Goal: Task Accomplishment & Management: Manage account settings

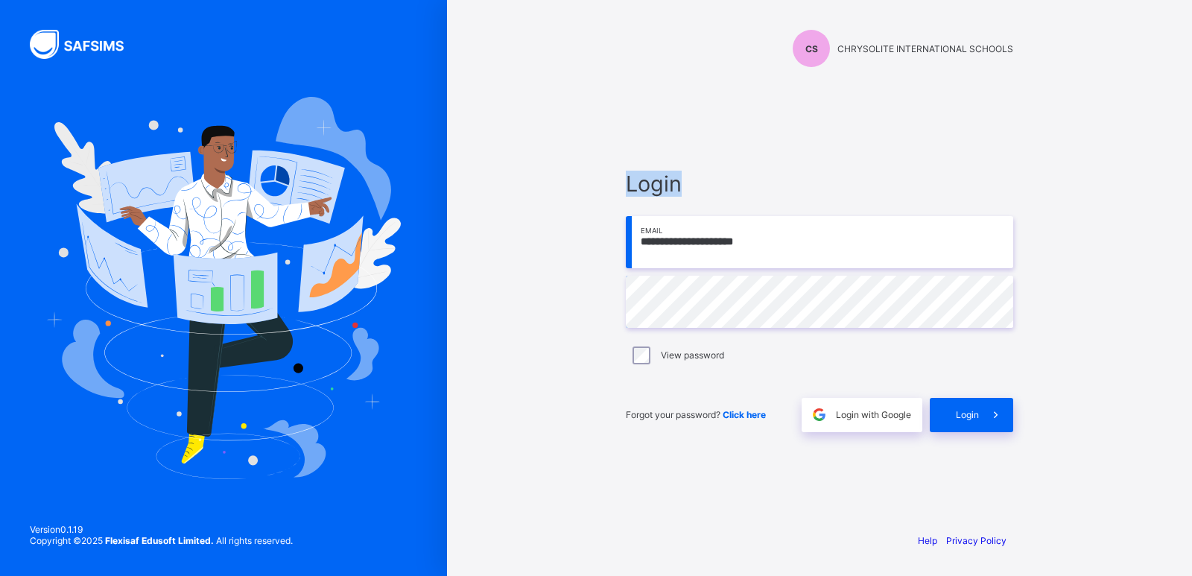
click at [516, 115] on div "**********" at bounding box center [819, 288] width 745 height 576
click at [976, 414] on span "Login" at bounding box center [967, 414] width 23 height 11
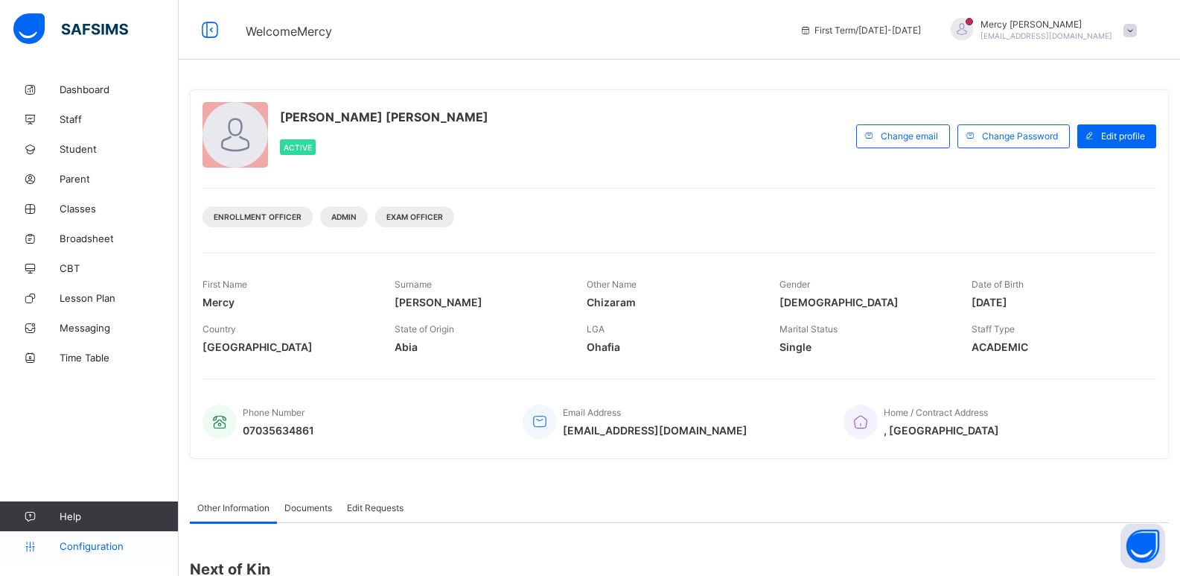
click at [105, 534] on link "Configuration" at bounding box center [89, 546] width 178 height 30
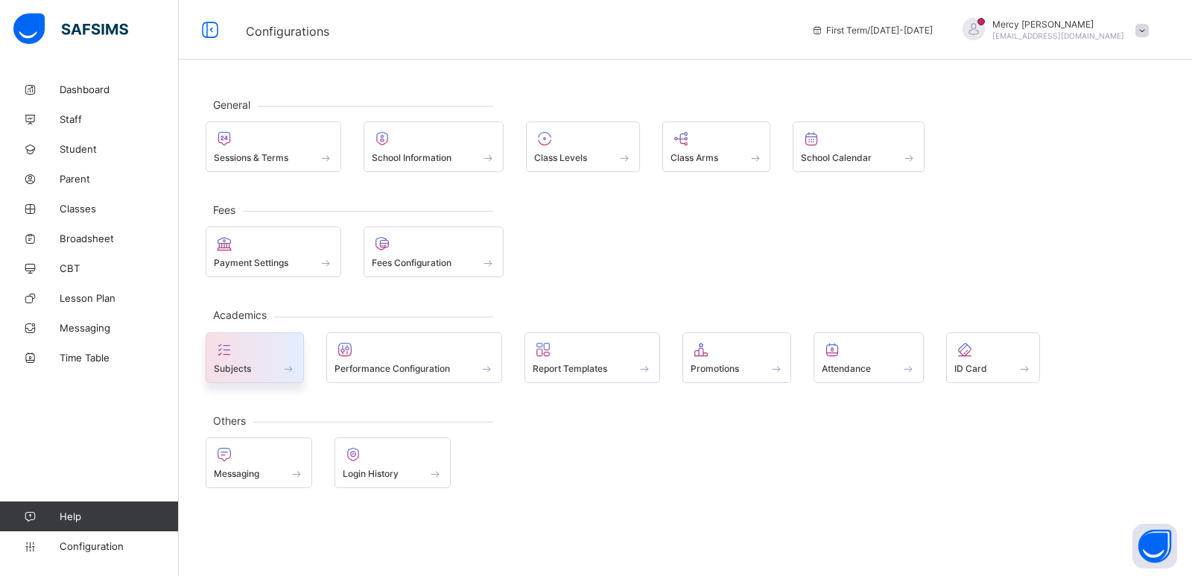
click at [277, 348] on div at bounding box center [255, 349] width 82 height 18
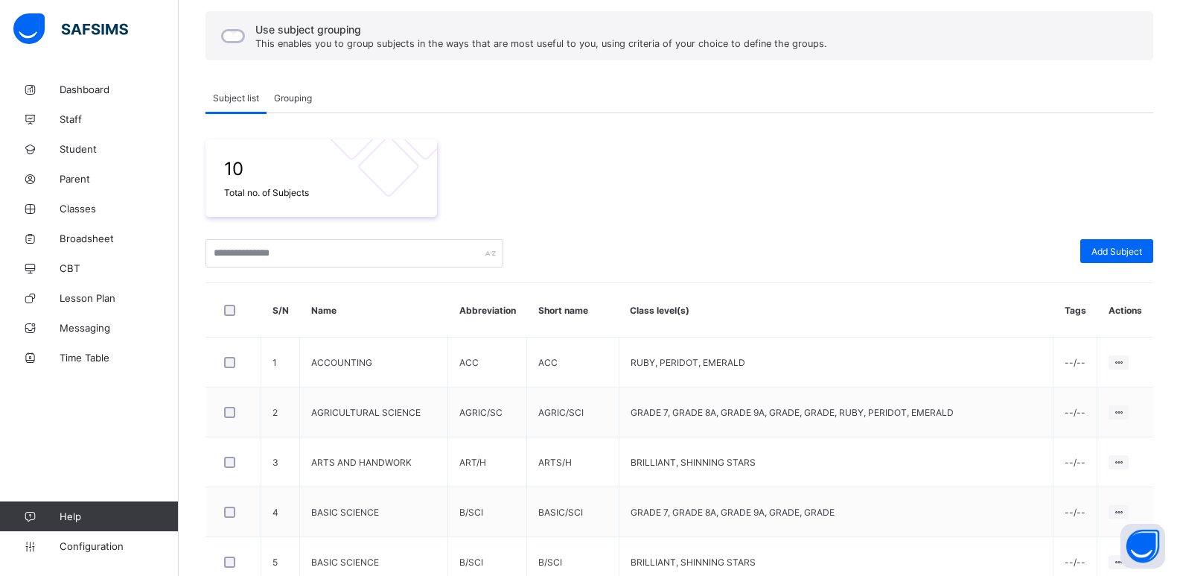
scroll to position [89, 0]
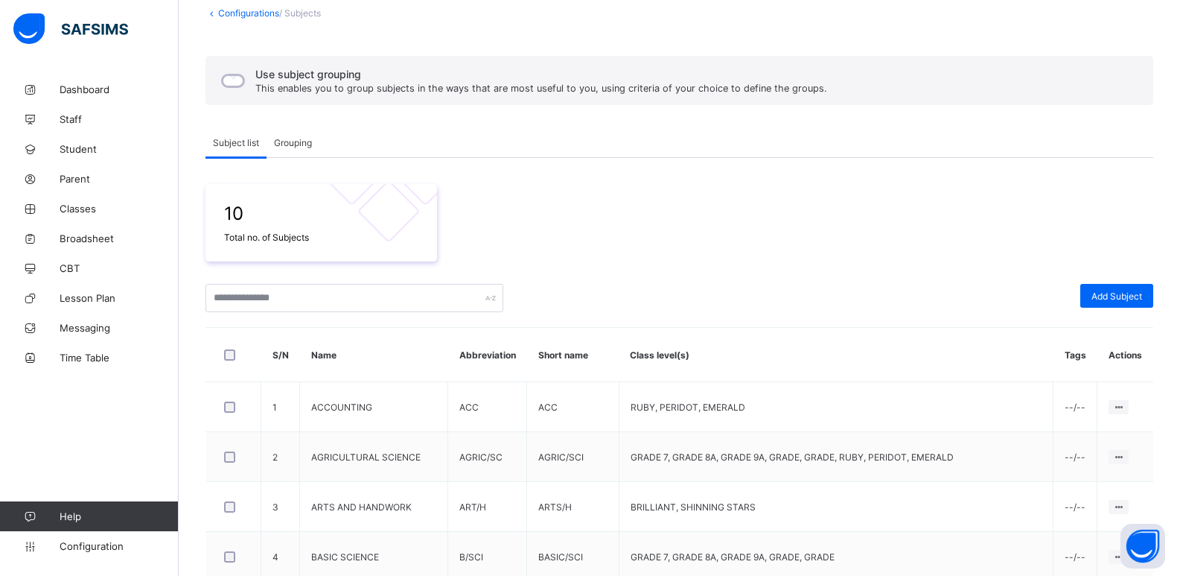
click at [301, 142] on span "Grouping" at bounding box center [293, 142] width 38 height 11
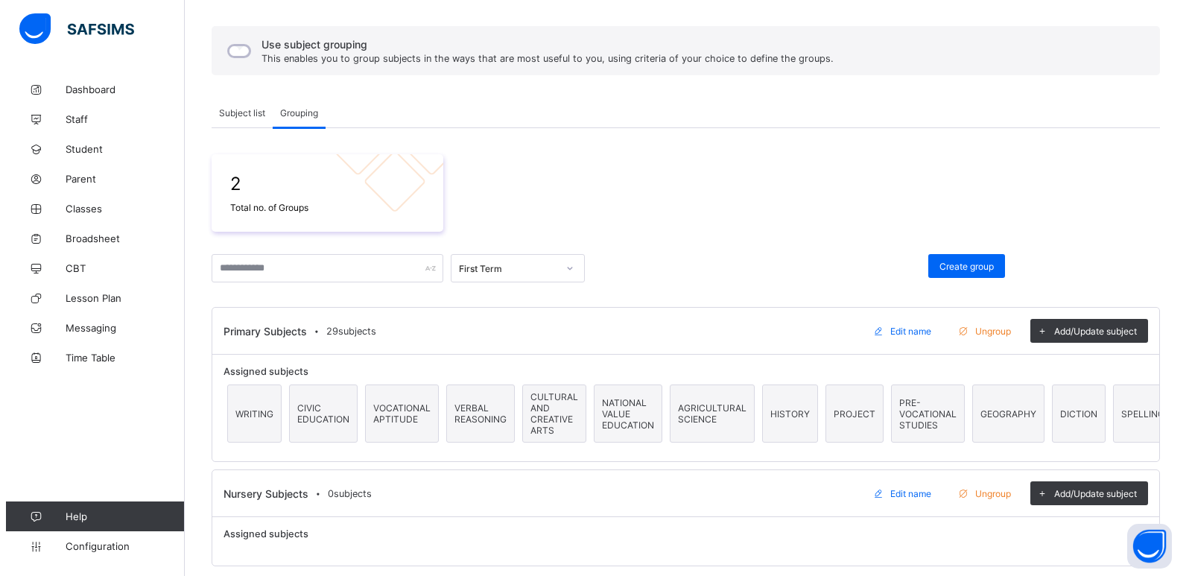
scroll to position [132, 0]
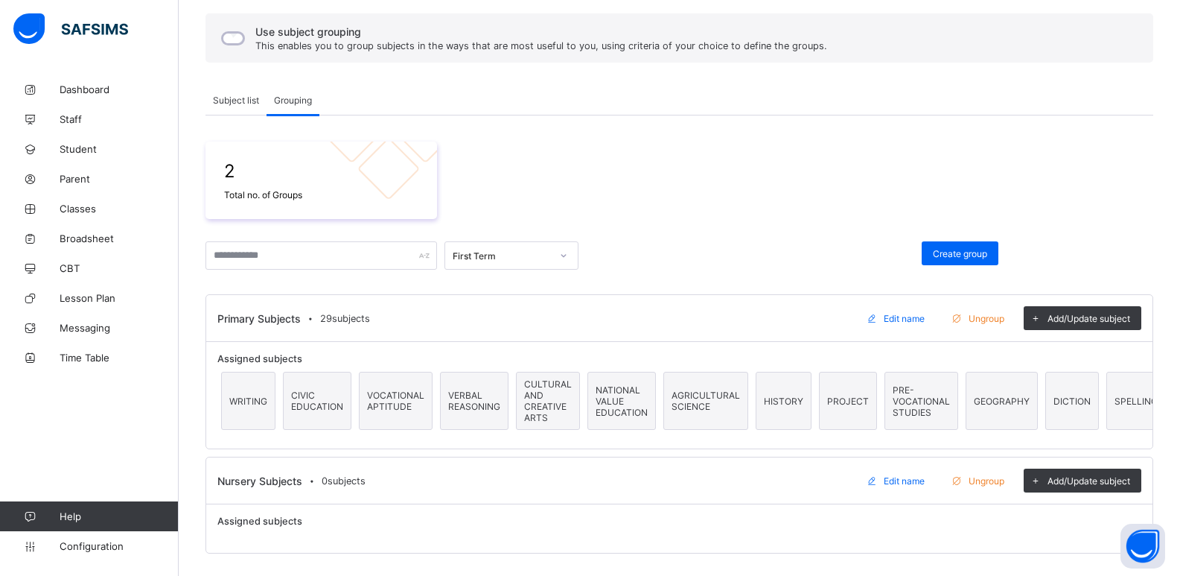
click at [989, 320] on span "Ungroup" at bounding box center [987, 318] width 36 height 11
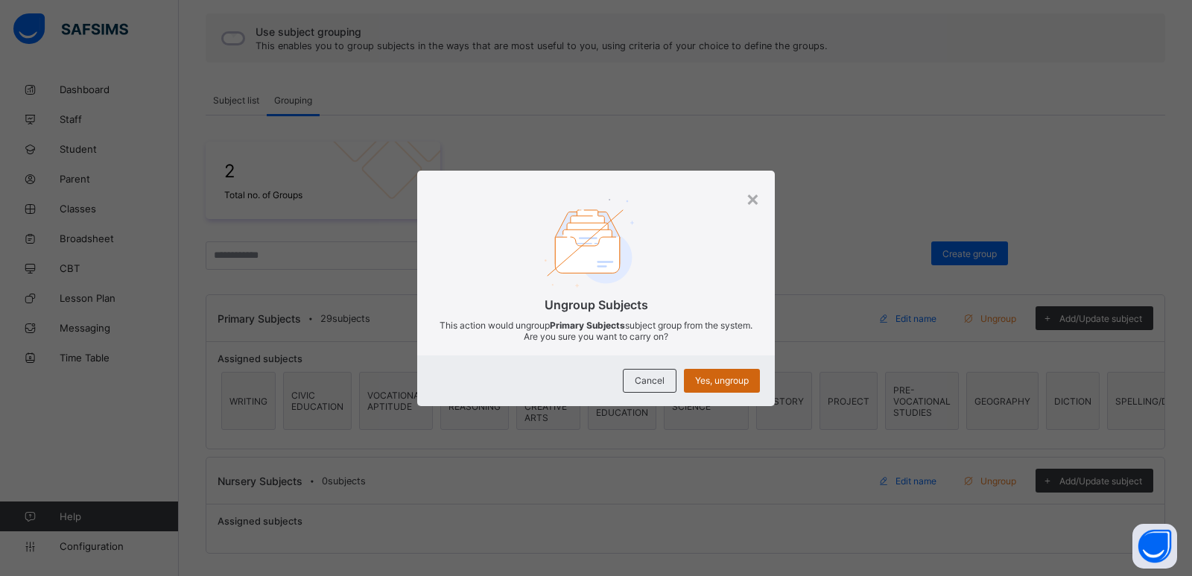
click at [738, 381] on span "Yes, ungroup" at bounding box center [722, 380] width 54 height 11
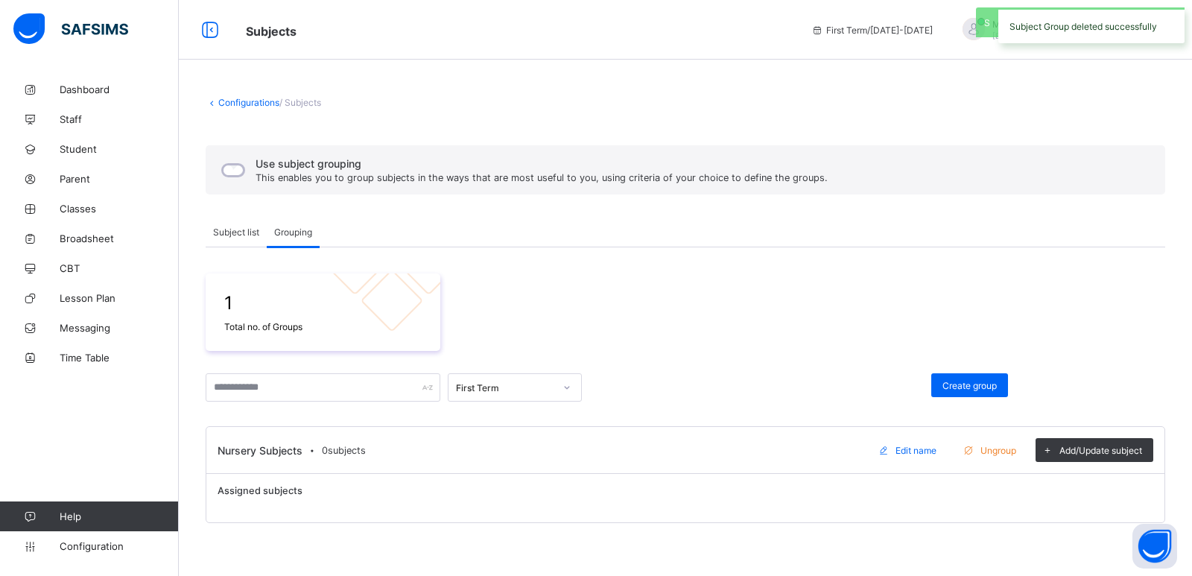
scroll to position [0, 0]
click at [1097, 448] on span "Add/Update subject" at bounding box center [1100, 450] width 83 height 11
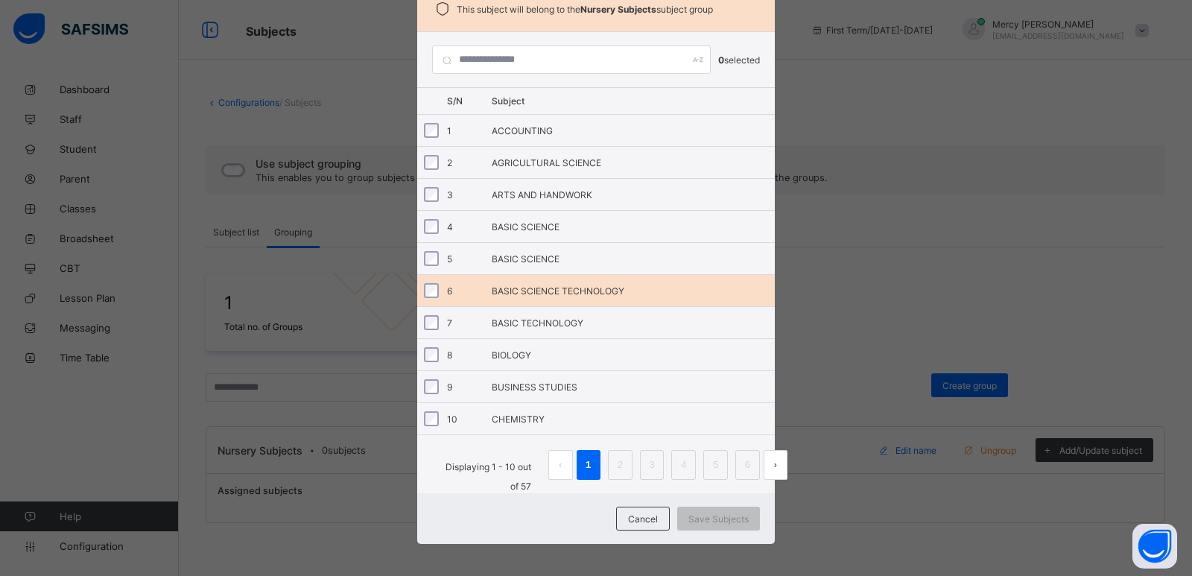
scroll to position [98, 0]
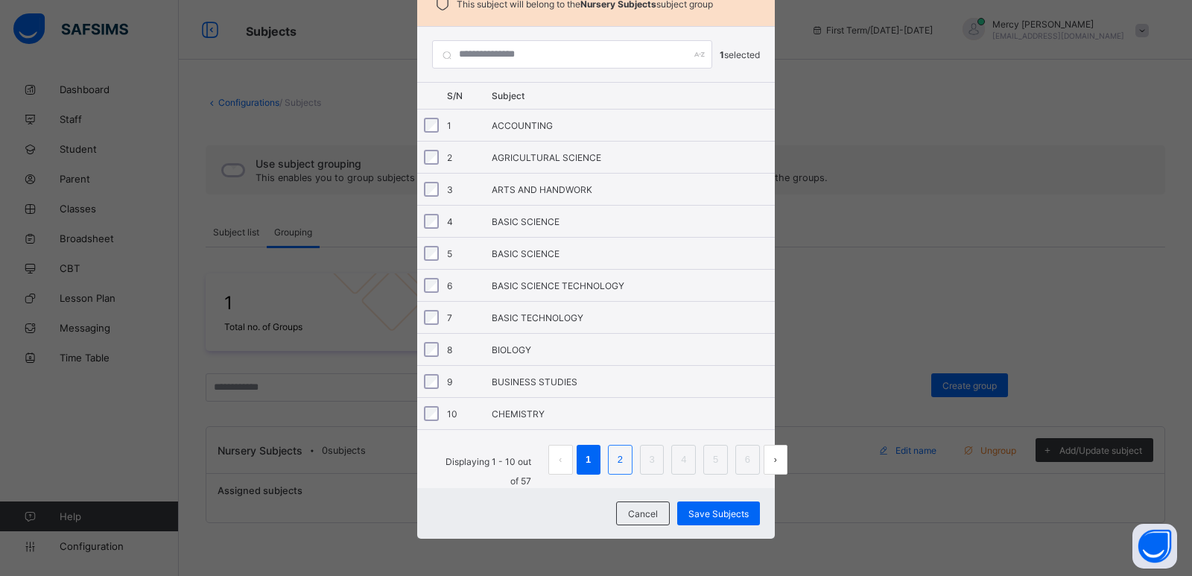
click at [613, 459] on link "2" at bounding box center [620, 459] width 14 height 19
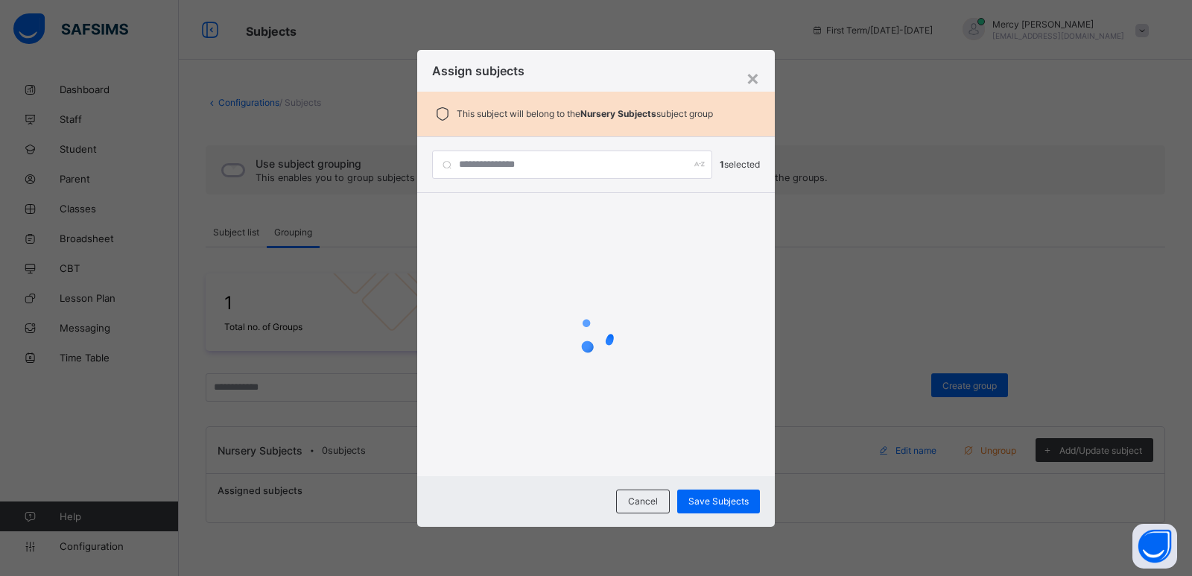
scroll to position [0, 0]
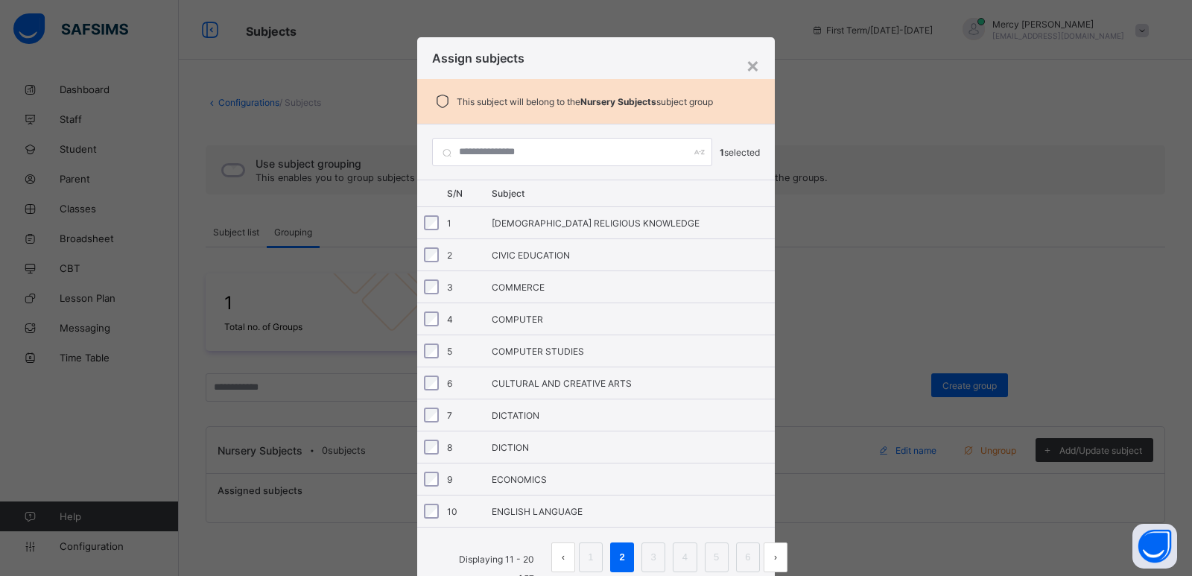
click at [475, 238] on div "1 [DEMOGRAPHIC_DATA] RELIGIOUS KNOWLEDGE" at bounding box center [595, 222] width 357 height 31
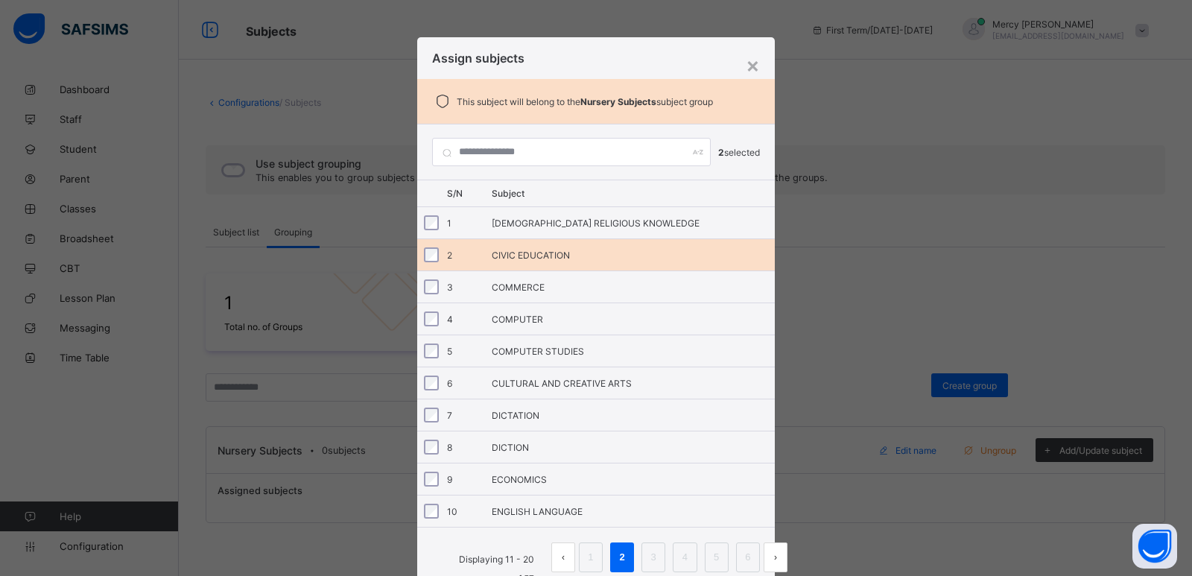
click at [486, 258] on div "2 CIVIC EDUCATION" at bounding box center [595, 254] width 357 height 31
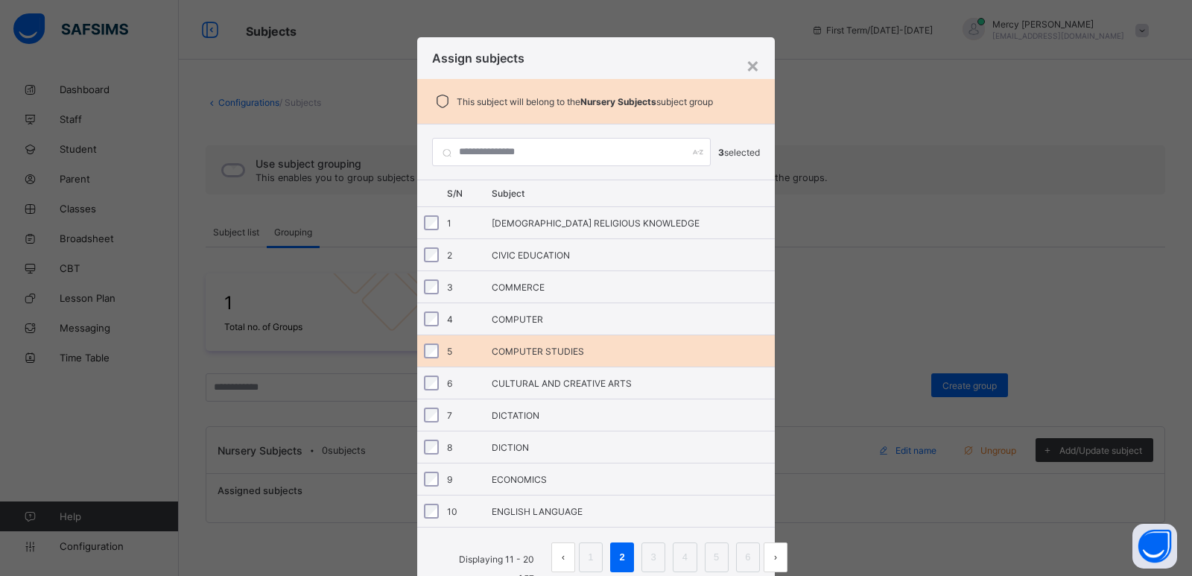
click at [507, 353] on div "COMPUTER STUDIES" at bounding box center [633, 351] width 283 height 11
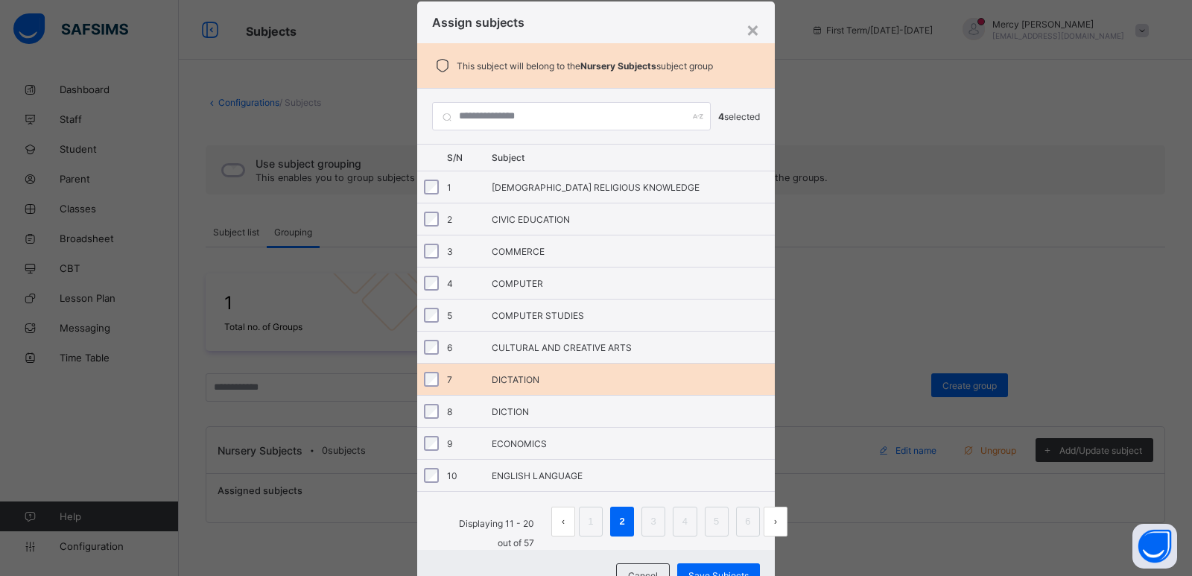
scroll to position [50, 0]
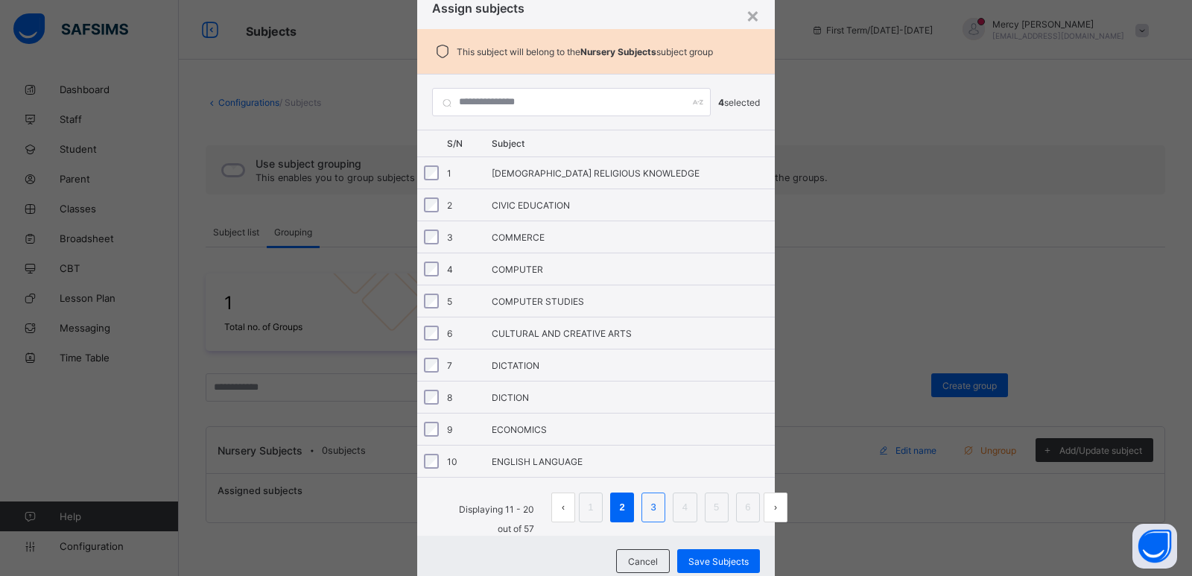
click at [646, 508] on link "3" at bounding box center [653, 507] width 14 height 19
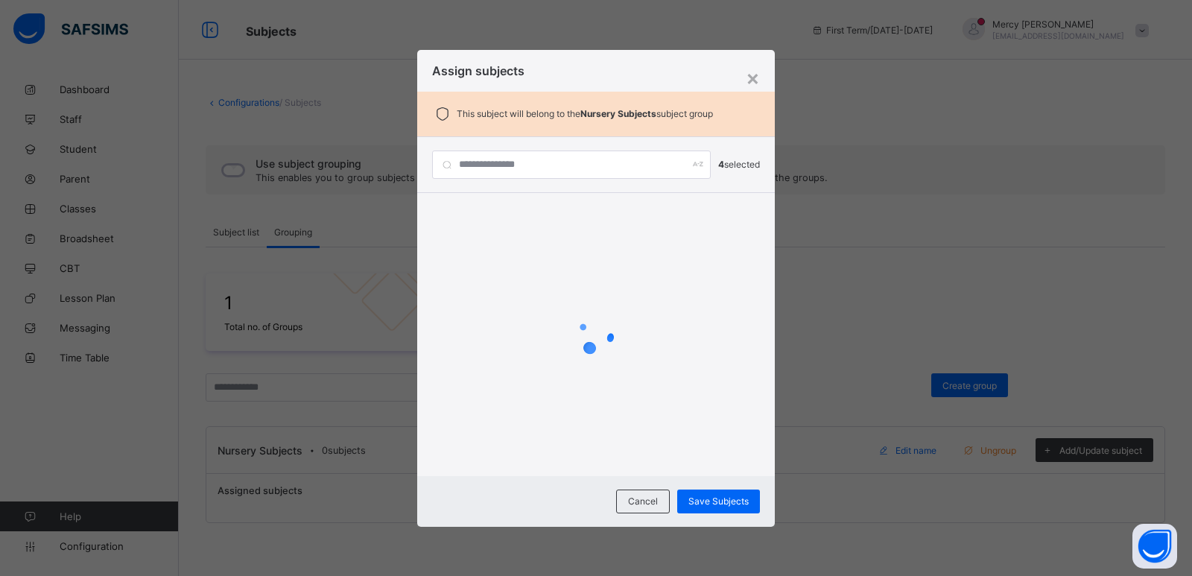
scroll to position [0, 0]
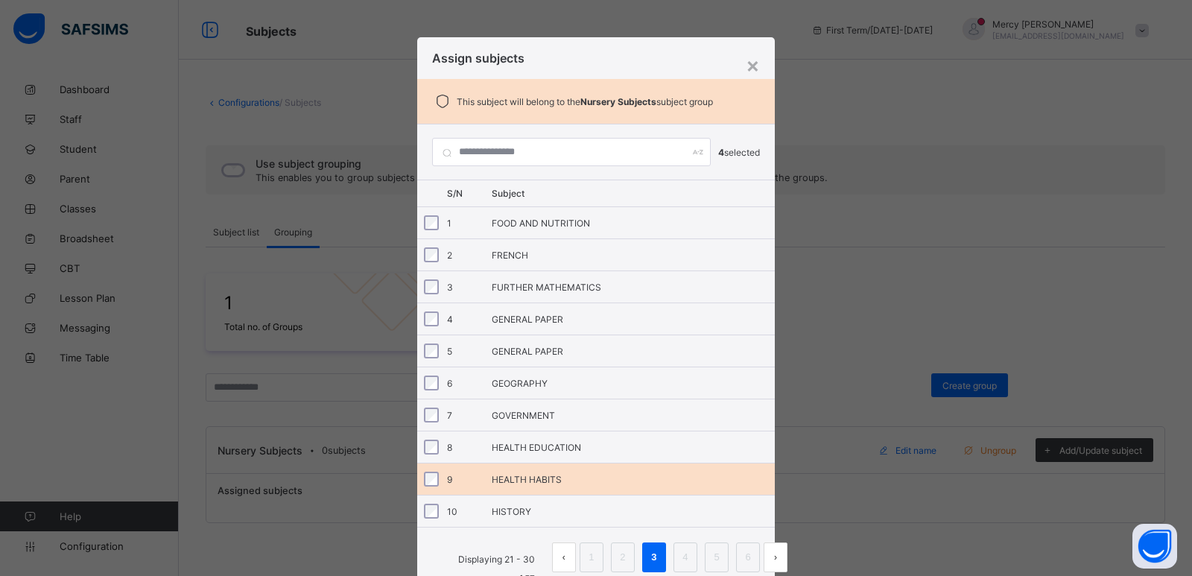
click at [518, 483] on div "HEALTH HABITS" at bounding box center [633, 479] width 283 height 11
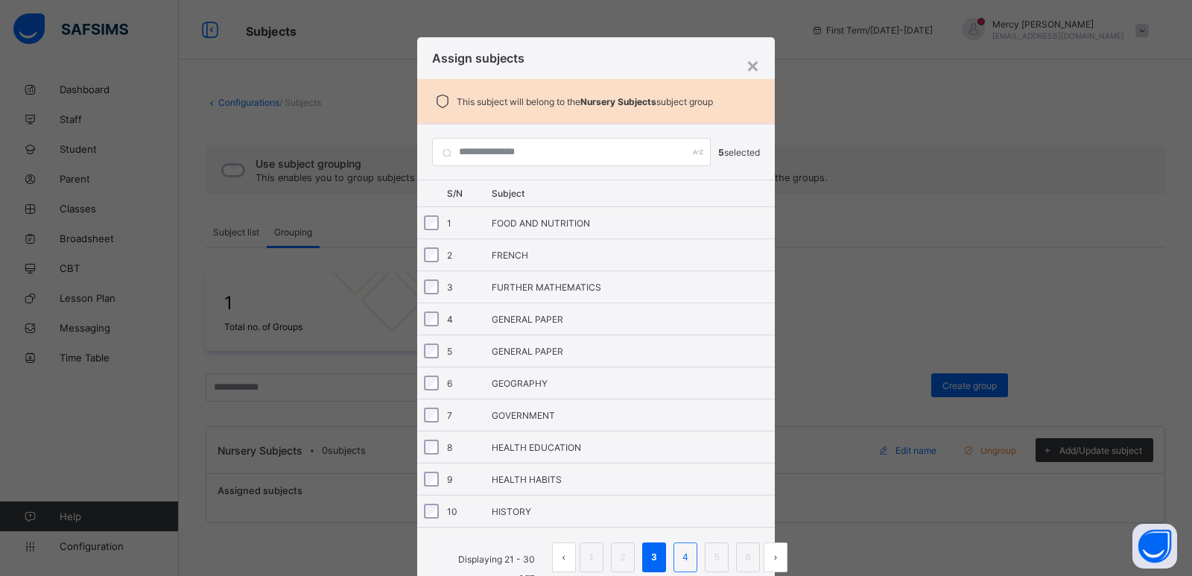
click at [673, 558] on li "4" at bounding box center [685, 557] width 24 height 30
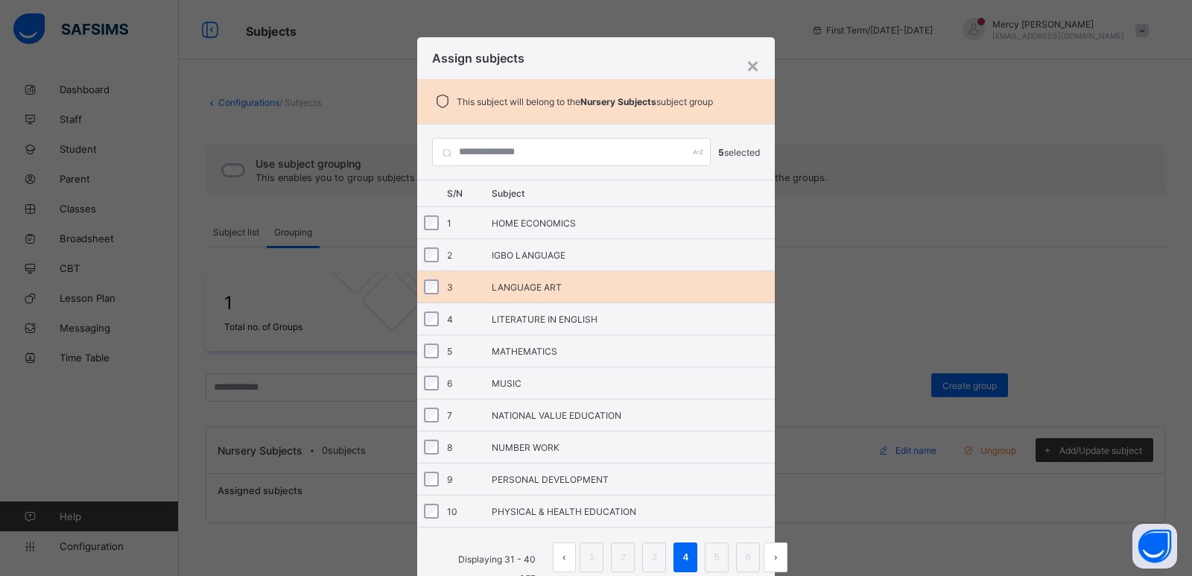
click at [465, 289] on div "3" at bounding box center [465, 287] width 37 height 11
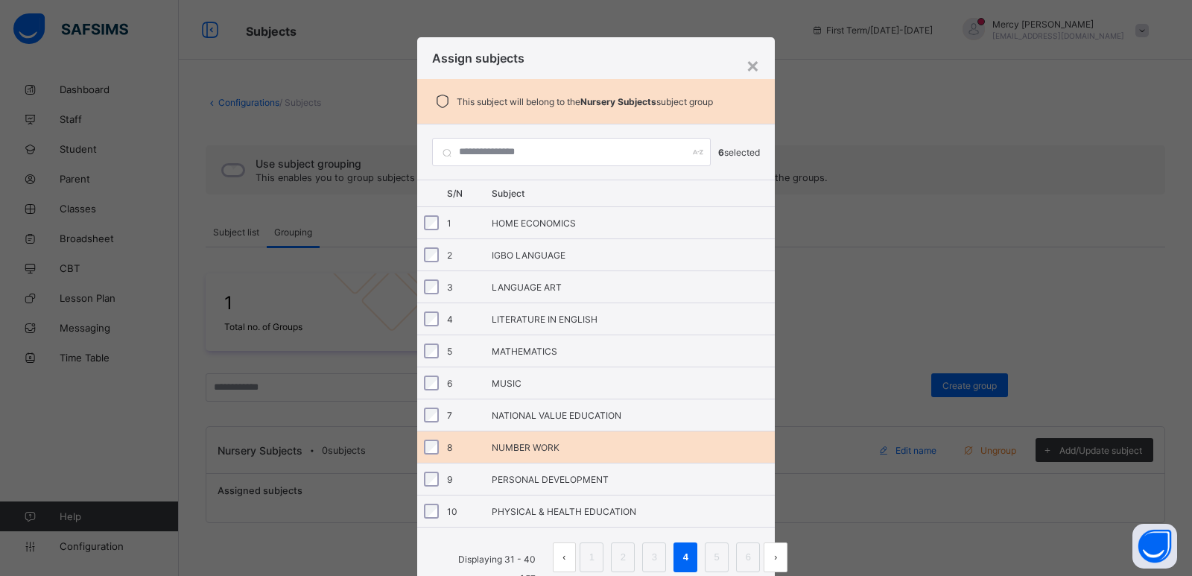
click at [482, 452] on div "8 NUMBER WORK" at bounding box center [595, 446] width 357 height 31
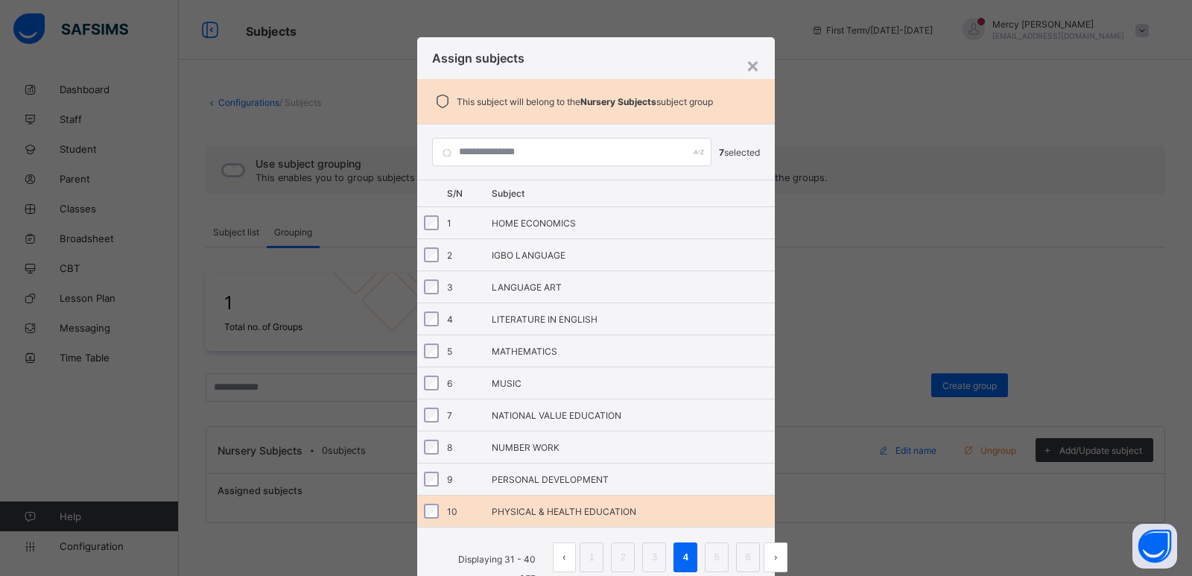
click at [478, 512] on div "10" at bounding box center [465, 511] width 37 height 11
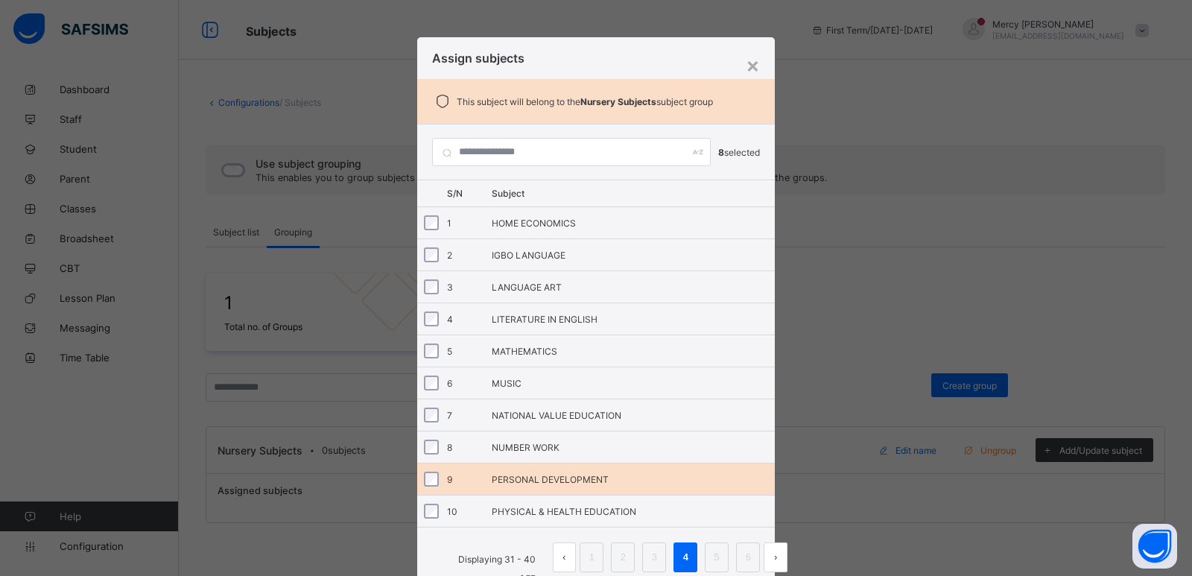
click at [480, 486] on div "9 PERSONAL DEVELOPMENT" at bounding box center [595, 478] width 357 height 31
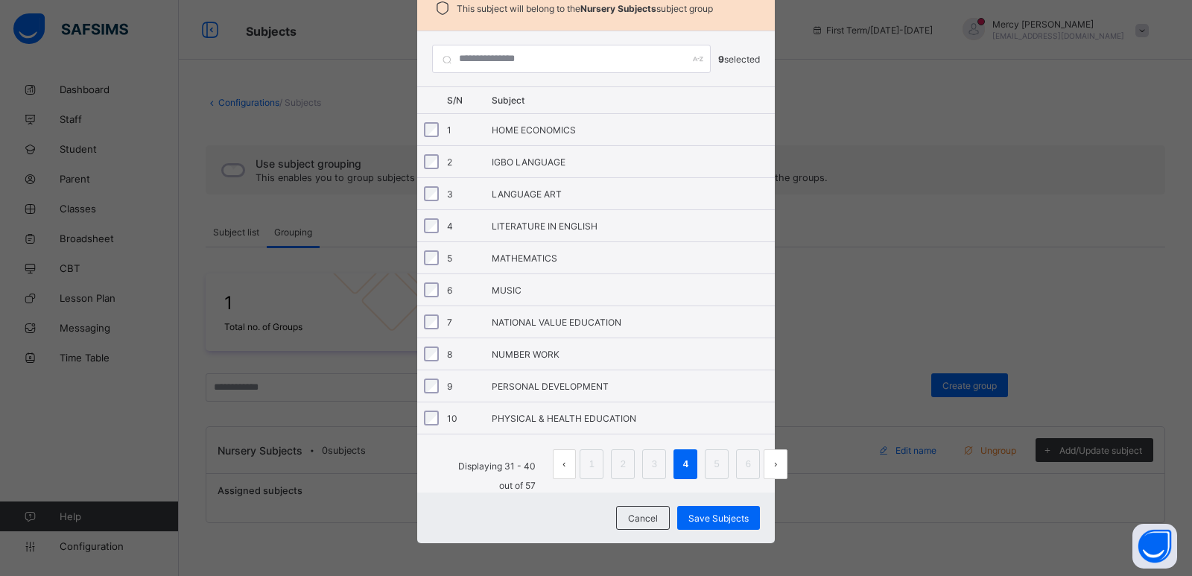
scroll to position [95, 0]
click at [721, 462] on li "5" at bounding box center [717, 463] width 24 height 30
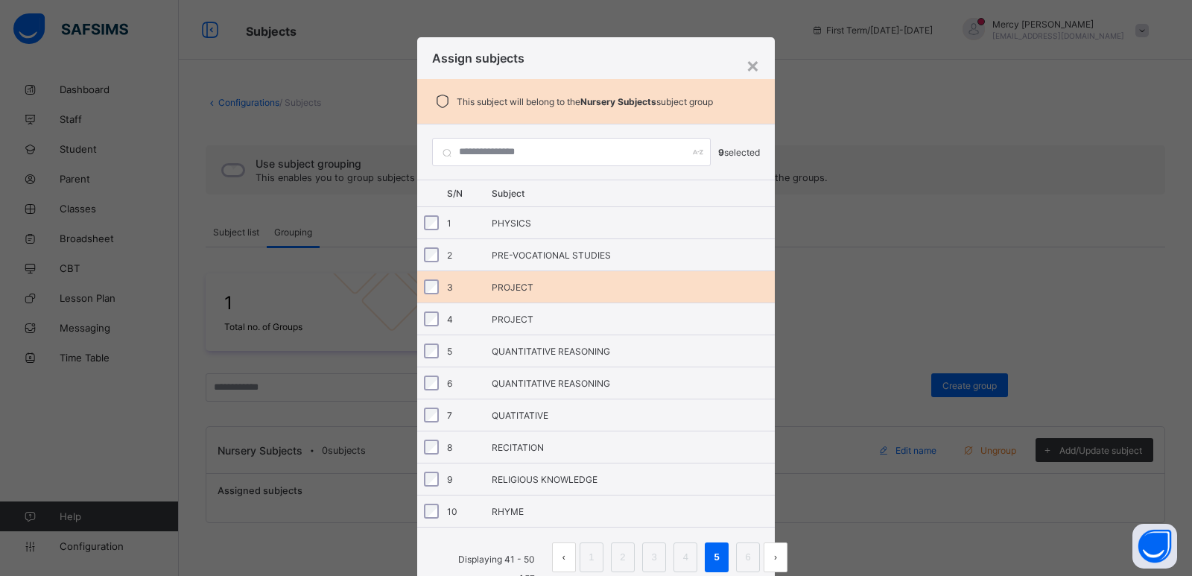
click at [474, 286] on div "3" at bounding box center [465, 287] width 37 height 11
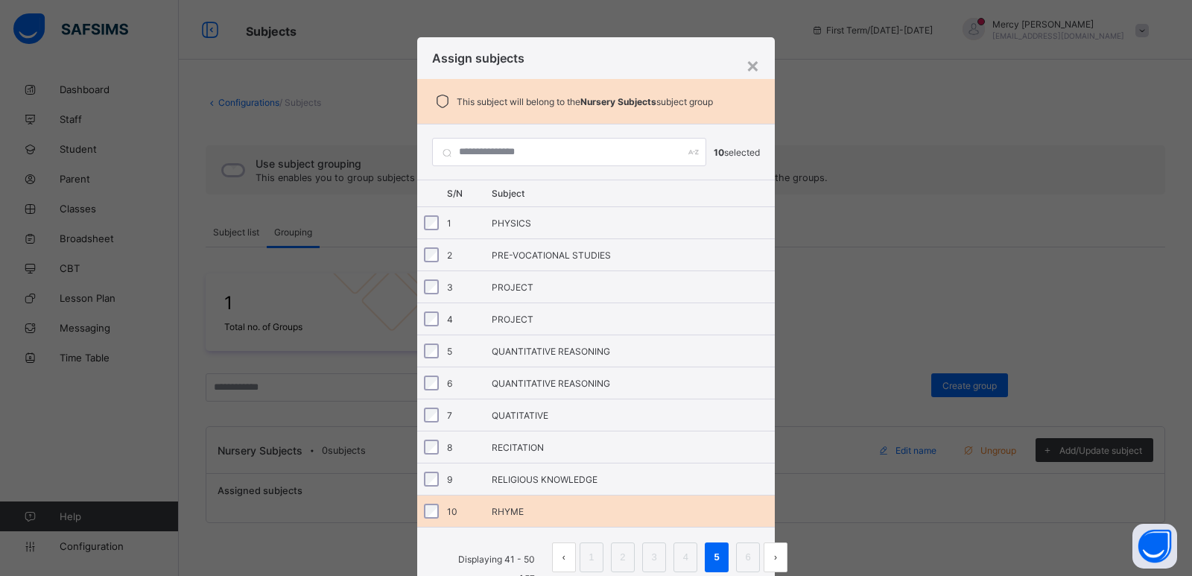
click at [468, 504] on div "10 RHYME" at bounding box center [595, 510] width 357 height 31
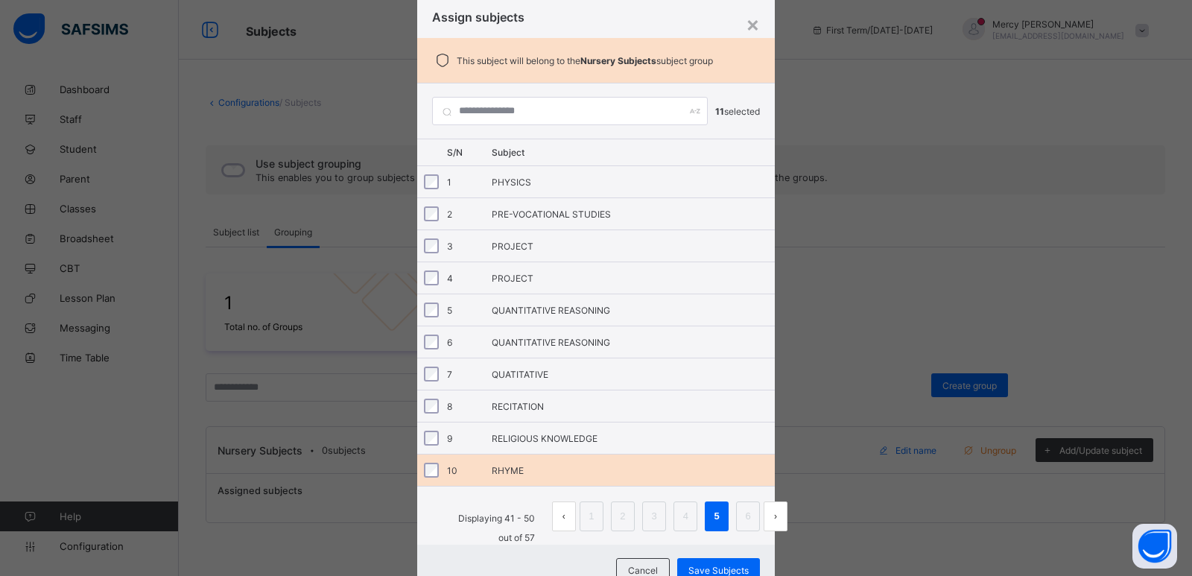
scroll to position [45, 0]
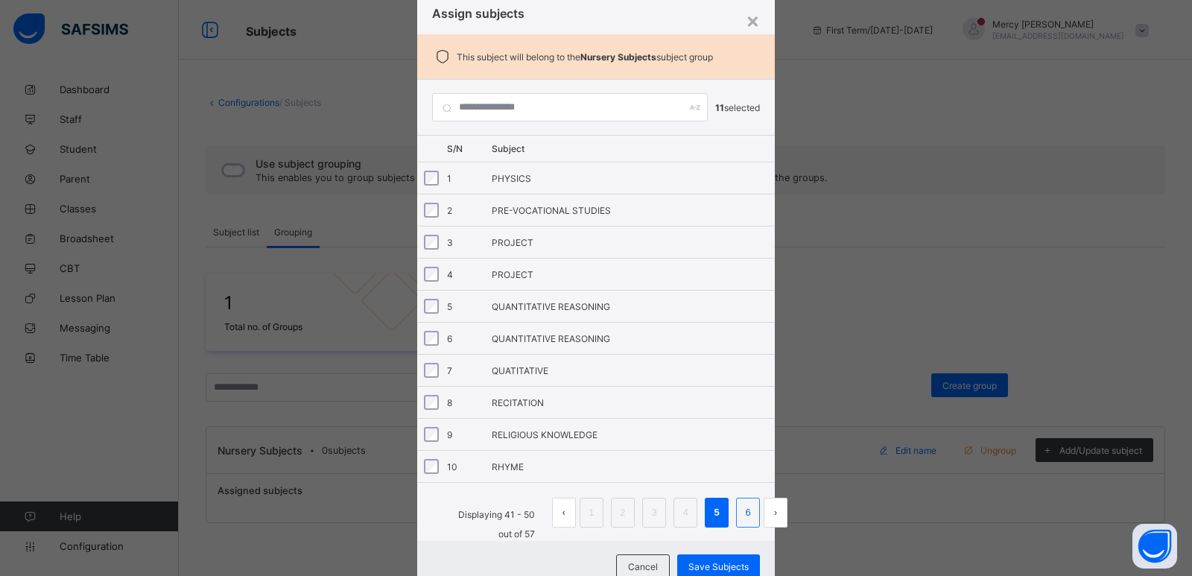
click at [741, 521] on link "6" at bounding box center [748, 512] width 14 height 19
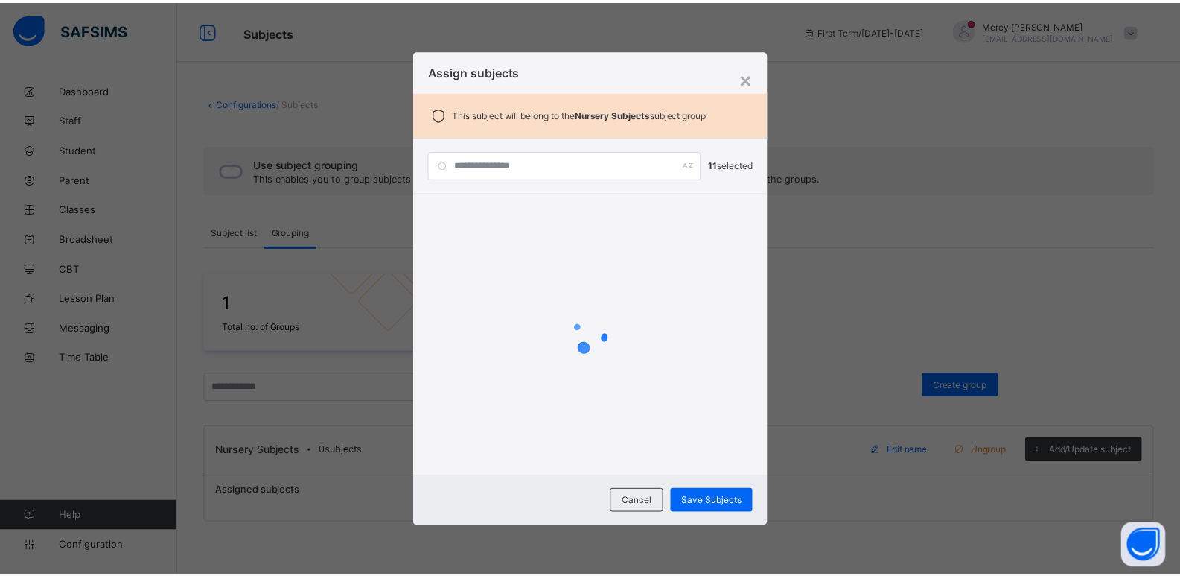
scroll to position [0, 0]
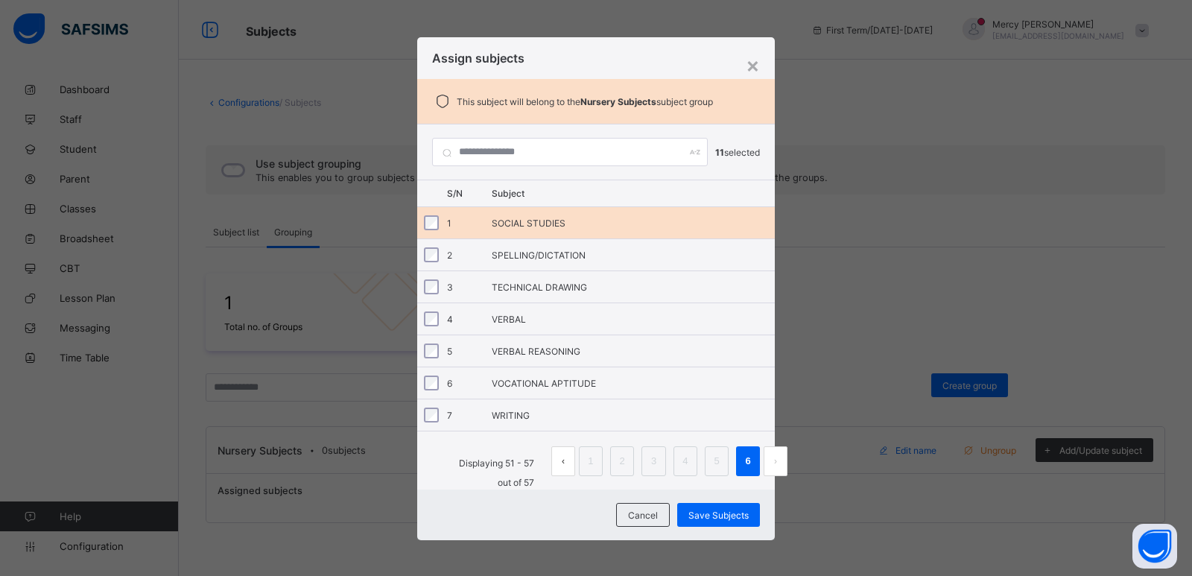
click at [481, 223] on div "1 SOCIAL STUDIES" at bounding box center [595, 222] width 357 height 31
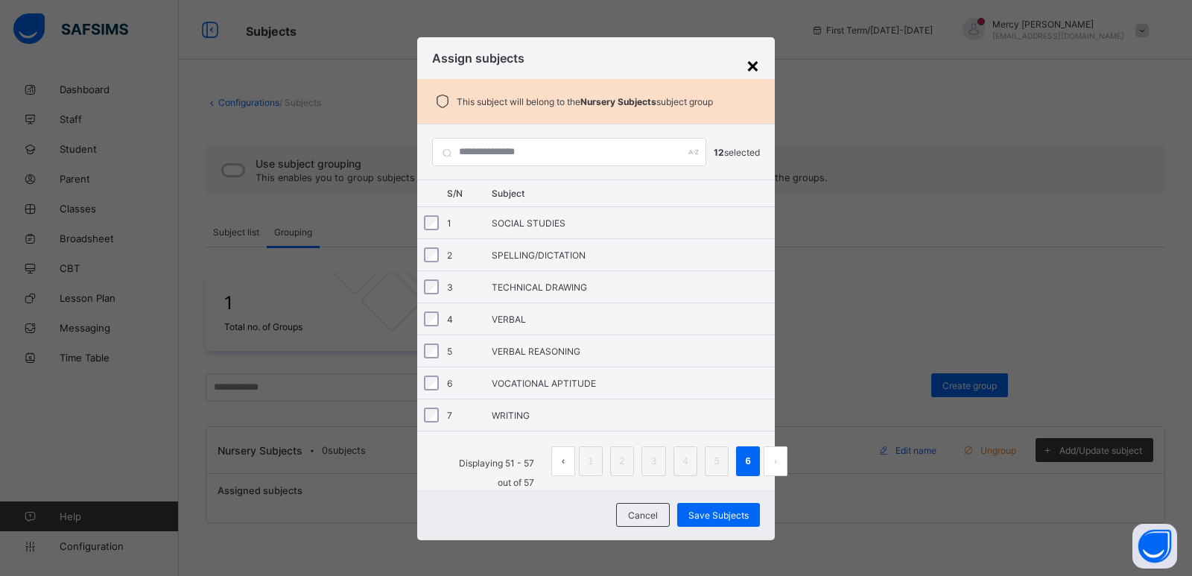
click at [746, 69] on div "×" at bounding box center [753, 64] width 14 height 25
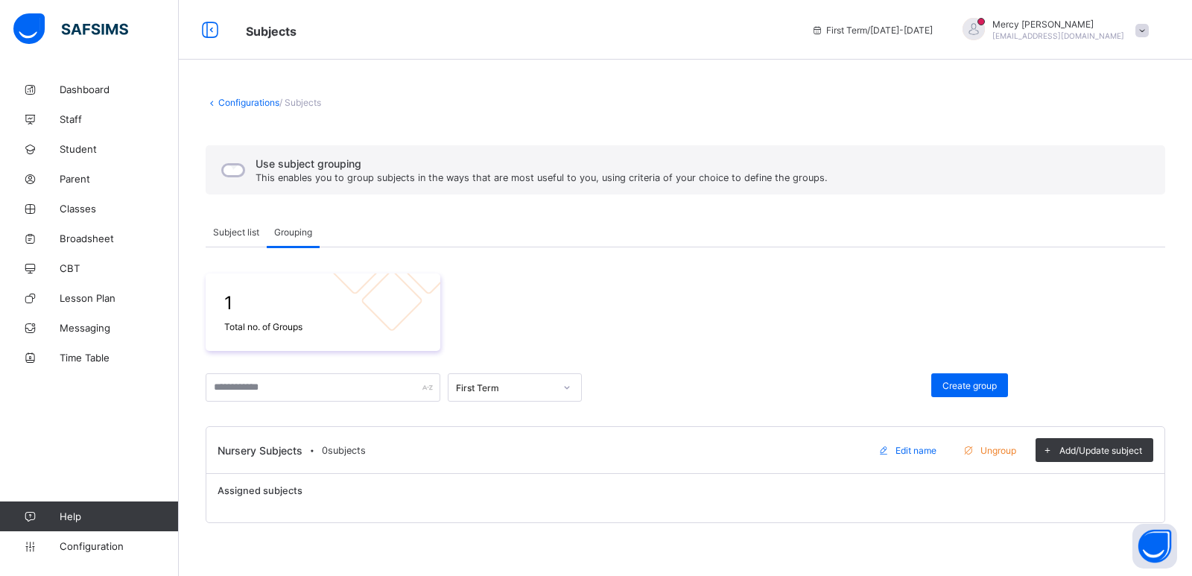
click at [995, 456] on div "Ungroup" at bounding box center [992, 450] width 72 height 24
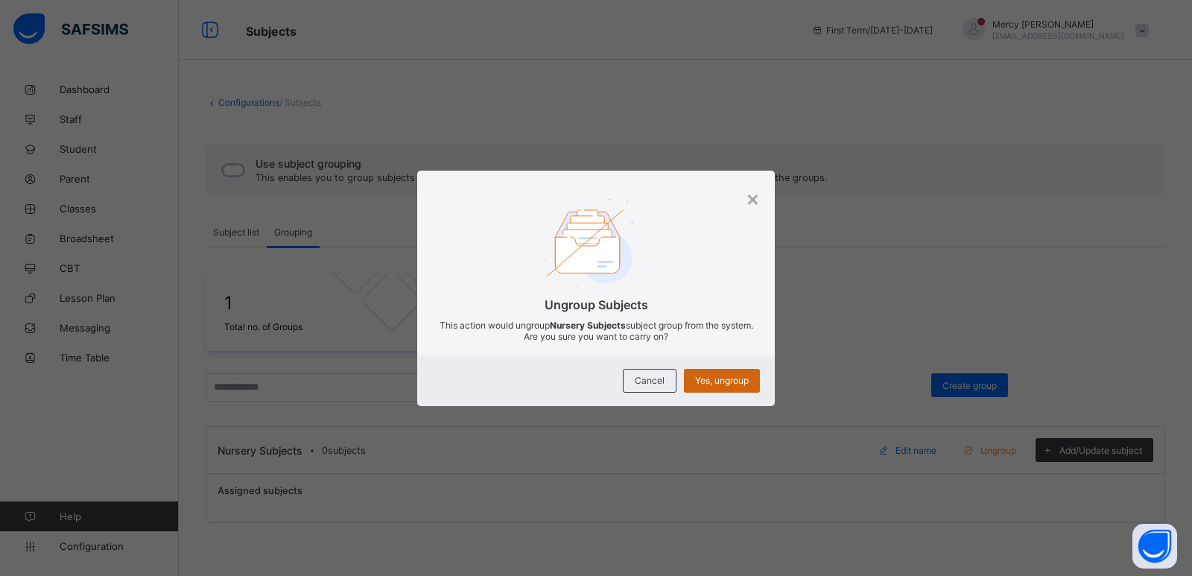
click at [713, 384] on span "Yes, ungroup" at bounding box center [722, 380] width 54 height 11
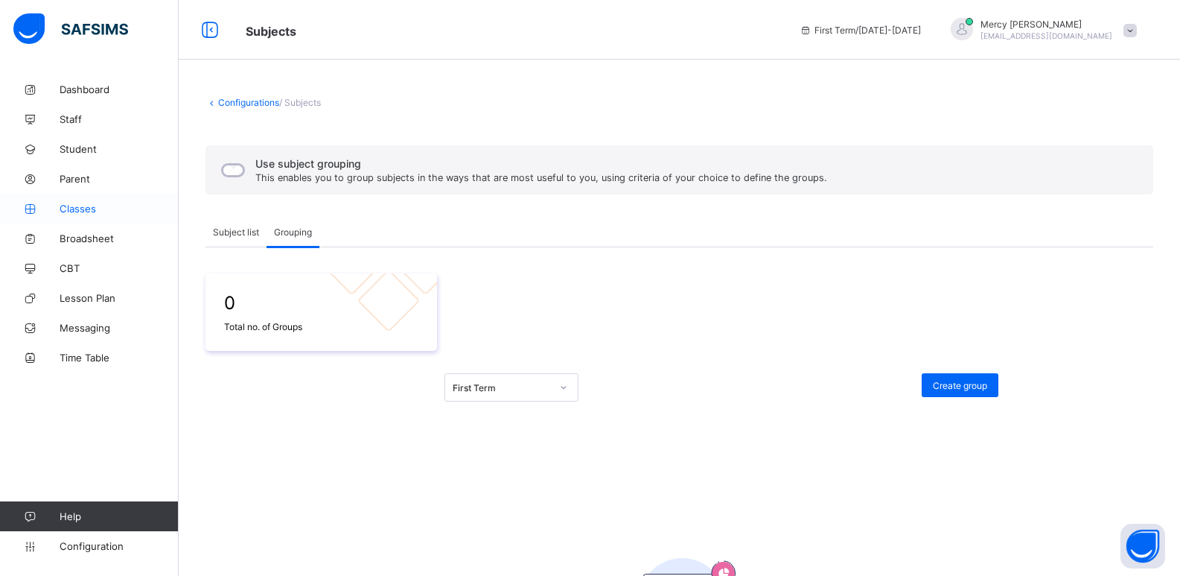
click at [92, 214] on span "Classes" at bounding box center [119, 209] width 119 height 12
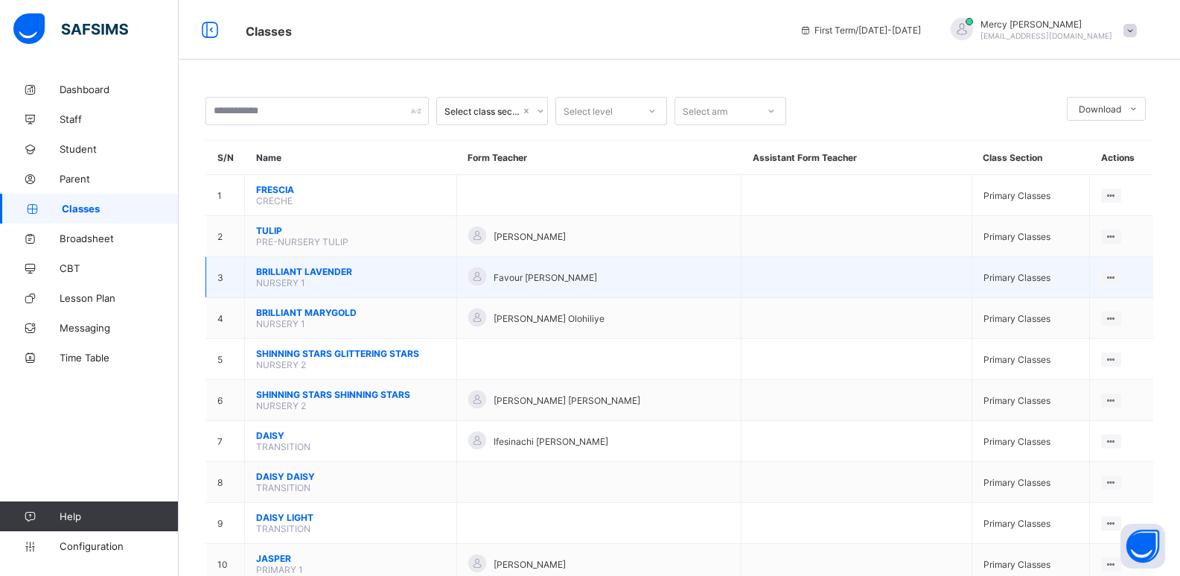
click at [330, 270] on span "BRILLIANT LAVENDER" at bounding box center [350, 271] width 189 height 11
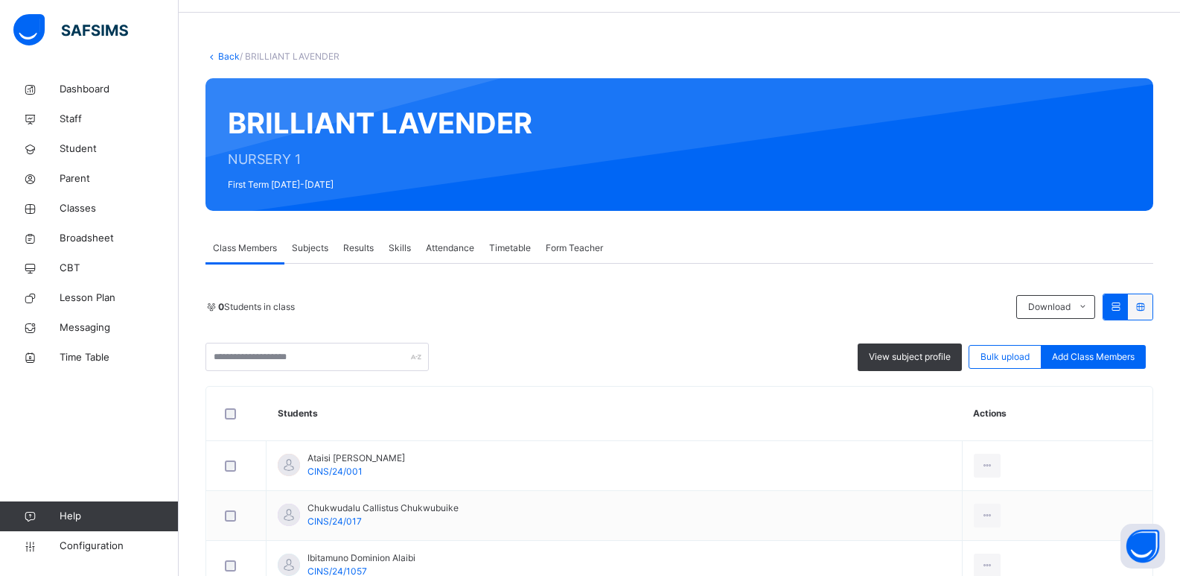
scroll to position [45, 0]
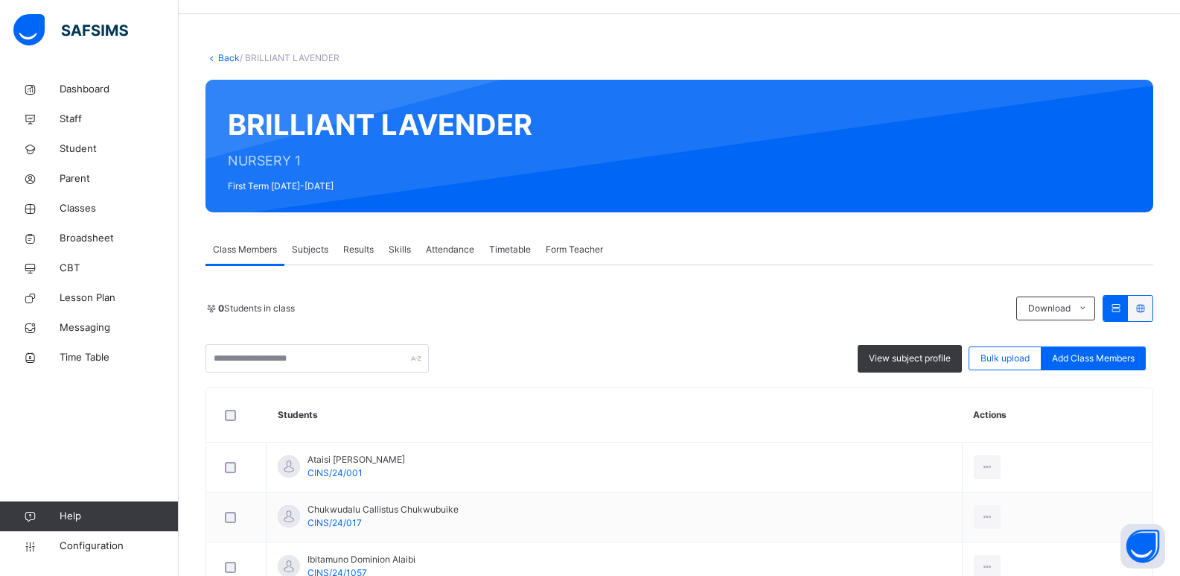
click at [300, 246] on span "Subjects" at bounding box center [310, 249] width 36 height 13
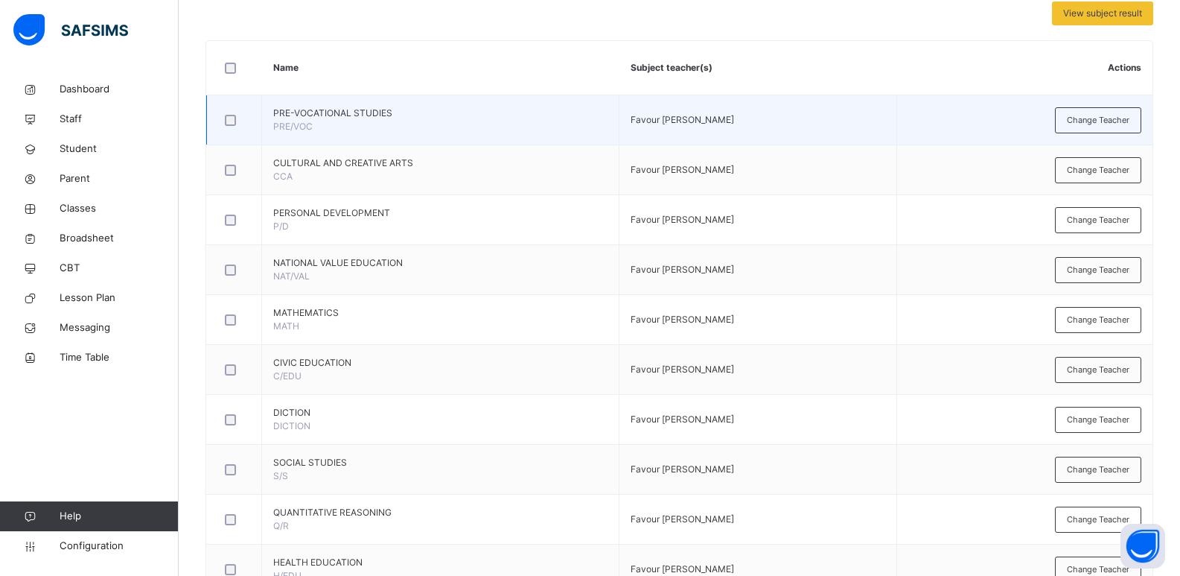
scroll to position [343, 0]
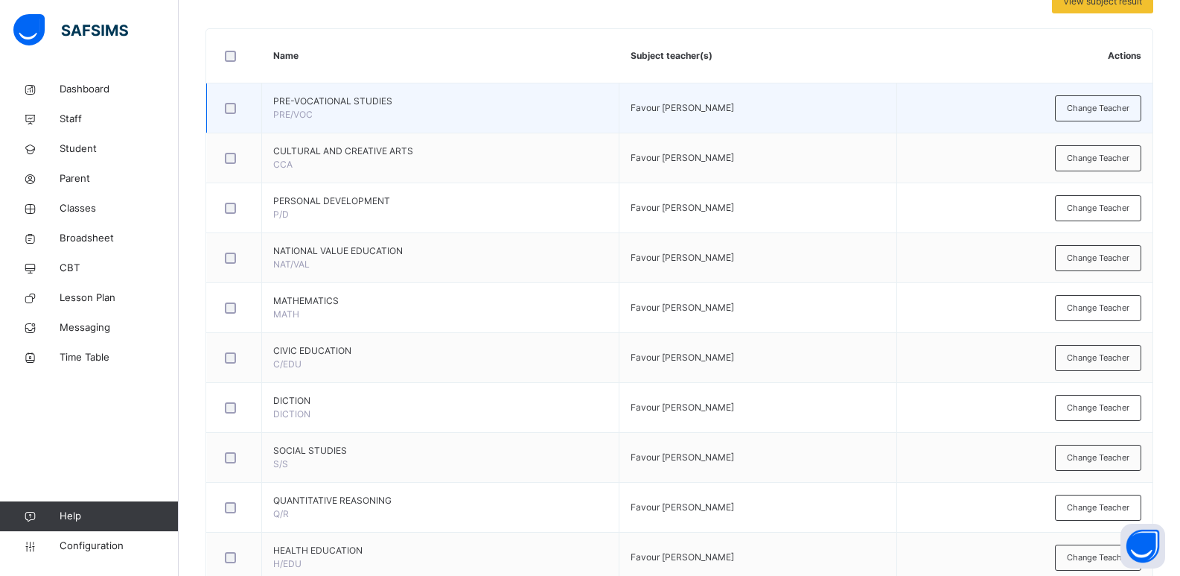
click at [228, 115] on div at bounding box center [234, 107] width 32 height 31
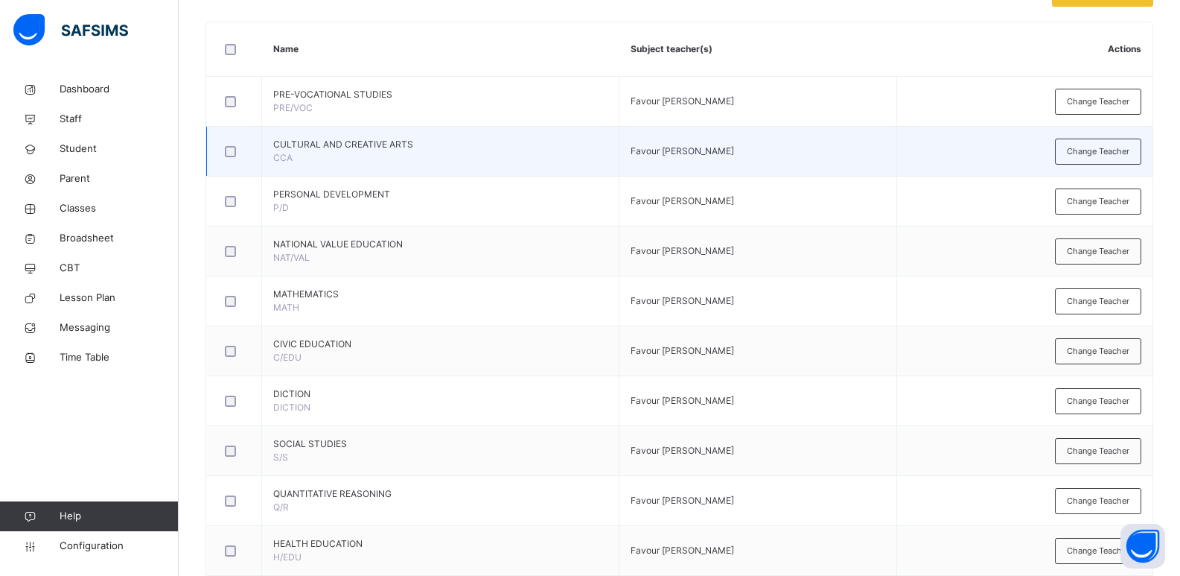
scroll to position [367, 0]
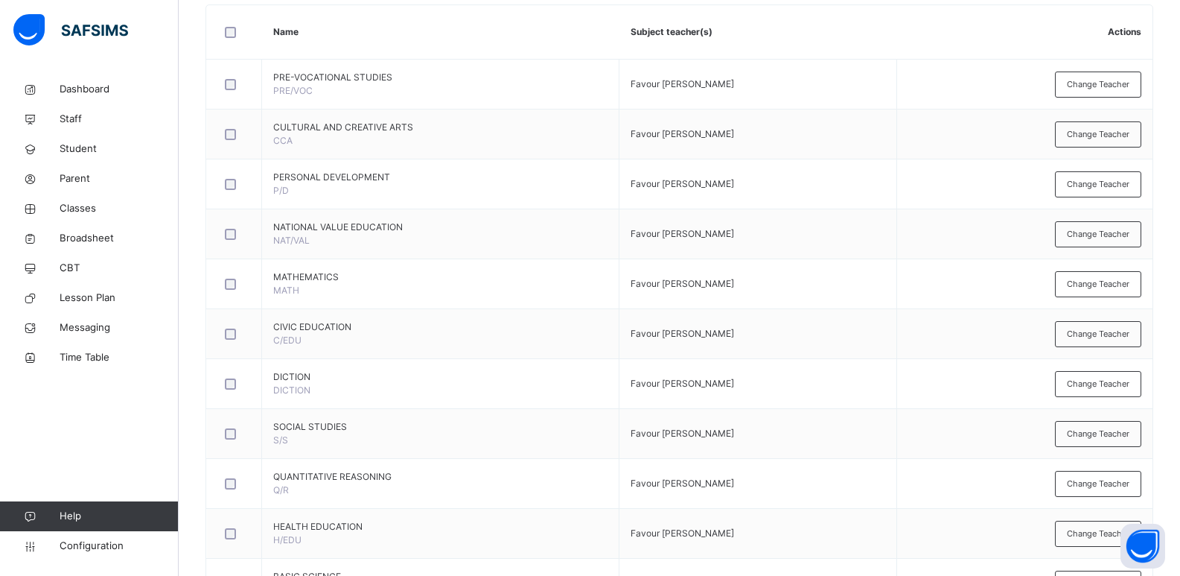
click at [100, 551] on span "Configuration" at bounding box center [119, 545] width 118 height 15
click at [115, 544] on span "Configuration" at bounding box center [119, 545] width 118 height 15
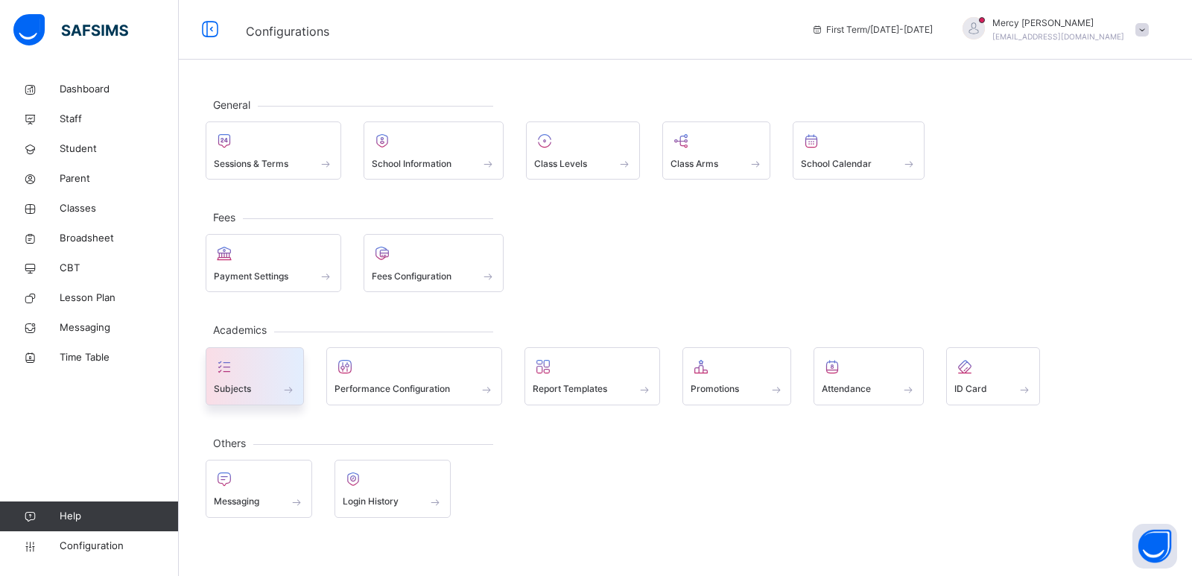
click at [250, 389] on span "Subjects" at bounding box center [232, 388] width 37 height 13
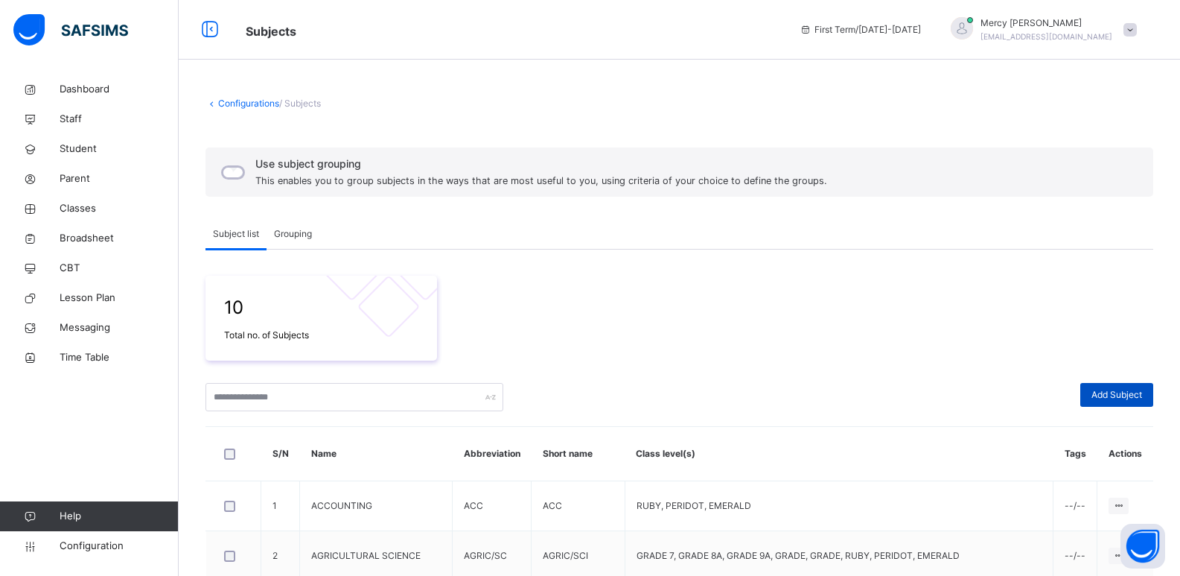
click at [1109, 398] on span "Add Subject" at bounding box center [1117, 394] width 51 height 13
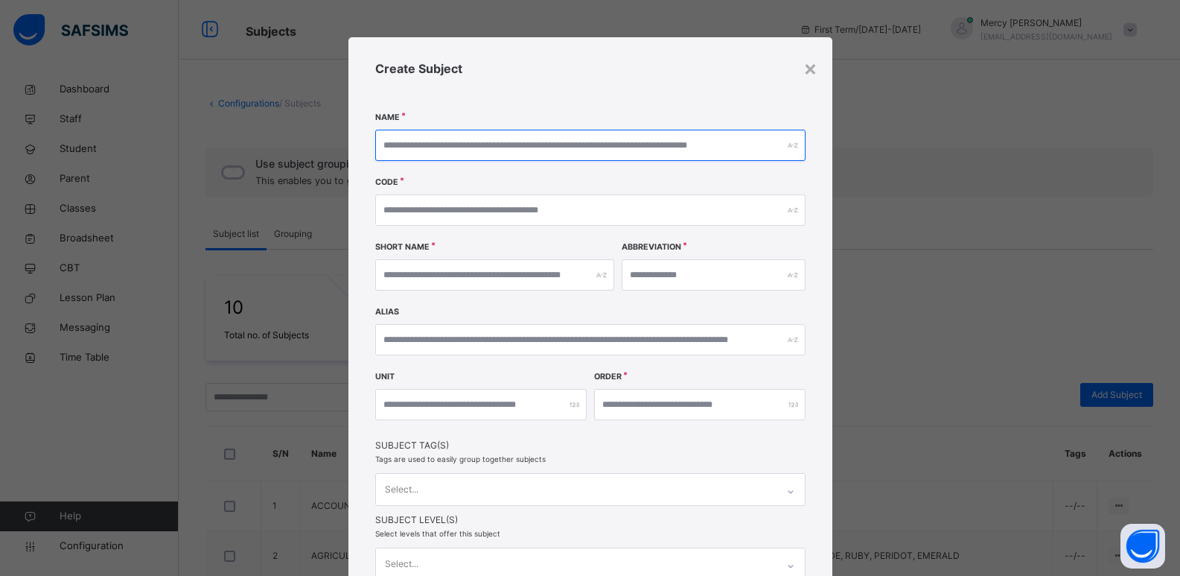
click at [502, 147] on input "text" at bounding box center [590, 145] width 430 height 31
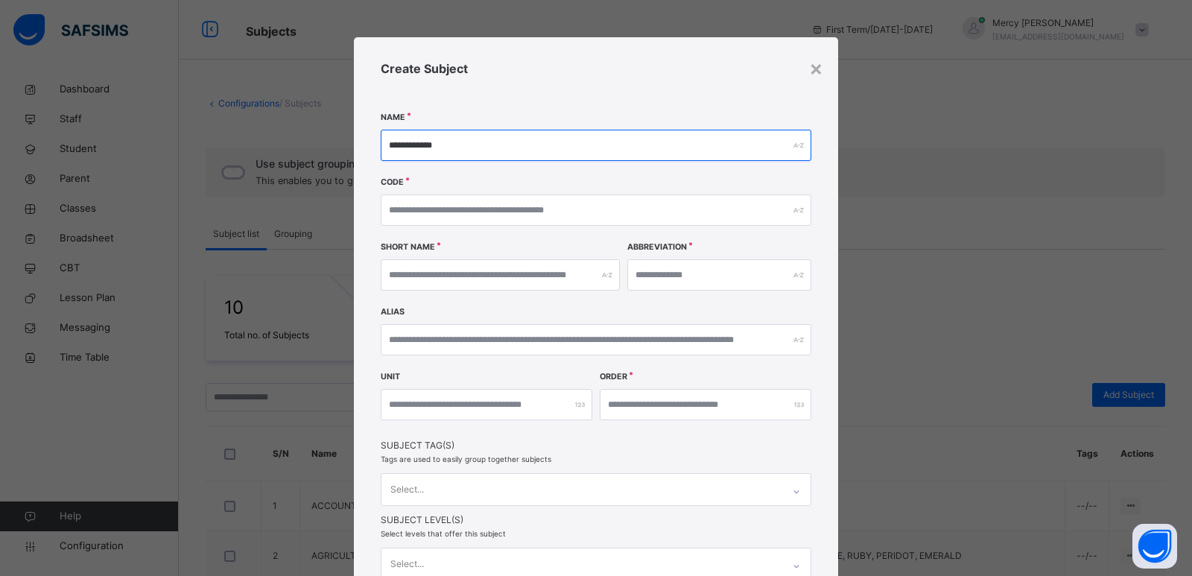
type input "**********"
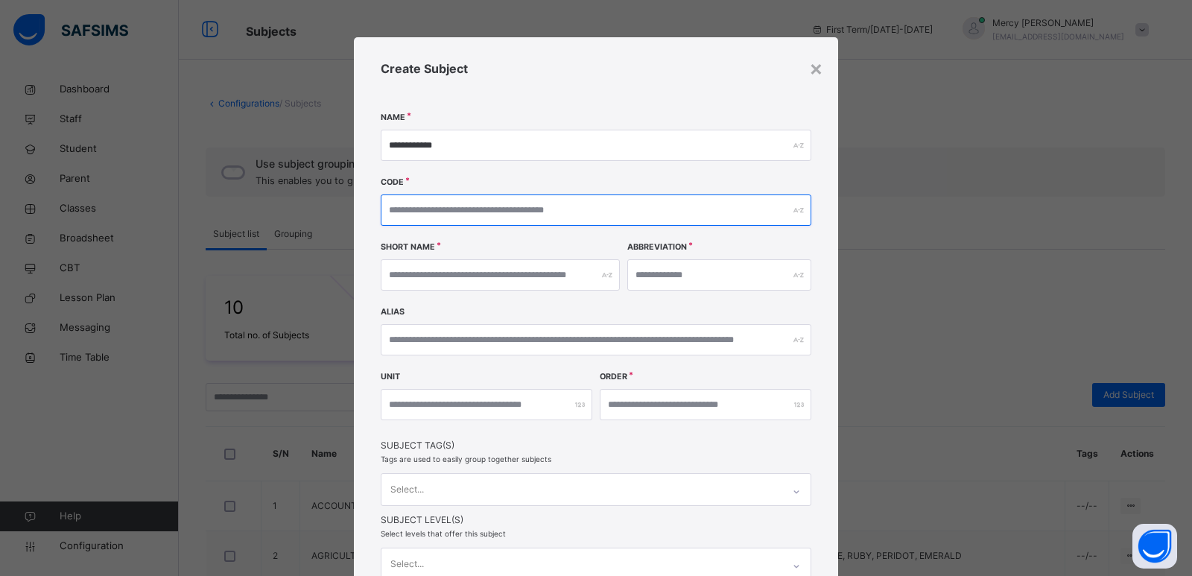
click at [515, 216] on input "text" at bounding box center [596, 209] width 430 height 31
type input "*"
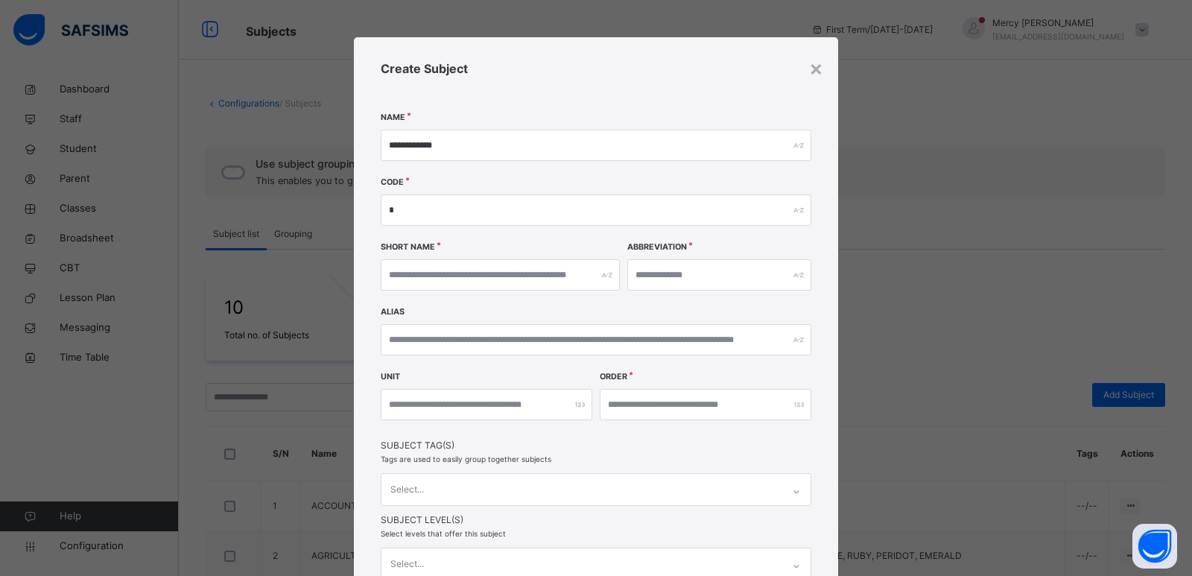
click at [474, 291] on div "Short Name Abbreviation" at bounding box center [596, 276] width 430 height 65
click at [487, 285] on input "text" at bounding box center [500, 274] width 239 height 31
type input "*"
type input "**********"
click at [673, 281] on input "text" at bounding box center [719, 274] width 184 height 31
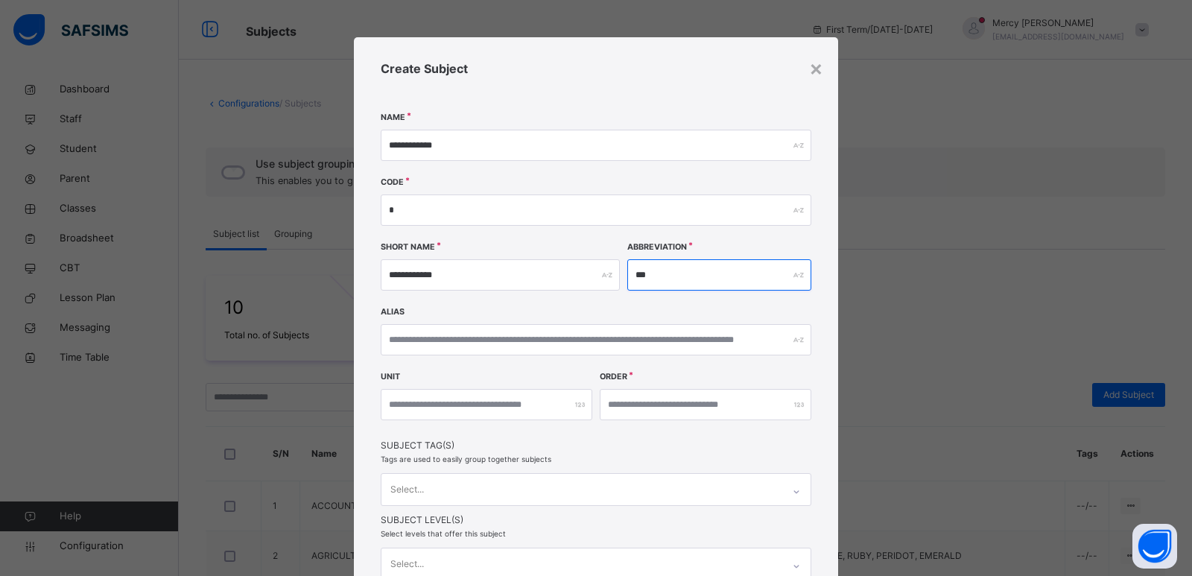
type input "***"
click at [609, 334] on input "text" at bounding box center [596, 339] width 430 height 31
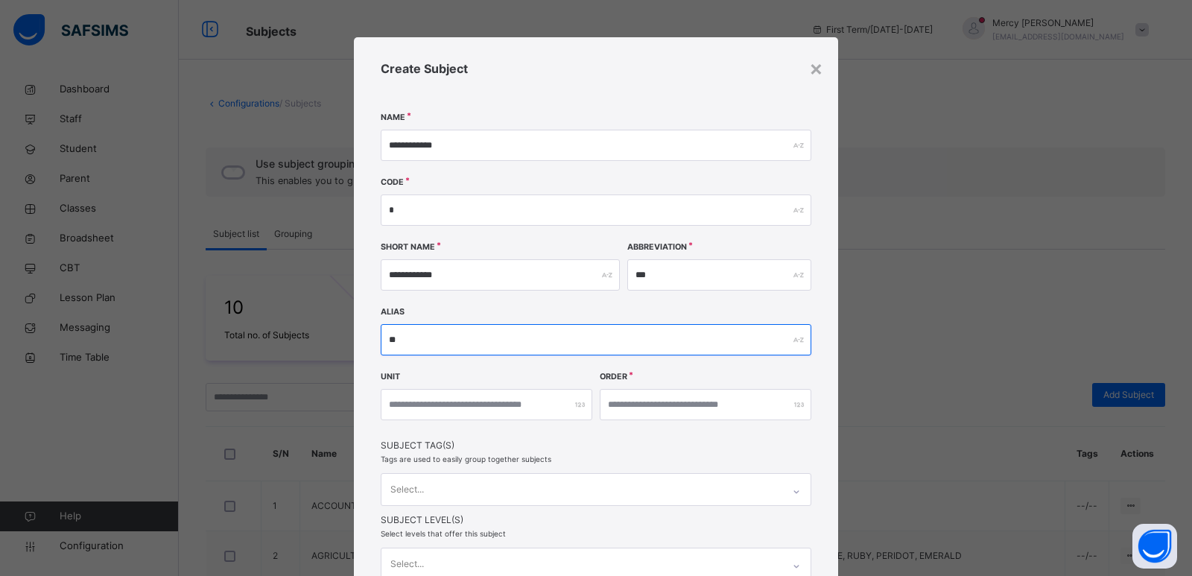
type input "*"
type input "**********"
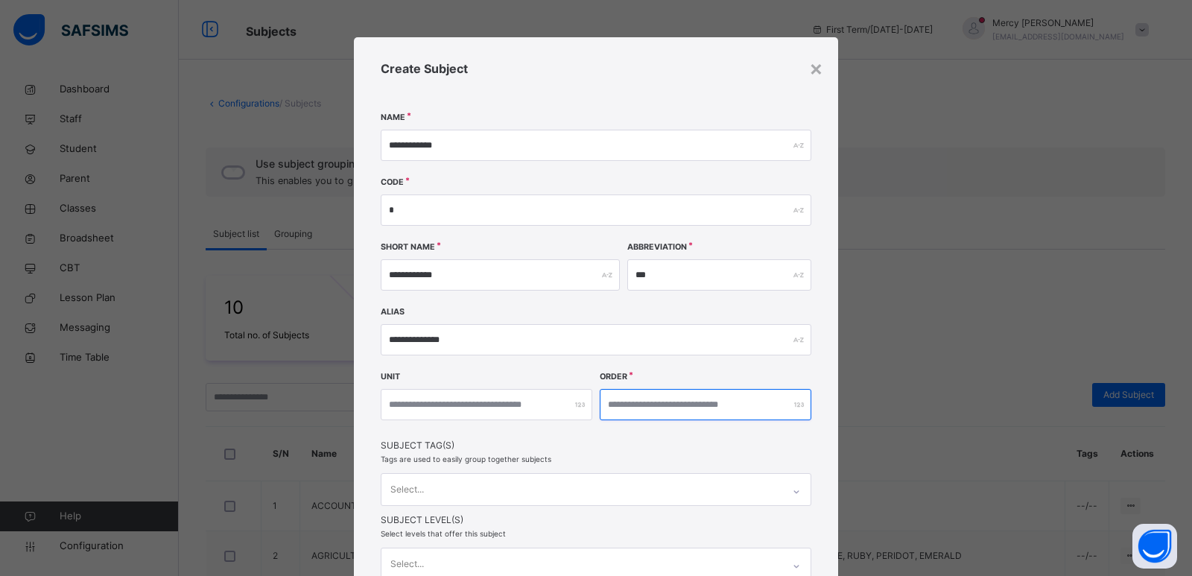
click at [671, 410] on input "number" at bounding box center [706, 404] width 212 height 31
click at [795, 409] on div at bounding box center [706, 404] width 212 height 31
click at [743, 412] on input "number" at bounding box center [706, 404] width 212 height 31
type input "*"
click at [453, 498] on div "Select..." at bounding box center [596, 489] width 430 height 33
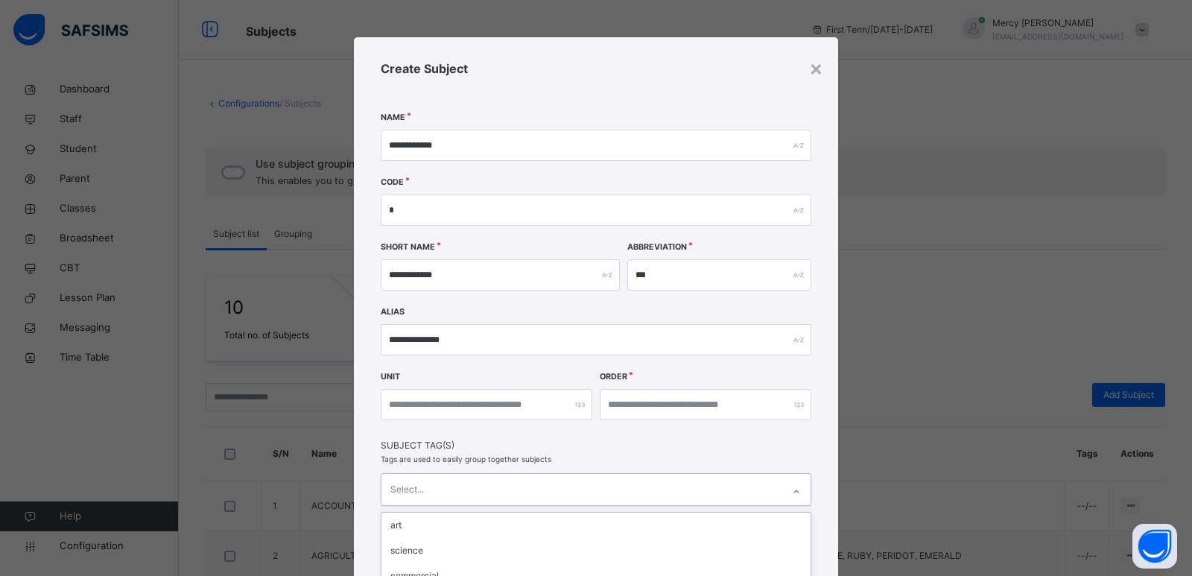
scroll to position [139, 0]
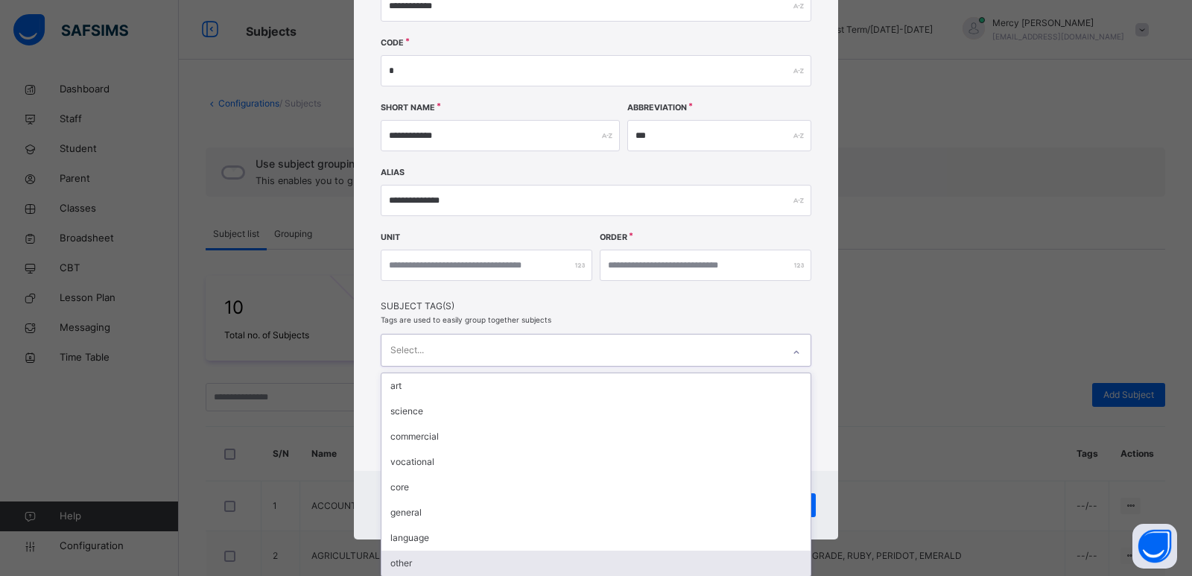
click at [421, 569] on div "other" at bounding box center [595, 562] width 429 height 25
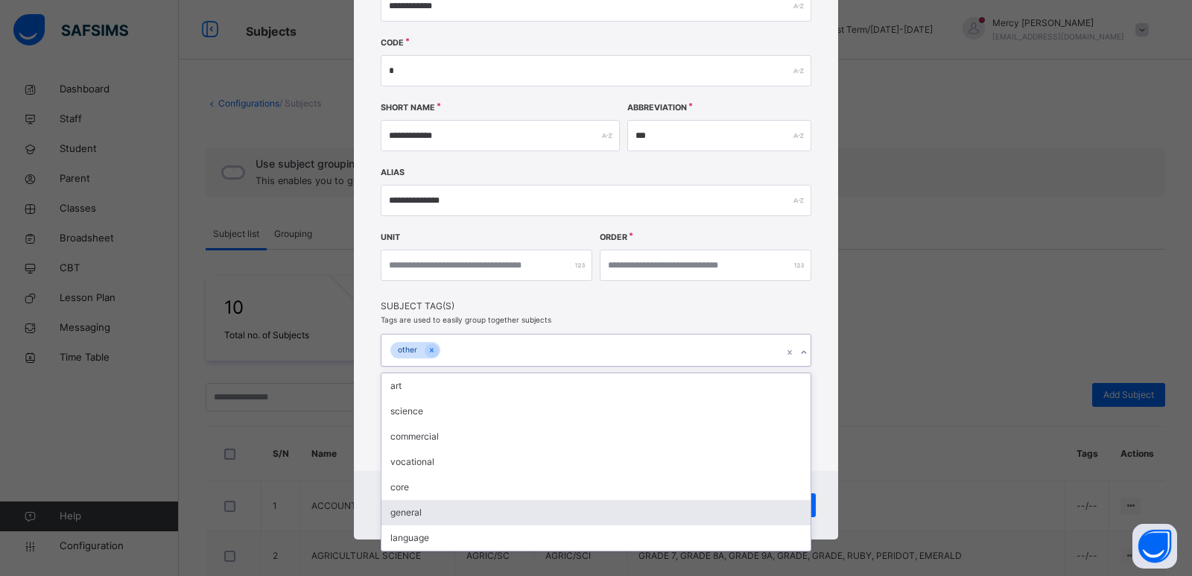
click at [512, 511] on div "general" at bounding box center [595, 512] width 429 height 25
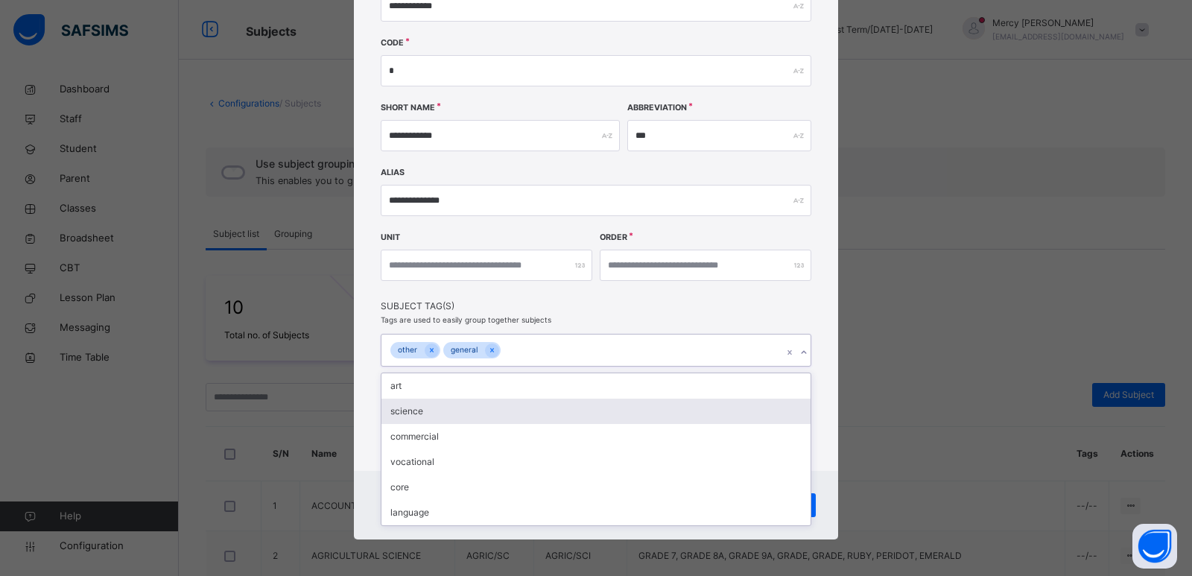
click at [830, 403] on div "**********" at bounding box center [596, 184] width 484 height 573
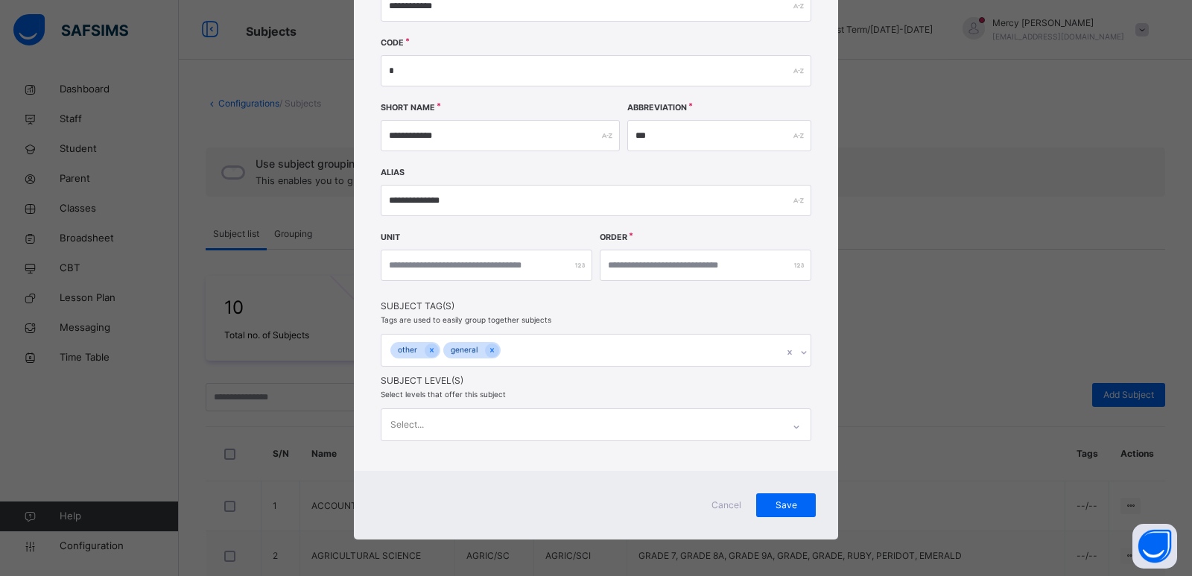
click at [578, 411] on div "Select..." at bounding box center [596, 424] width 430 height 33
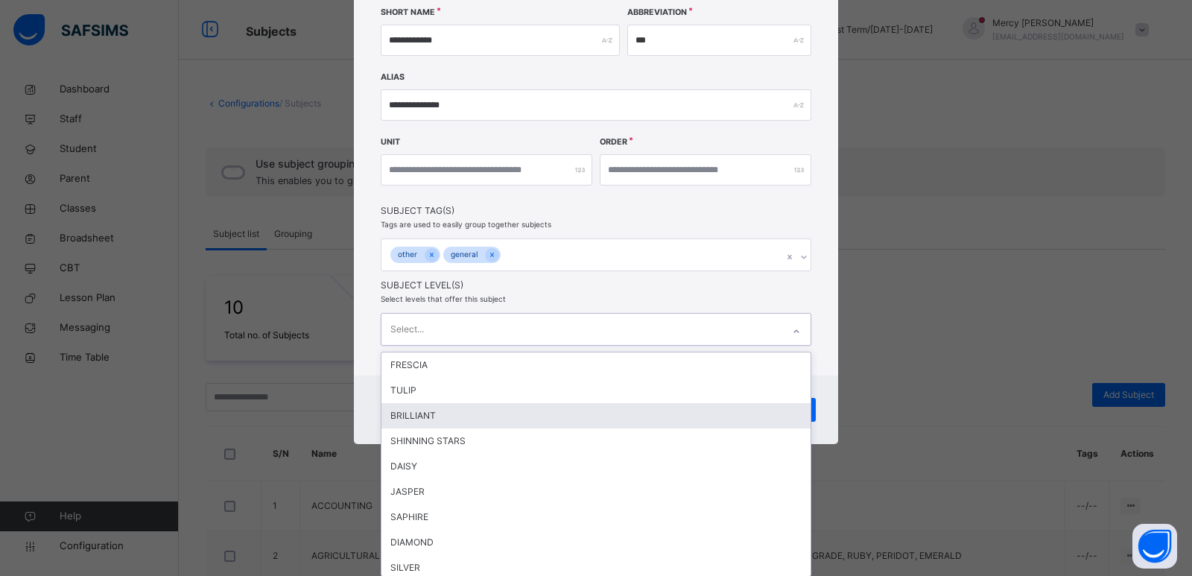
click at [578, 411] on div "BRILLIANT" at bounding box center [595, 415] width 429 height 25
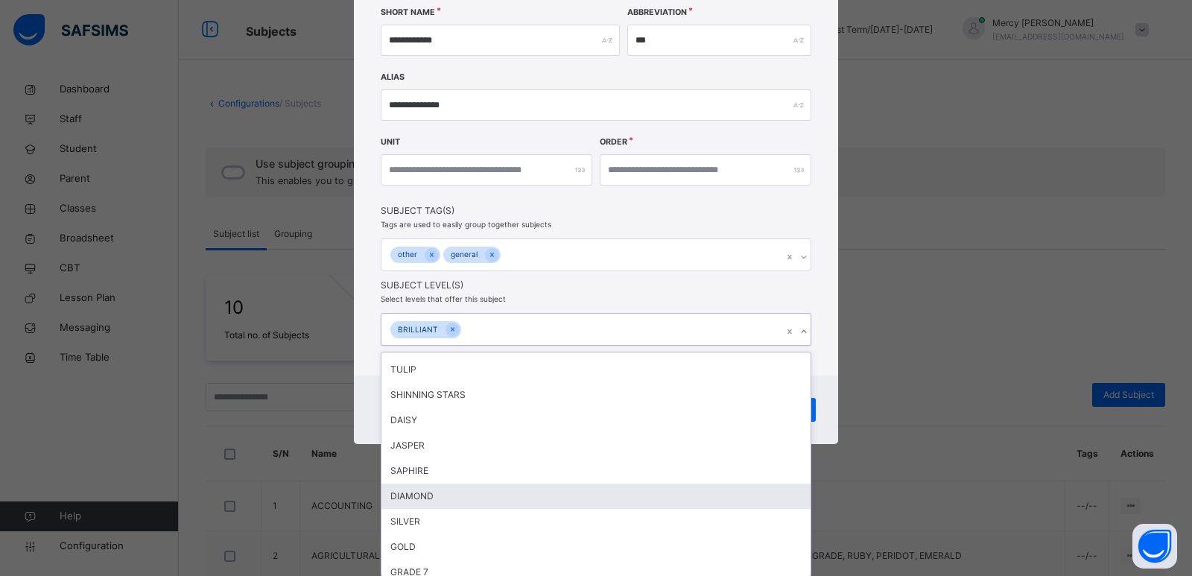
scroll to position [0, 0]
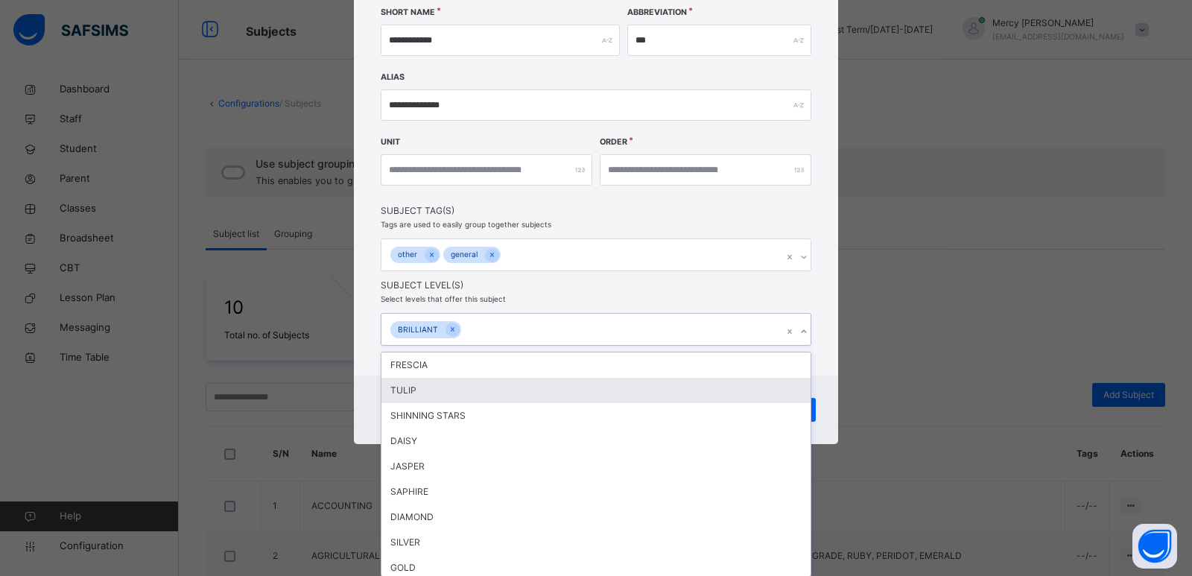
click at [477, 388] on div "TULIP" at bounding box center [595, 390] width 429 height 25
click at [477, 388] on div "SHINNING STARS" at bounding box center [595, 390] width 429 height 25
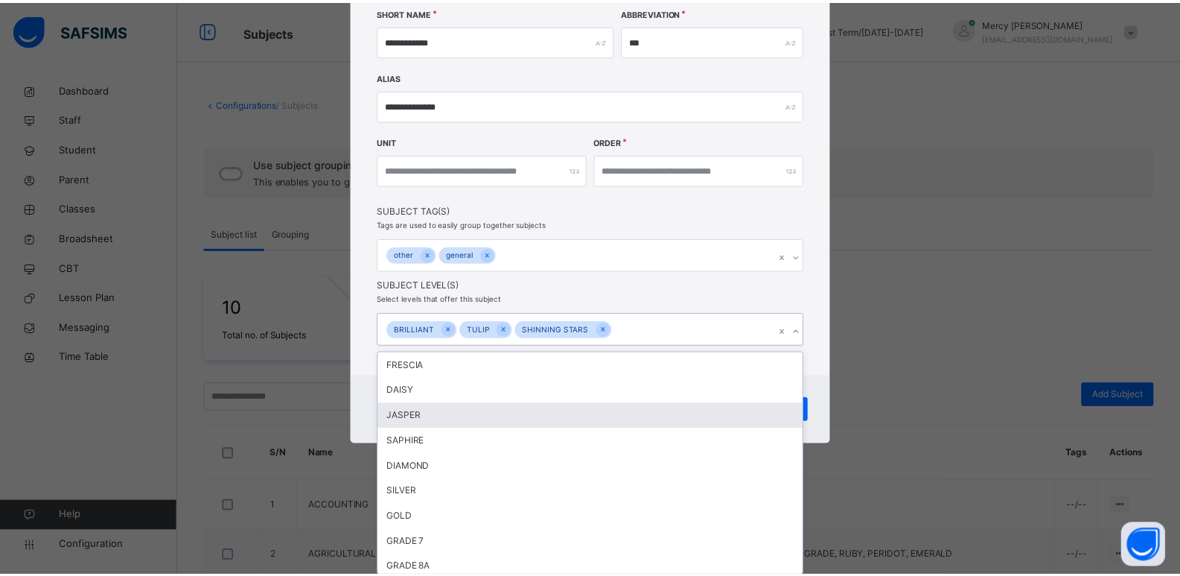
scroll to position [140, 0]
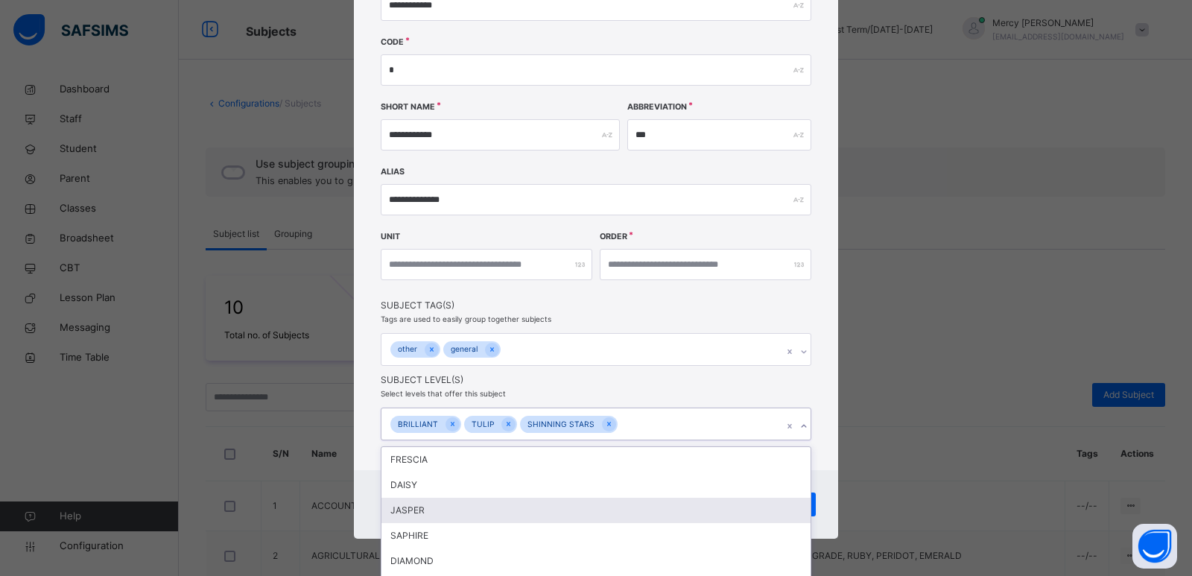
click at [829, 404] on div "**********" at bounding box center [596, 217] width 484 height 641
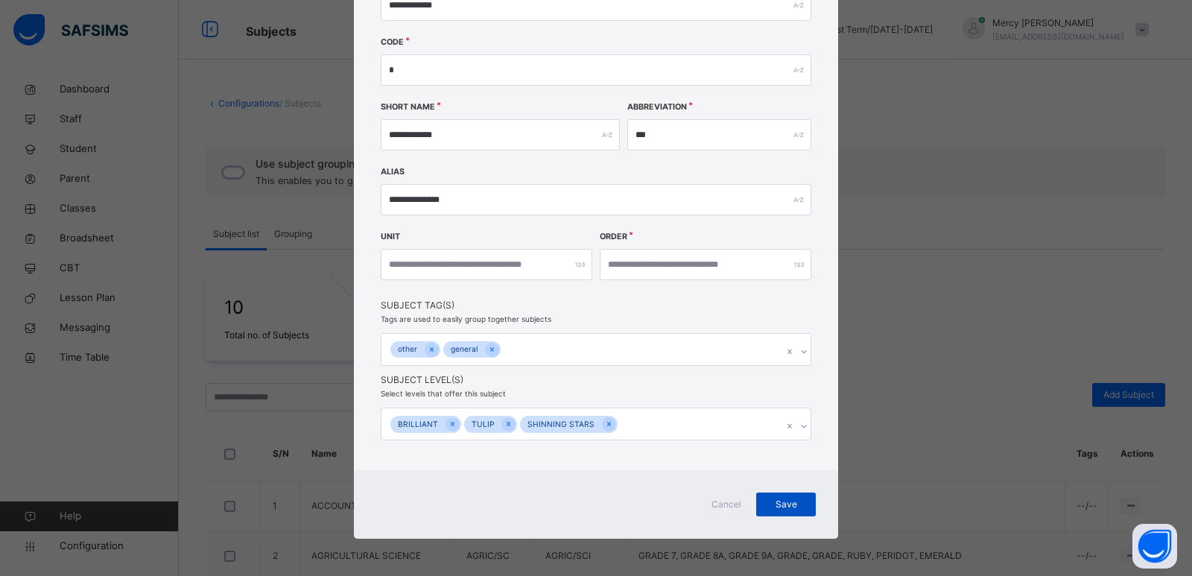
click at [783, 506] on span "Save" at bounding box center [785, 504] width 37 height 13
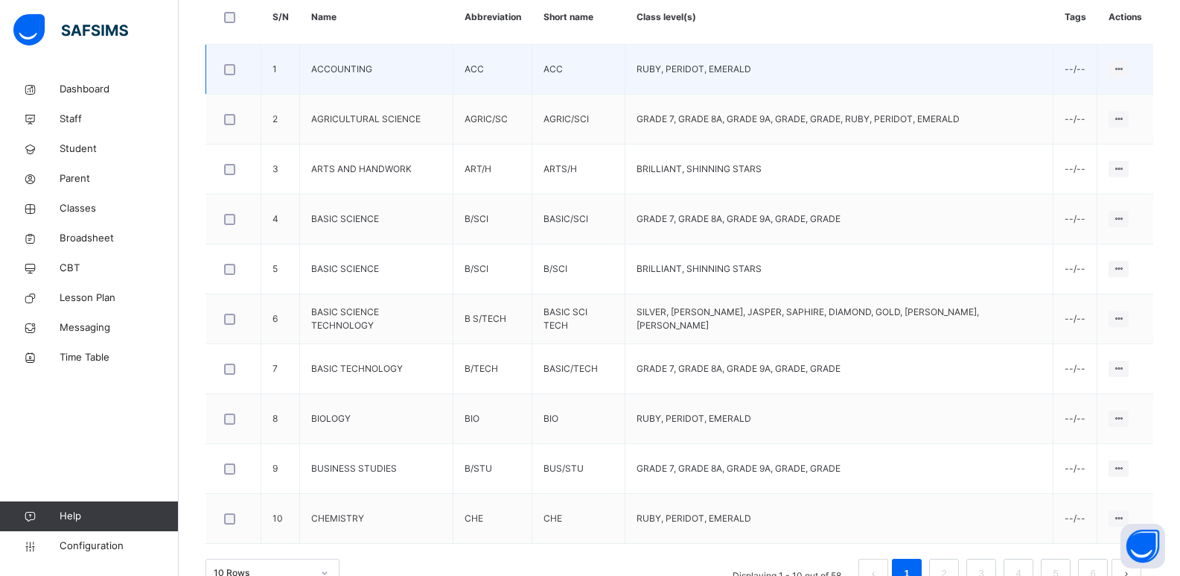
scroll to position [432, 0]
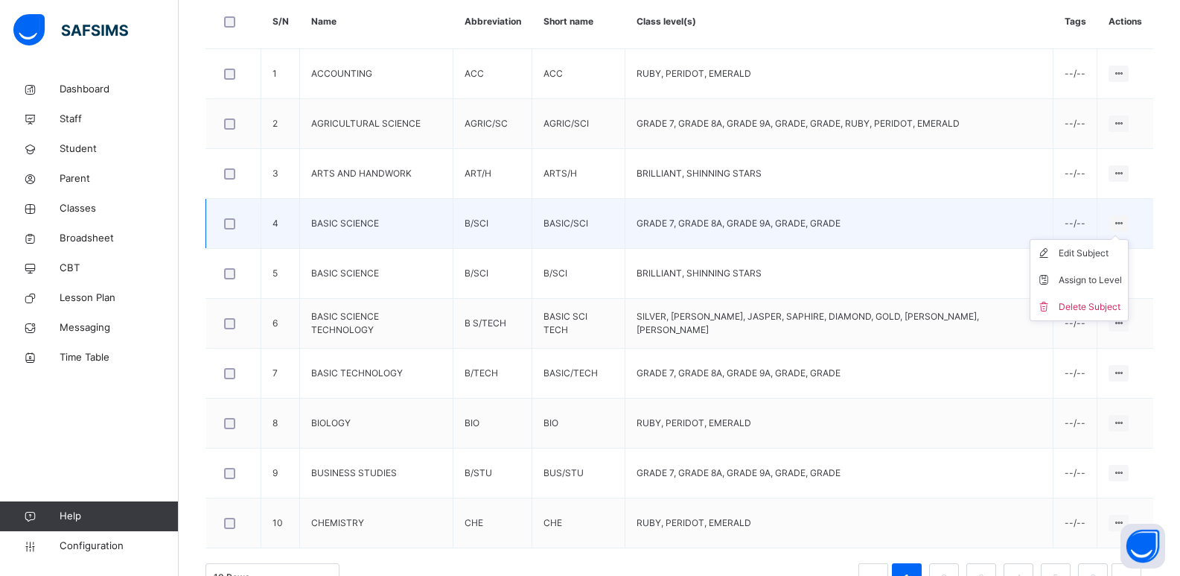
click at [1120, 220] on icon at bounding box center [1119, 222] width 13 height 11
click at [1125, 224] on icon at bounding box center [1119, 222] width 13 height 11
click at [1099, 252] on div "Edit Subject" at bounding box center [1090, 253] width 63 height 15
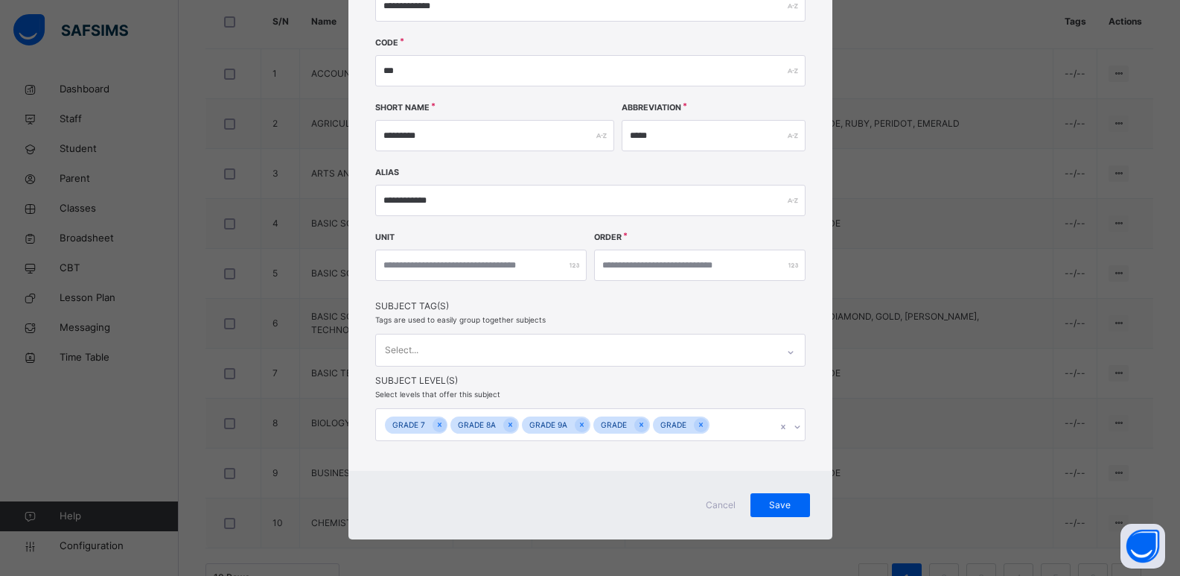
scroll to position [235, 0]
click at [792, 430] on div "GRADE 7 GRADE 8A GRADE 9A GRADE GRADE" at bounding box center [590, 423] width 430 height 33
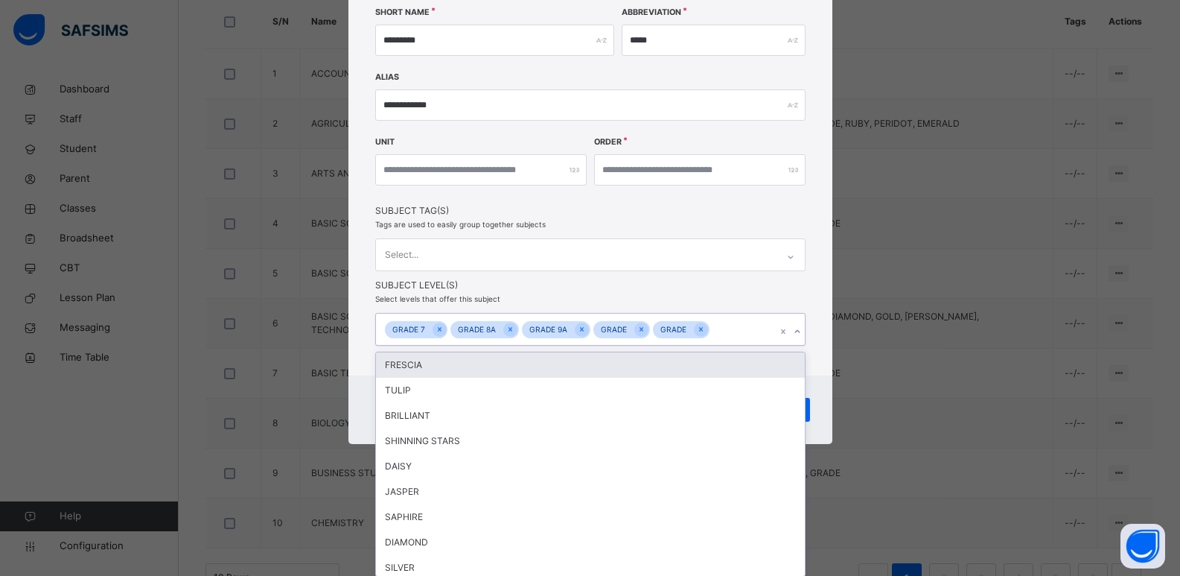
click at [929, 360] on div "**********" at bounding box center [590, 288] width 1180 height 576
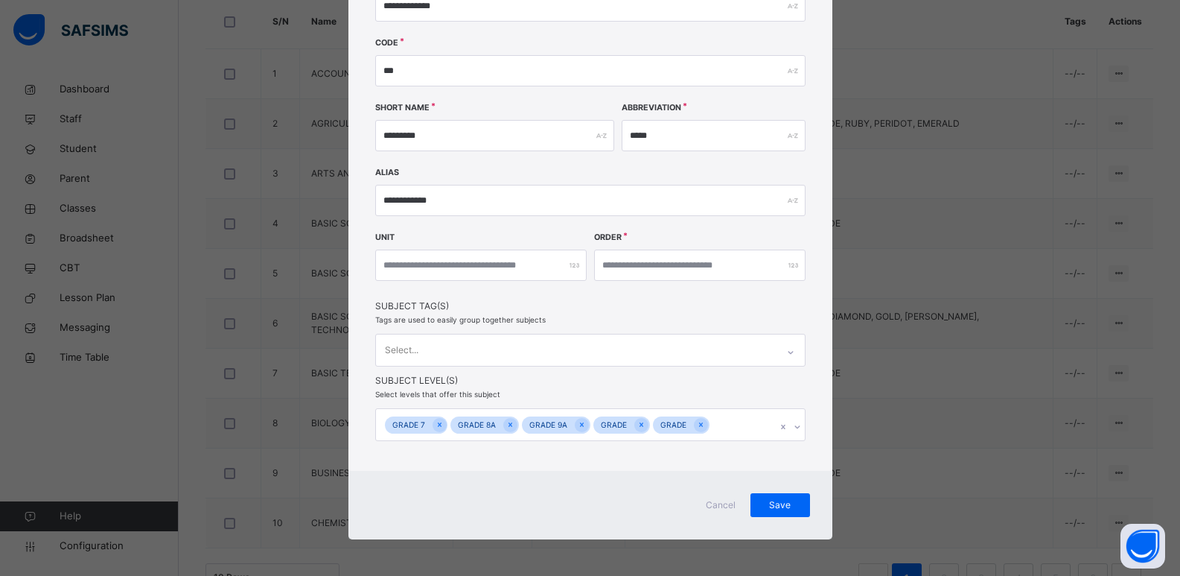
click at [726, 503] on span "Cancel" at bounding box center [721, 504] width 36 height 13
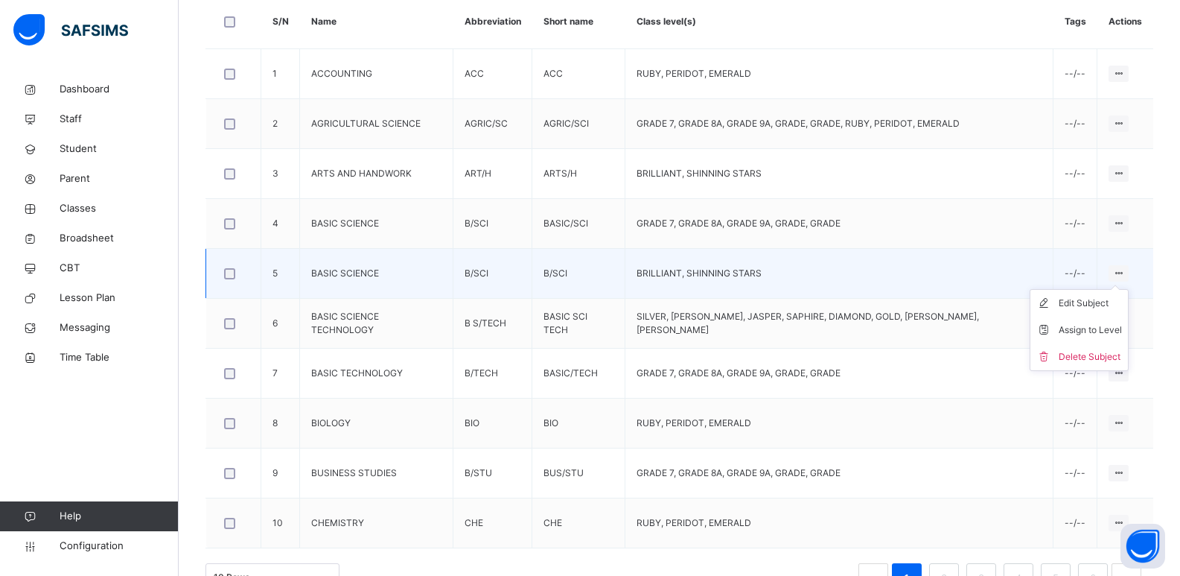
click at [1123, 289] on ul "Edit Subject Assign to Level Delete Subject" at bounding box center [1079, 330] width 99 height 82
click at [1087, 307] on div "Edit Subject" at bounding box center [1090, 303] width 63 height 15
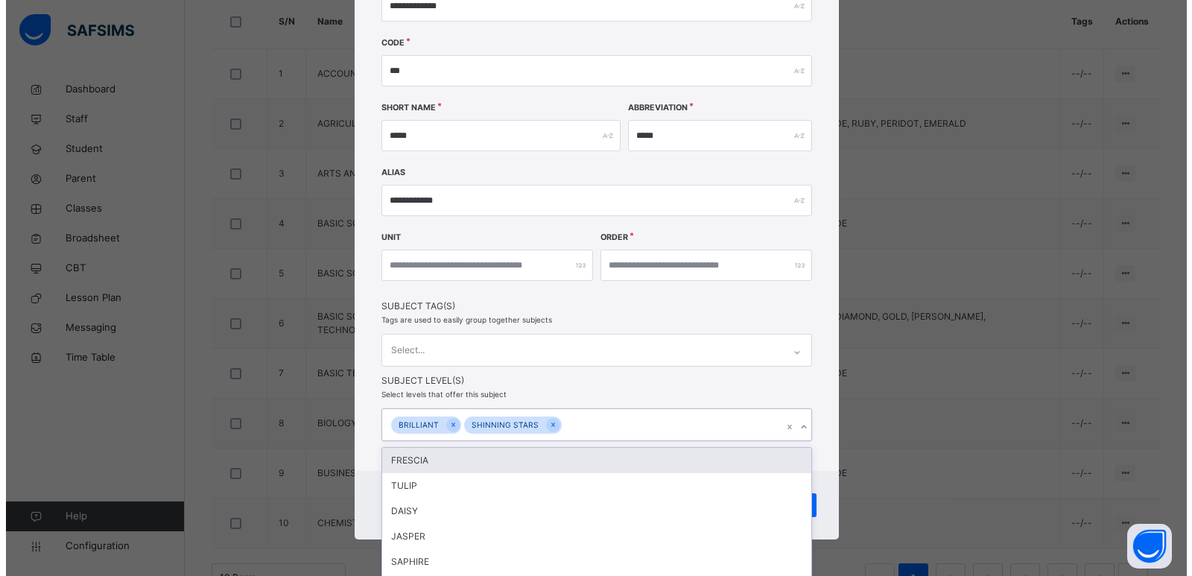
scroll to position [235, 0]
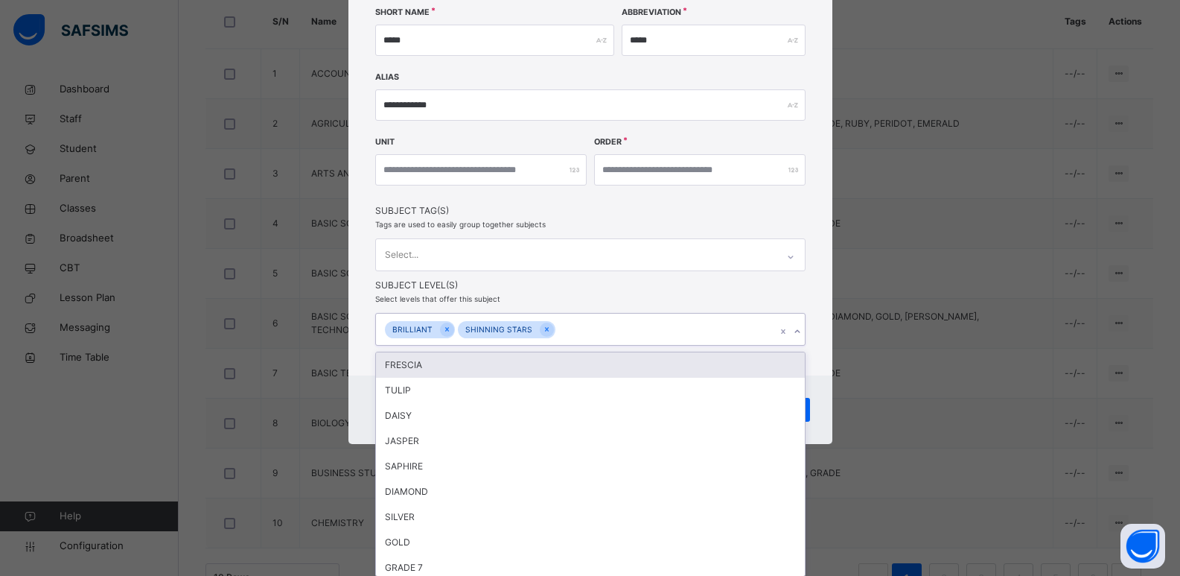
click at [794, 346] on div "option FRESCIA focused, 1 of 16. 14 results available. Use Up and Down to choos…" at bounding box center [590, 329] width 430 height 33
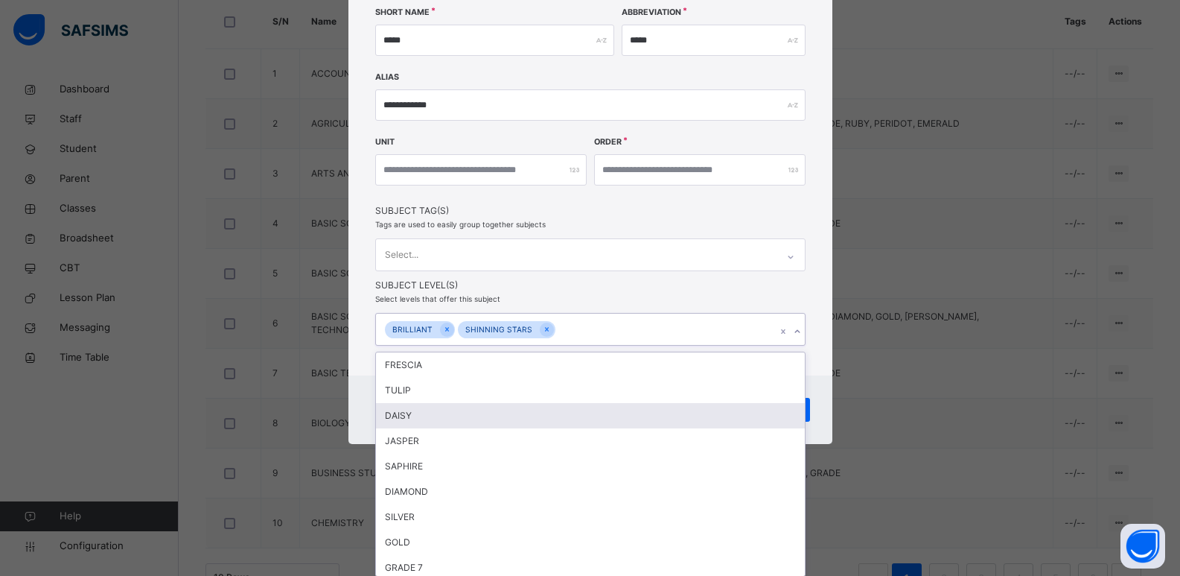
click at [528, 421] on div "DAISY" at bounding box center [590, 415] width 429 height 25
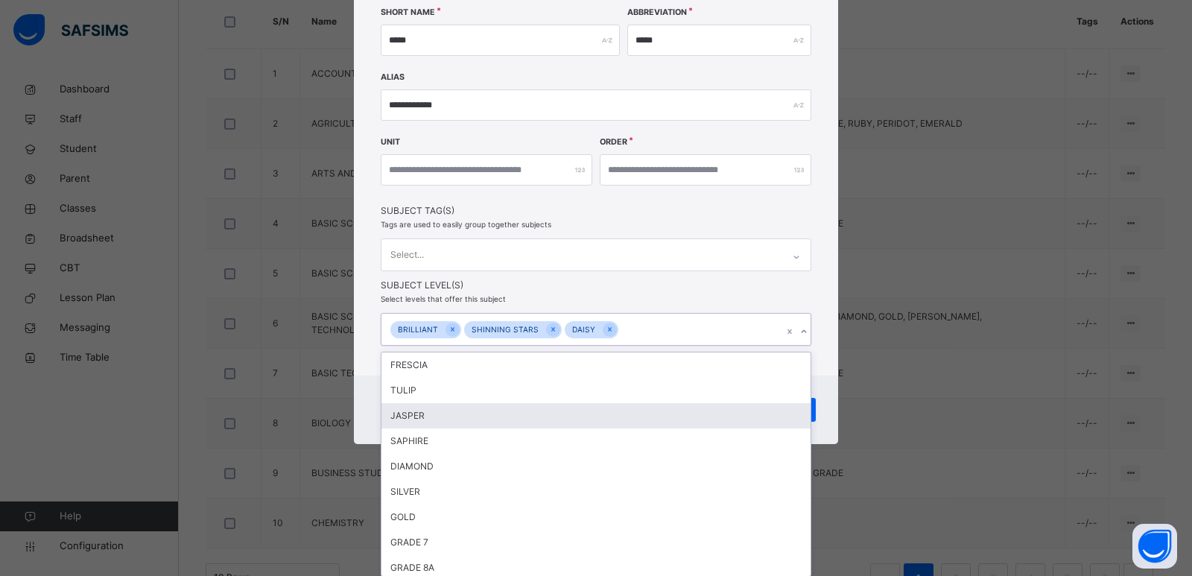
click at [528, 421] on div "JASPER" at bounding box center [595, 415] width 429 height 25
click at [528, 421] on div "SAPHIRE" at bounding box center [595, 415] width 429 height 25
click at [528, 421] on div "DIAMOND" at bounding box center [595, 415] width 429 height 25
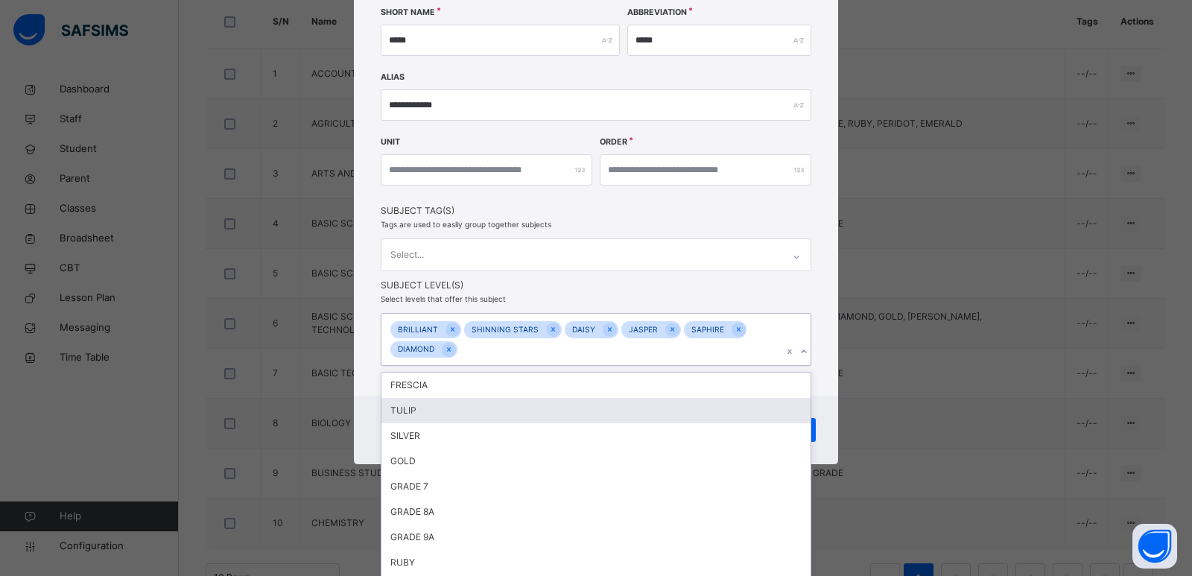
click at [528, 421] on div "TULIP" at bounding box center [595, 410] width 429 height 25
click at [528, 421] on div "SILVER" at bounding box center [595, 410] width 429 height 25
click at [528, 421] on div "GOLD" at bounding box center [595, 410] width 429 height 25
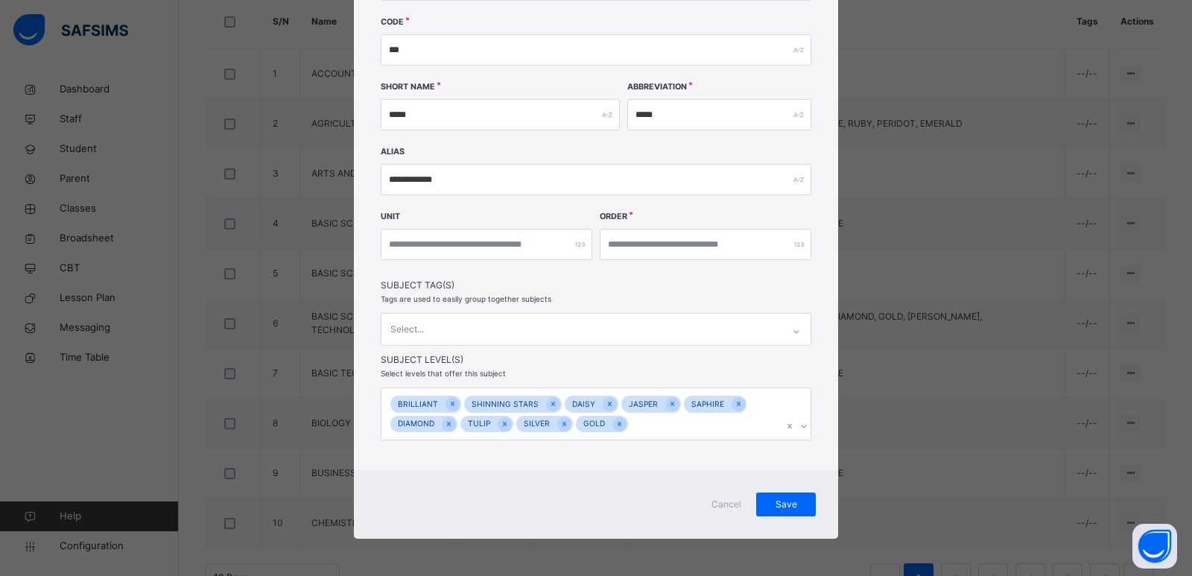
click at [819, 394] on div "**********" at bounding box center [596, 173] width 484 height 593
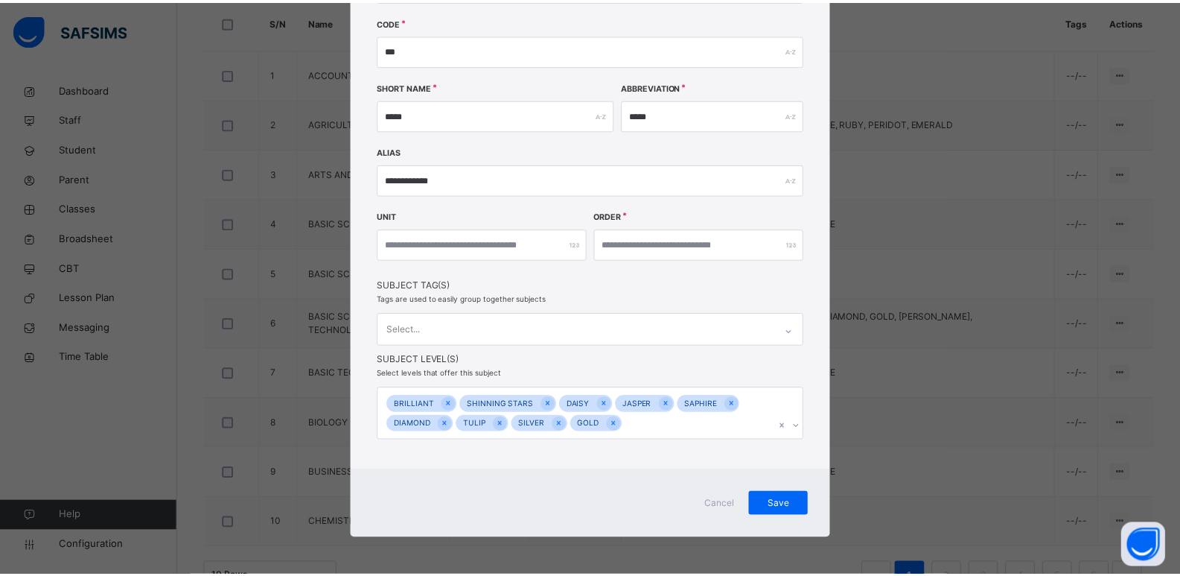
scroll to position [159, 0]
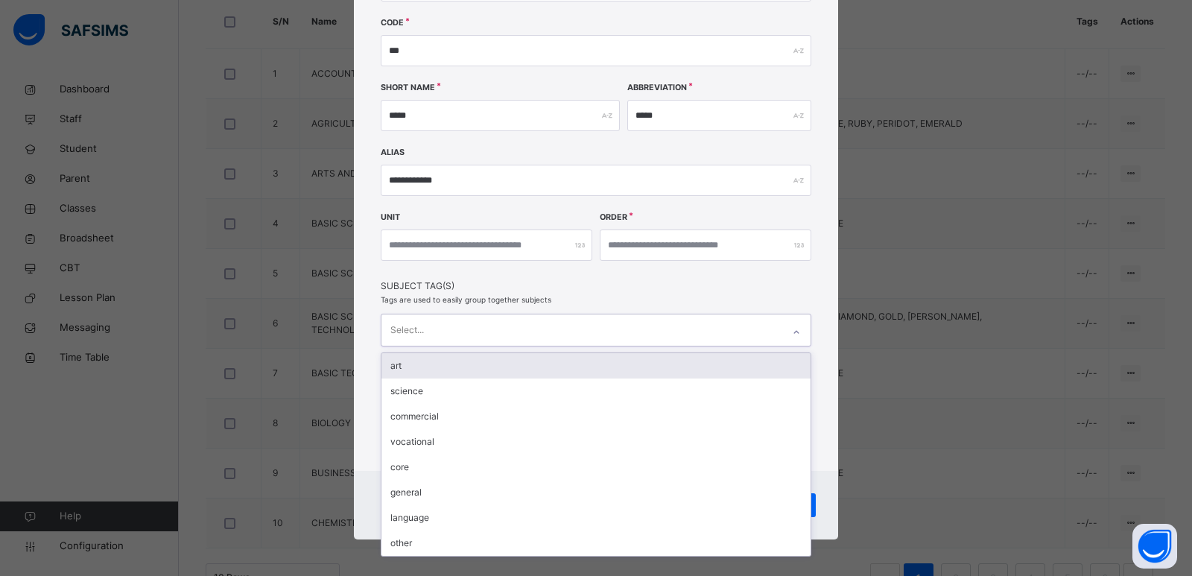
click at [711, 324] on div "Select..." at bounding box center [581, 329] width 401 height 31
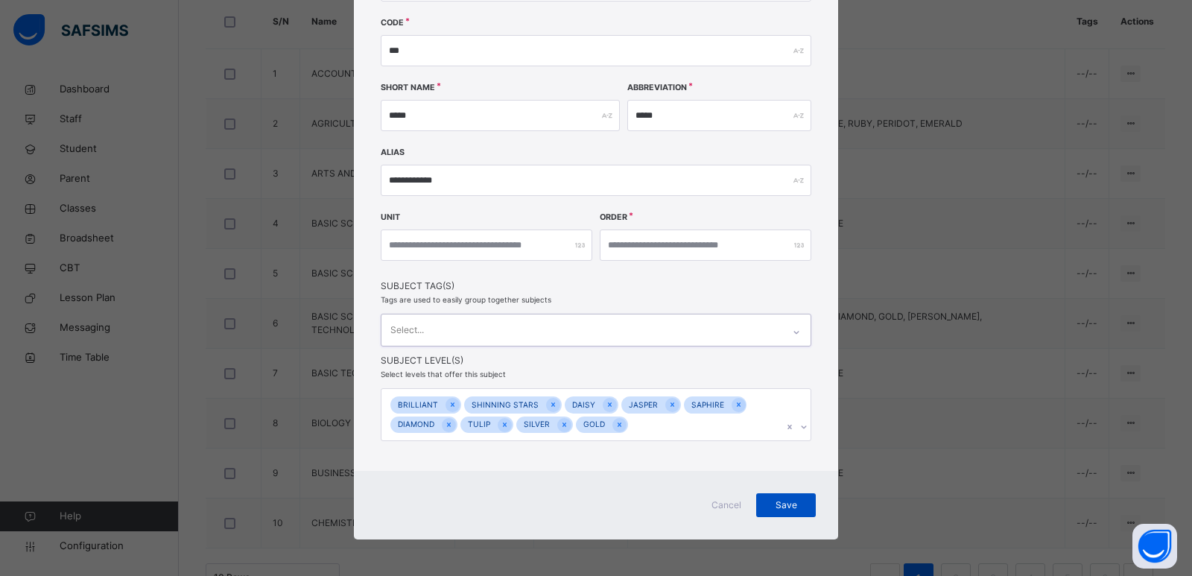
click at [770, 504] on span "Save" at bounding box center [785, 504] width 37 height 13
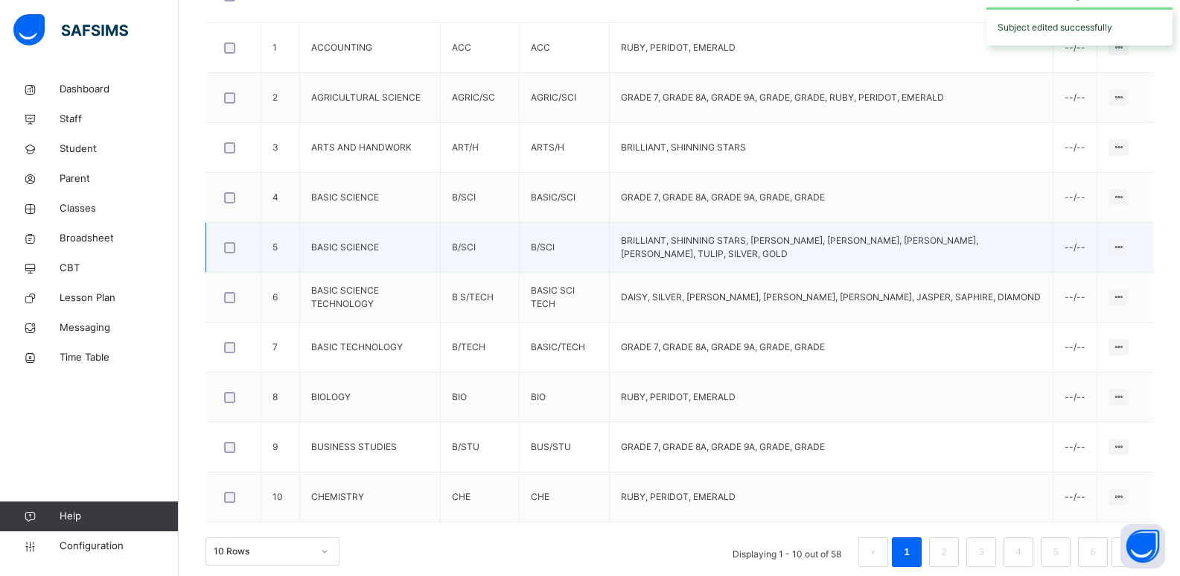
scroll to position [471, 0]
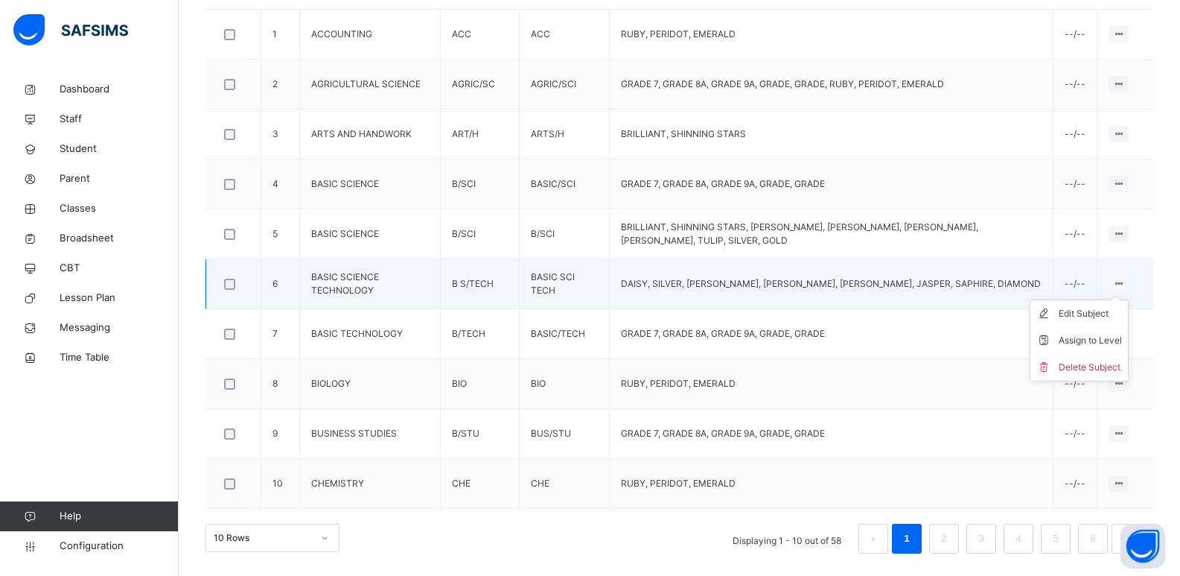
click at [1125, 281] on icon at bounding box center [1119, 283] width 13 height 11
click at [1110, 317] on div "Edit Subject" at bounding box center [1090, 313] width 63 height 15
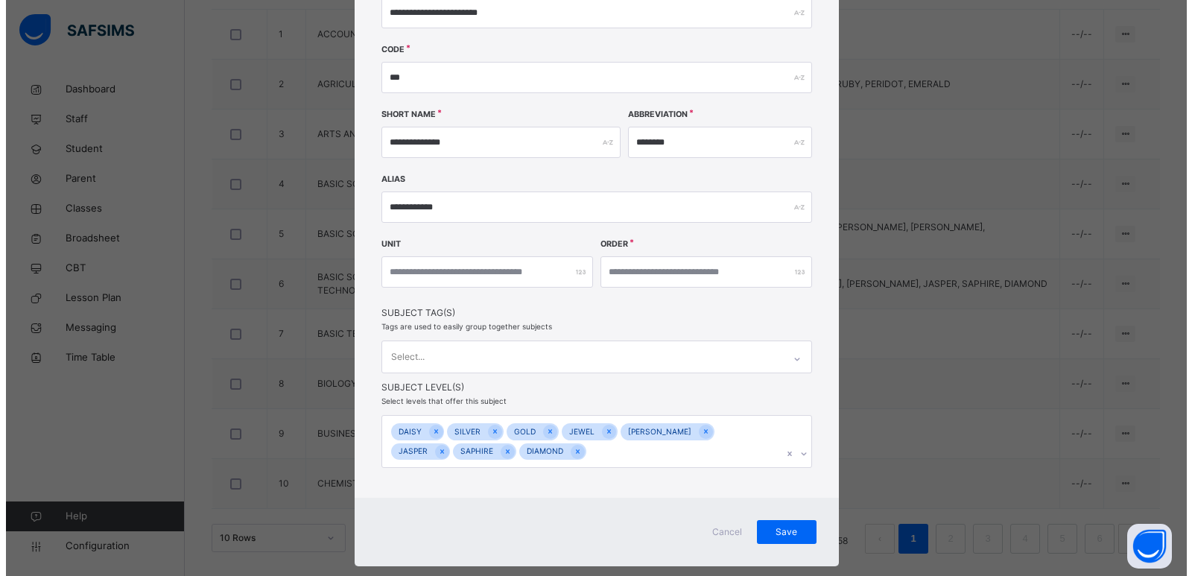
scroll to position [159, 0]
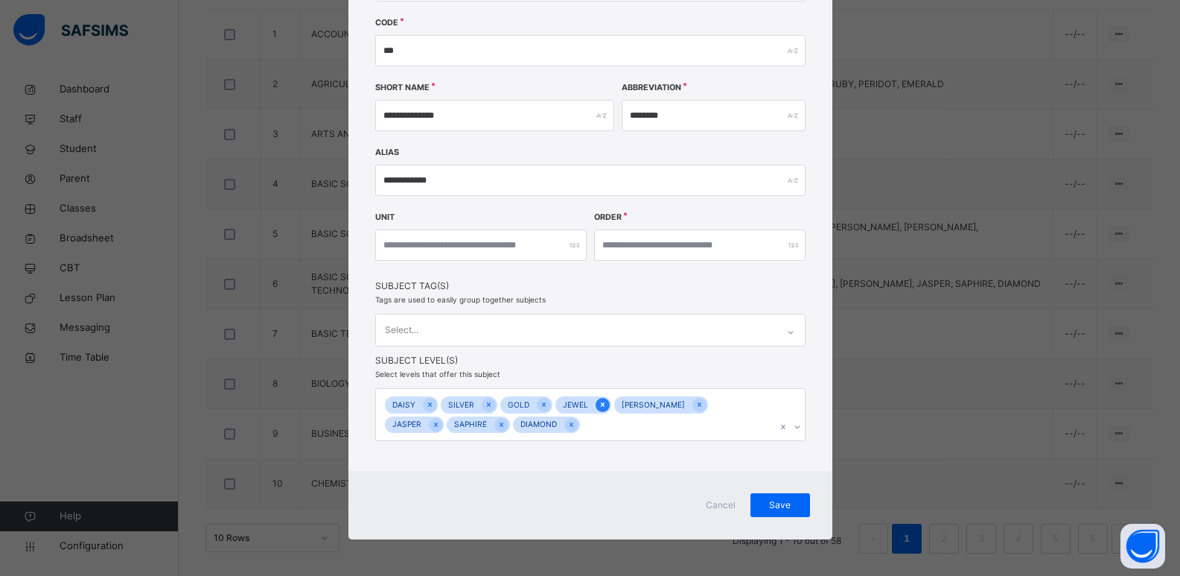
click at [596, 405] on div at bounding box center [603, 405] width 14 height 14
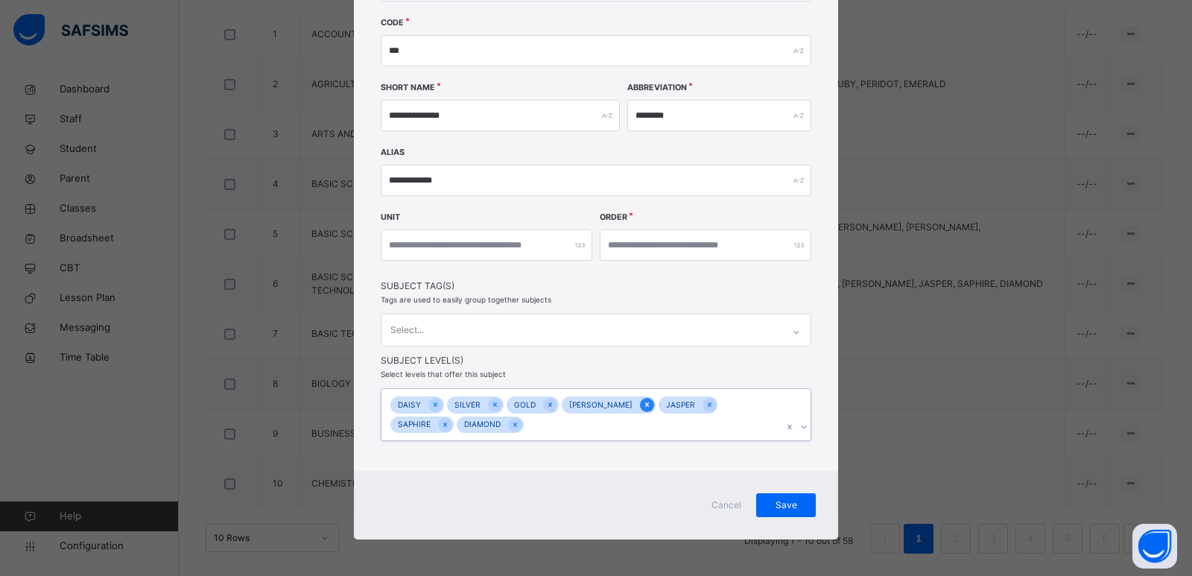
click at [643, 402] on icon at bounding box center [647, 404] width 8 height 10
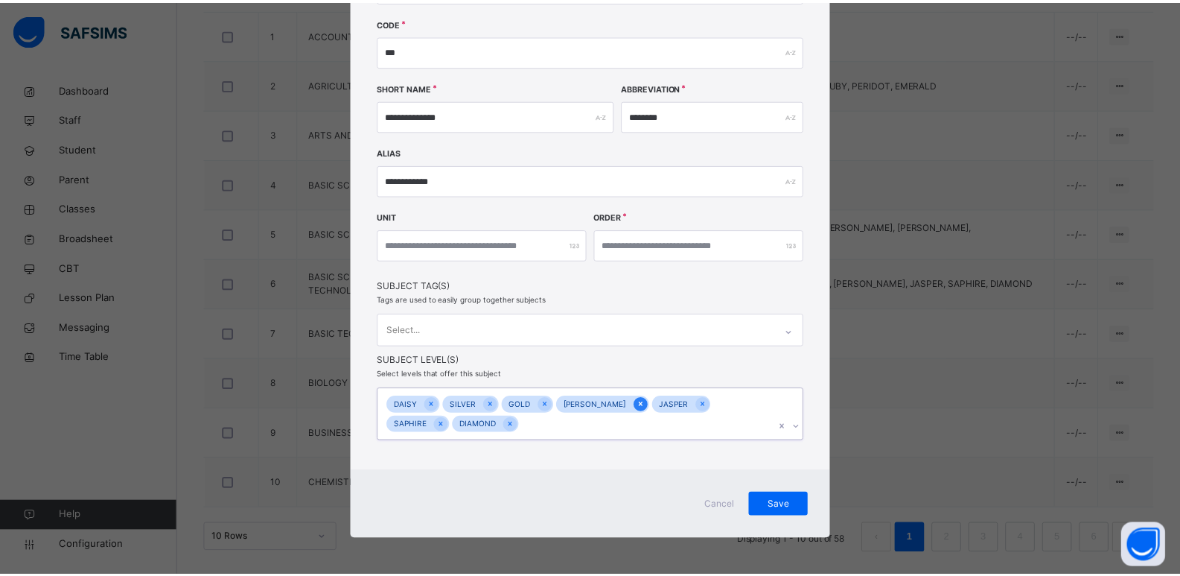
scroll to position [139, 0]
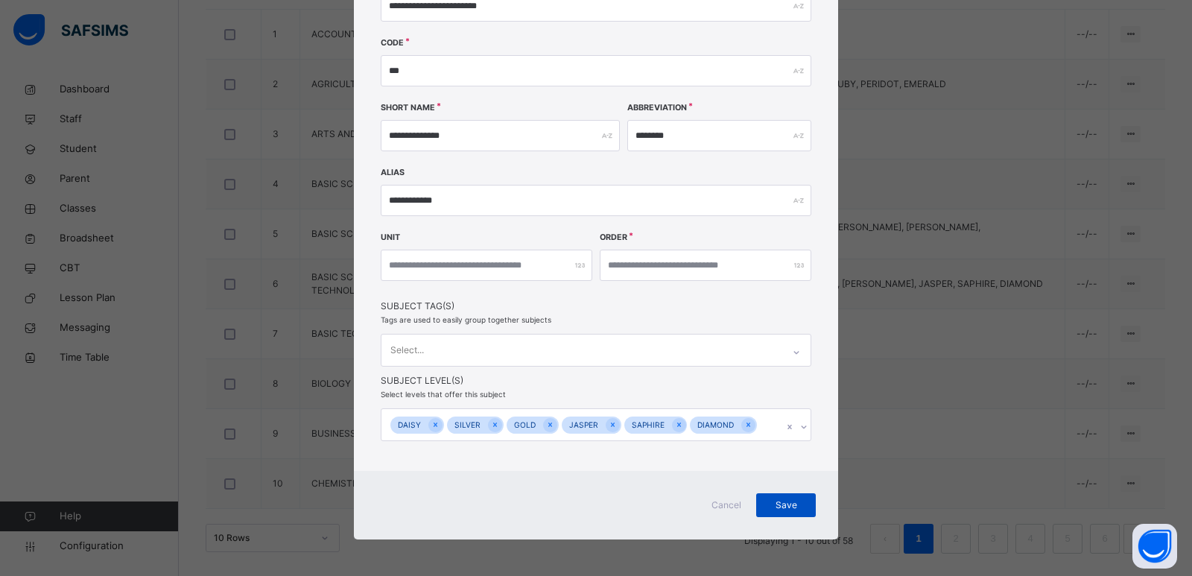
click at [769, 506] on span "Save" at bounding box center [785, 504] width 37 height 13
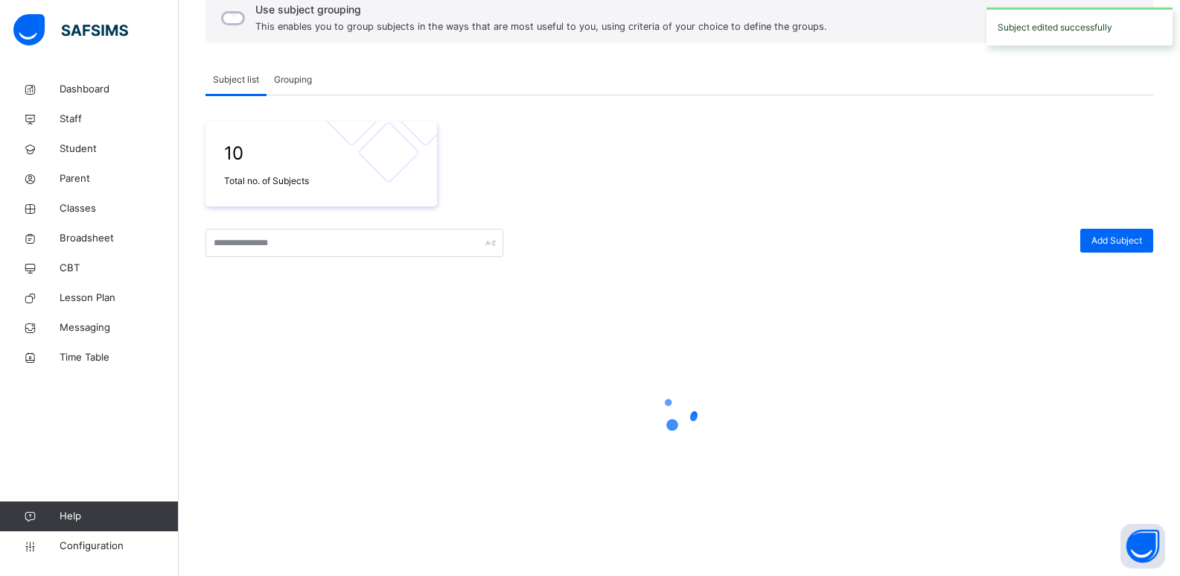
scroll to position [471, 0]
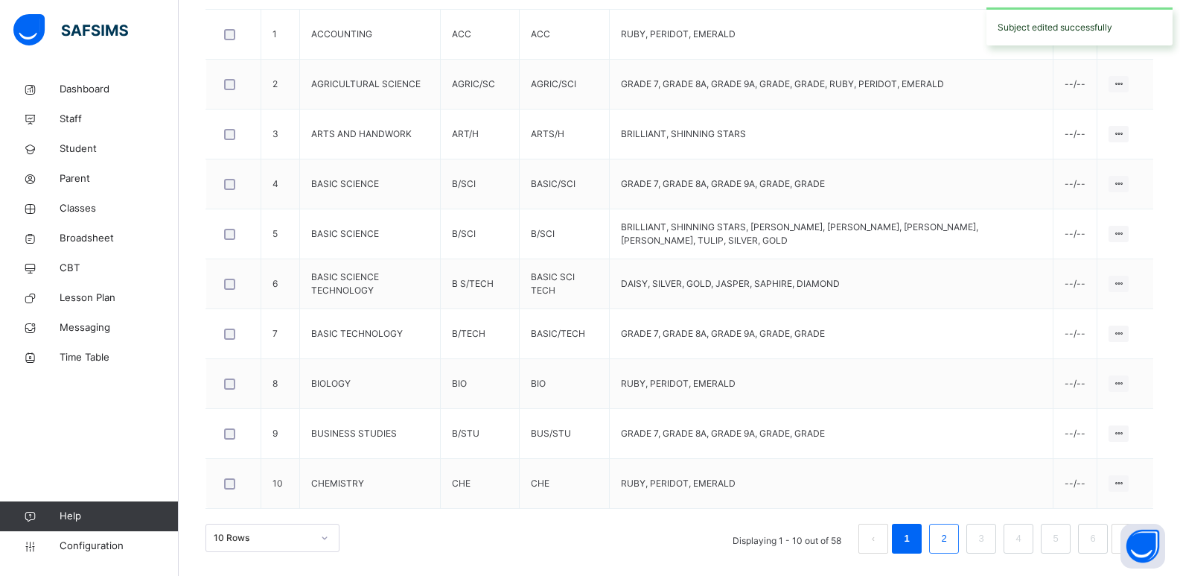
click at [951, 538] on link "2" at bounding box center [944, 538] width 14 height 19
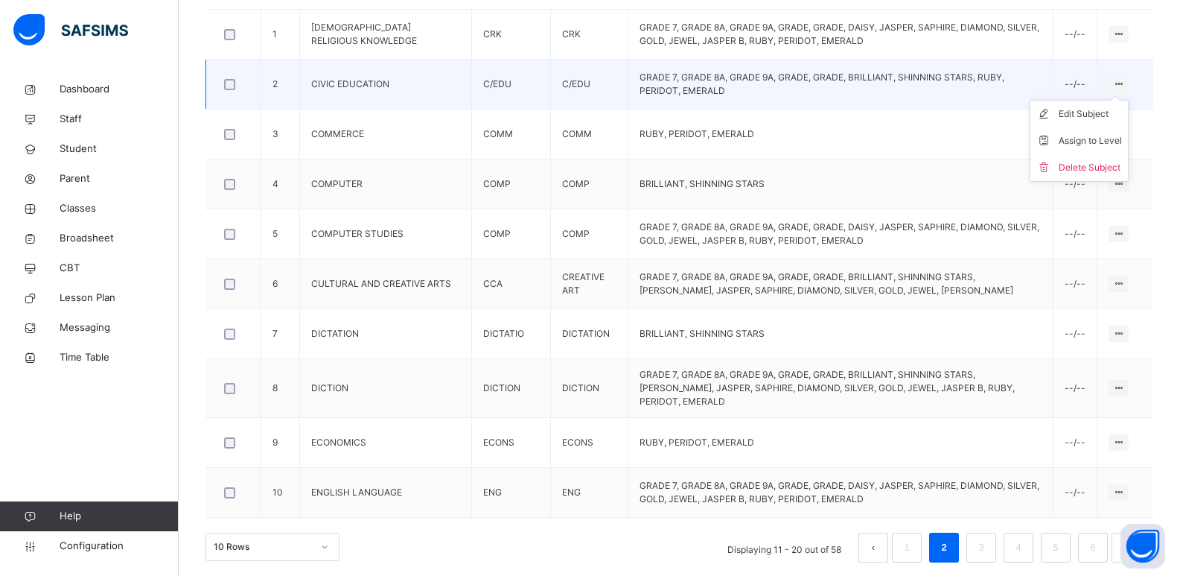
click at [1127, 100] on ul "Edit Subject Assign to Level Delete Subject" at bounding box center [1079, 141] width 99 height 82
click at [1107, 113] on div "Edit Subject" at bounding box center [1090, 114] width 63 height 15
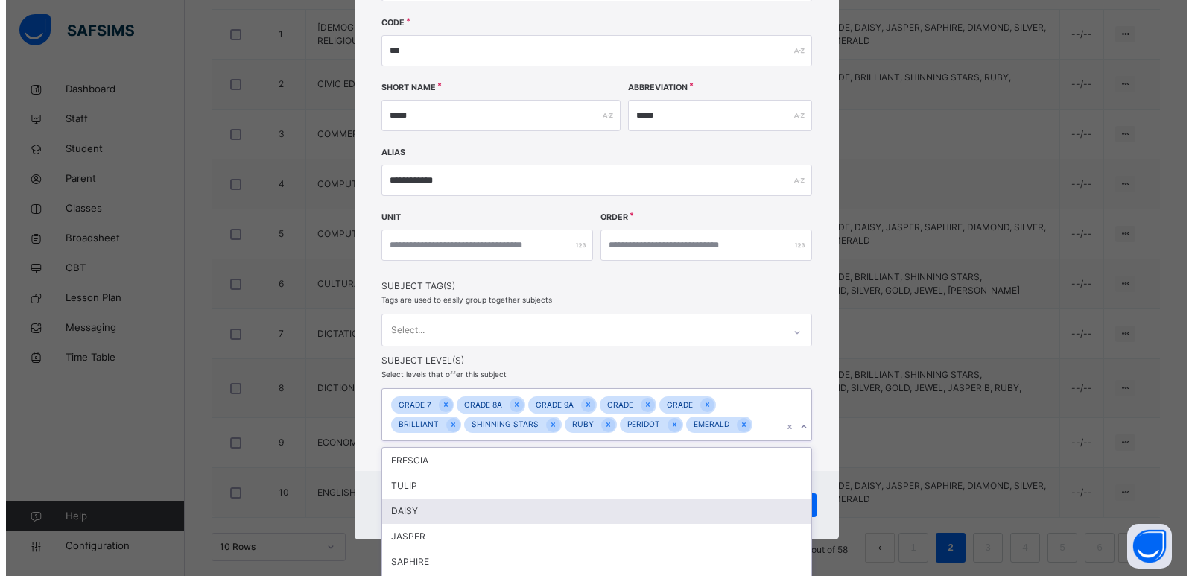
scroll to position [234, 0]
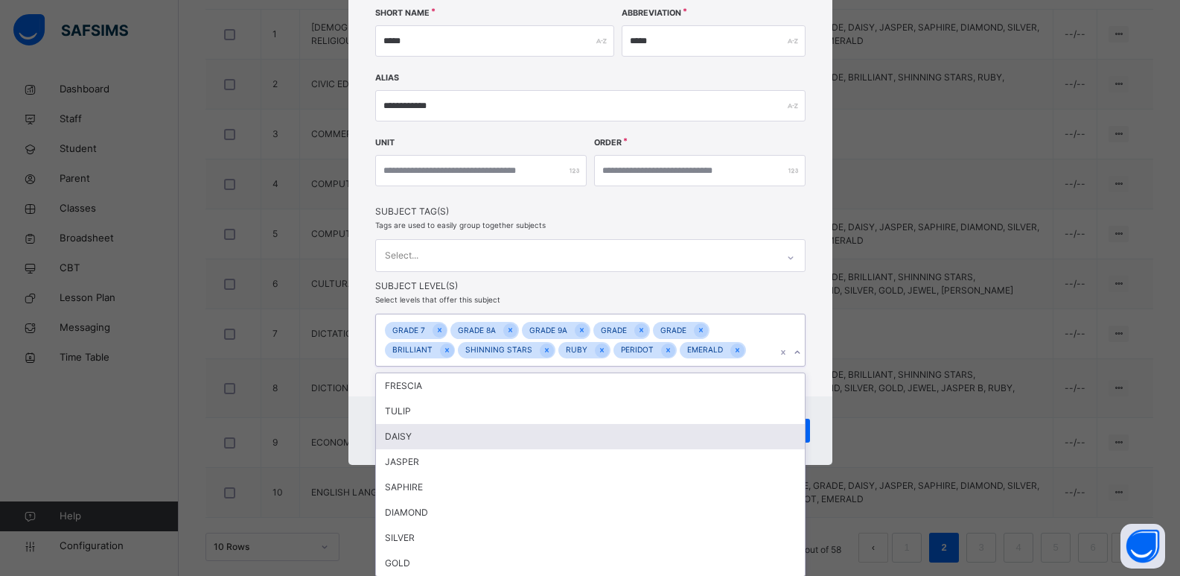
click at [793, 366] on div "option [PERSON_NAME] focused, 5 of 16. 8 results available. Use Up and Down to …" at bounding box center [590, 340] width 430 height 53
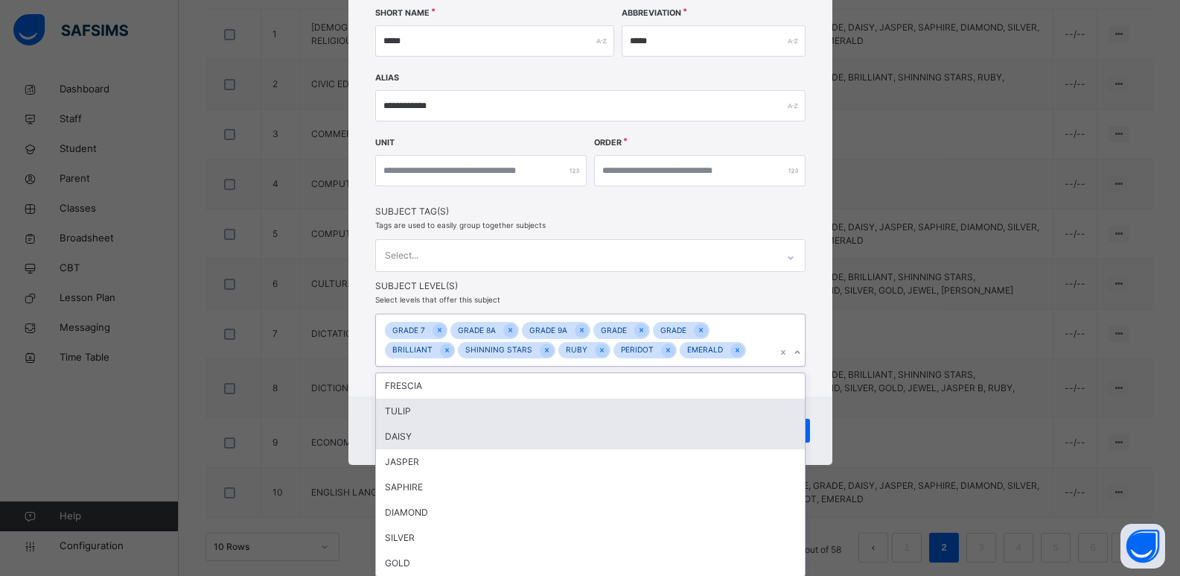
drag, startPoint x: 513, startPoint y: 407, endPoint x: 503, endPoint y: 435, distance: 29.9
click at [503, 435] on div "FRESCIA TULIP [PERSON_NAME] SAPHIRE DIAMOND SILVER GOLD" at bounding box center [590, 474] width 429 height 203
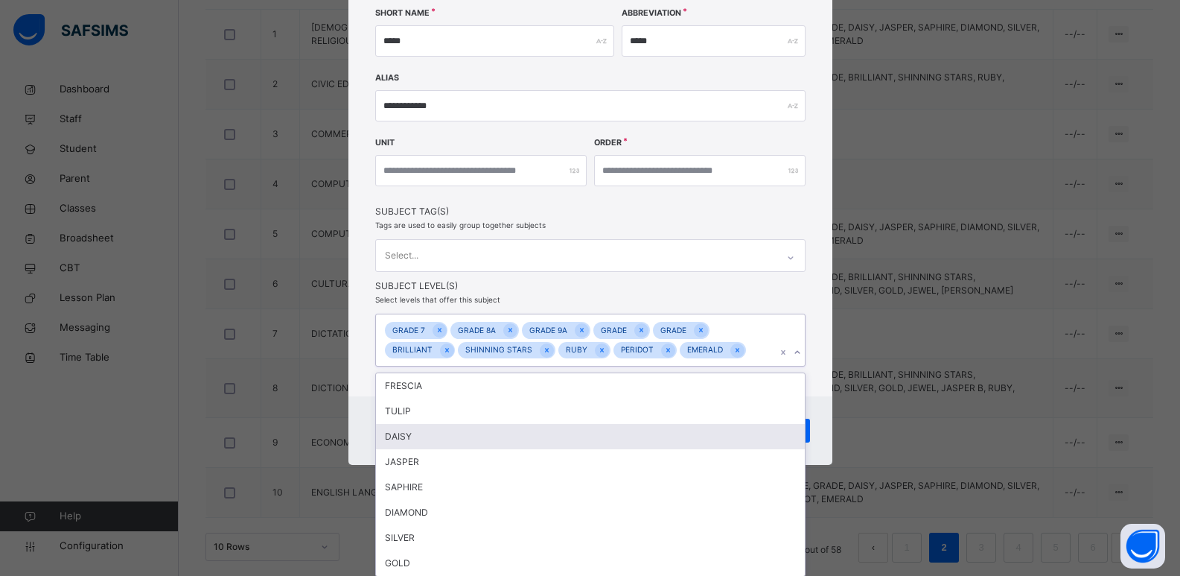
click at [503, 435] on div "DAISY" at bounding box center [590, 436] width 429 height 25
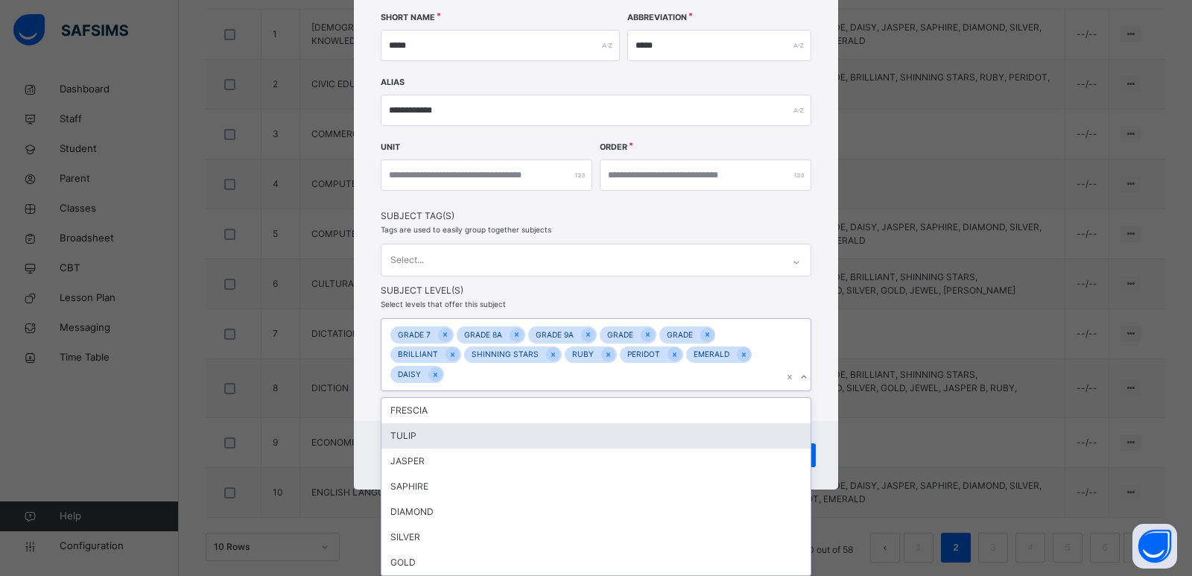
scroll to position [229, 0]
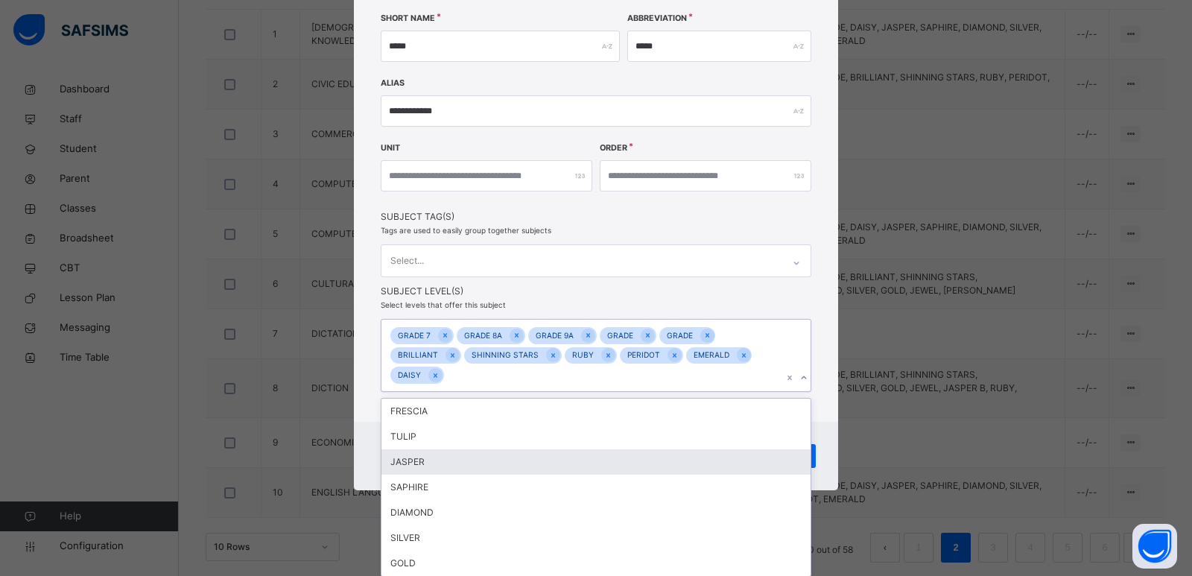
click at [500, 455] on div "JASPER" at bounding box center [595, 461] width 429 height 25
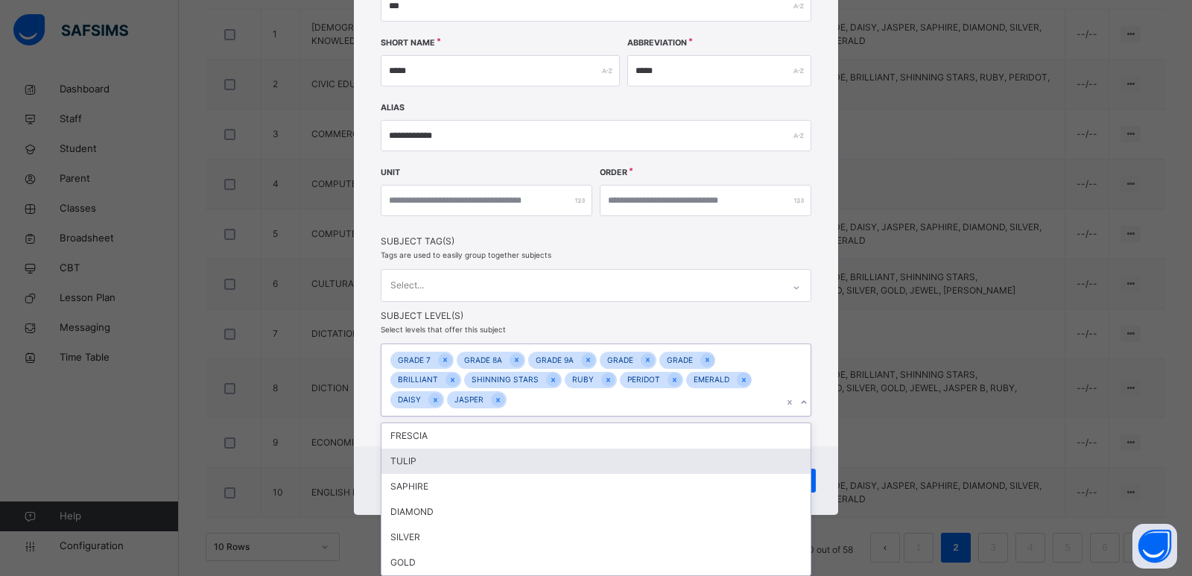
scroll to position [203, 0]
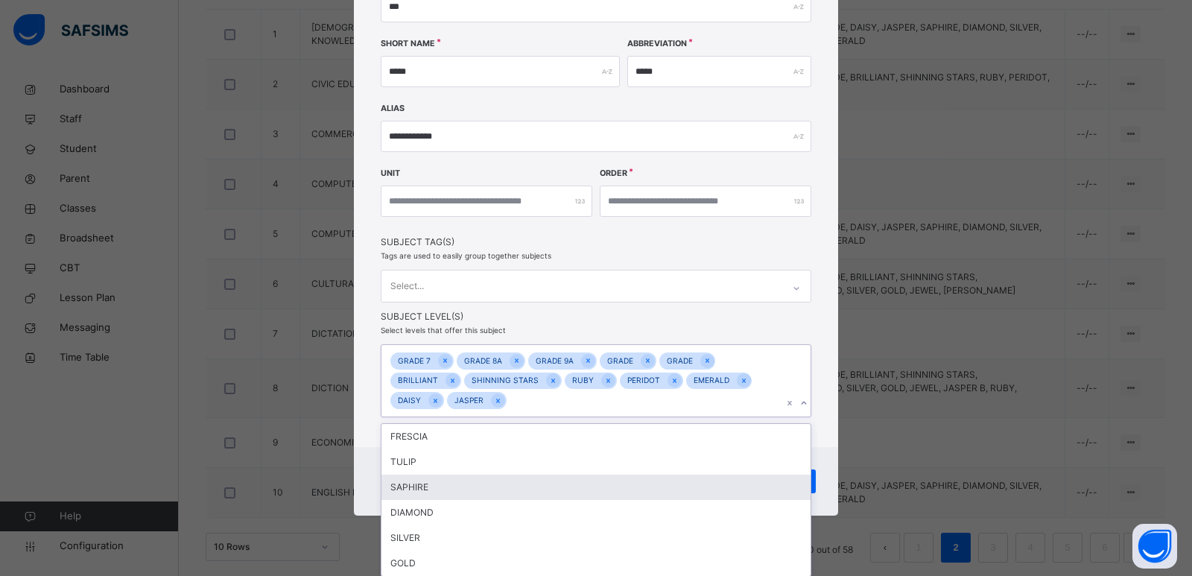
click at [495, 474] on div "SAPHIRE" at bounding box center [595, 486] width 429 height 25
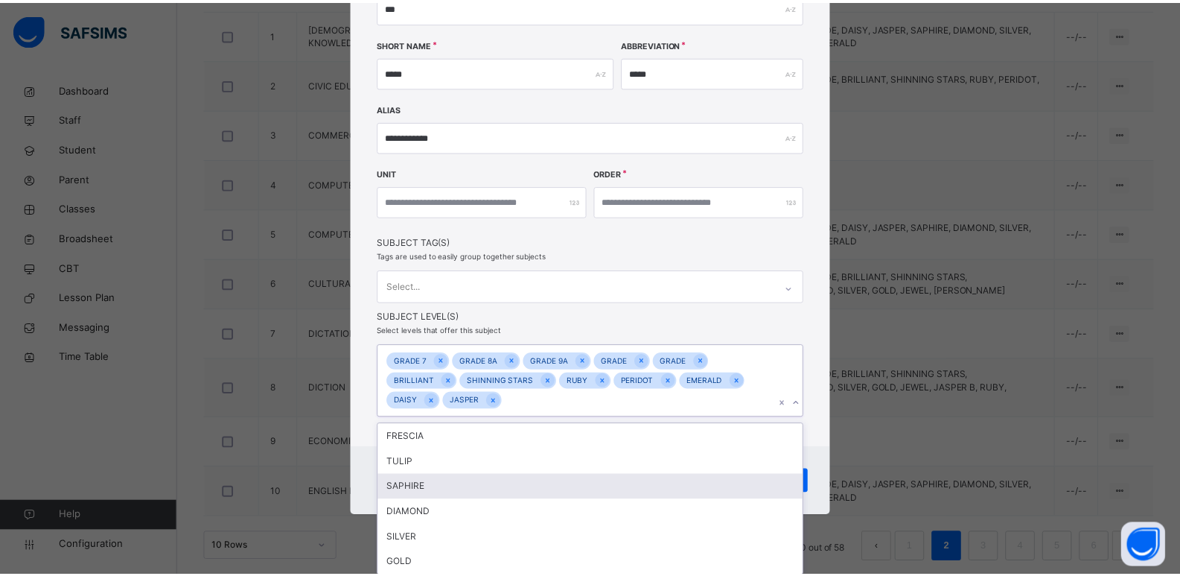
scroll to position [179, 0]
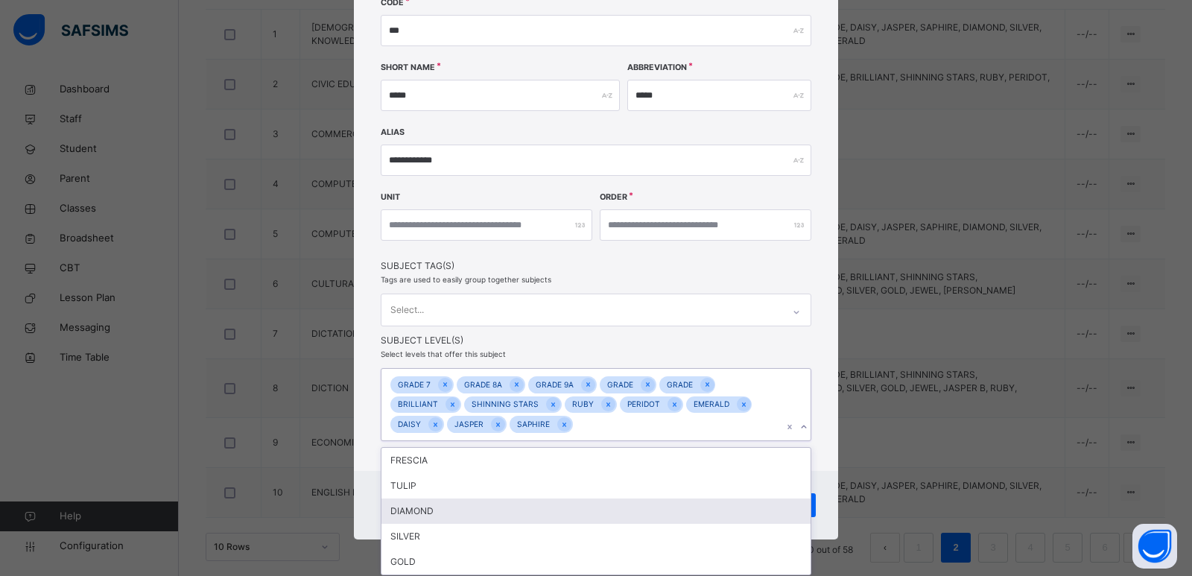
click at [480, 512] on div "DIAMOND" at bounding box center [595, 510] width 429 height 25
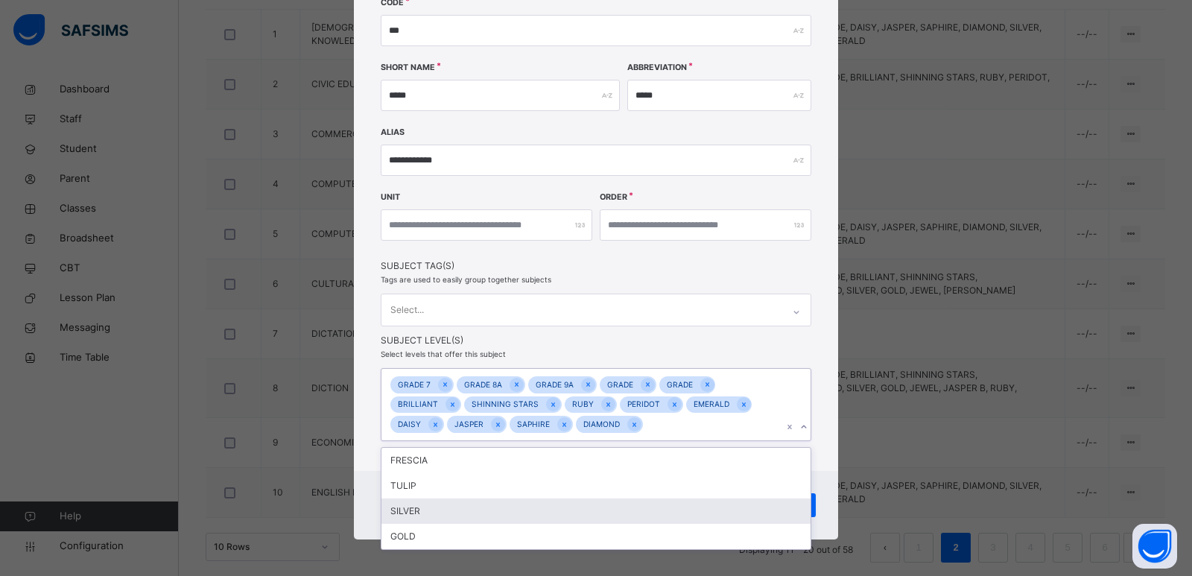
click at [474, 519] on div "SILVER" at bounding box center [595, 510] width 429 height 25
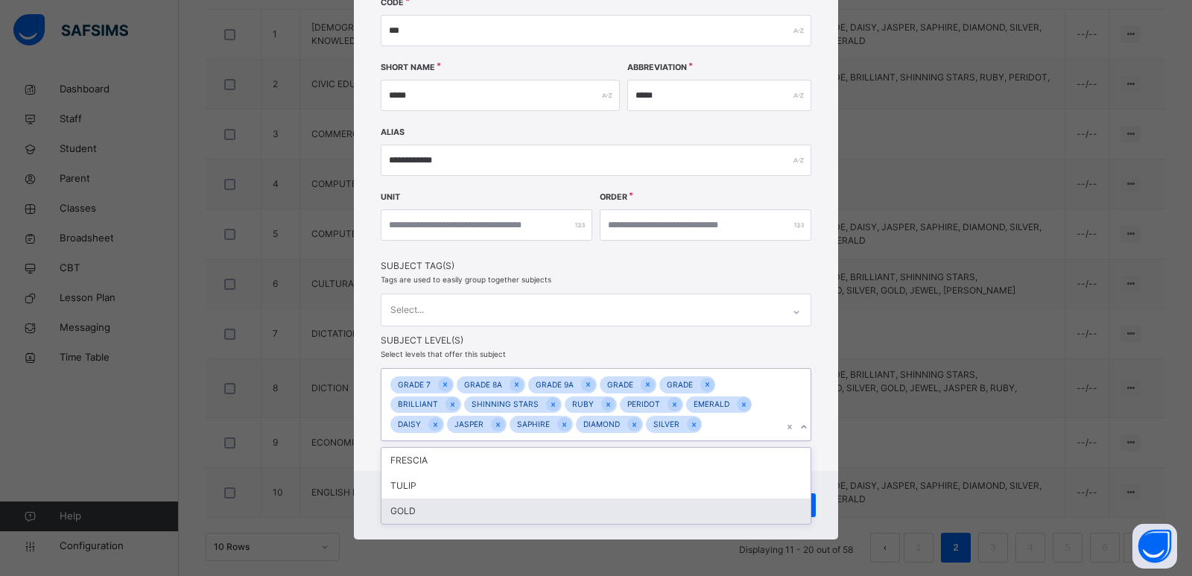
click at [474, 517] on div "GOLD" at bounding box center [595, 510] width 429 height 25
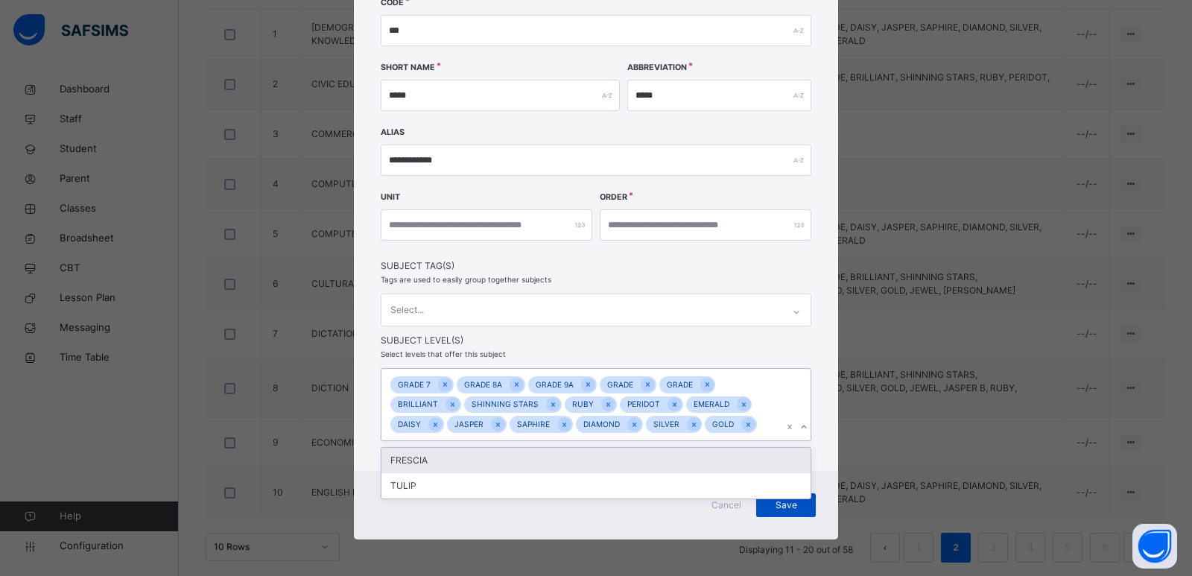
click at [781, 510] on span "Save" at bounding box center [785, 504] width 37 height 13
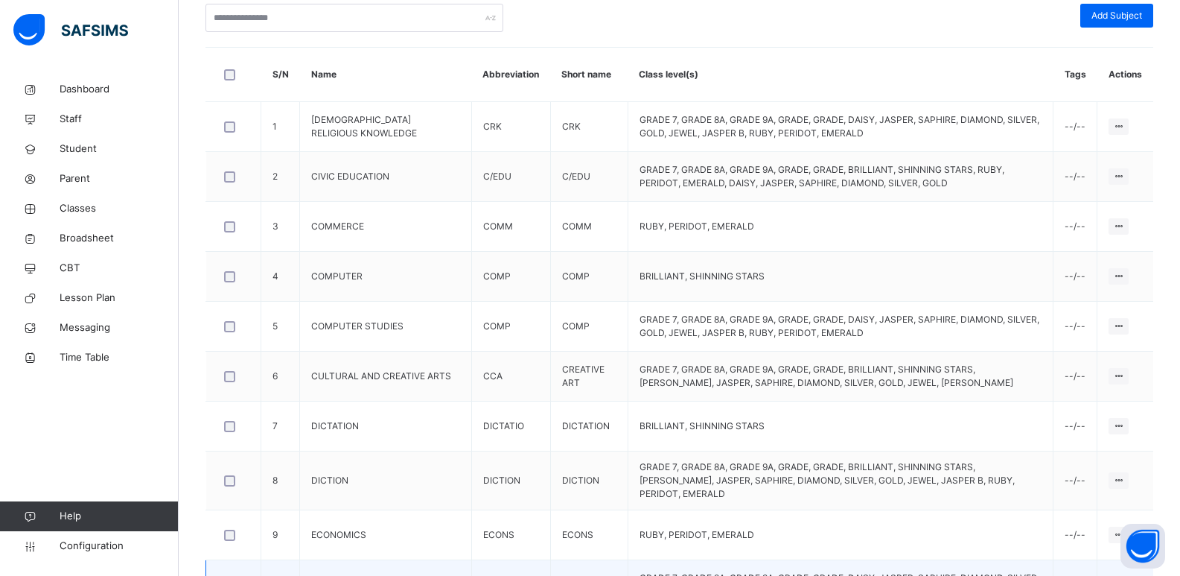
scroll to position [471, 0]
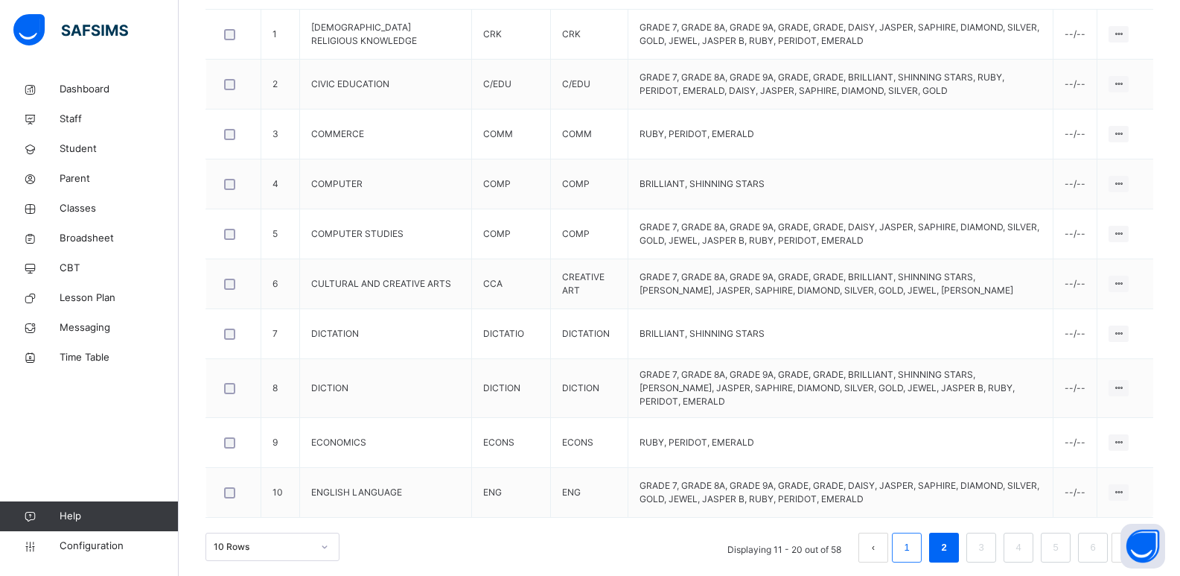
click at [915, 550] on li "1" at bounding box center [907, 548] width 30 height 30
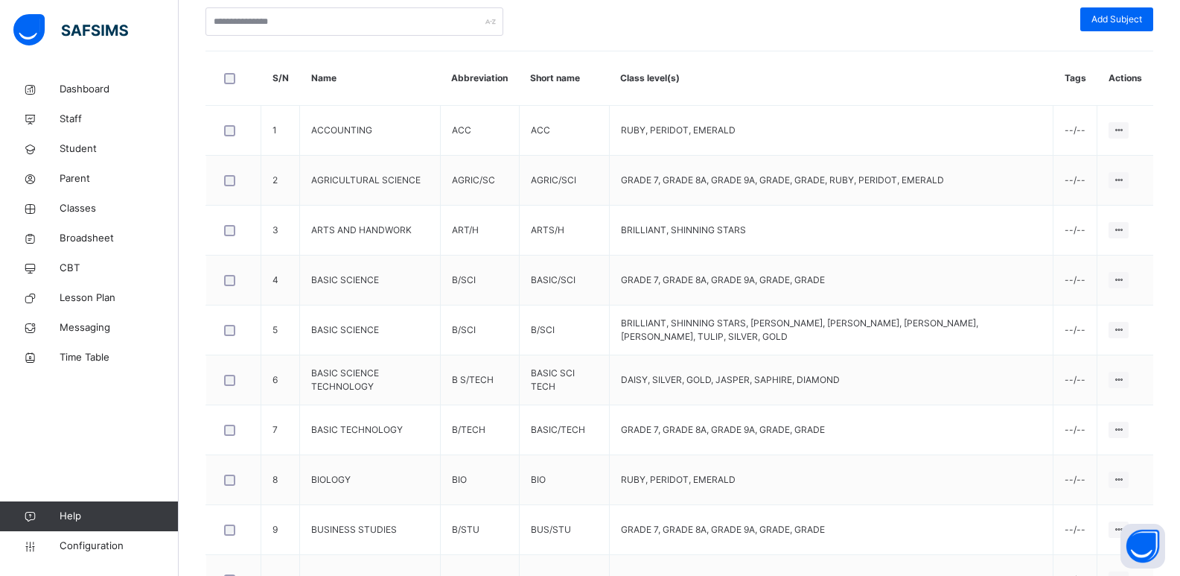
scroll to position [372, 0]
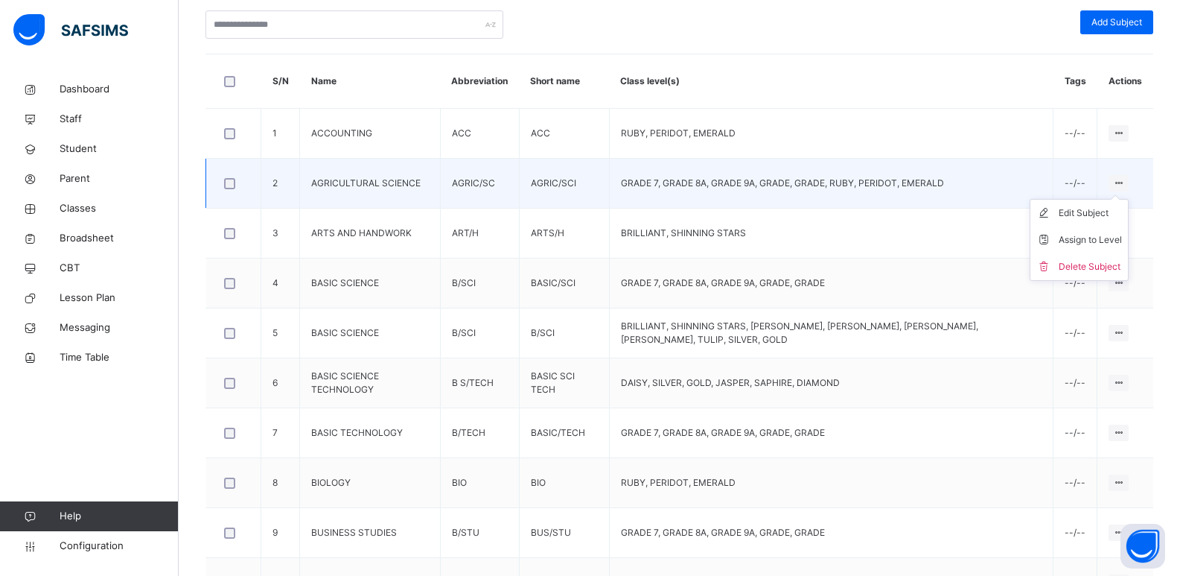
click at [1125, 182] on icon at bounding box center [1119, 182] width 13 height 11
click at [1111, 212] on div "Edit Subject" at bounding box center [1090, 213] width 63 height 15
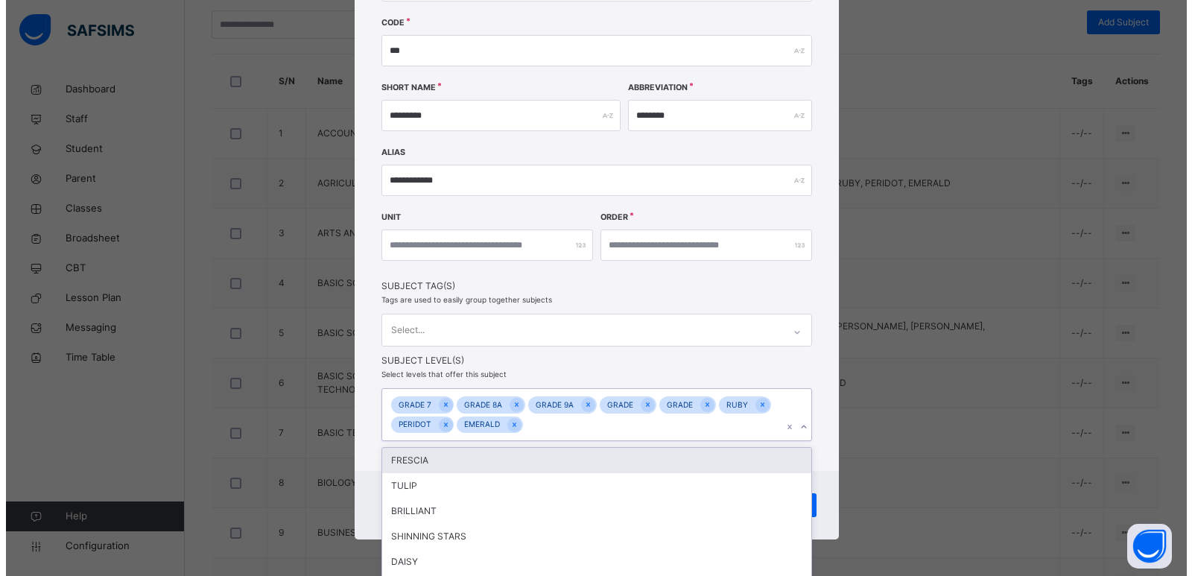
scroll to position [255, 0]
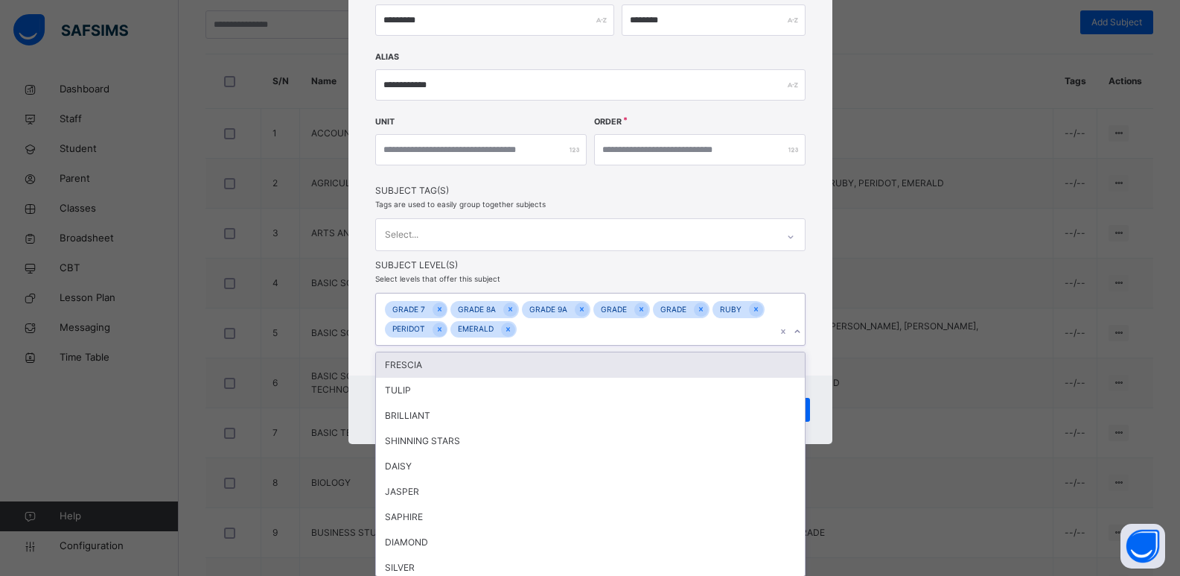
click at [792, 346] on div "option FRESCIA focused, 1 of 16. 10 results available. Use Up and Down to choos…" at bounding box center [590, 319] width 430 height 53
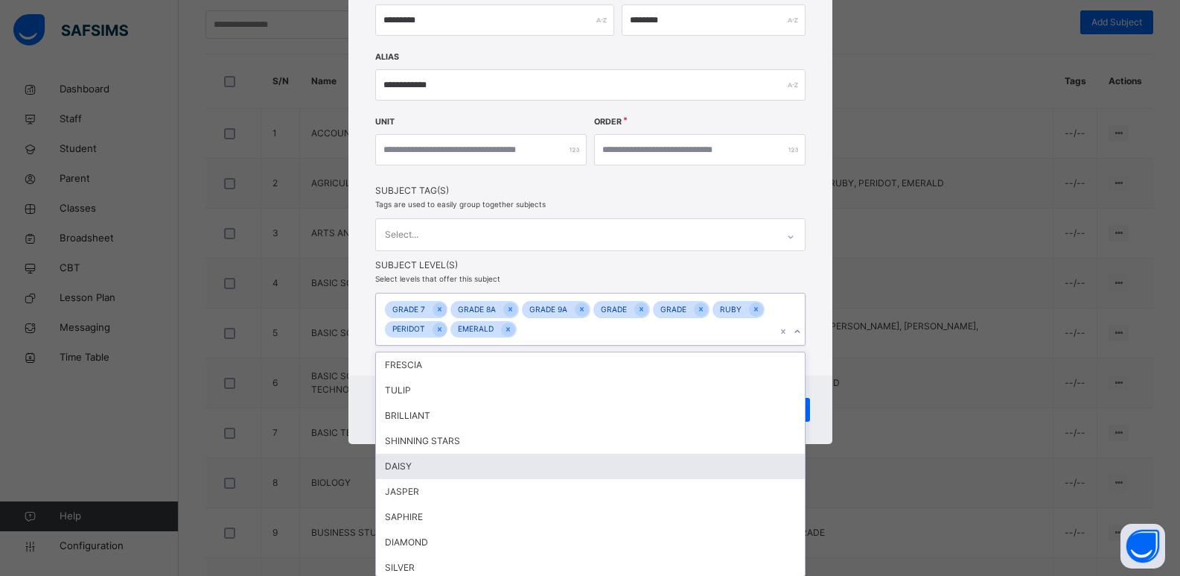
click at [538, 459] on div "DAISY" at bounding box center [590, 466] width 429 height 25
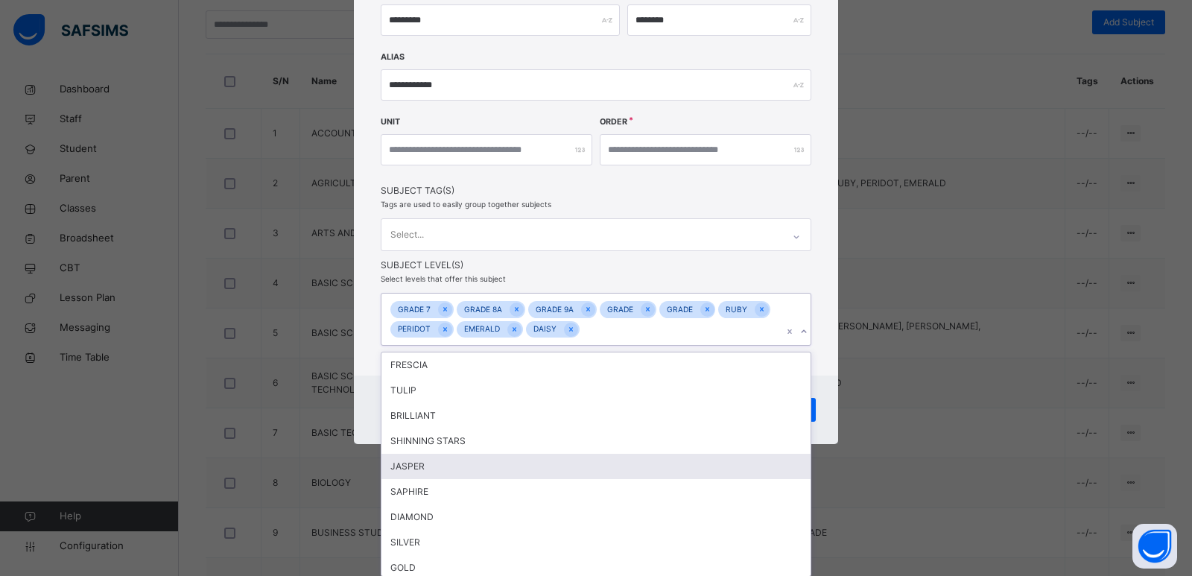
click at [535, 463] on div "JASPER" at bounding box center [595, 466] width 429 height 25
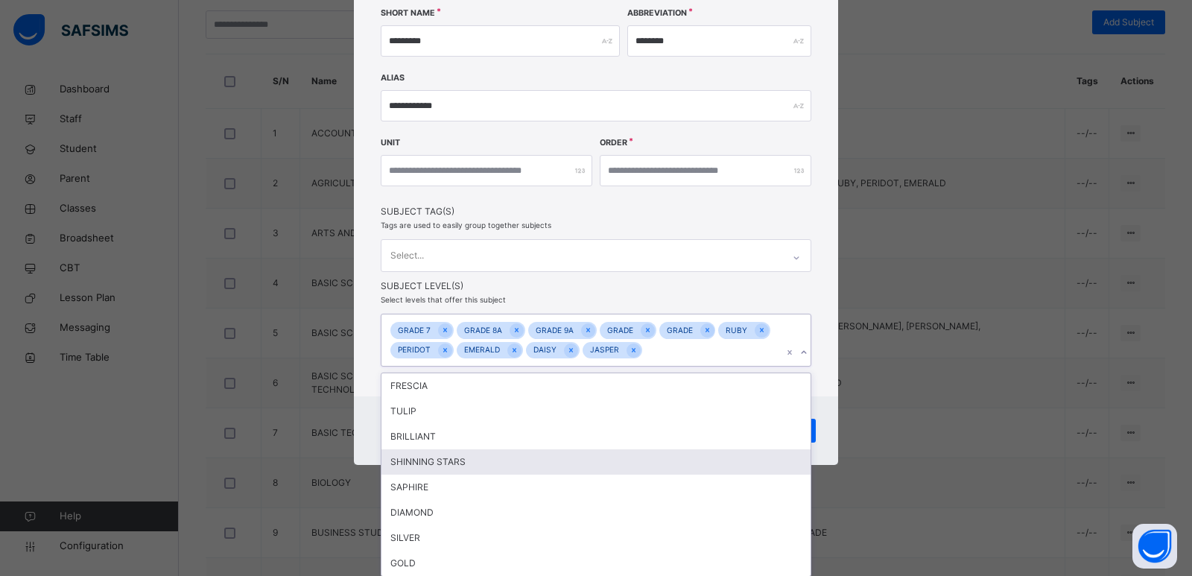
click at [527, 483] on div "SAPHIRE" at bounding box center [595, 486] width 429 height 25
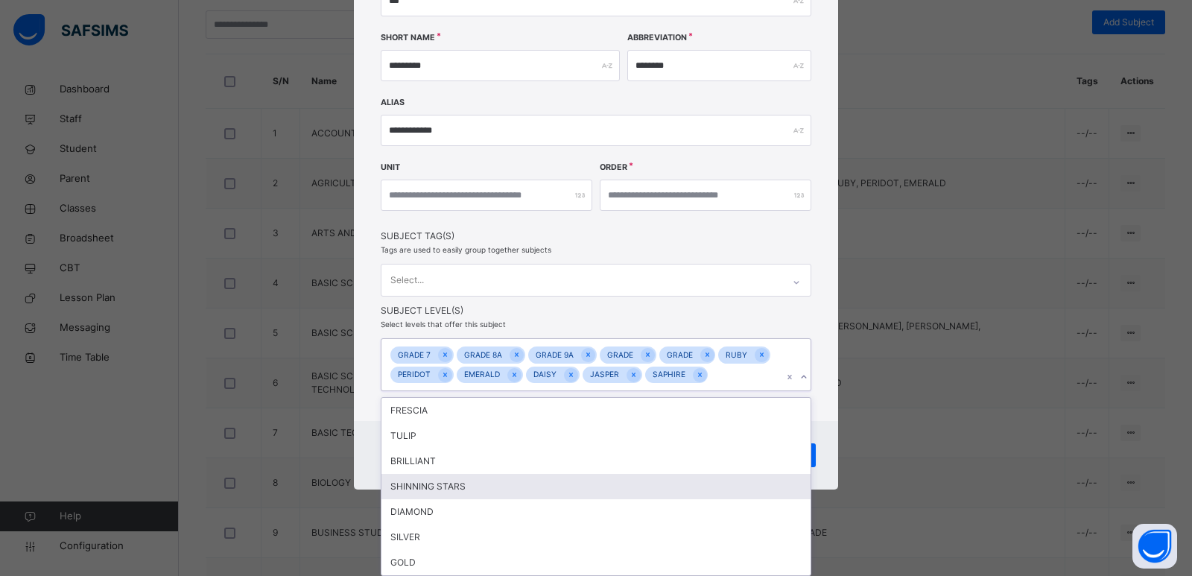
scroll to position [209, 0]
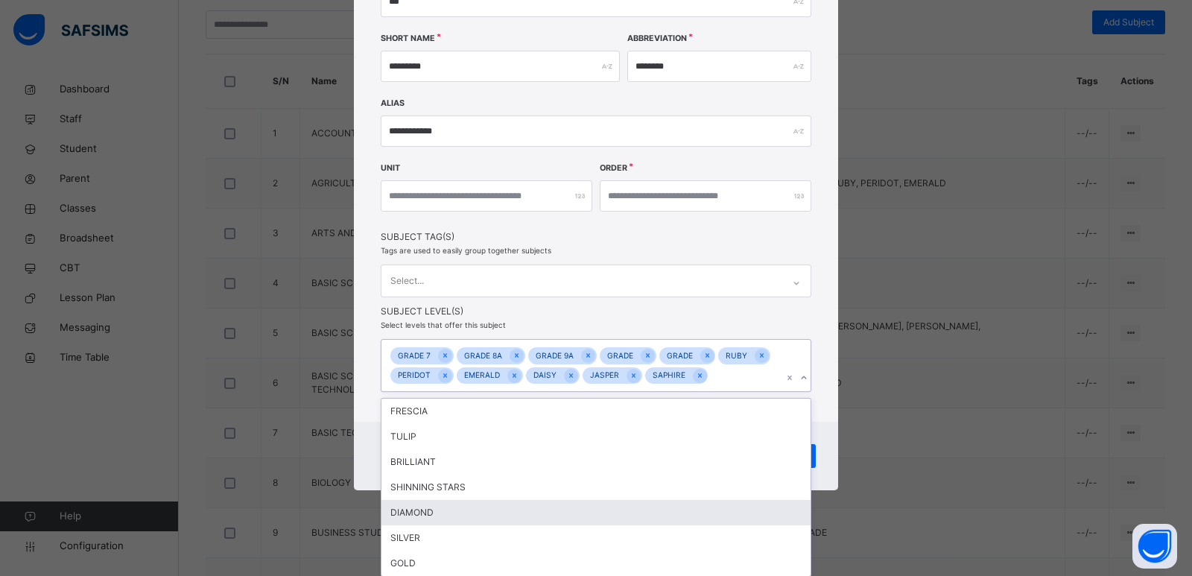
click at [433, 518] on div "DIAMOND" at bounding box center [595, 512] width 429 height 25
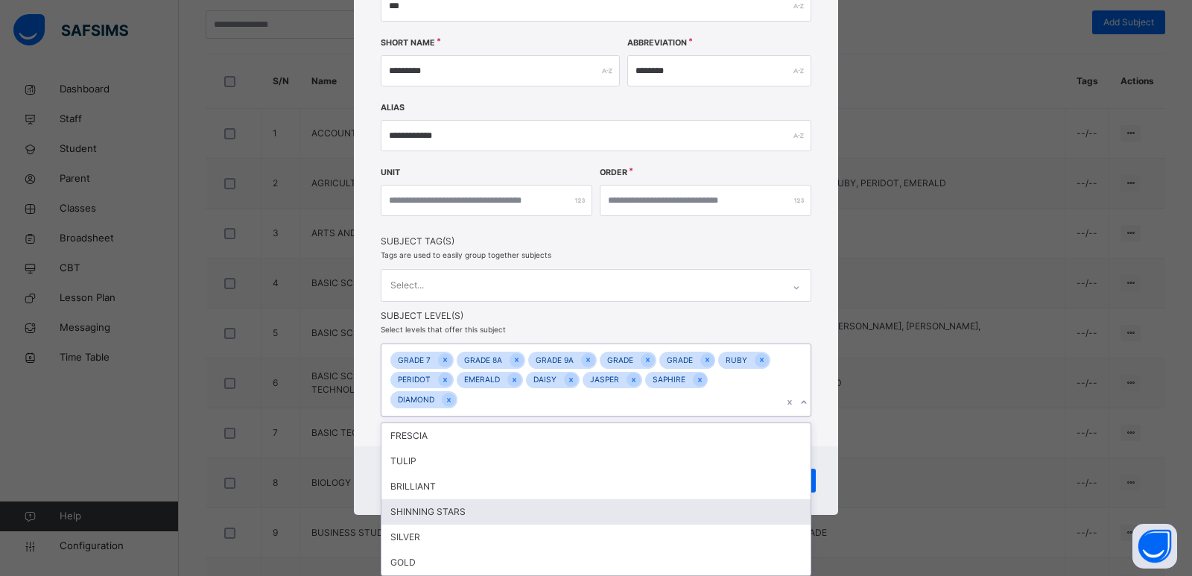
scroll to position [203, 0]
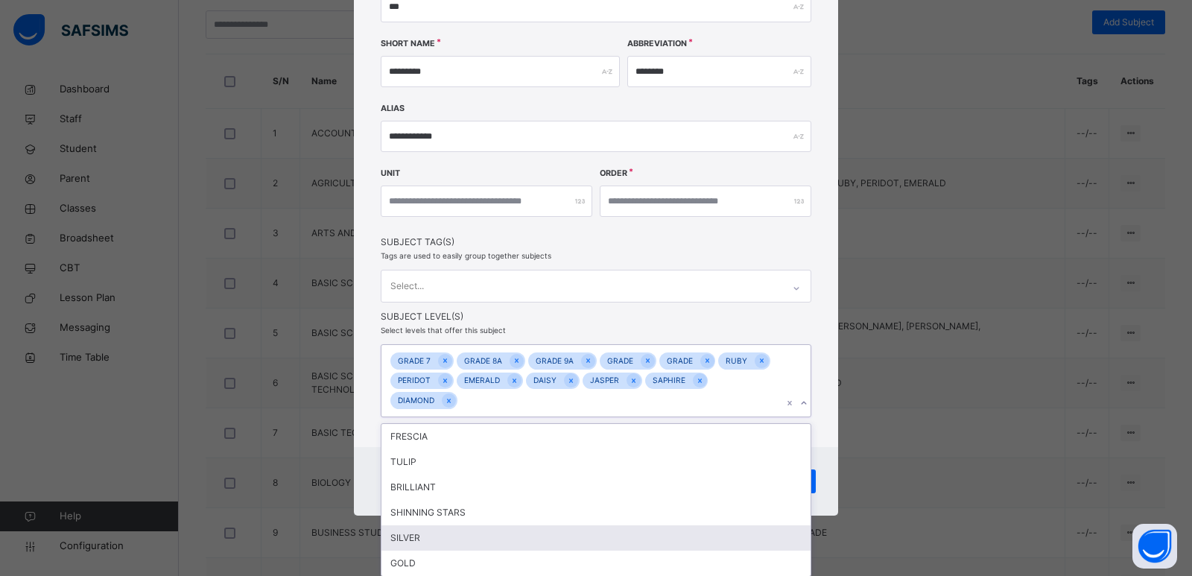
click at [427, 540] on div "SILVER" at bounding box center [595, 537] width 429 height 25
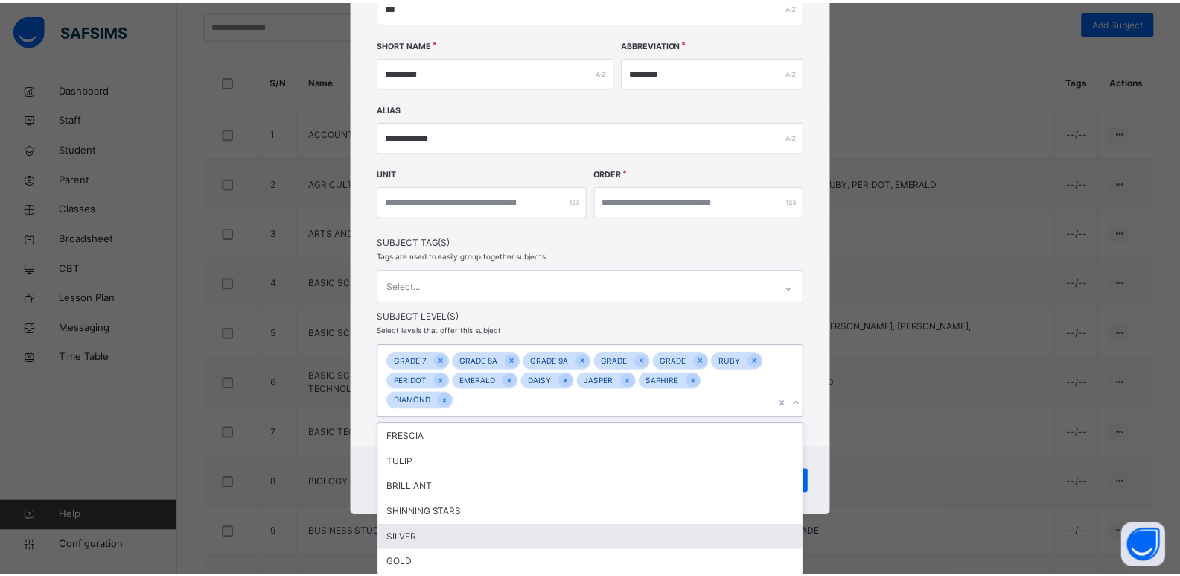
scroll to position [179, 0]
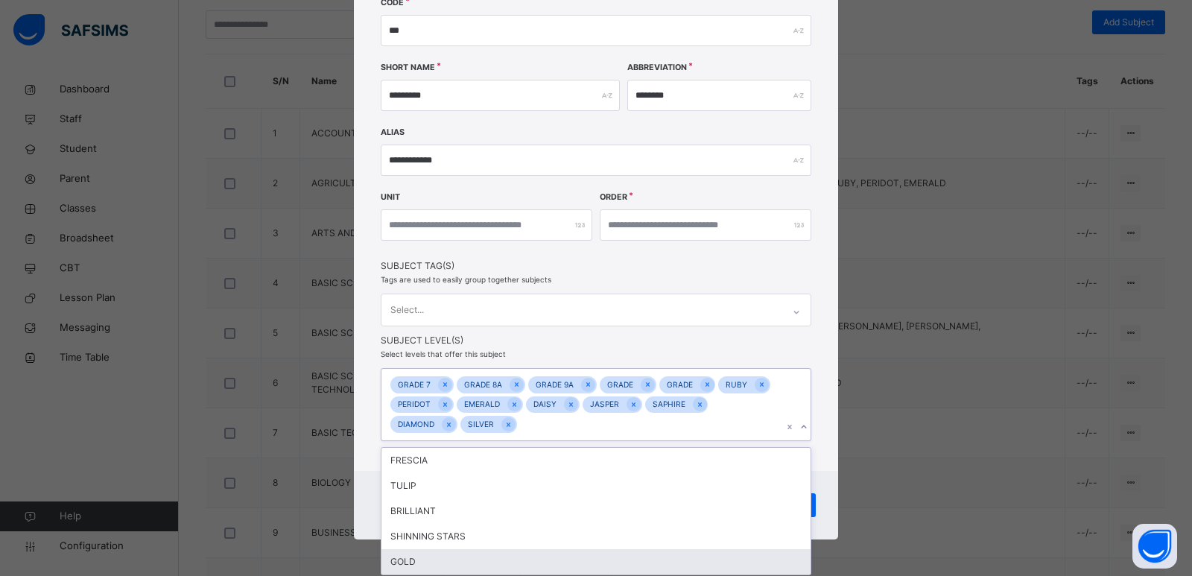
click at [421, 563] on div "GOLD" at bounding box center [595, 561] width 429 height 25
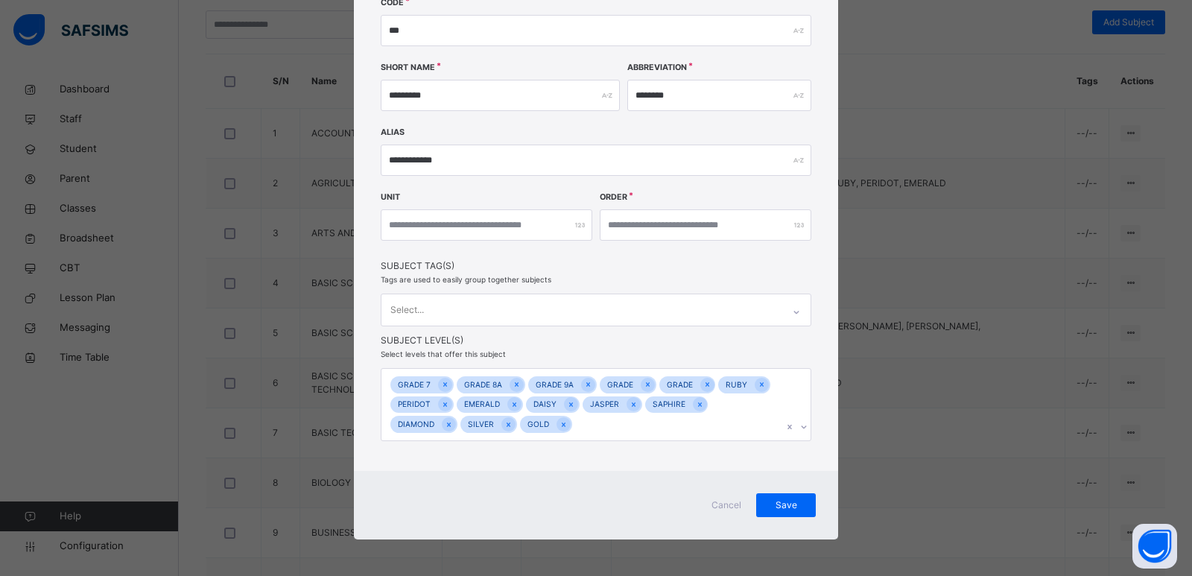
click at [814, 510] on div "Cancel Save" at bounding box center [596, 505] width 484 height 69
click at [797, 505] on span "Save" at bounding box center [785, 504] width 37 height 13
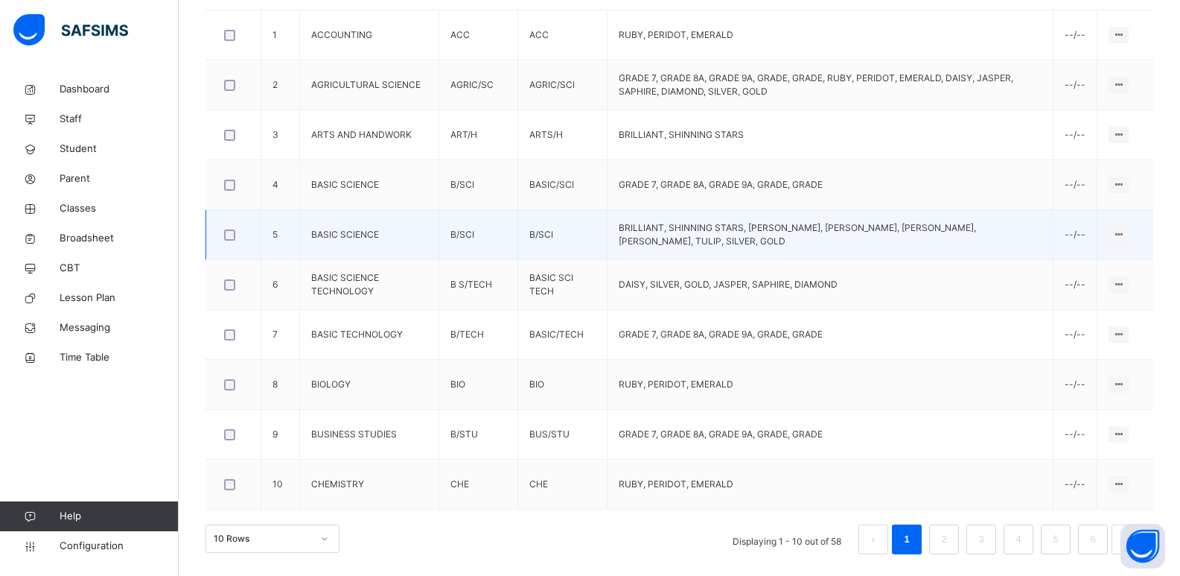
scroll to position [471, 0]
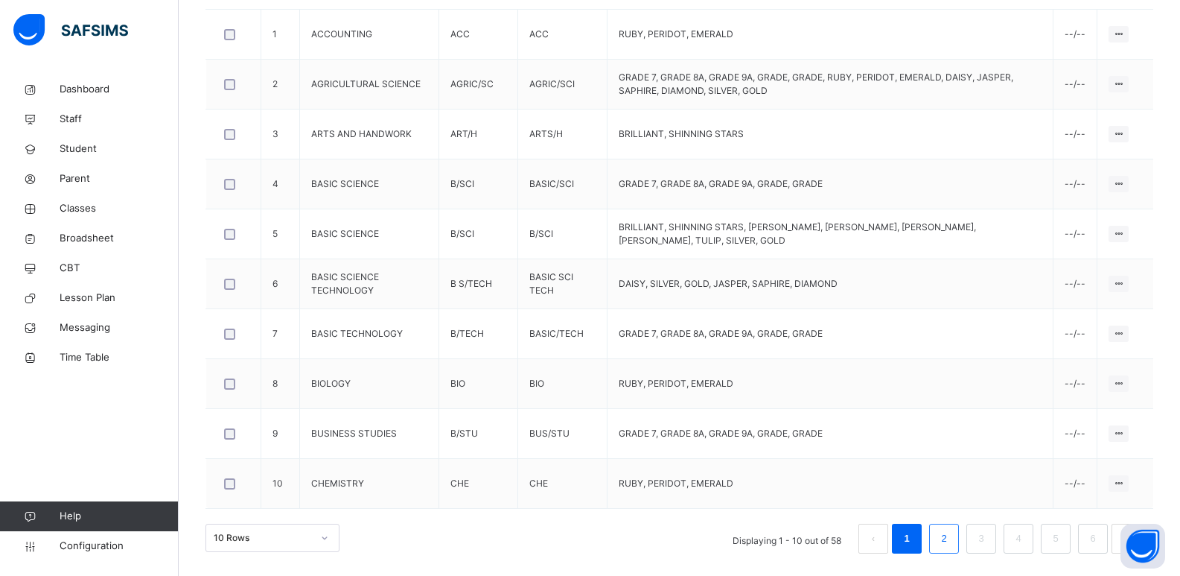
click at [944, 535] on li "2" at bounding box center [944, 539] width 30 height 30
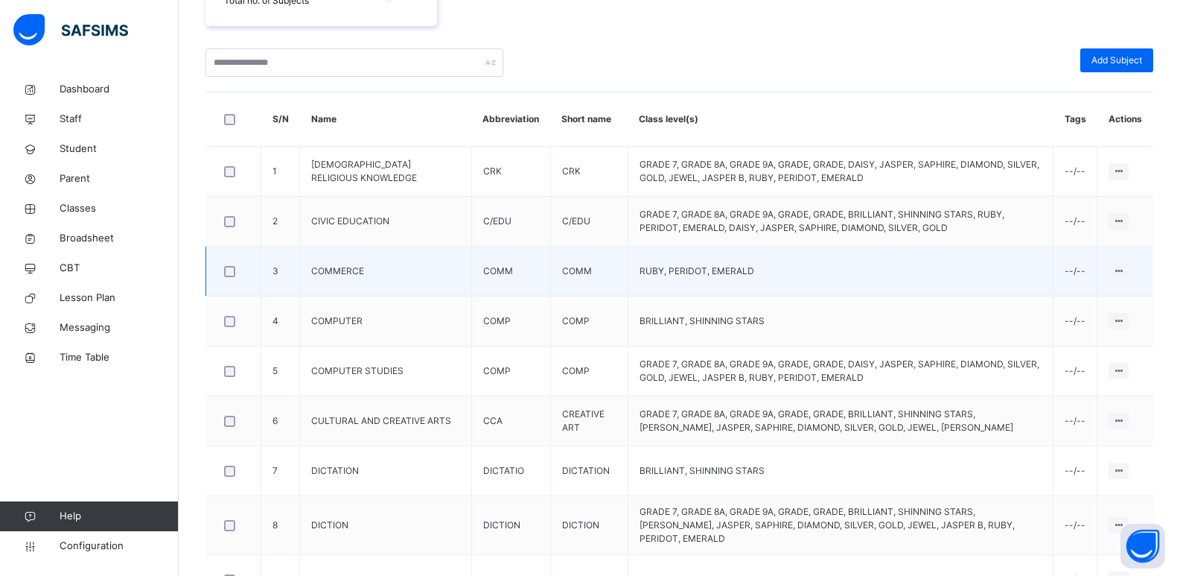
scroll to position [352, 0]
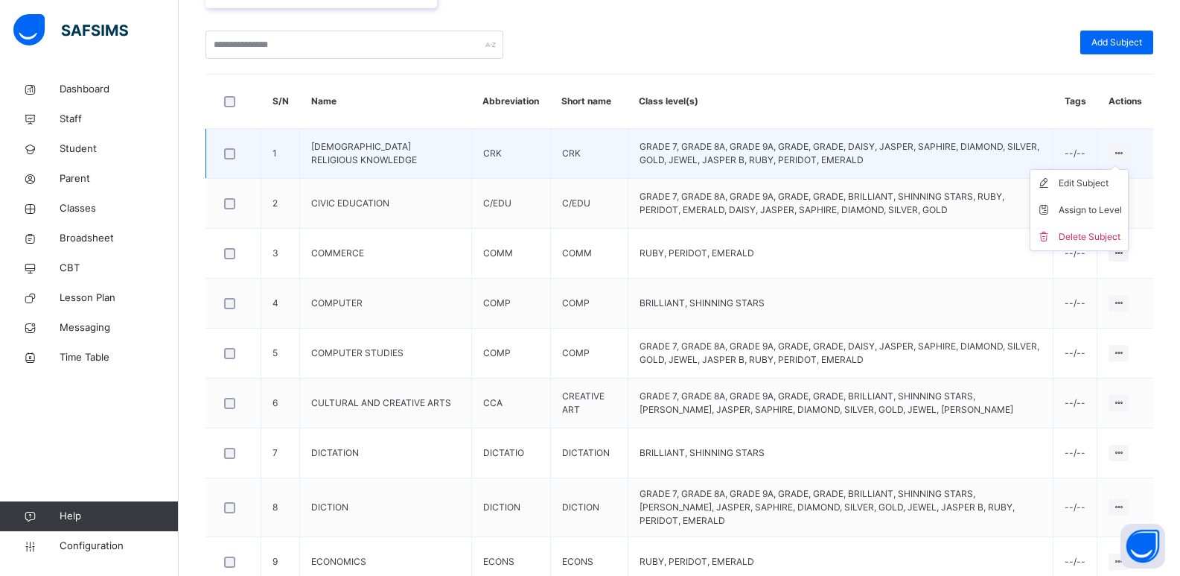
click at [1125, 151] on icon at bounding box center [1119, 152] width 13 height 11
click at [1099, 182] on div "Edit Subject" at bounding box center [1090, 183] width 63 height 15
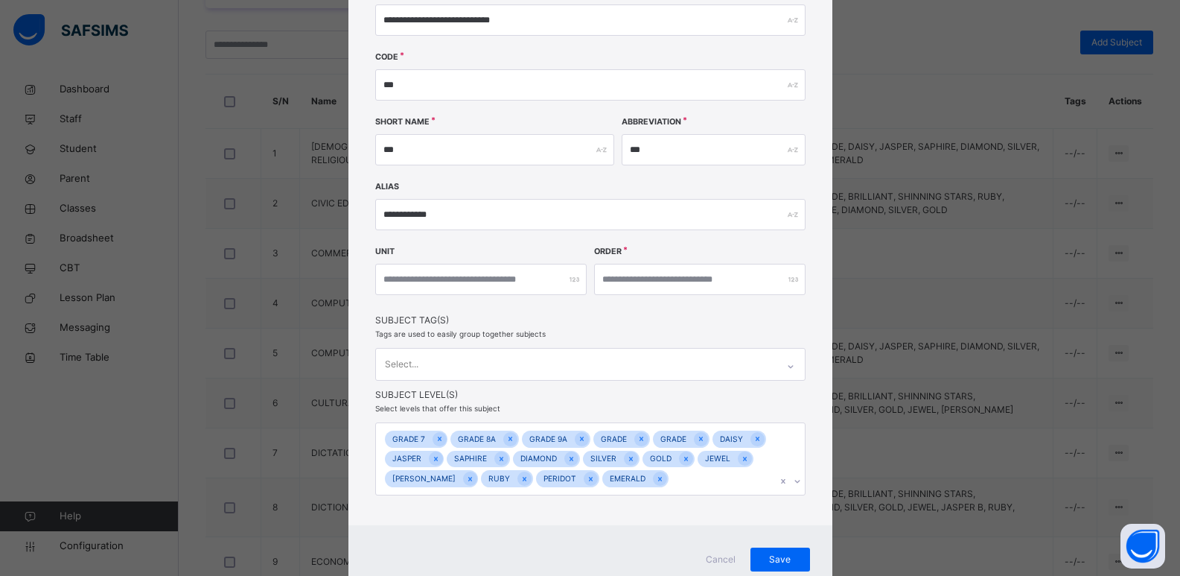
scroll to position [179, 0]
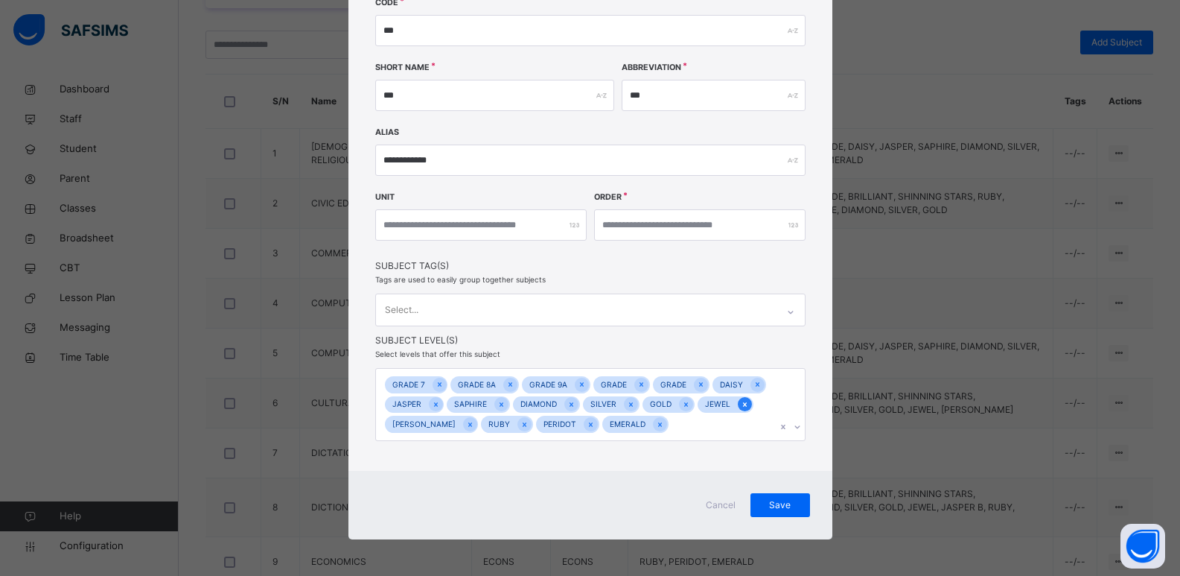
click at [743, 405] on icon at bounding box center [745, 404] width 4 height 4
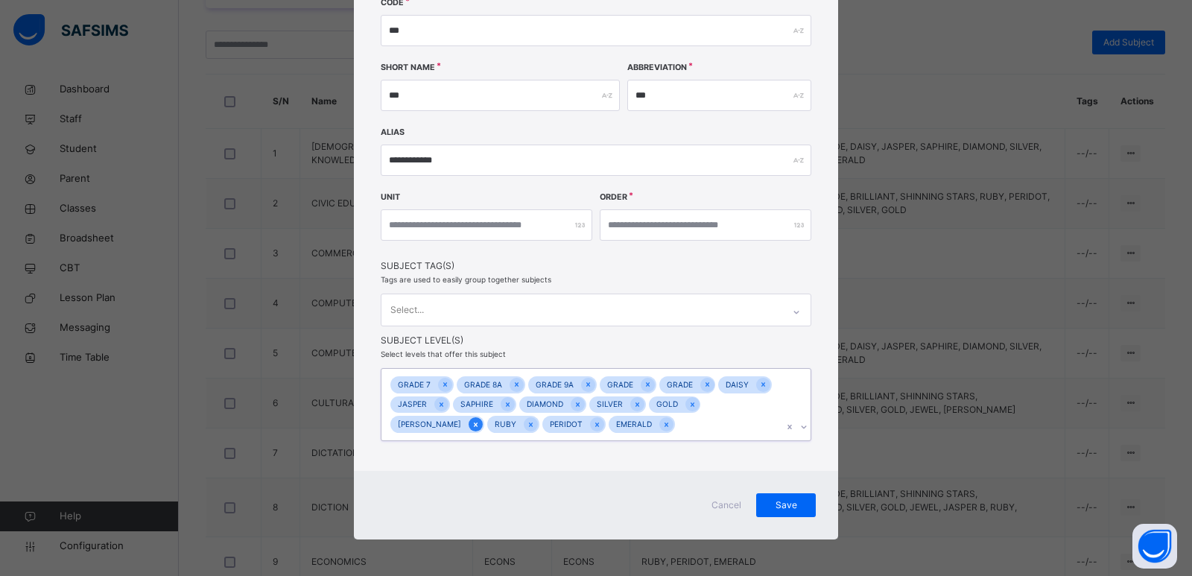
click at [477, 422] on icon at bounding box center [476, 424] width 4 height 4
click at [799, 430] on icon at bounding box center [803, 426] width 9 height 15
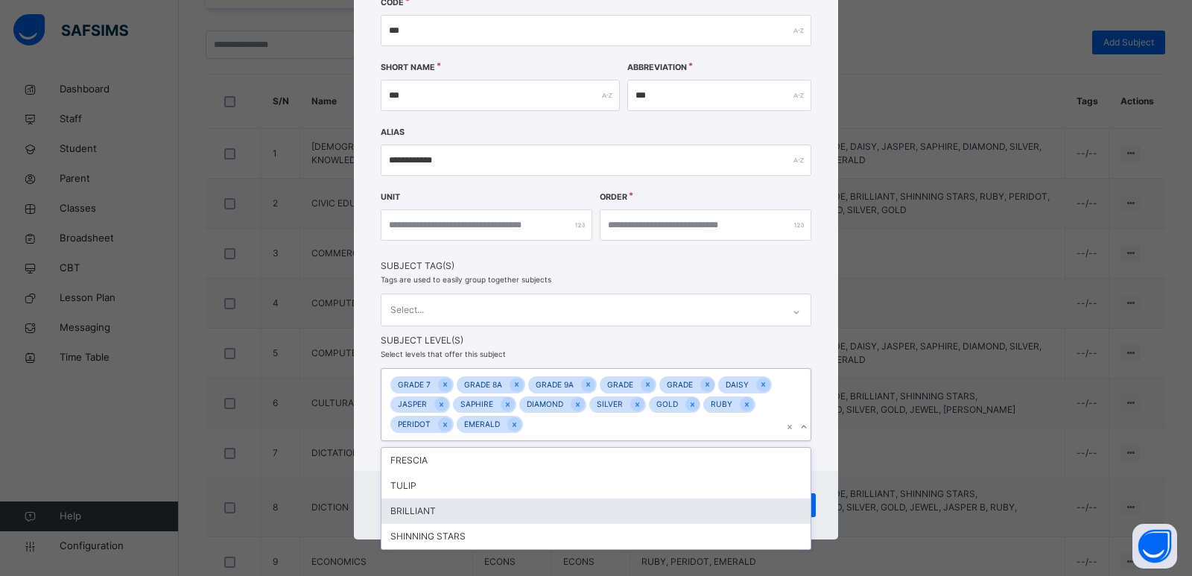
click at [598, 503] on div "BRILLIANT" at bounding box center [595, 510] width 429 height 25
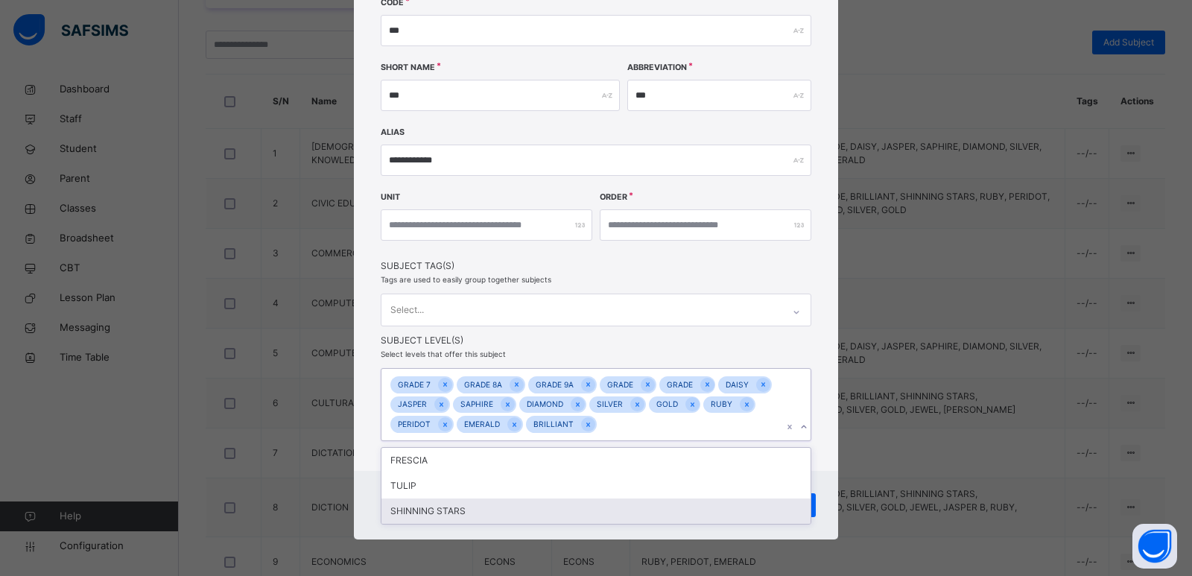
click at [598, 503] on div "SHINNING STARS" at bounding box center [595, 510] width 429 height 25
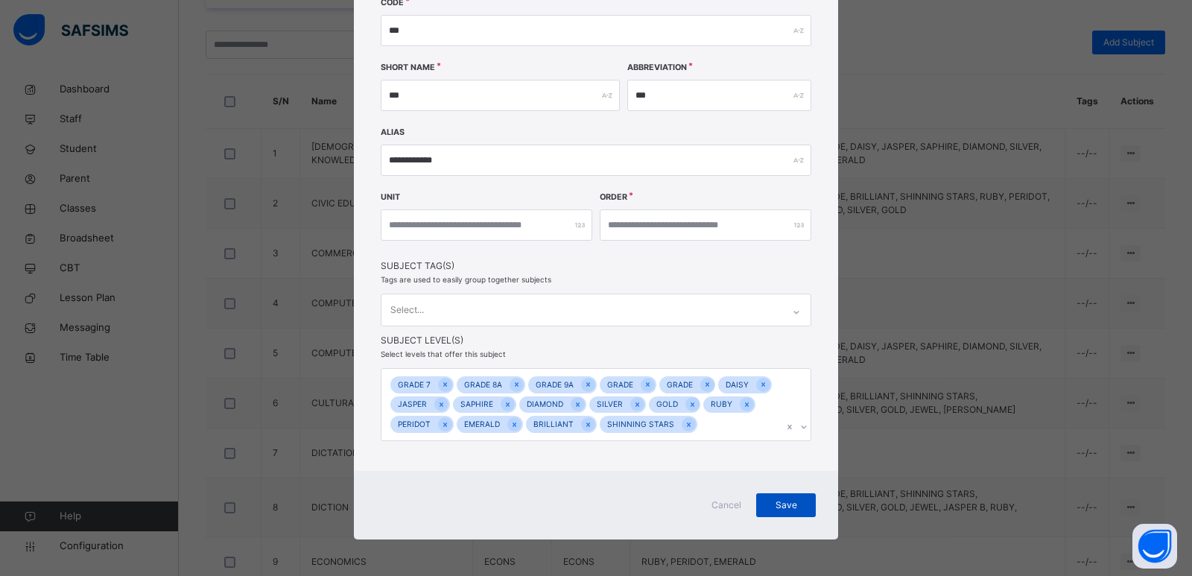
click at [767, 506] on span "Save" at bounding box center [785, 504] width 37 height 13
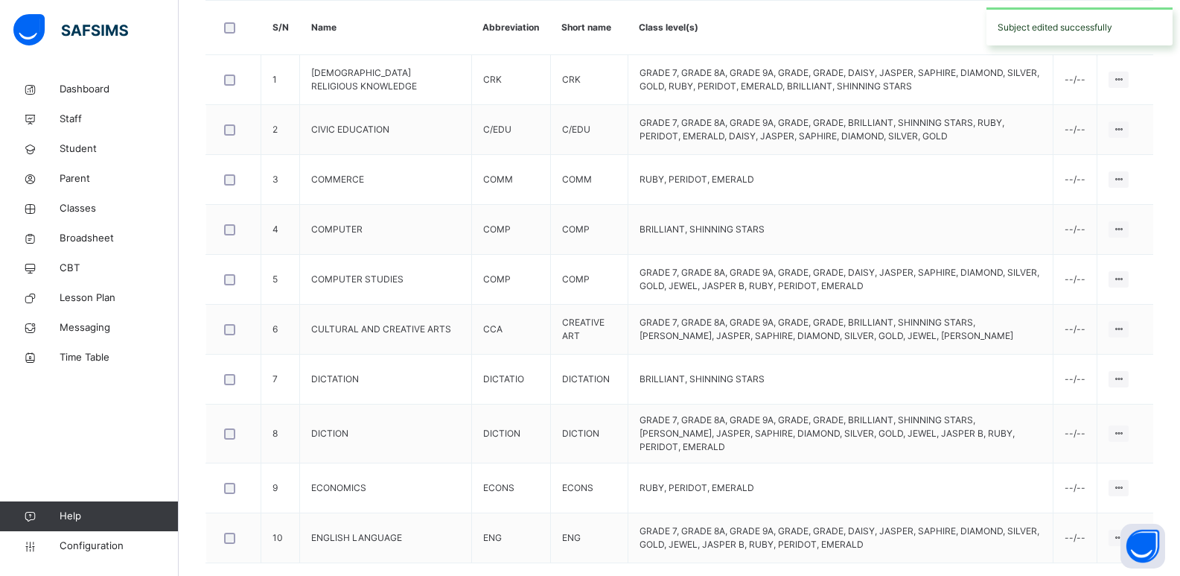
scroll to position [427, 0]
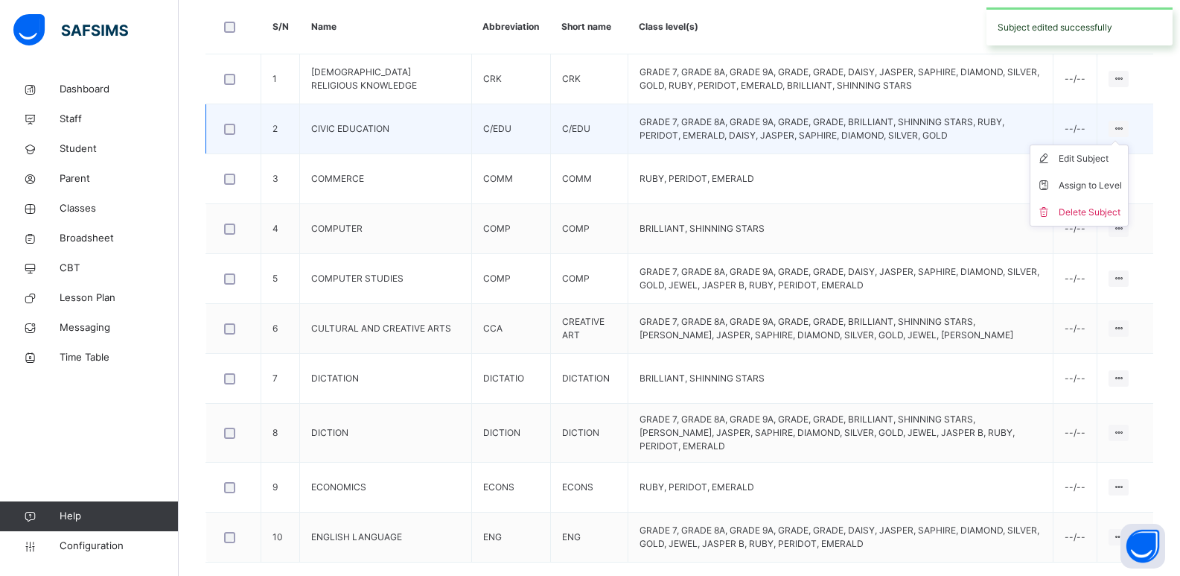
click at [1125, 128] on icon at bounding box center [1119, 128] width 13 height 11
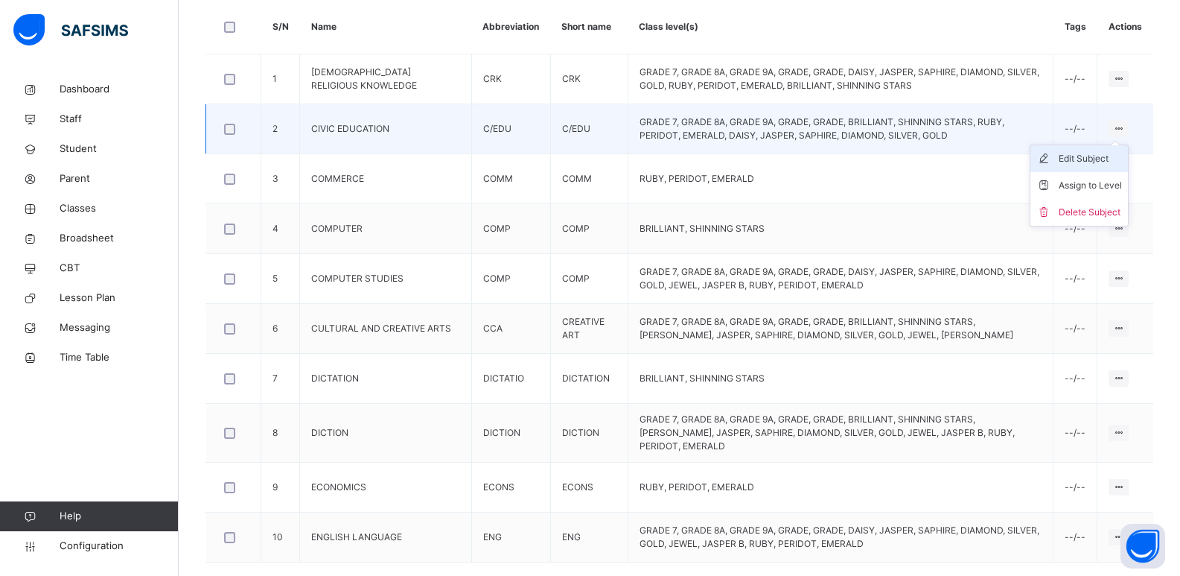
click at [1105, 156] on div "Edit Subject" at bounding box center [1090, 158] width 63 height 15
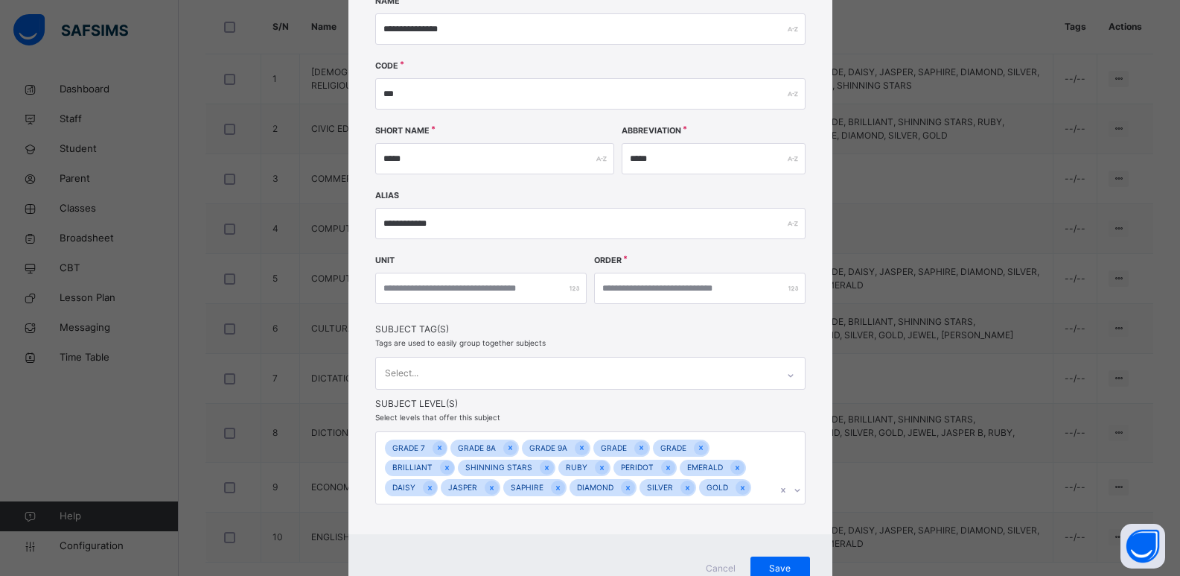
scroll to position [179, 0]
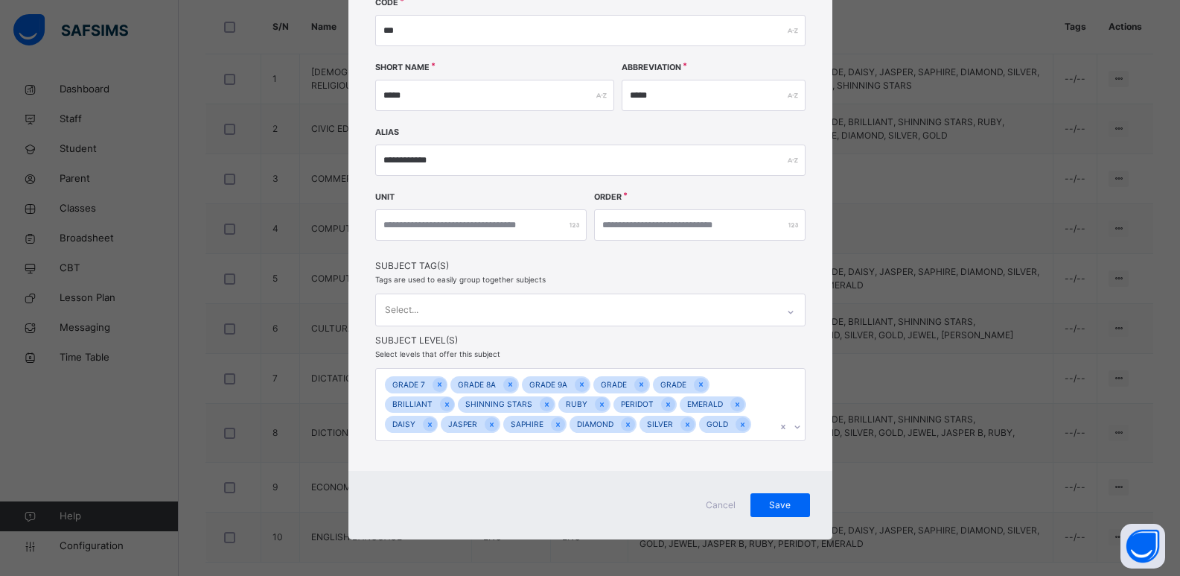
click at [765, 518] on div "Cancel Save" at bounding box center [591, 505] width 484 height 69
click at [793, 428] on icon at bounding box center [797, 426] width 9 height 15
click at [762, 506] on span "Save" at bounding box center [780, 504] width 37 height 13
click at [760, 506] on div "Save" at bounding box center [781, 505] width 60 height 24
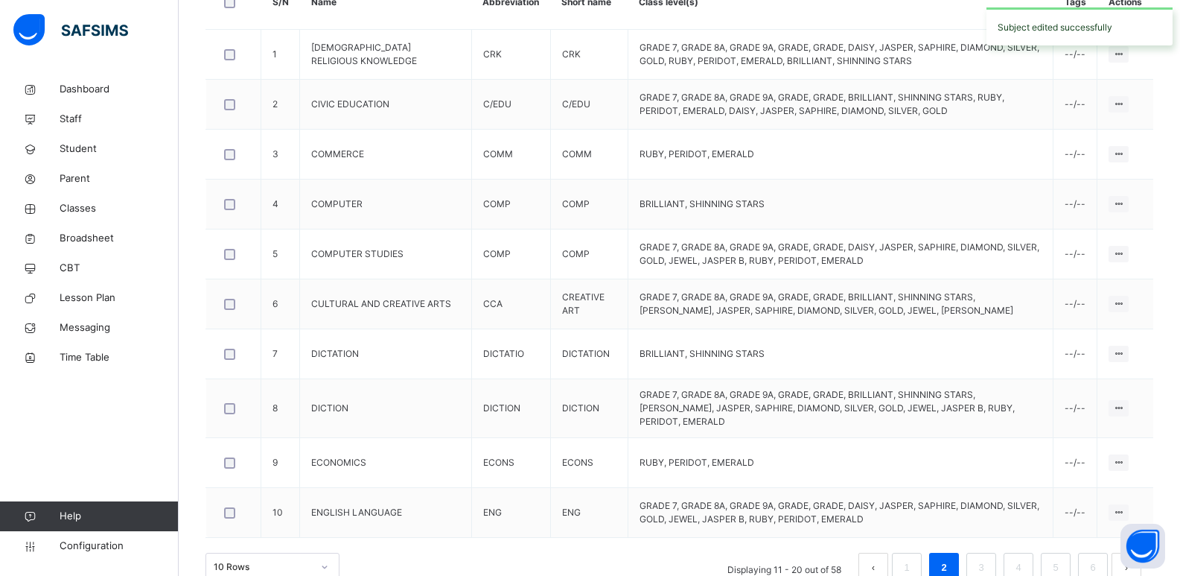
scroll to position [466, 0]
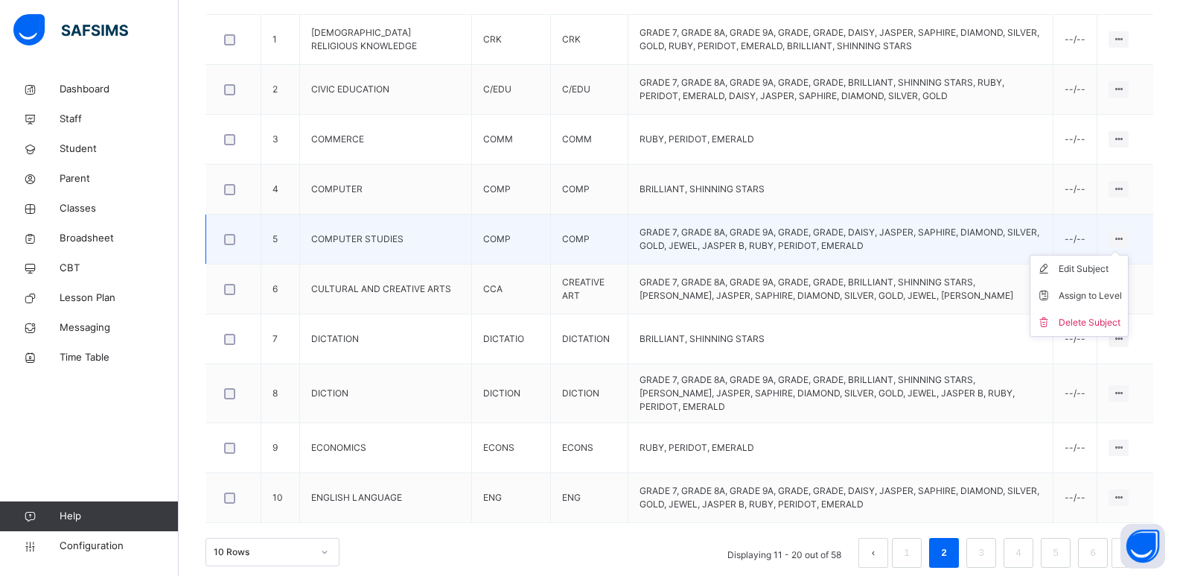
click at [1125, 239] on icon at bounding box center [1119, 238] width 13 height 11
click at [1093, 268] on div "Edit Subject" at bounding box center [1090, 268] width 63 height 15
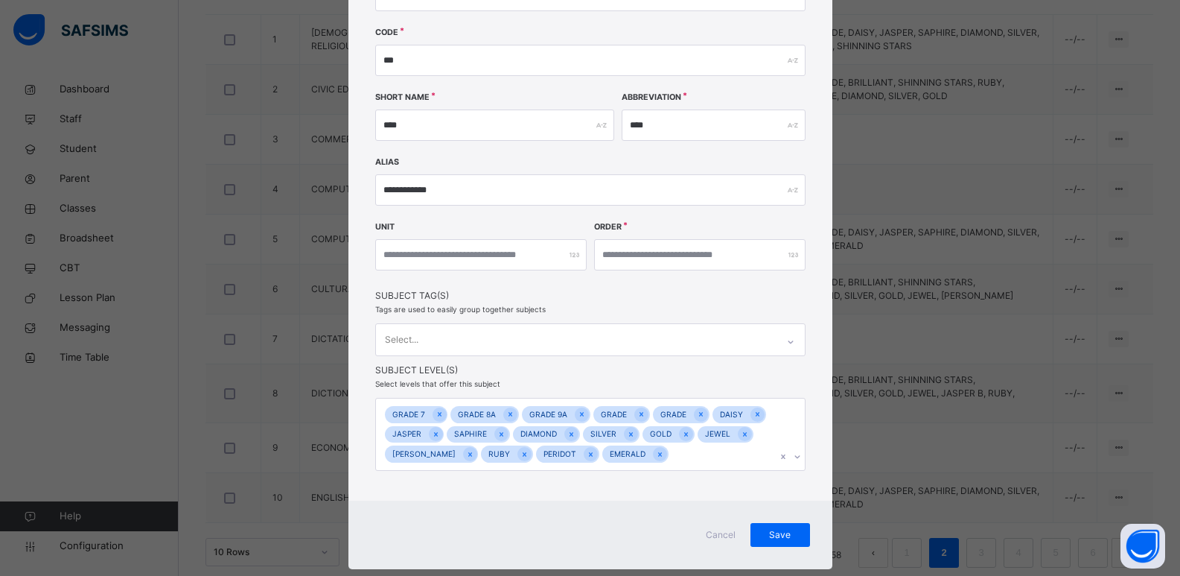
scroll to position [179, 0]
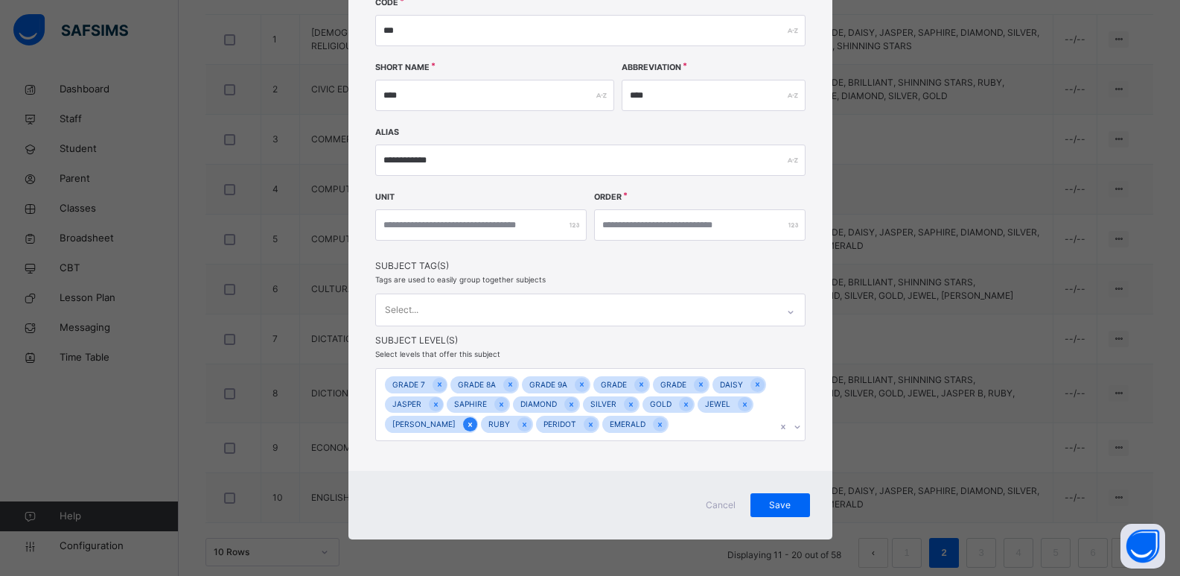
click at [468, 425] on icon at bounding box center [470, 424] width 4 height 4
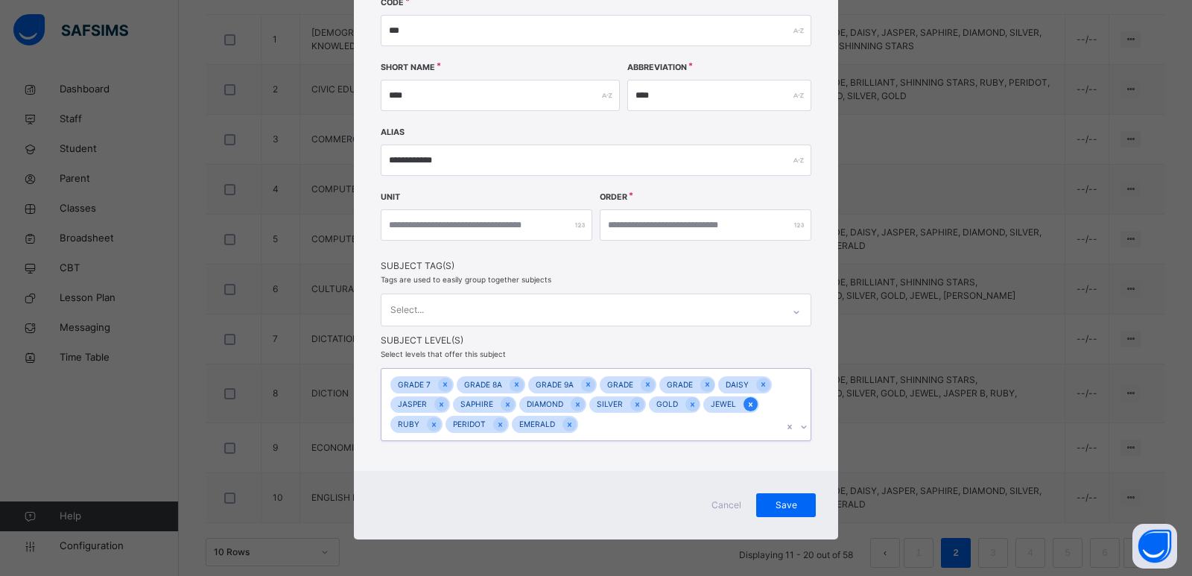
click at [746, 401] on icon at bounding box center [750, 404] width 8 height 10
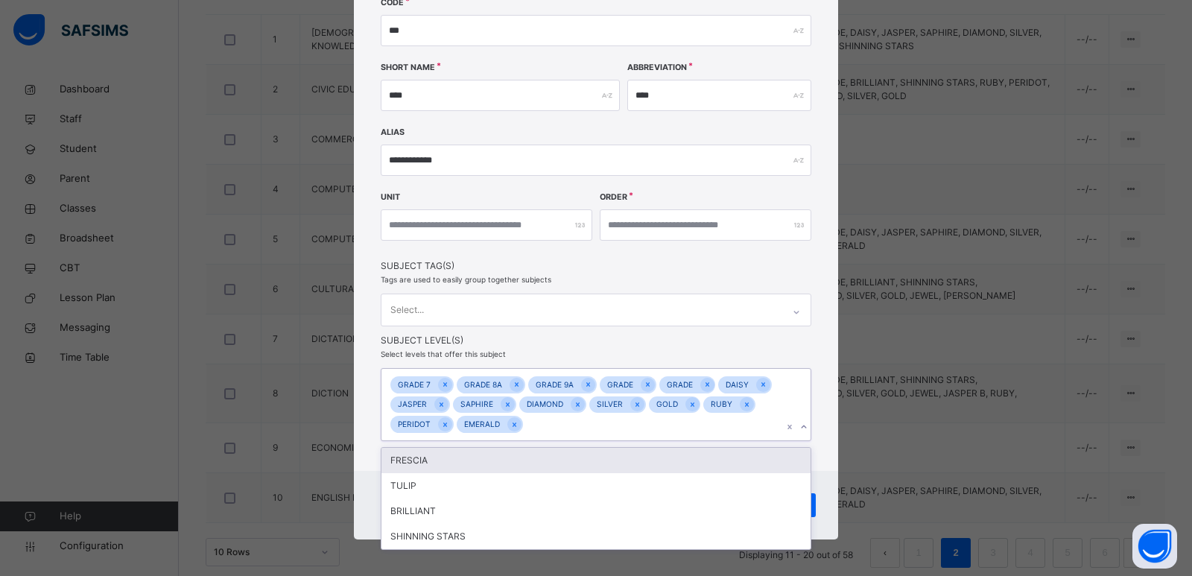
click at [799, 425] on icon at bounding box center [803, 426] width 9 height 15
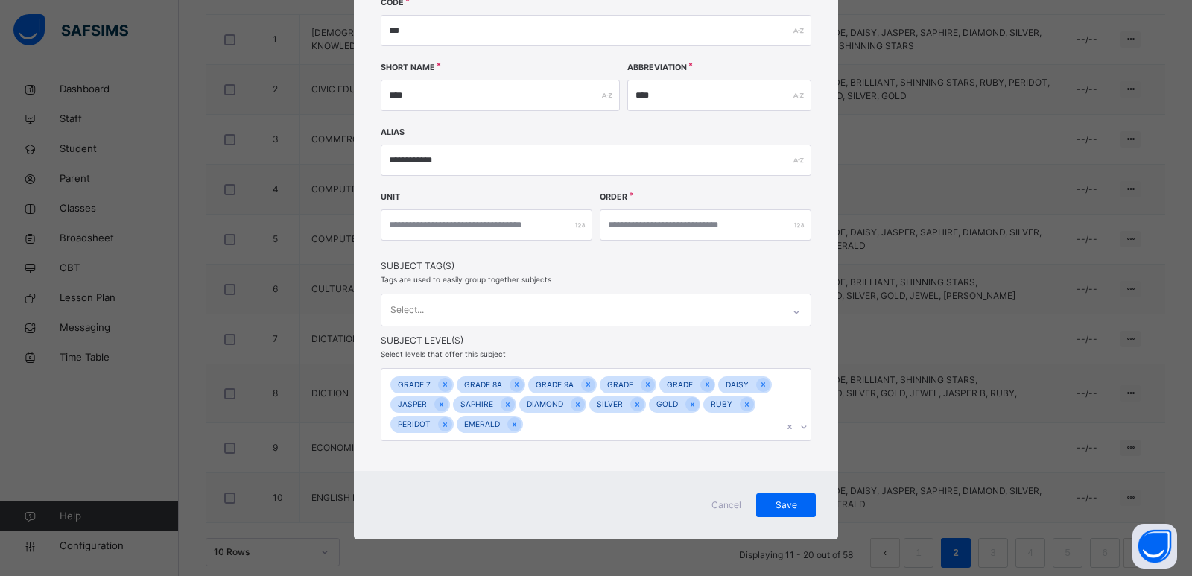
click at [826, 445] on div "**********" at bounding box center [596, 164] width 484 height 613
click at [780, 506] on span "Save" at bounding box center [785, 504] width 37 height 13
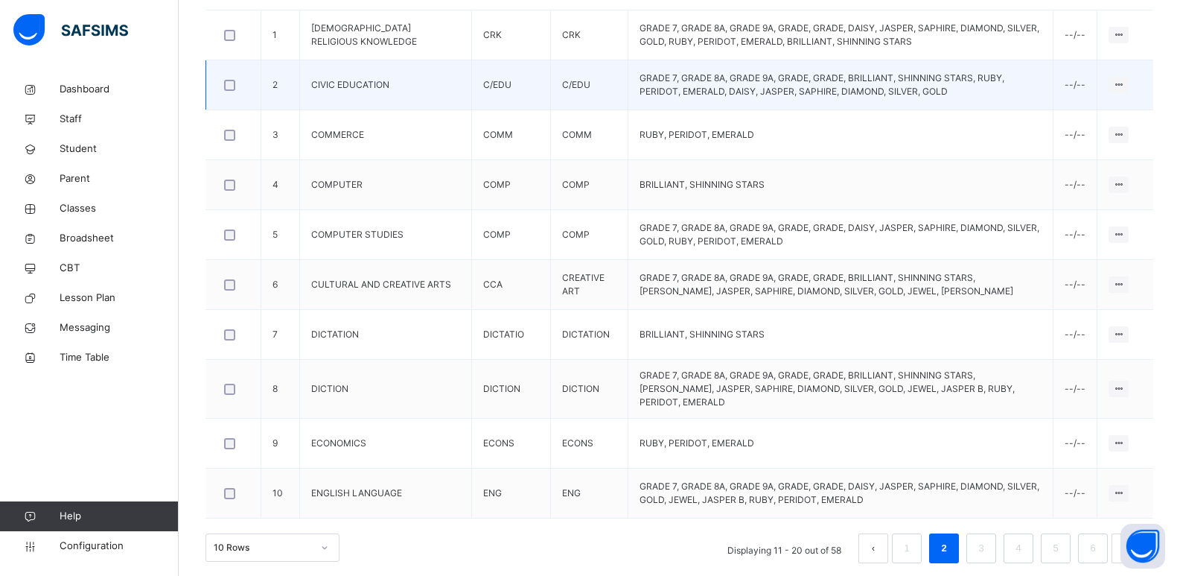
scroll to position [471, 0]
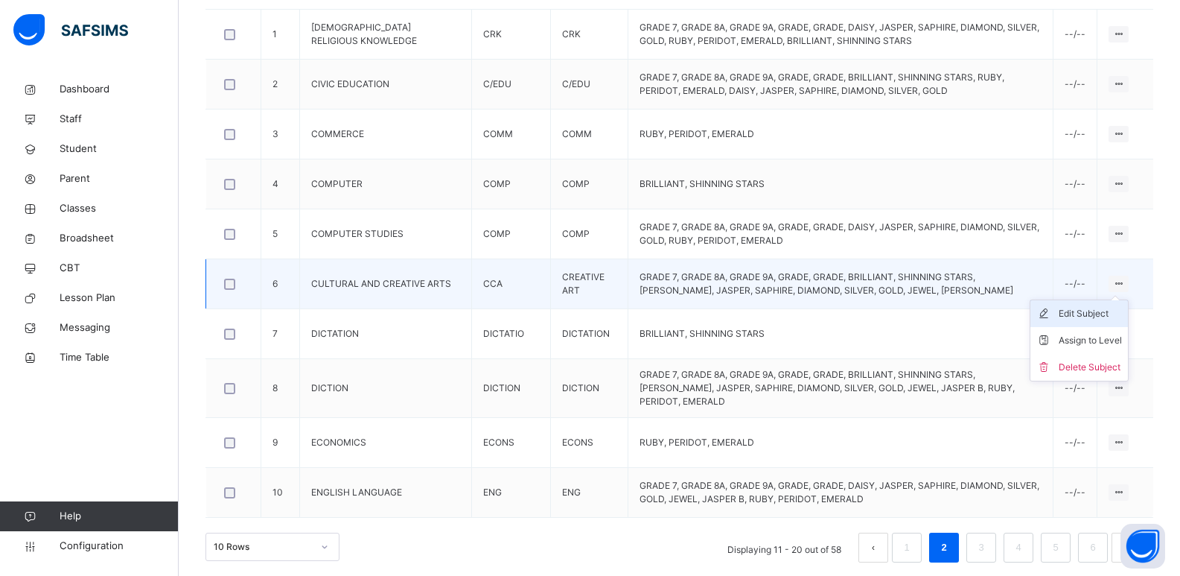
click at [1107, 317] on div "Edit Subject" at bounding box center [1090, 313] width 63 height 15
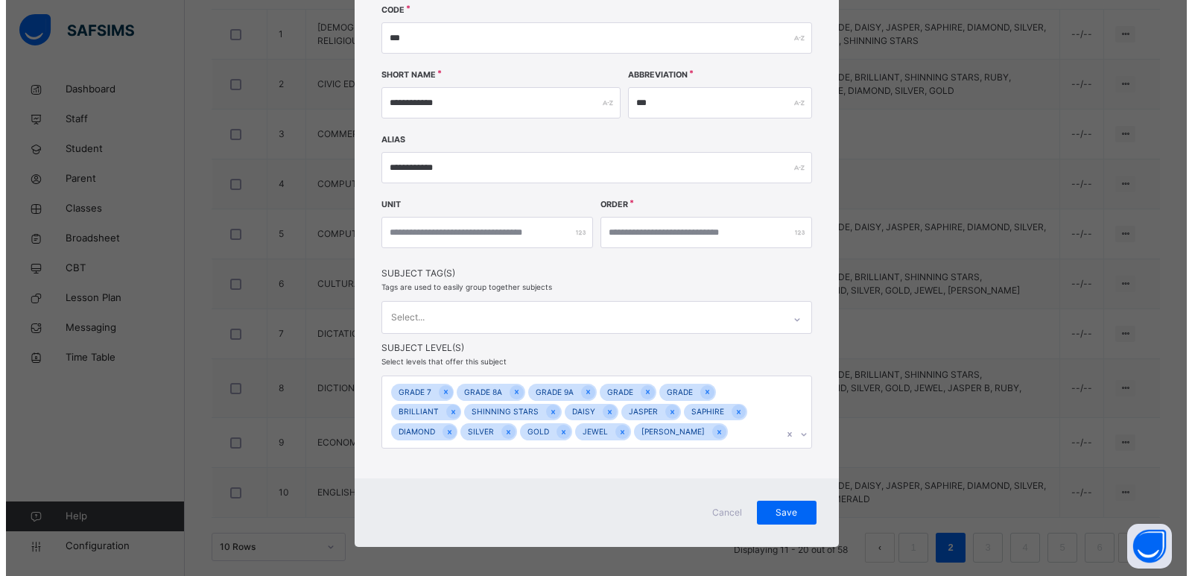
scroll to position [179, 0]
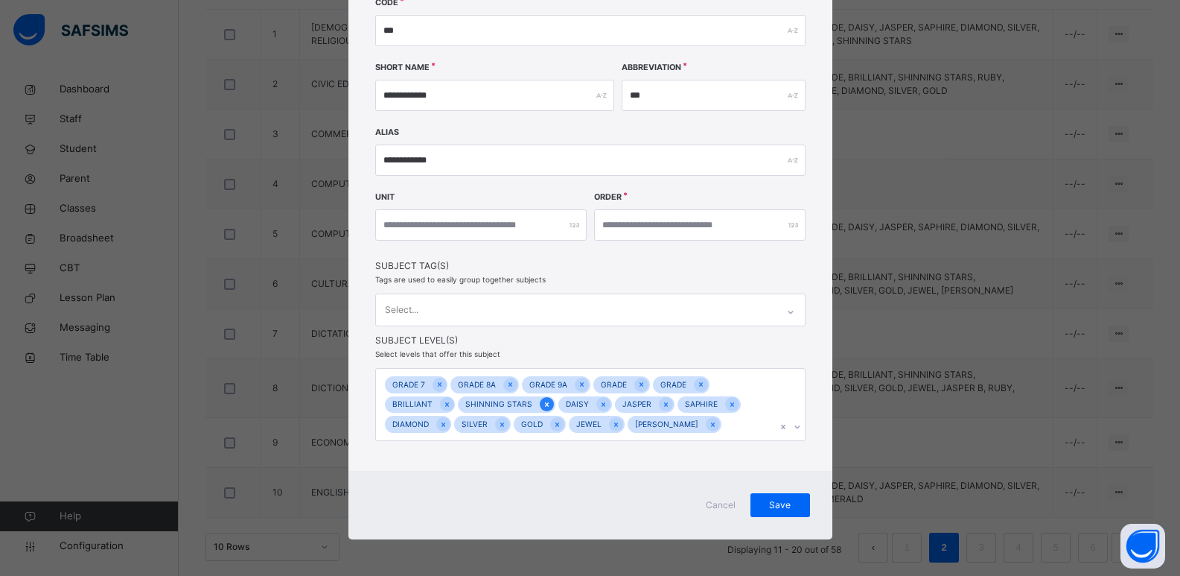
click at [543, 407] on icon at bounding box center [547, 404] width 8 height 10
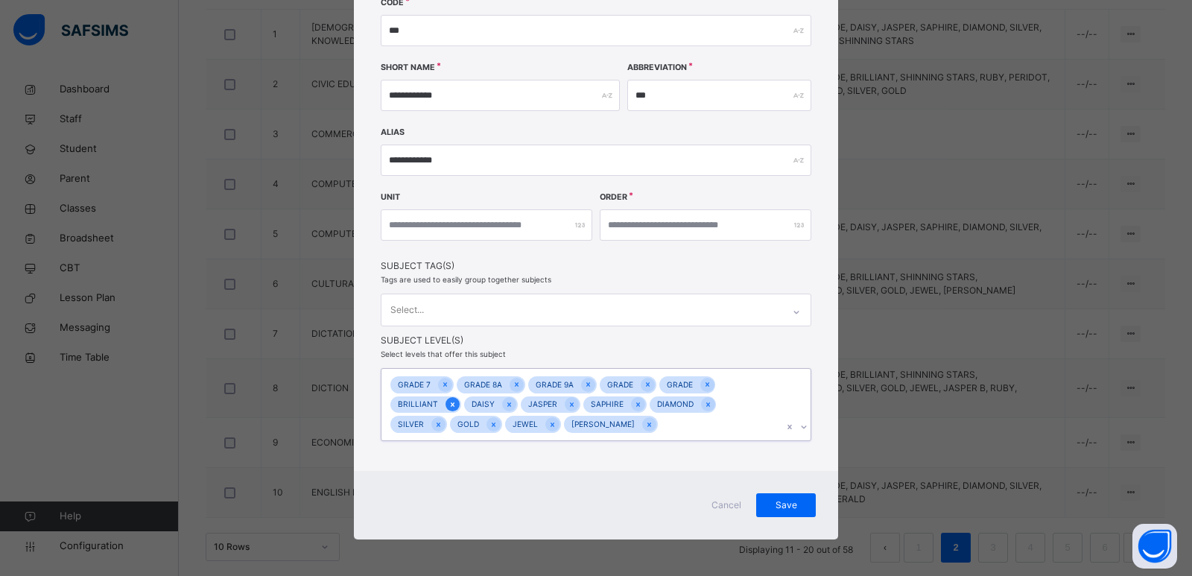
click at [448, 406] on icon at bounding box center [452, 404] width 8 height 10
click at [471, 422] on icon at bounding box center [475, 424] width 8 height 10
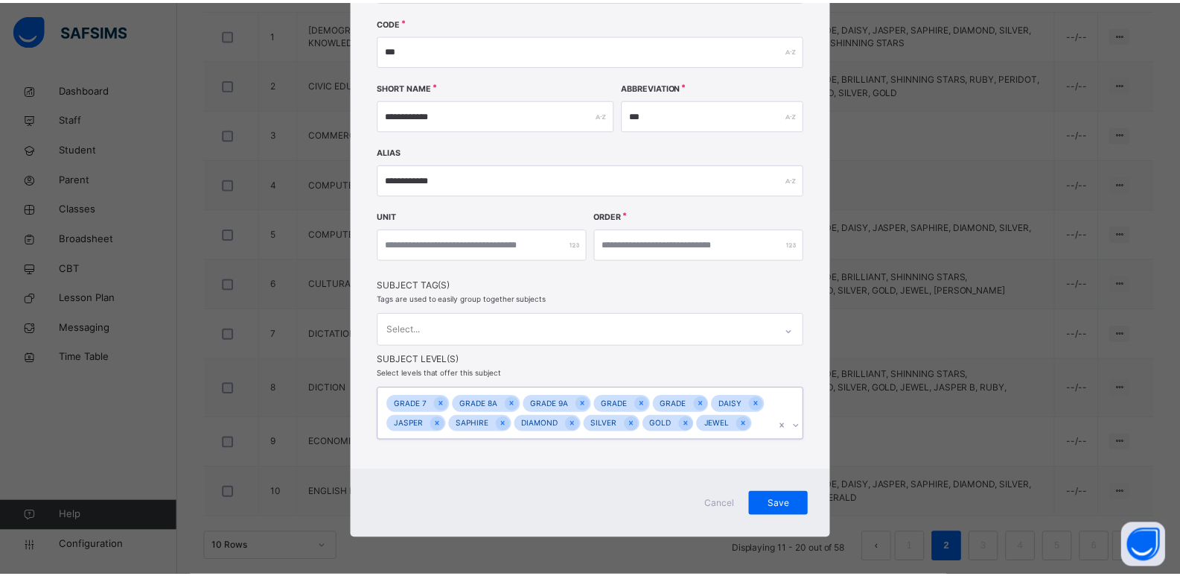
scroll to position [159, 0]
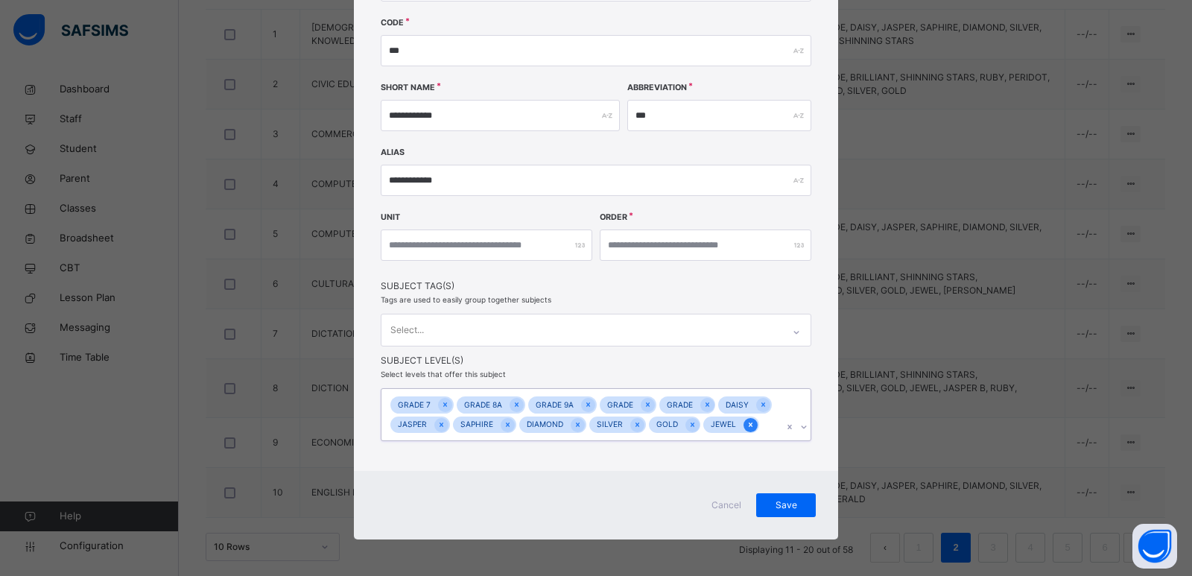
click at [749, 424] on div at bounding box center [750, 425] width 14 height 14
click at [774, 502] on span "Save" at bounding box center [785, 504] width 37 height 13
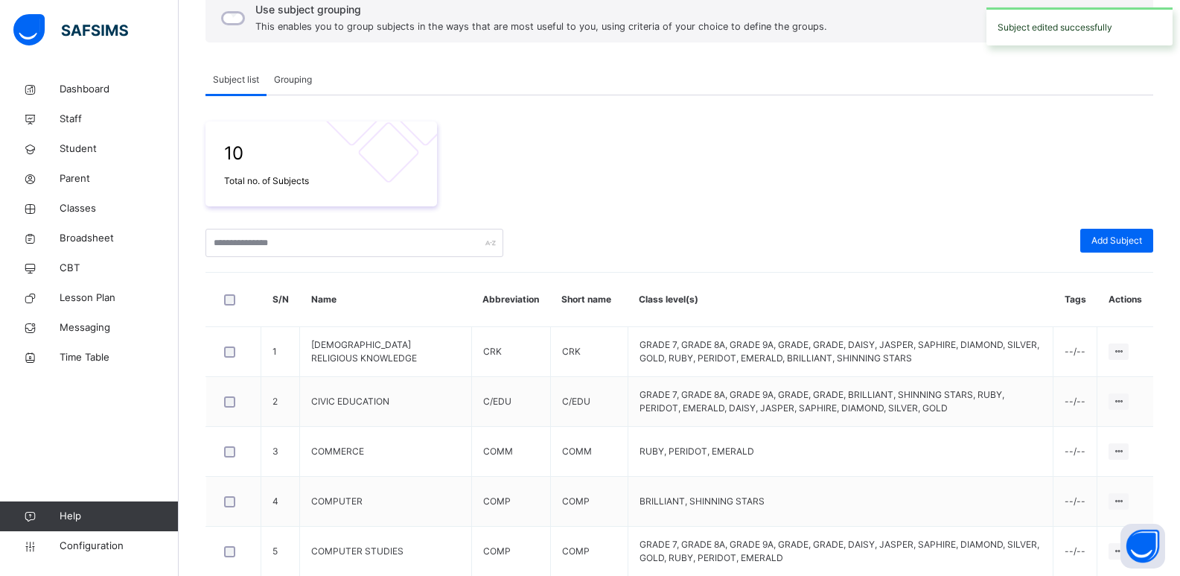
scroll to position [471, 0]
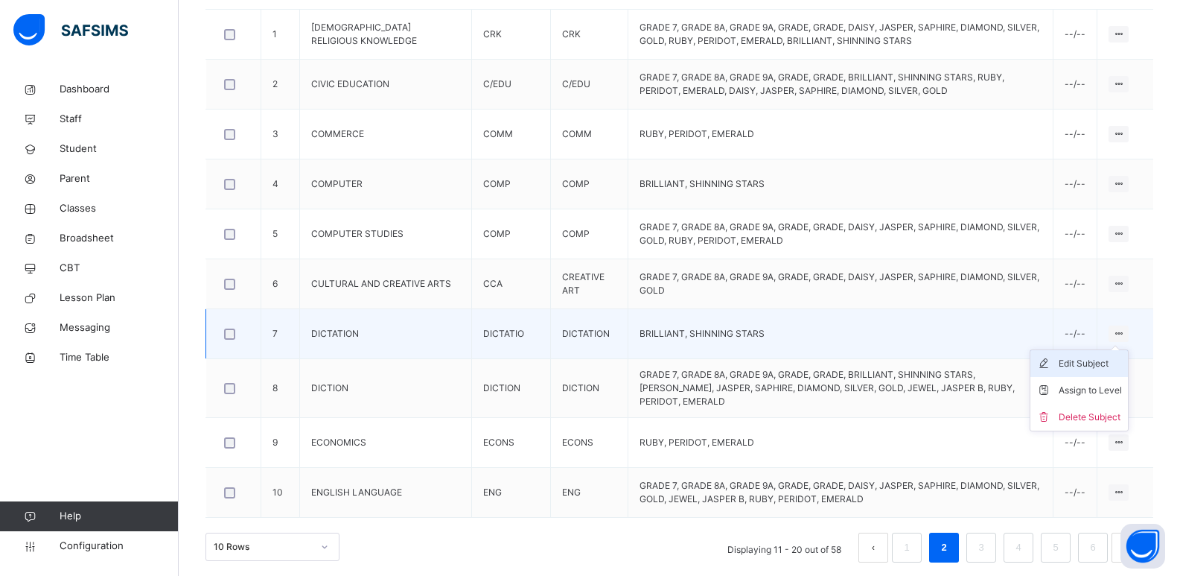
click at [1108, 366] on div "Edit Subject" at bounding box center [1090, 363] width 63 height 15
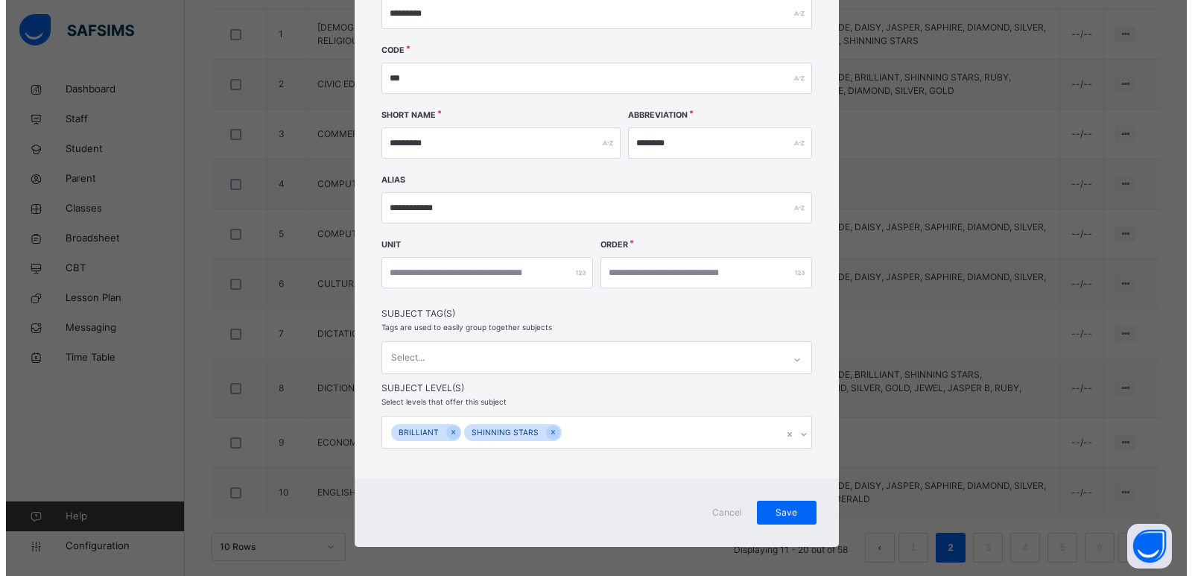
scroll to position [139, 0]
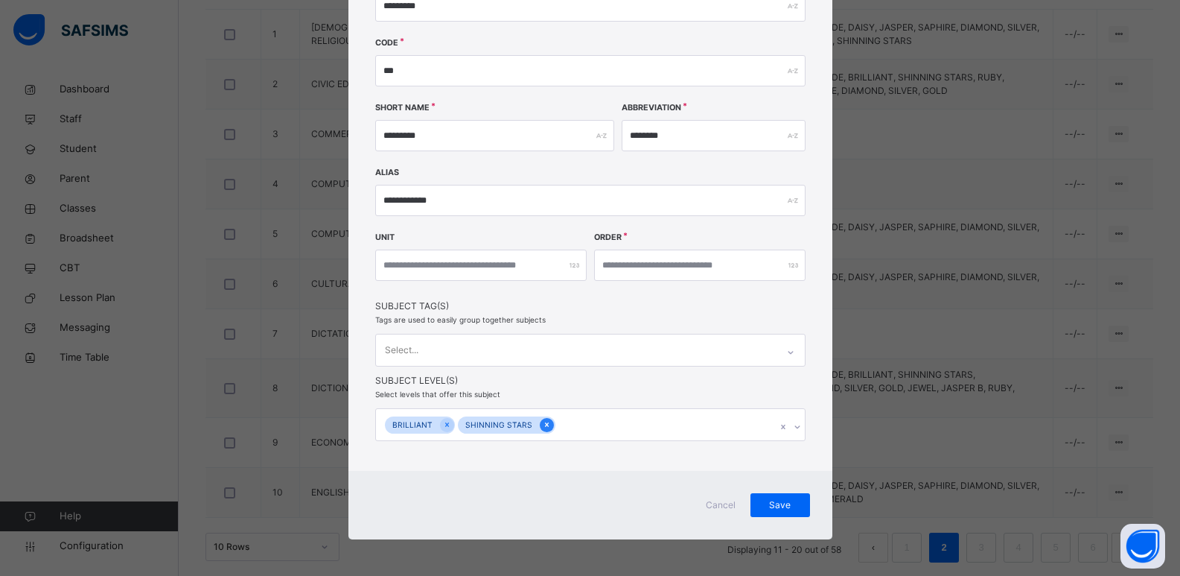
click at [545, 426] on icon at bounding box center [547, 424] width 4 height 4
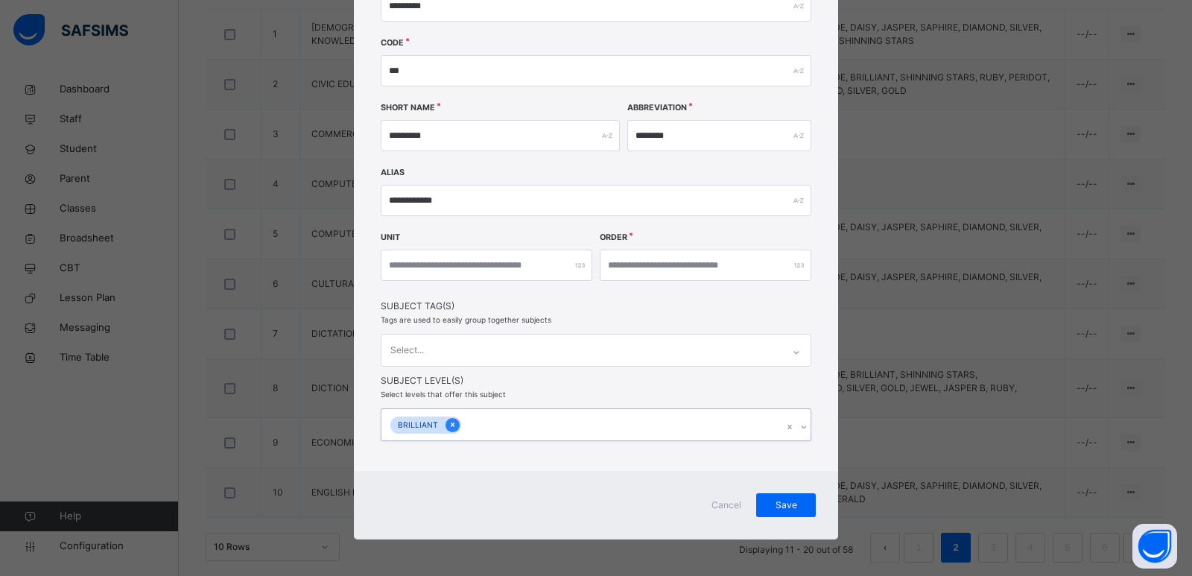
click at [451, 422] on icon at bounding box center [453, 424] width 4 height 4
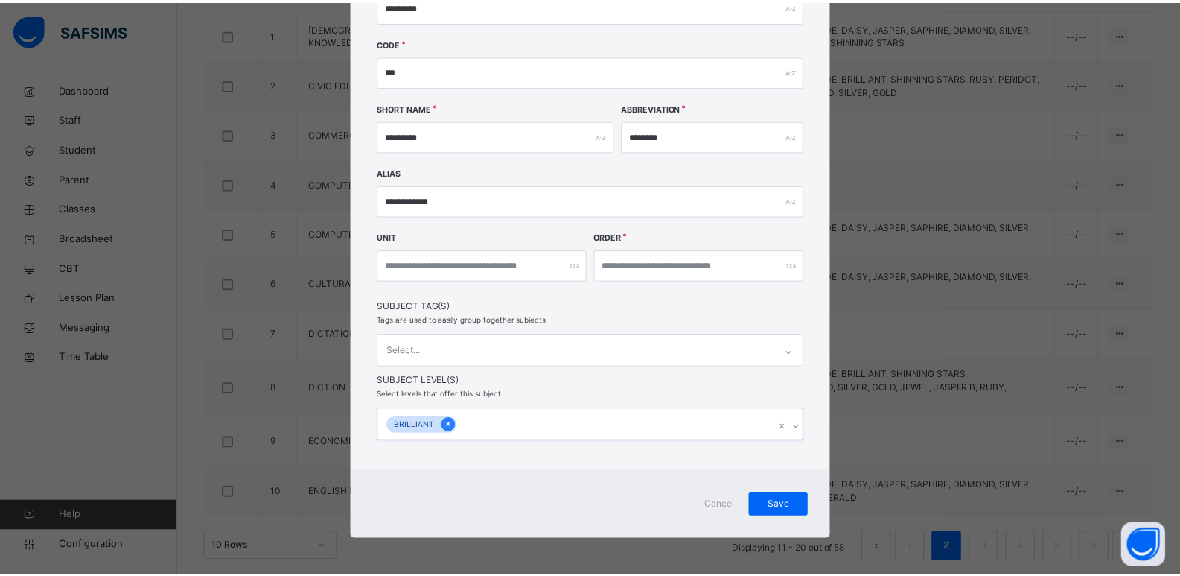
scroll to position [139, 0]
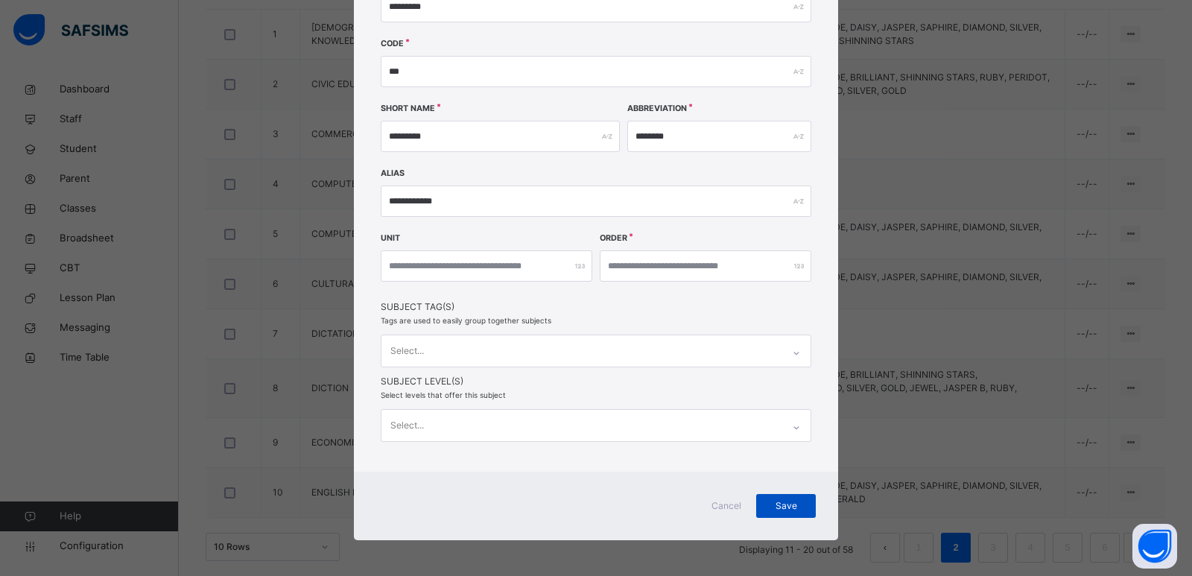
click at [777, 511] on span "Save" at bounding box center [785, 505] width 37 height 13
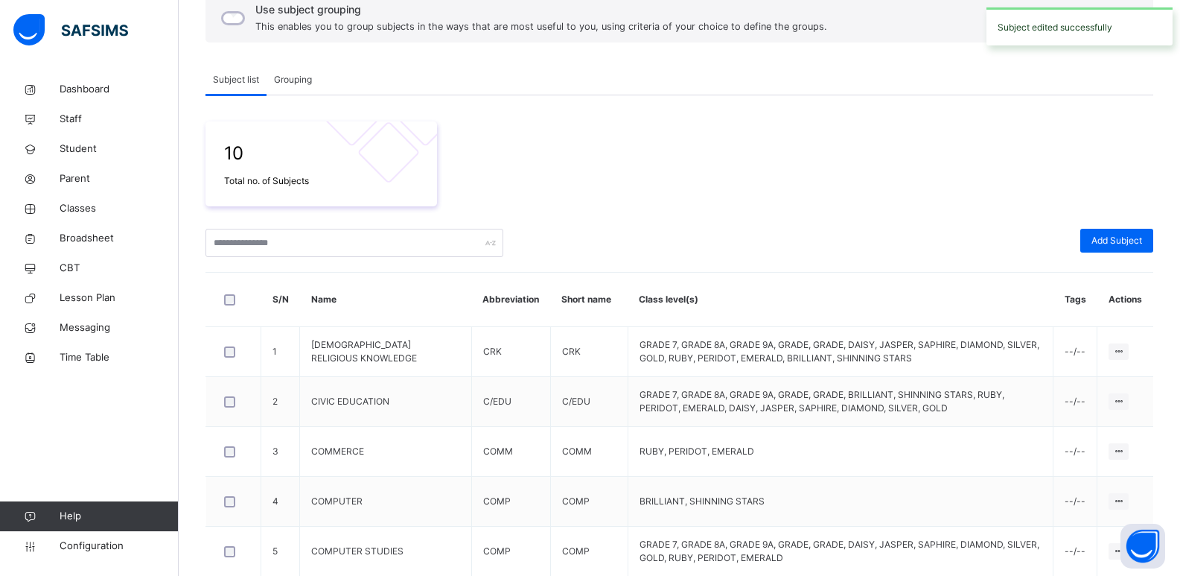
scroll to position [471, 0]
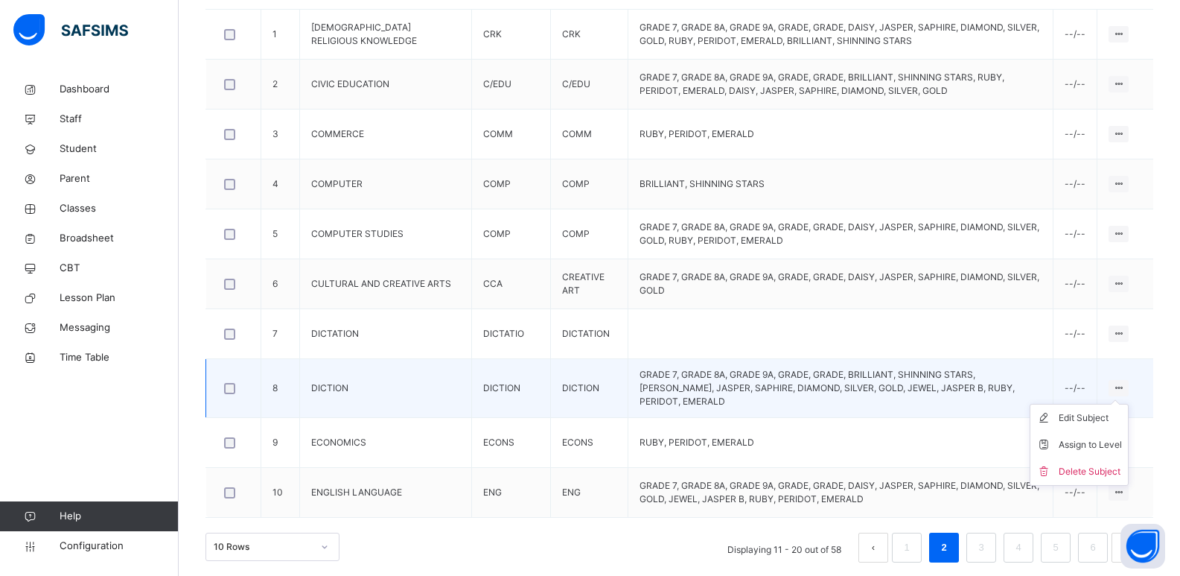
click at [1124, 384] on icon at bounding box center [1119, 387] width 13 height 11
click at [1093, 410] on div "Edit Subject" at bounding box center [1090, 417] width 63 height 15
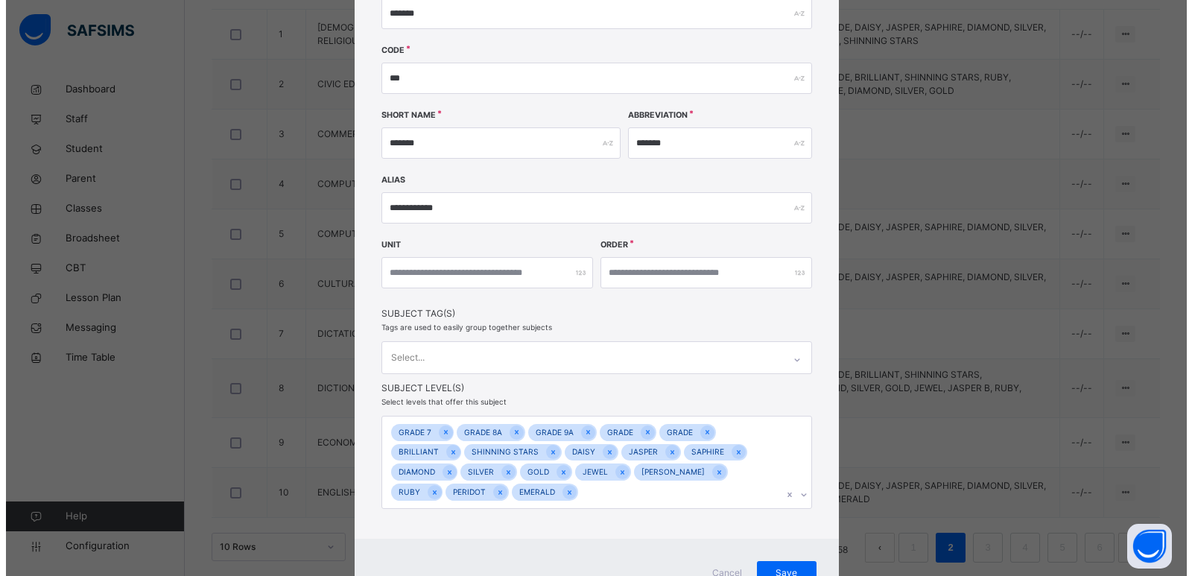
scroll to position [200, 0]
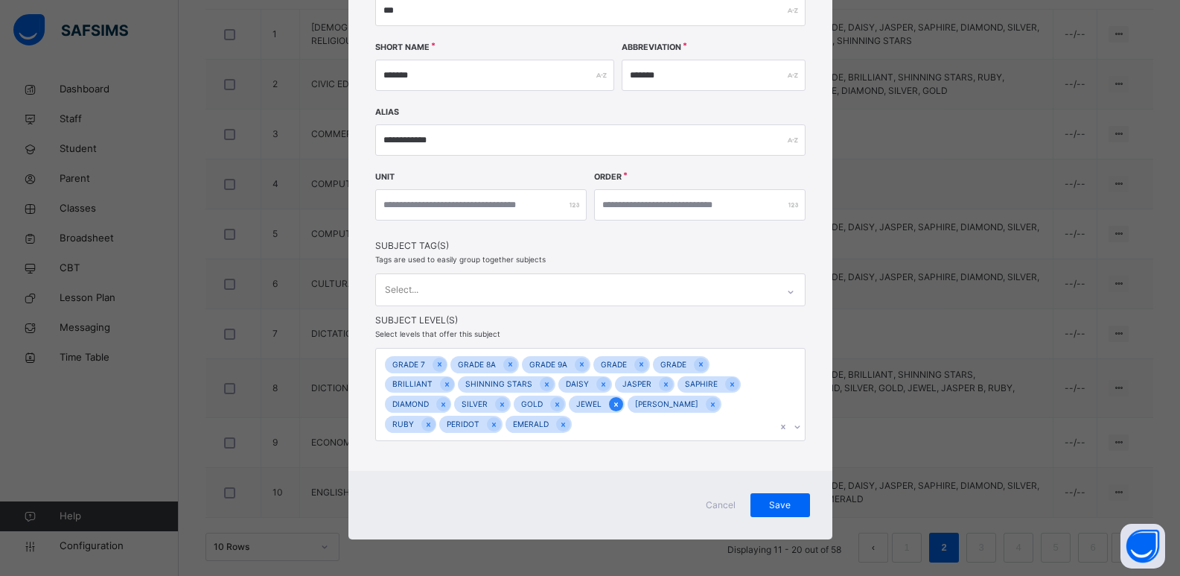
click at [612, 407] on icon at bounding box center [616, 404] width 8 height 10
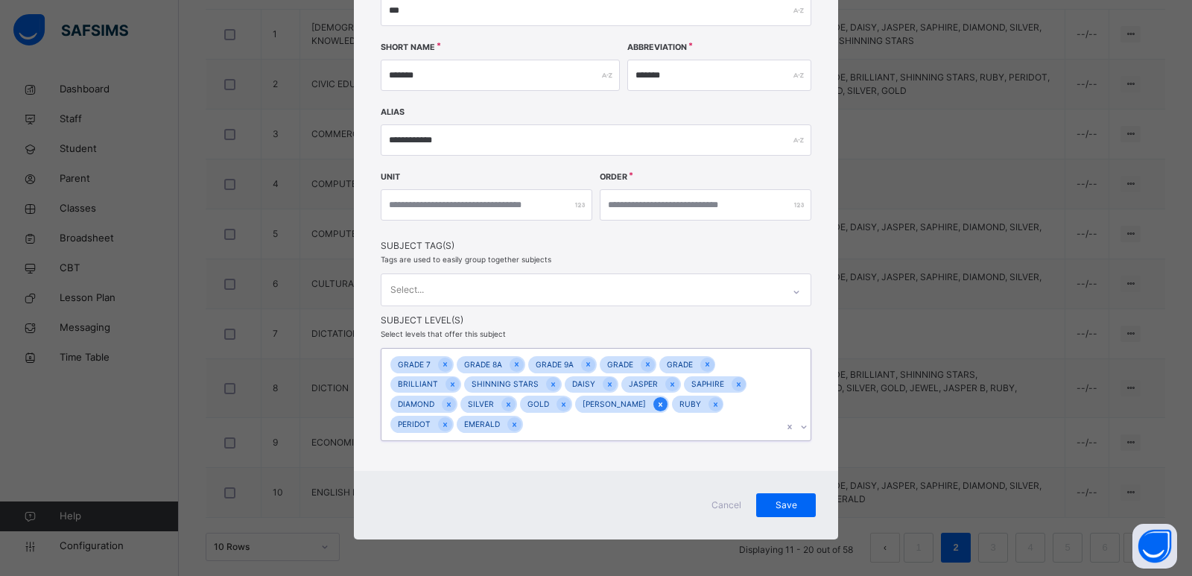
click at [653, 407] on div at bounding box center [660, 404] width 14 height 14
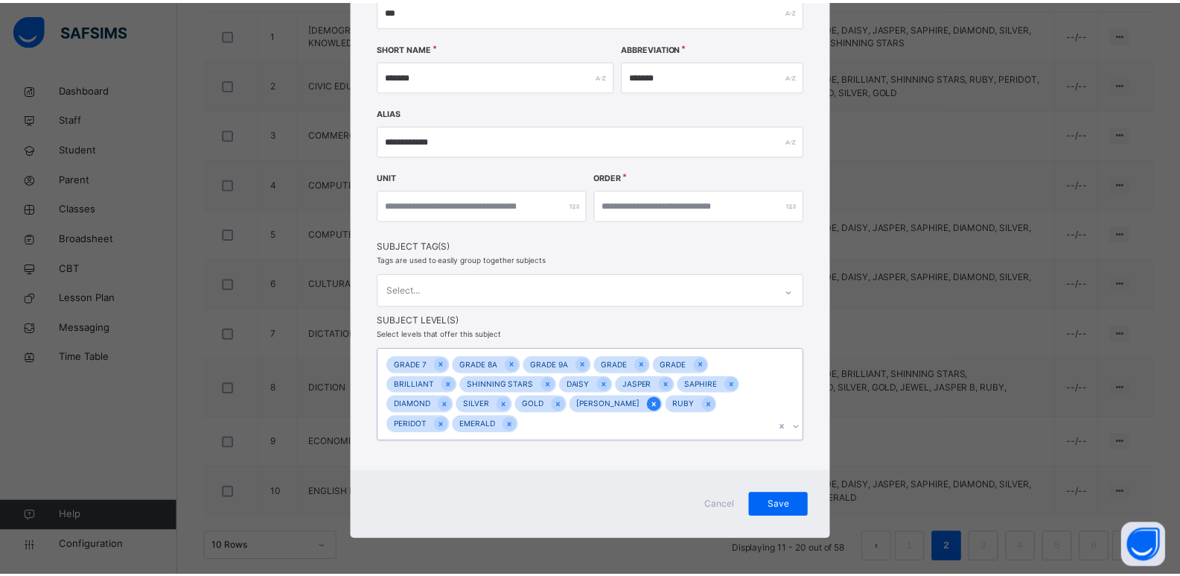
scroll to position [179, 0]
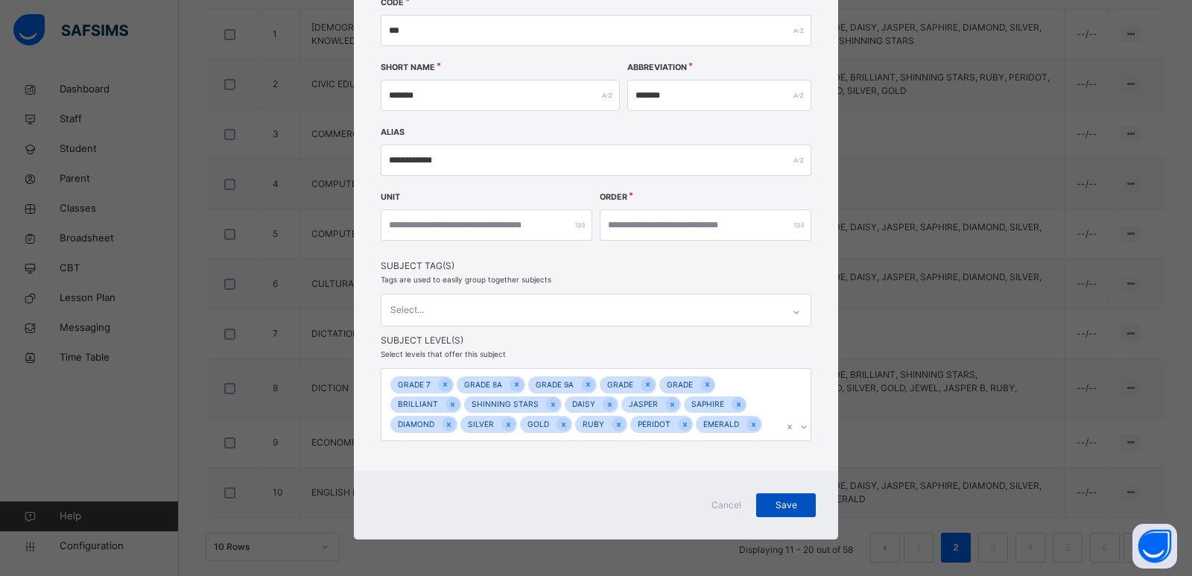
click at [774, 504] on span "Save" at bounding box center [785, 504] width 37 height 13
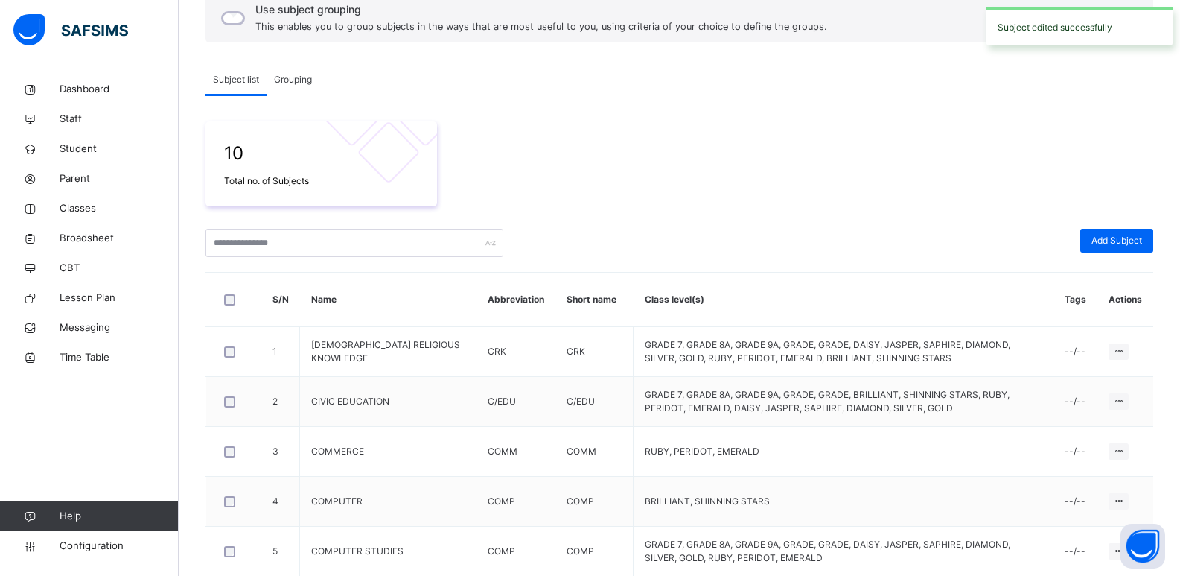
scroll to position [471, 0]
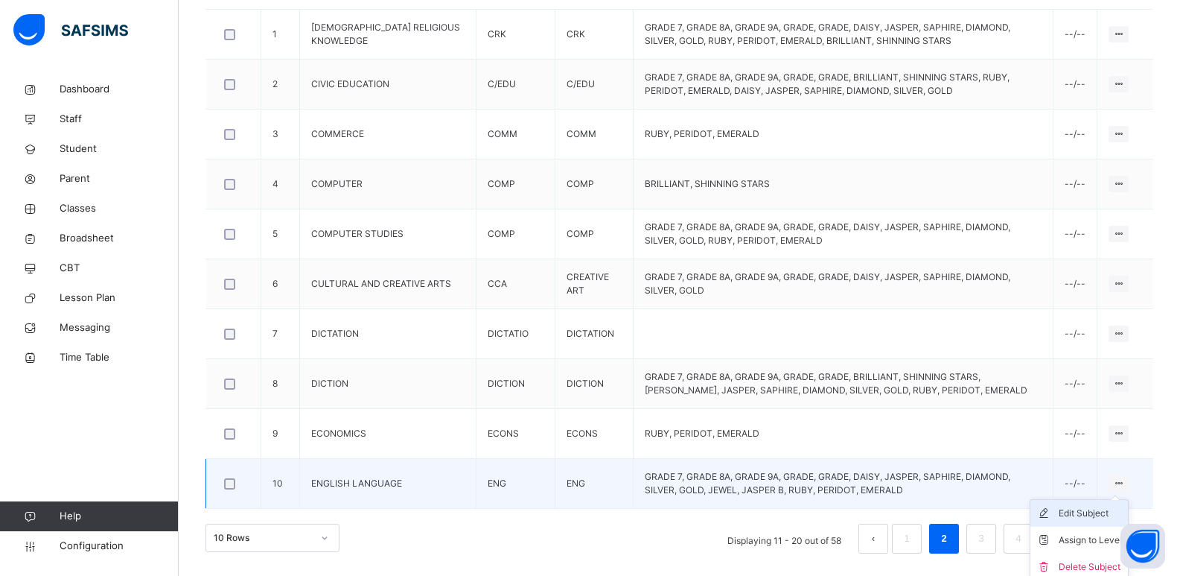
click at [1099, 516] on div "Edit Subject" at bounding box center [1090, 513] width 63 height 15
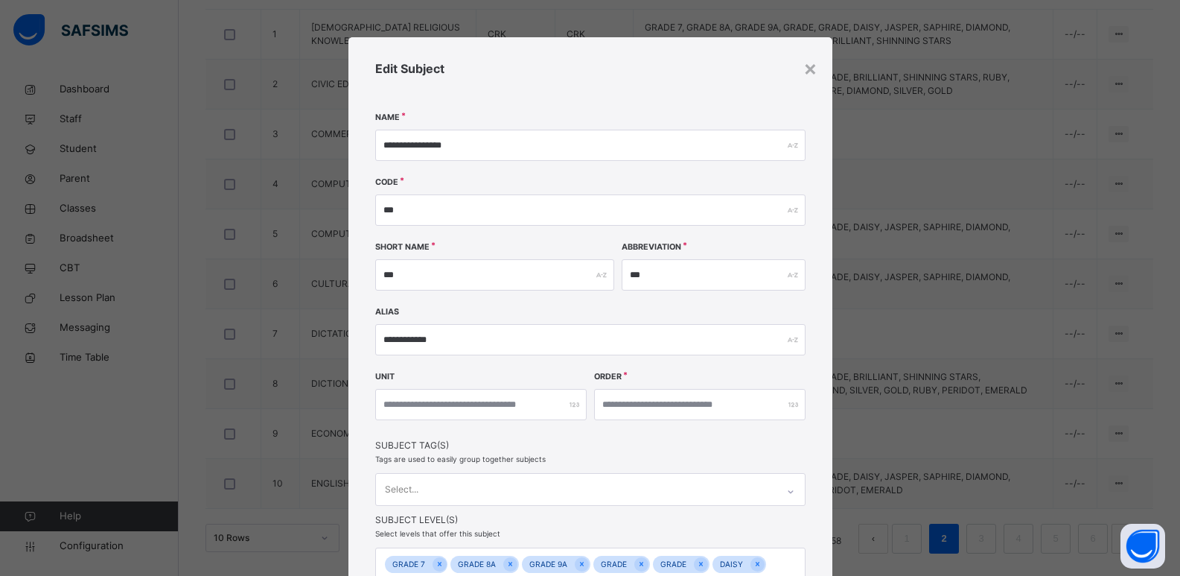
scroll to position [179, 0]
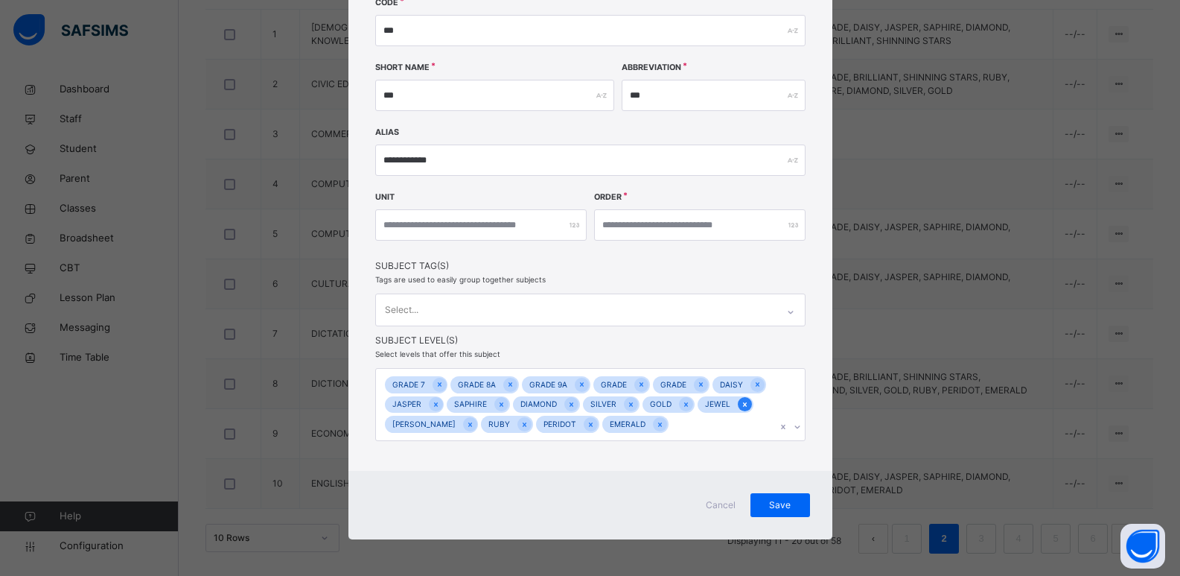
click at [741, 405] on icon at bounding box center [745, 404] width 8 height 10
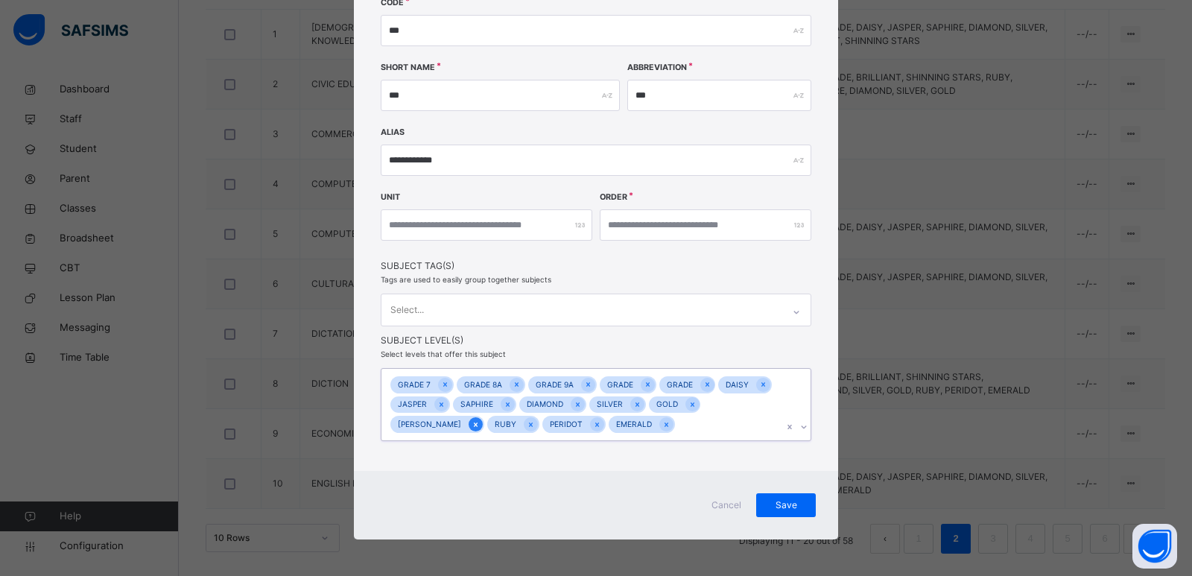
click at [480, 419] on icon at bounding box center [475, 424] width 8 height 10
click at [799, 425] on icon at bounding box center [803, 426] width 9 height 15
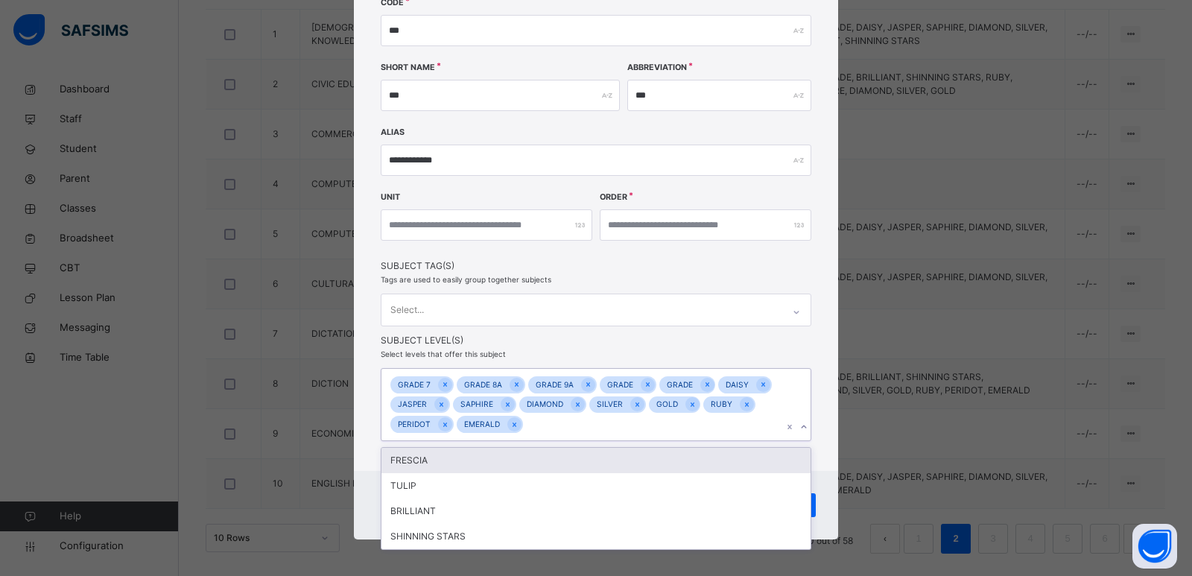
click at [809, 416] on div "**********" at bounding box center [596, 164] width 484 height 613
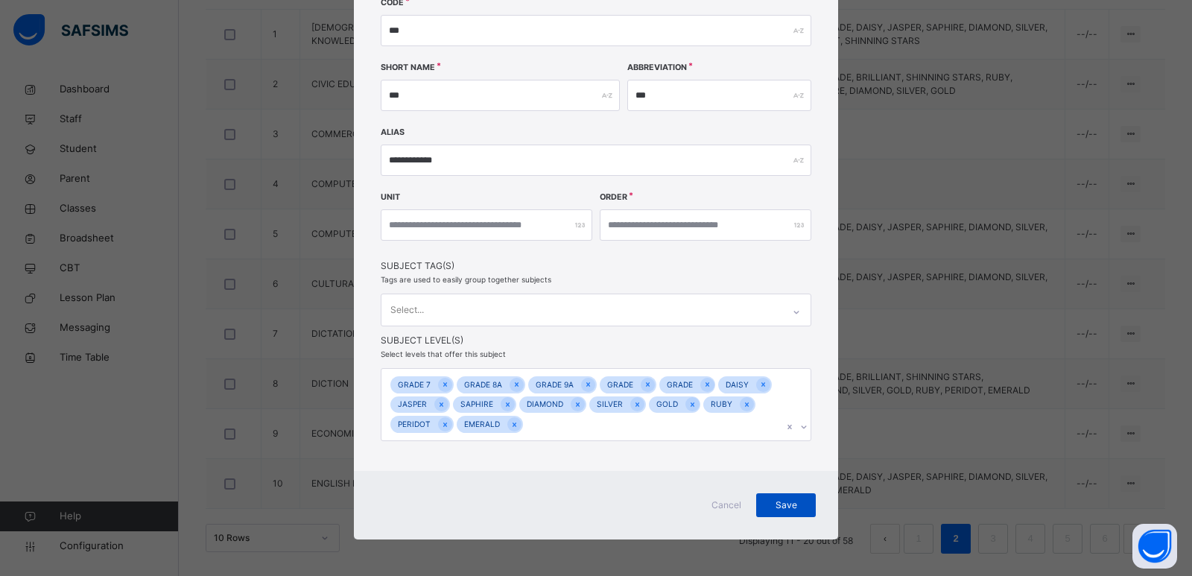
click at [784, 515] on div "Save" at bounding box center [786, 505] width 60 height 24
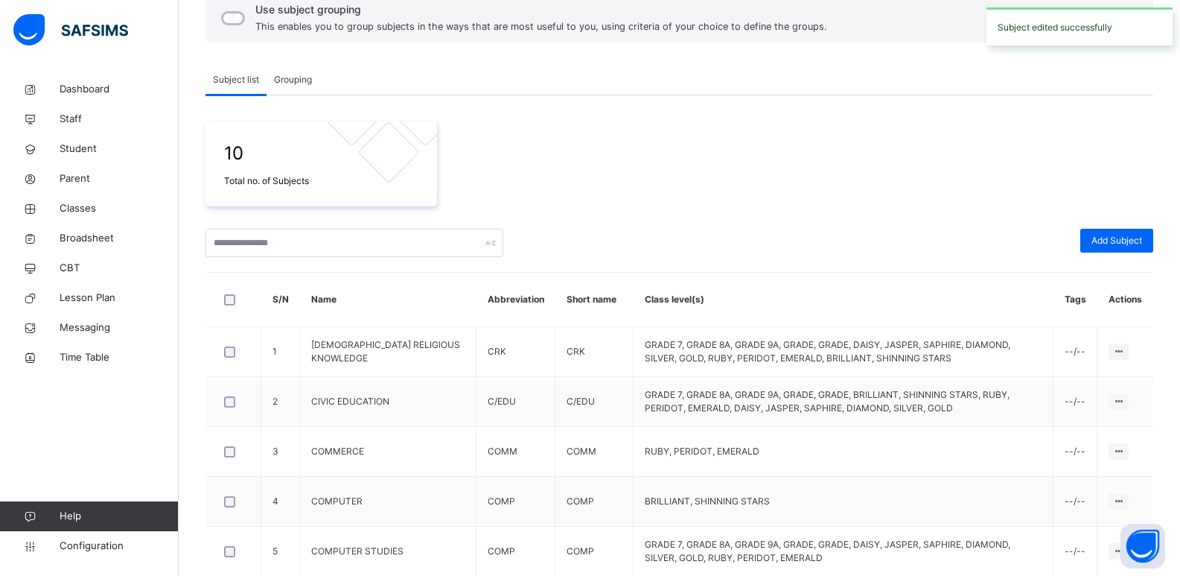
scroll to position [471, 0]
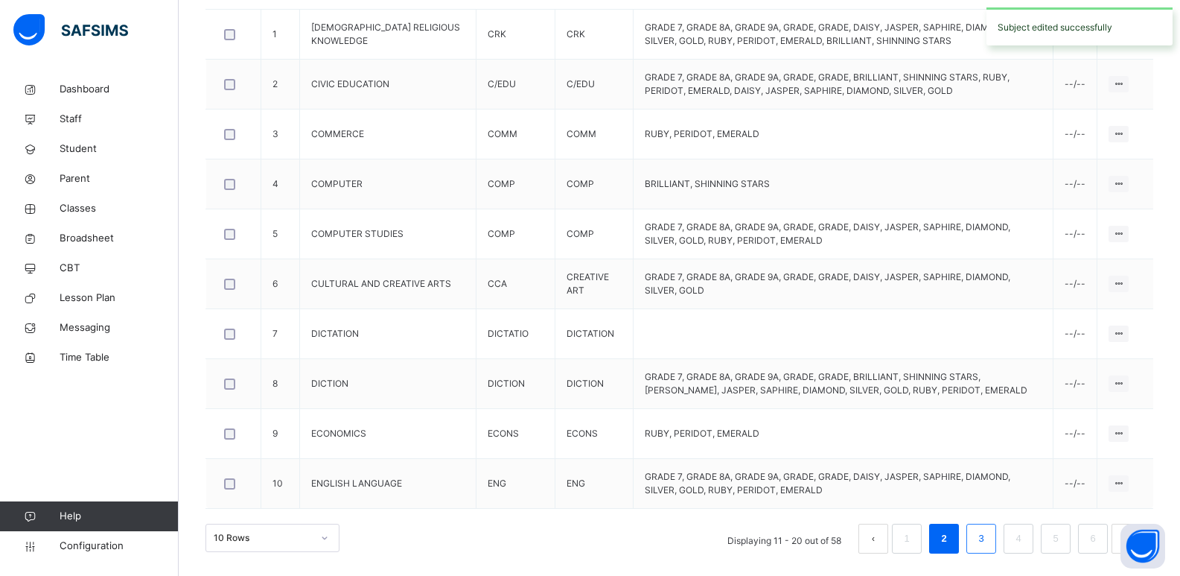
click at [988, 537] on link "3" at bounding box center [981, 538] width 14 height 19
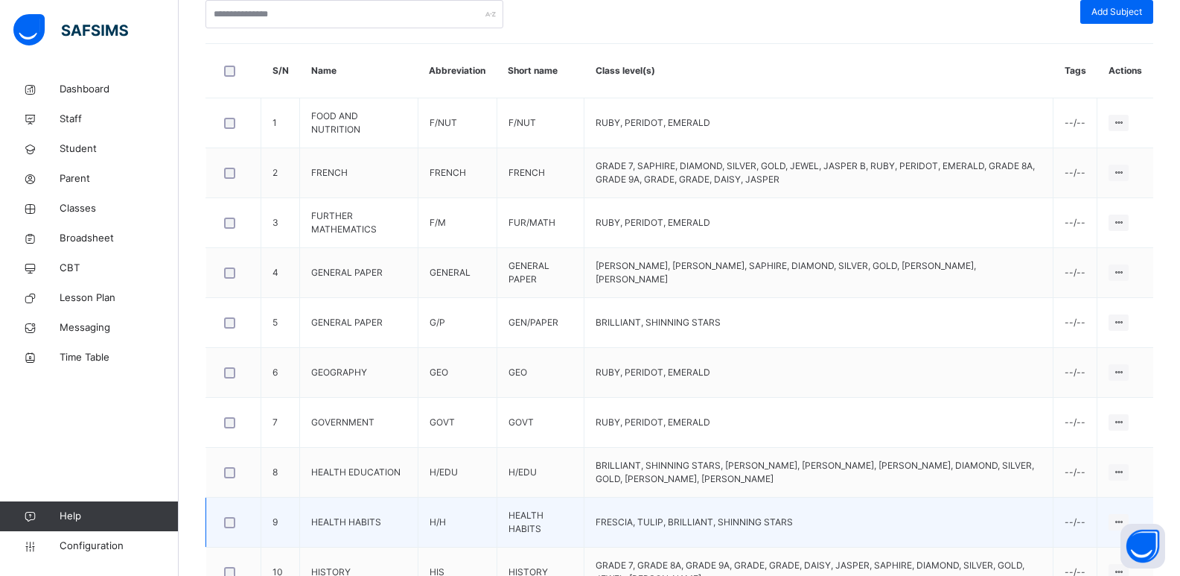
scroll to position [382, 0]
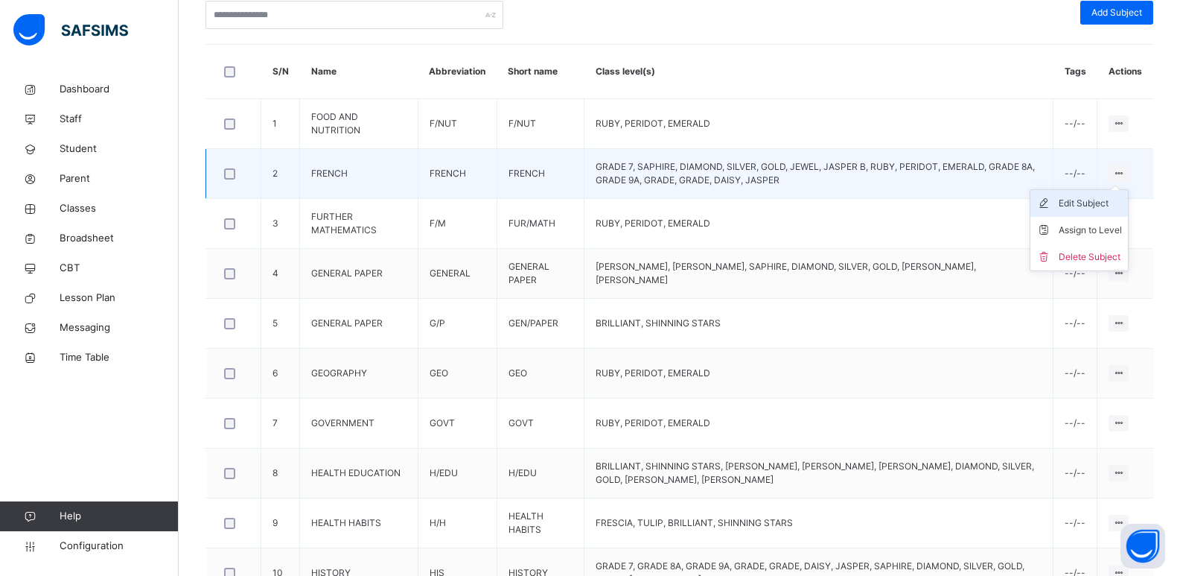
click at [1108, 204] on div "Edit Subject" at bounding box center [1090, 203] width 63 height 15
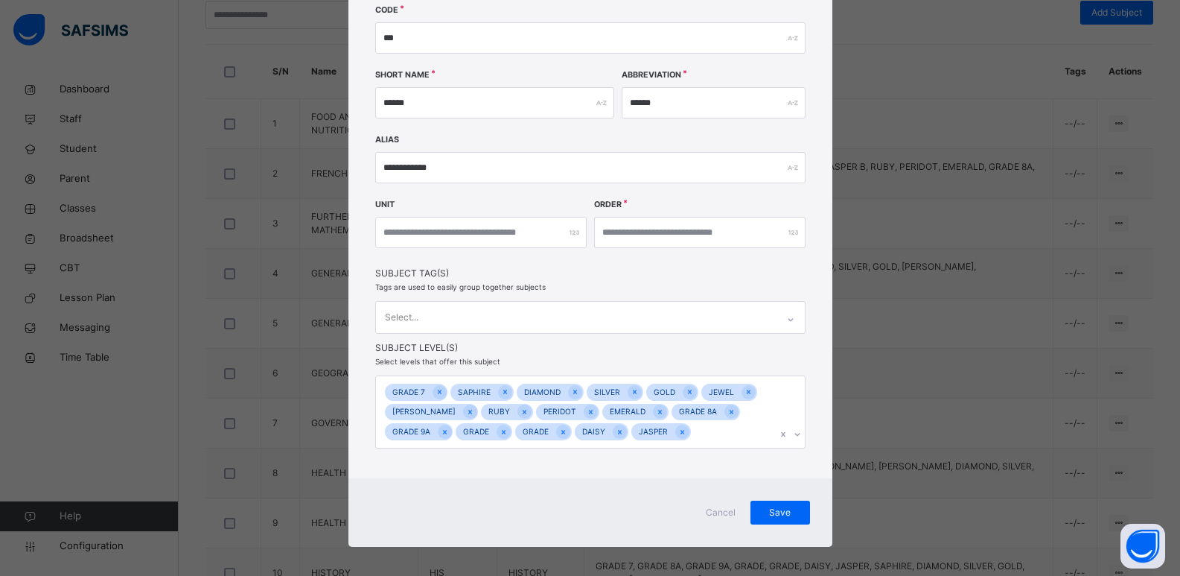
scroll to position [179, 0]
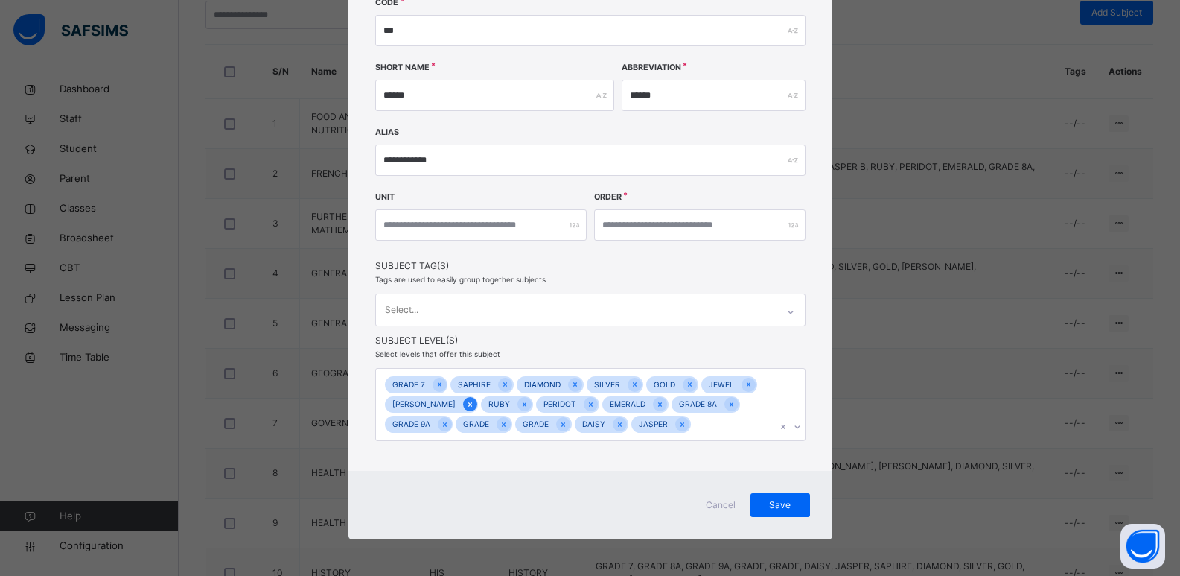
click at [466, 400] on icon at bounding box center [470, 404] width 8 height 10
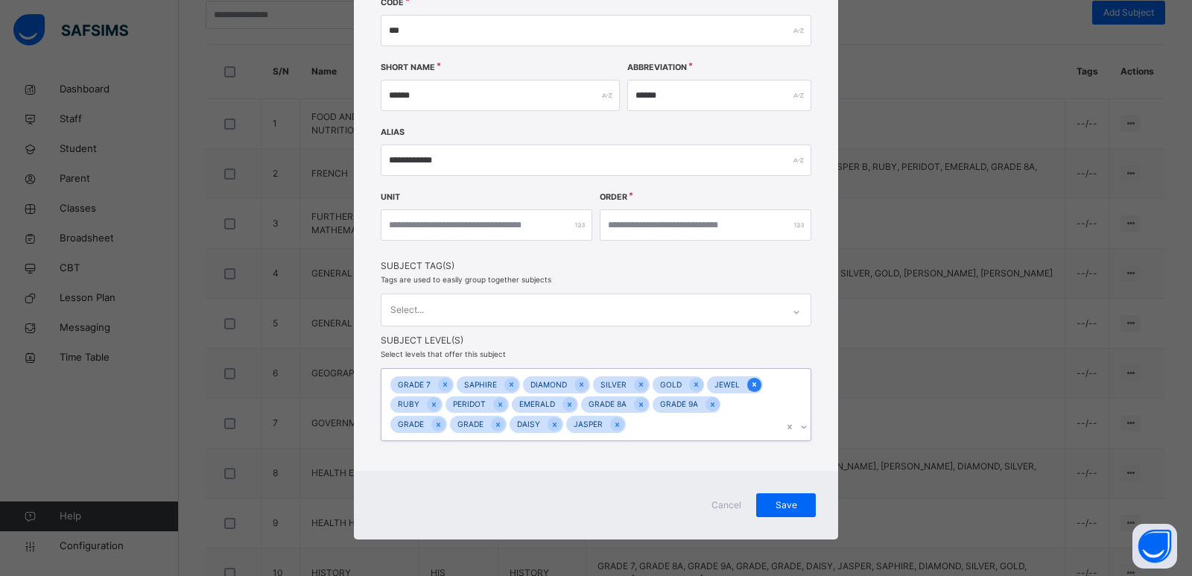
click at [750, 384] on icon at bounding box center [754, 384] width 8 height 10
click at [787, 506] on span "Save" at bounding box center [785, 504] width 37 height 13
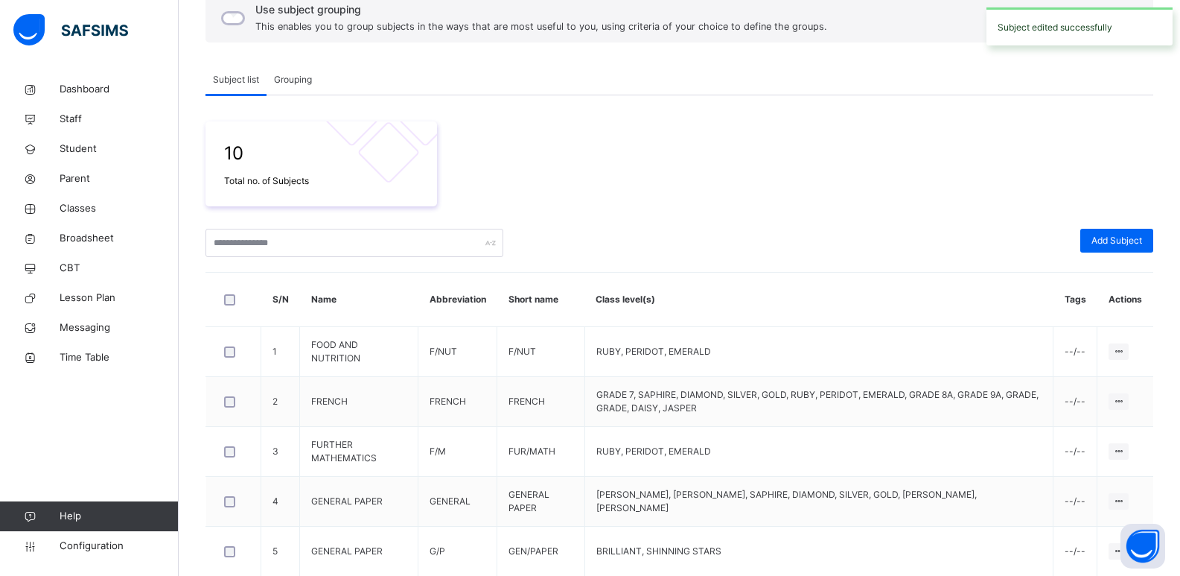
scroll to position [382, 0]
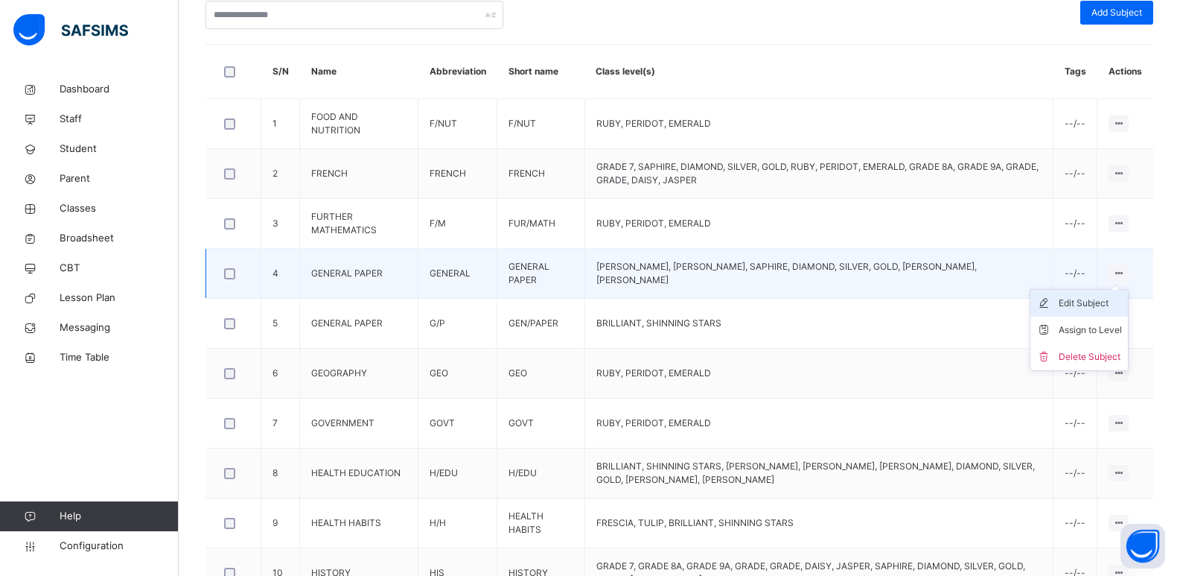
click at [1105, 306] on div "Edit Subject" at bounding box center [1090, 303] width 63 height 15
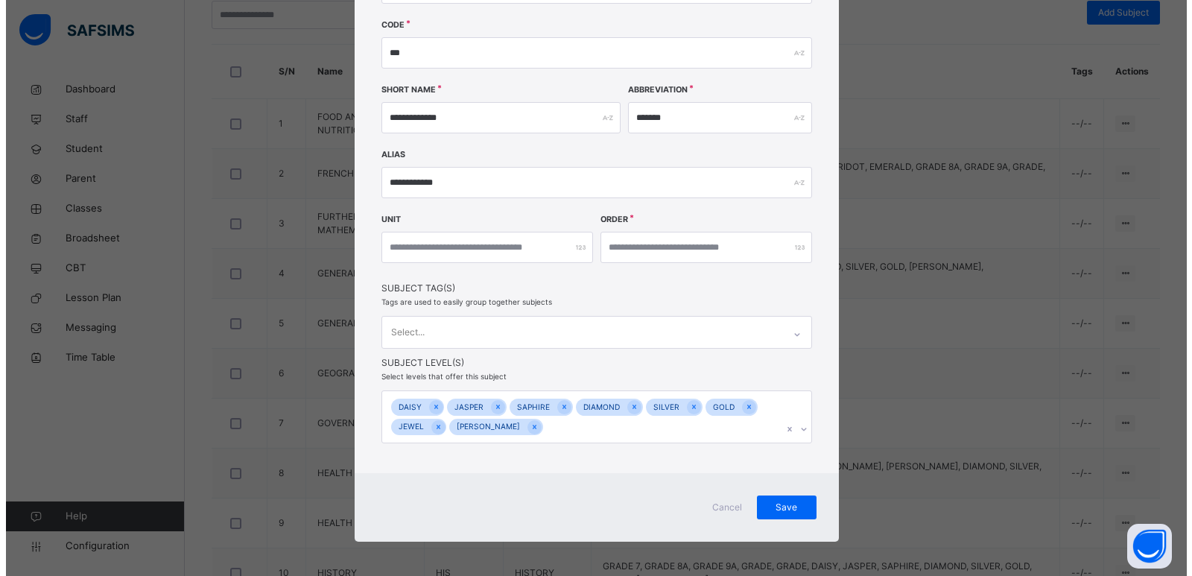
scroll to position [159, 0]
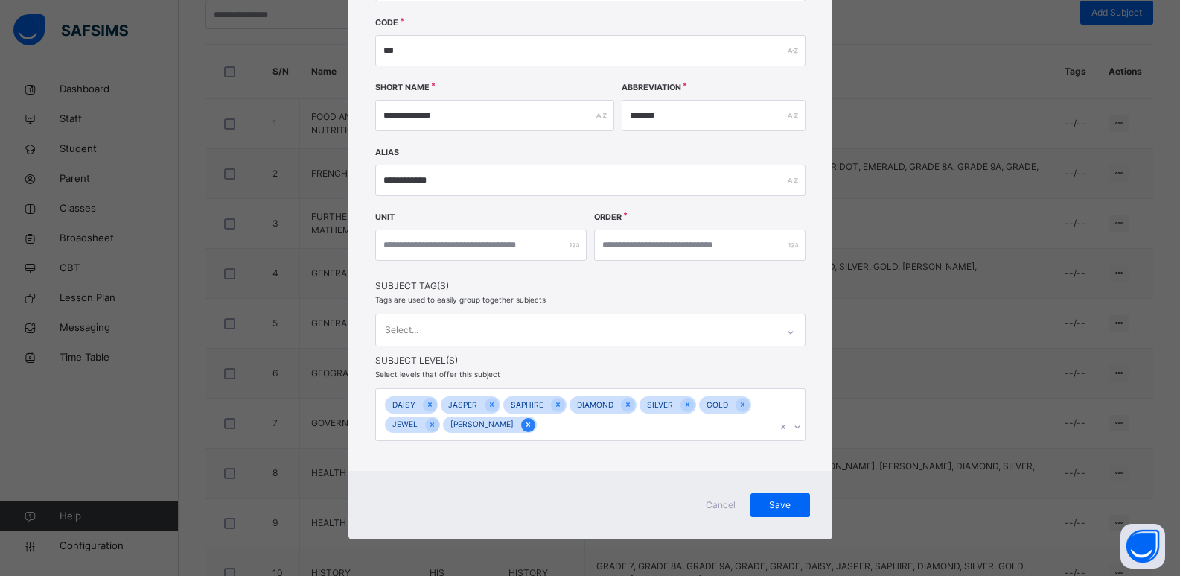
click at [527, 425] on icon at bounding box center [529, 424] width 4 height 4
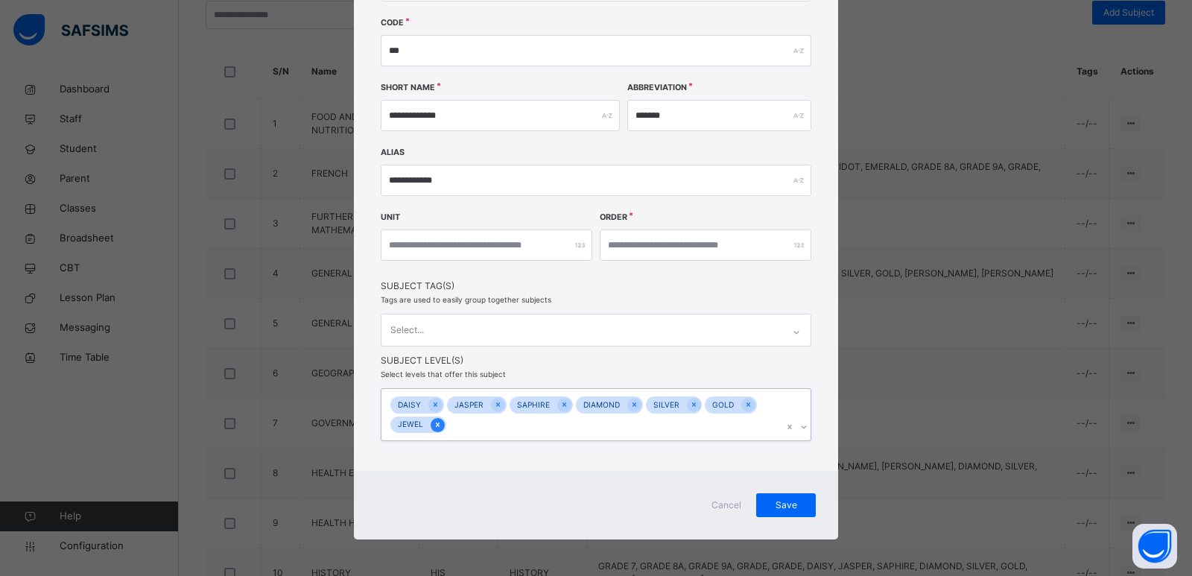
click at [433, 422] on icon at bounding box center [437, 424] width 8 height 10
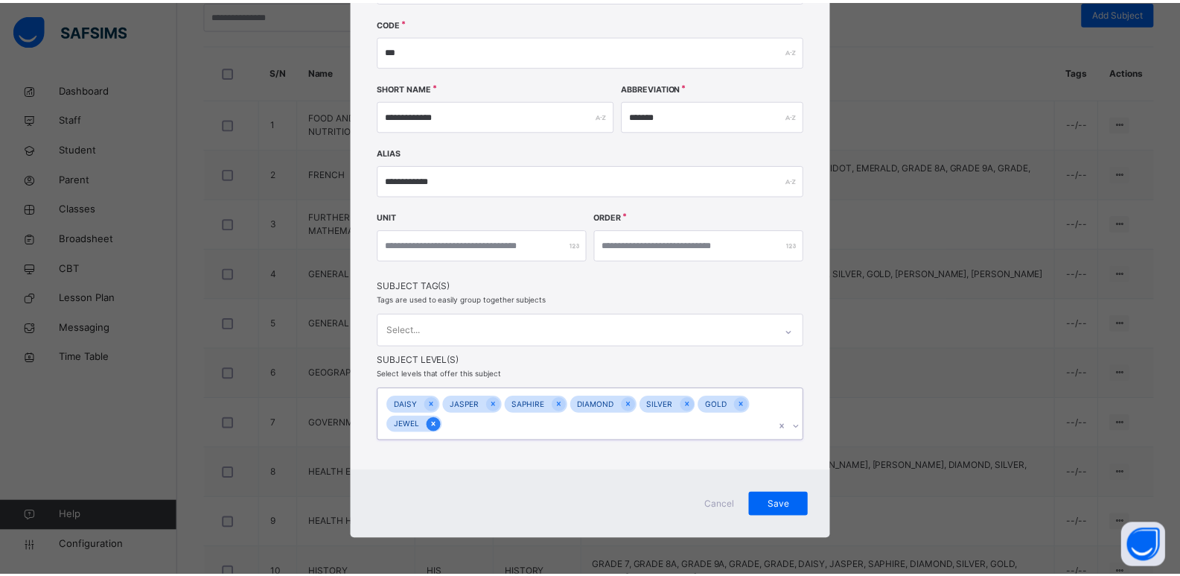
scroll to position [139, 0]
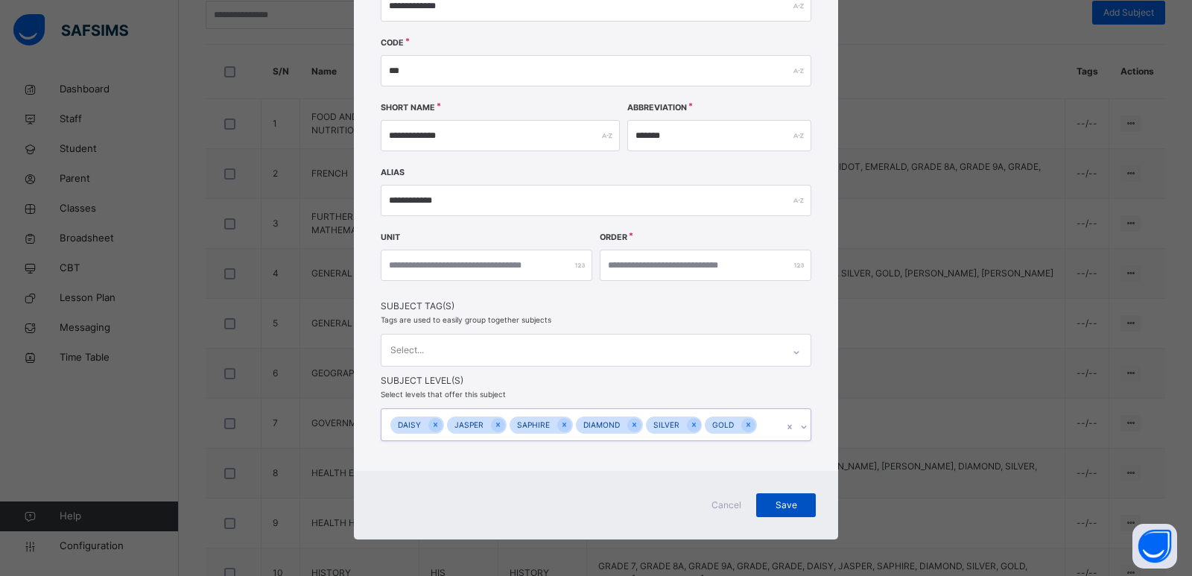
click at [793, 505] on span "Save" at bounding box center [785, 504] width 37 height 13
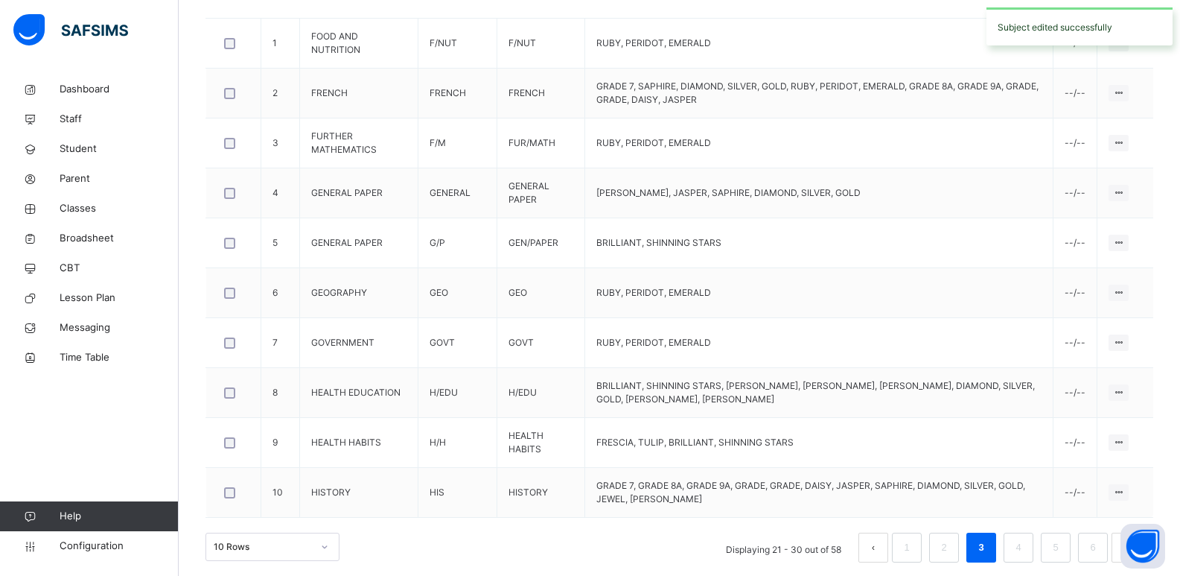
scroll to position [471, 0]
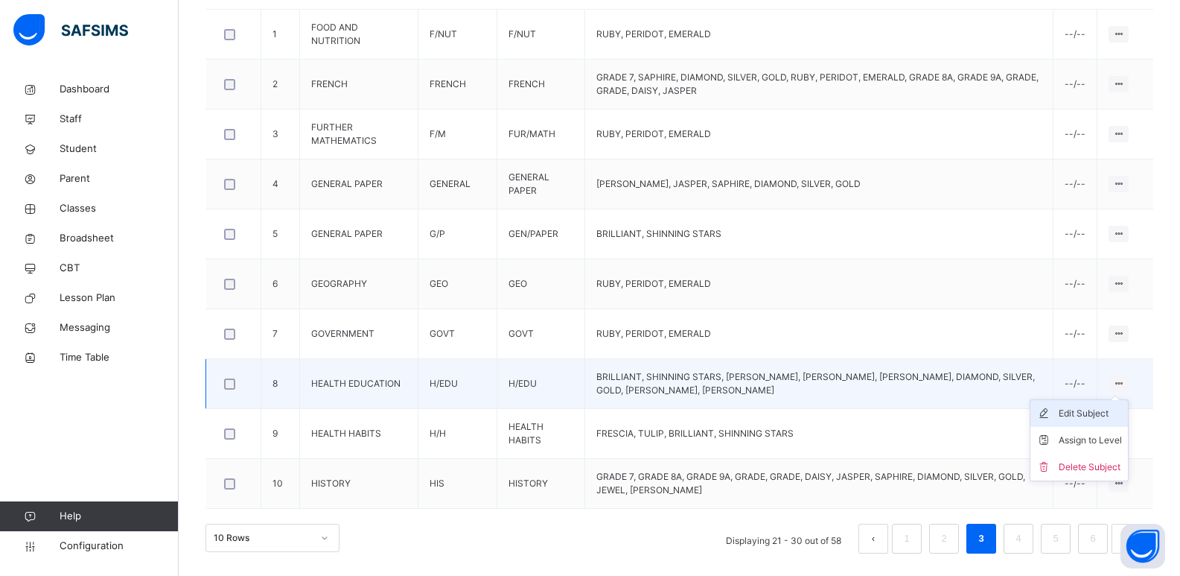
click at [1100, 414] on div "Edit Subject" at bounding box center [1090, 413] width 63 height 15
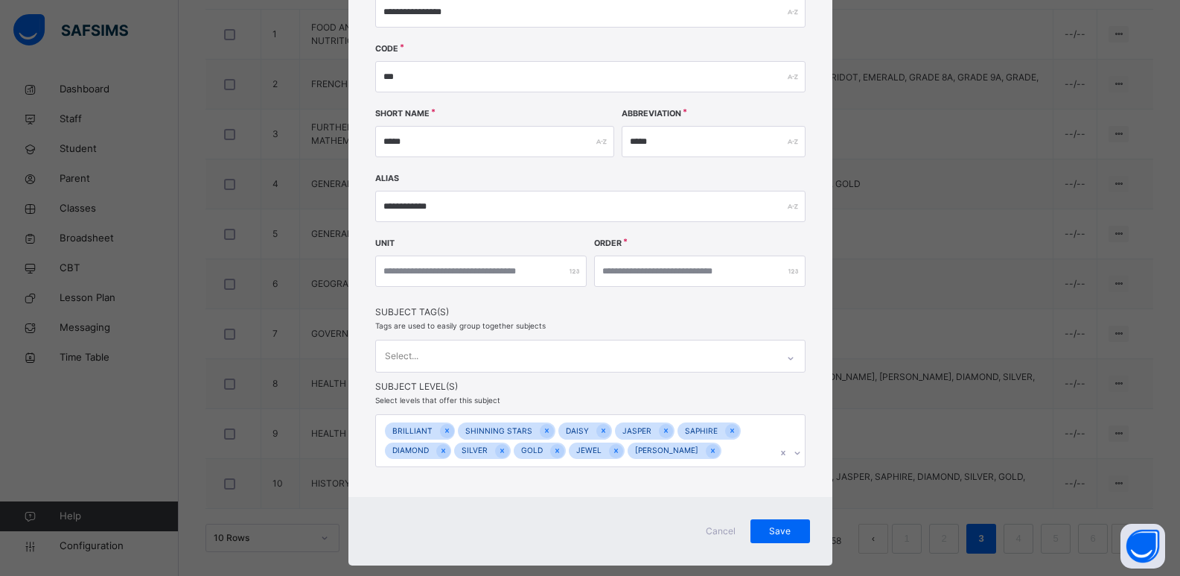
scroll to position [159, 0]
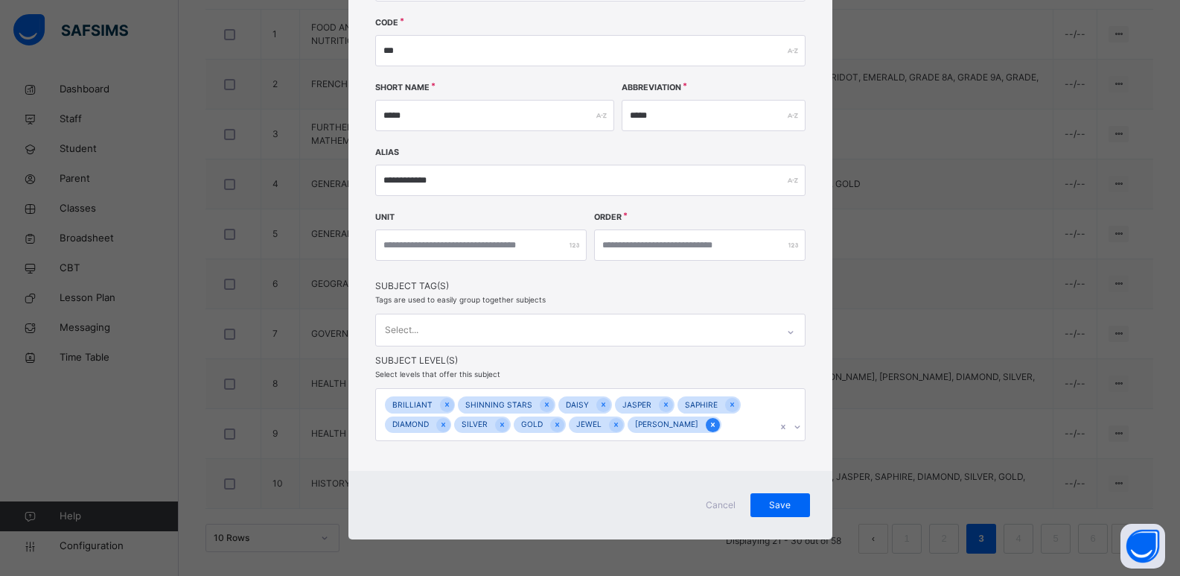
click at [711, 425] on icon at bounding box center [713, 424] width 4 height 4
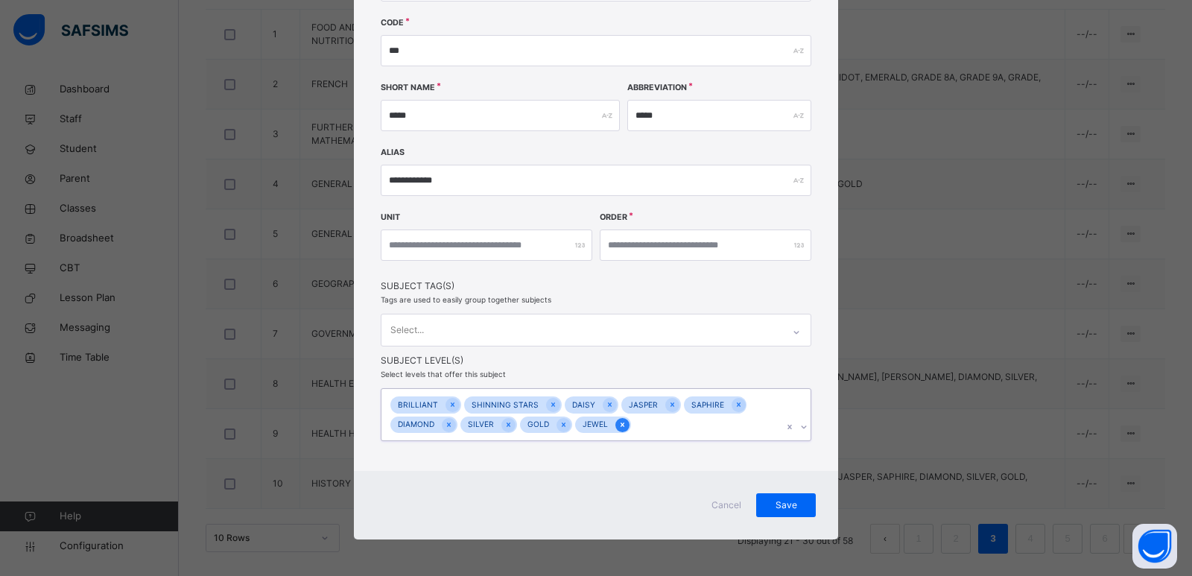
click at [619, 426] on icon at bounding box center [622, 424] width 8 height 10
click at [772, 506] on span "Save" at bounding box center [785, 504] width 37 height 13
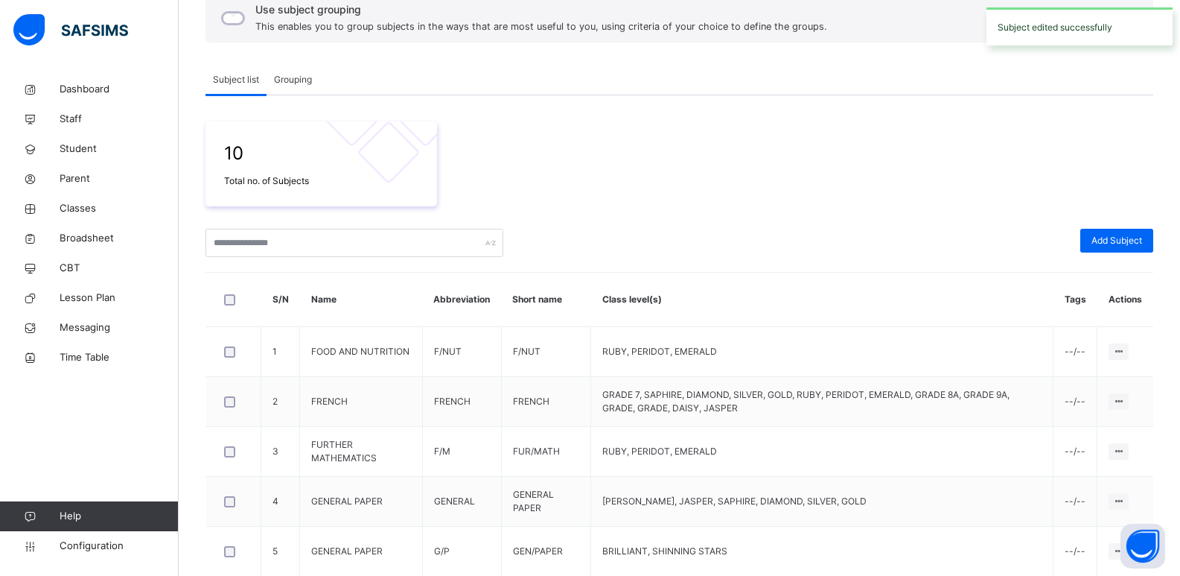
scroll to position [471, 0]
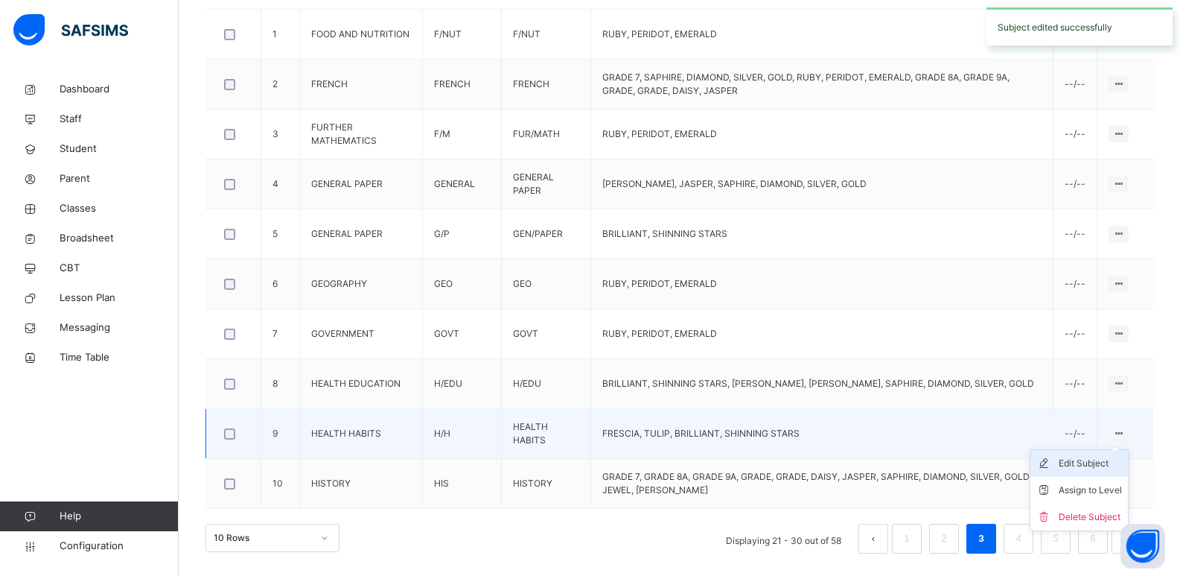
click at [1104, 463] on div "Edit Subject" at bounding box center [1090, 463] width 63 height 15
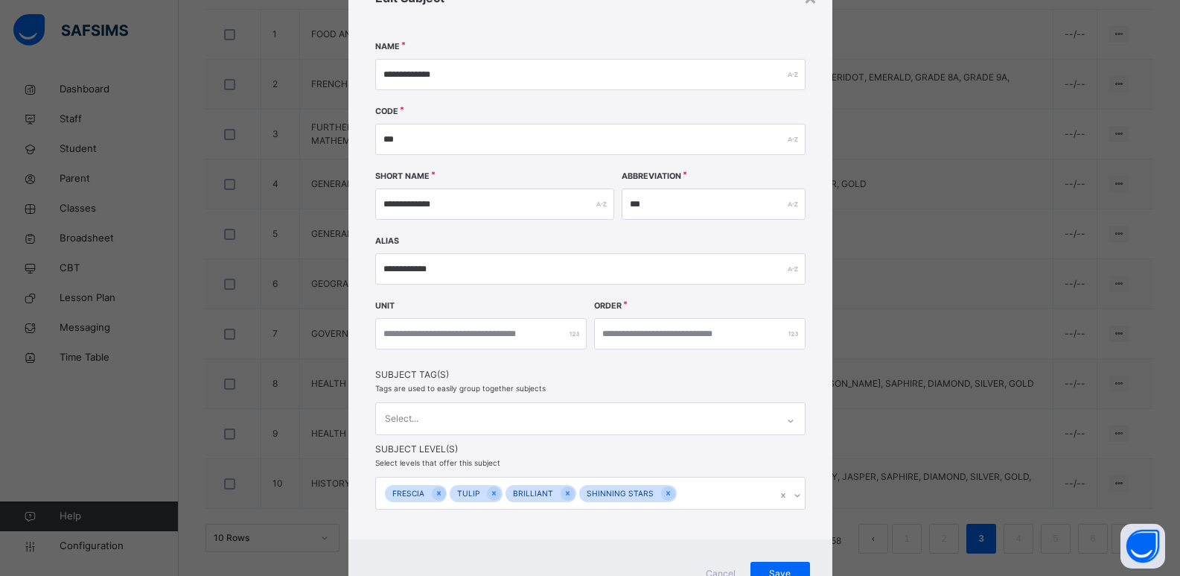
scroll to position [139, 0]
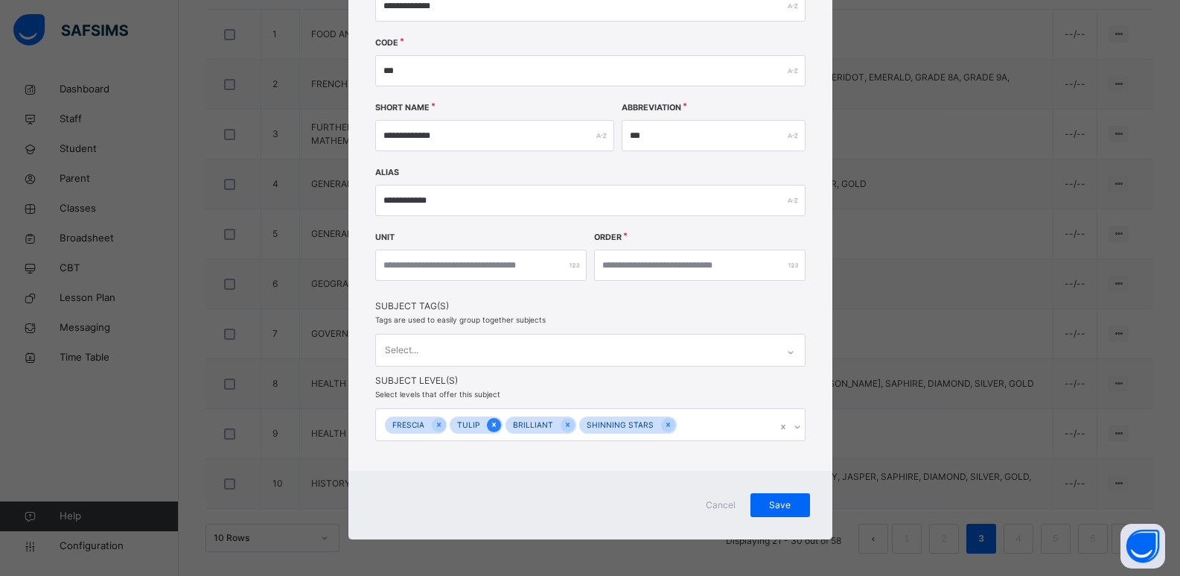
click at [492, 428] on icon at bounding box center [494, 424] width 8 height 10
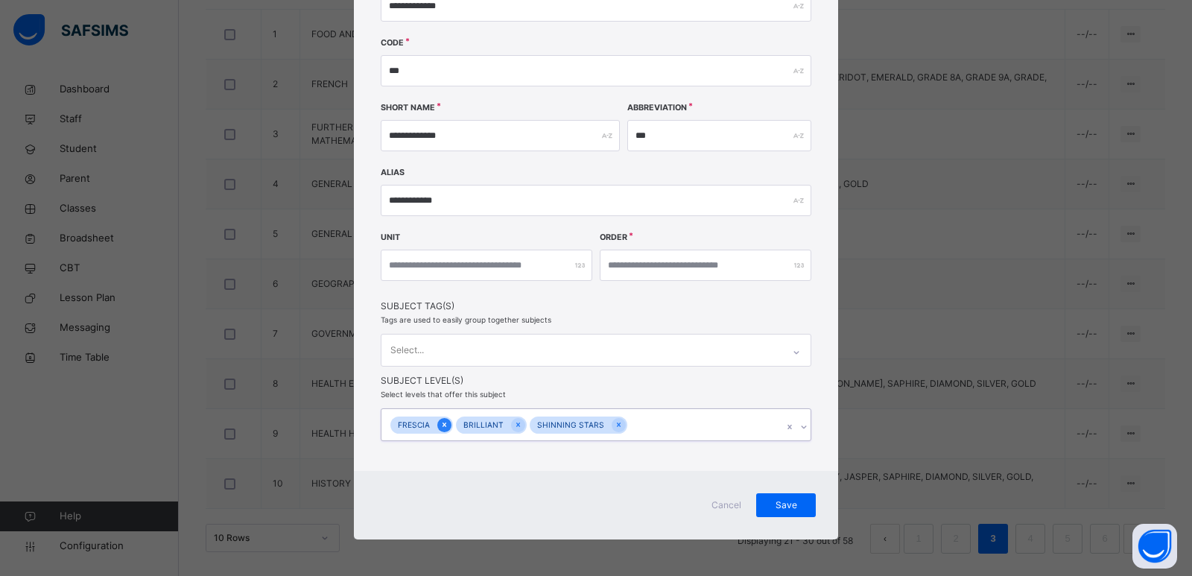
click at [443, 425] on icon at bounding box center [444, 424] width 8 height 10
click at [774, 510] on span "Save" at bounding box center [785, 504] width 37 height 13
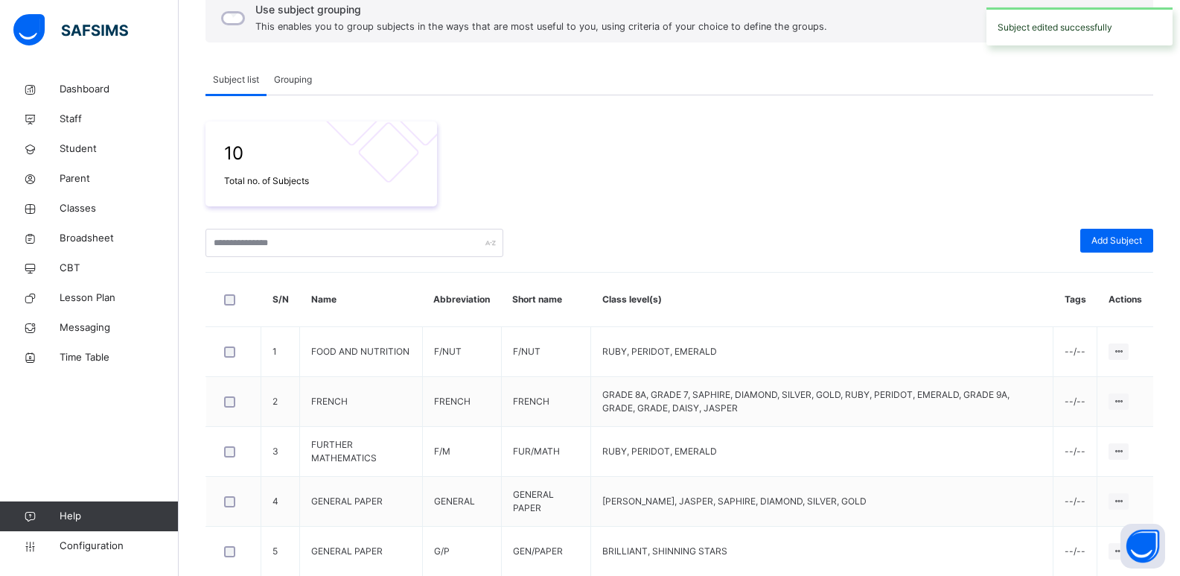
scroll to position [471, 0]
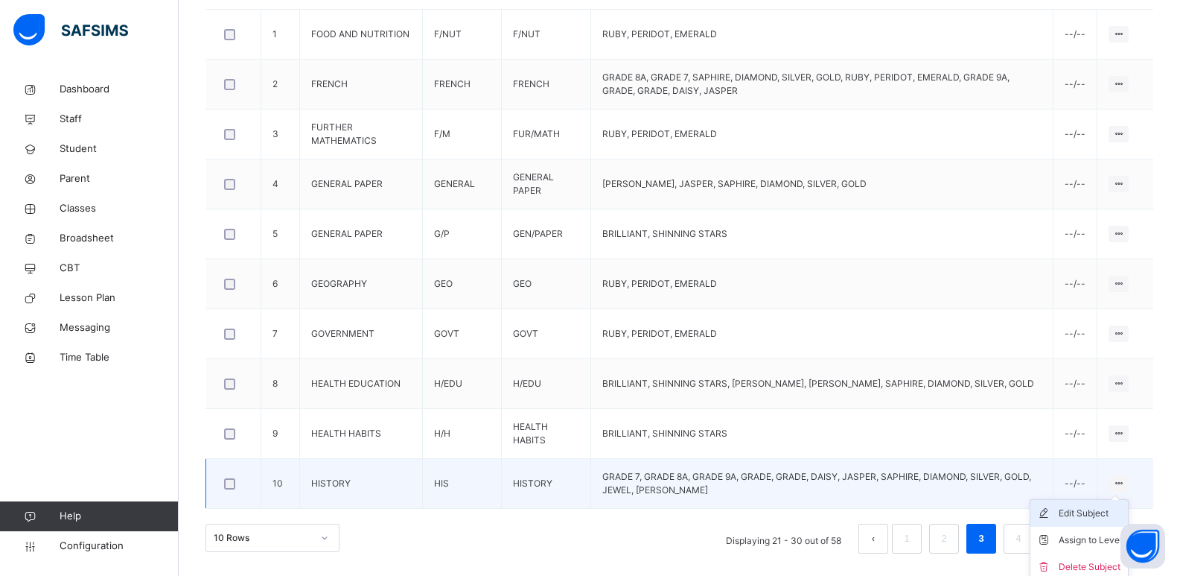
click at [1099, 509] on div "Edit Subject" at bounding box center [1090, 513] width 63 height 15
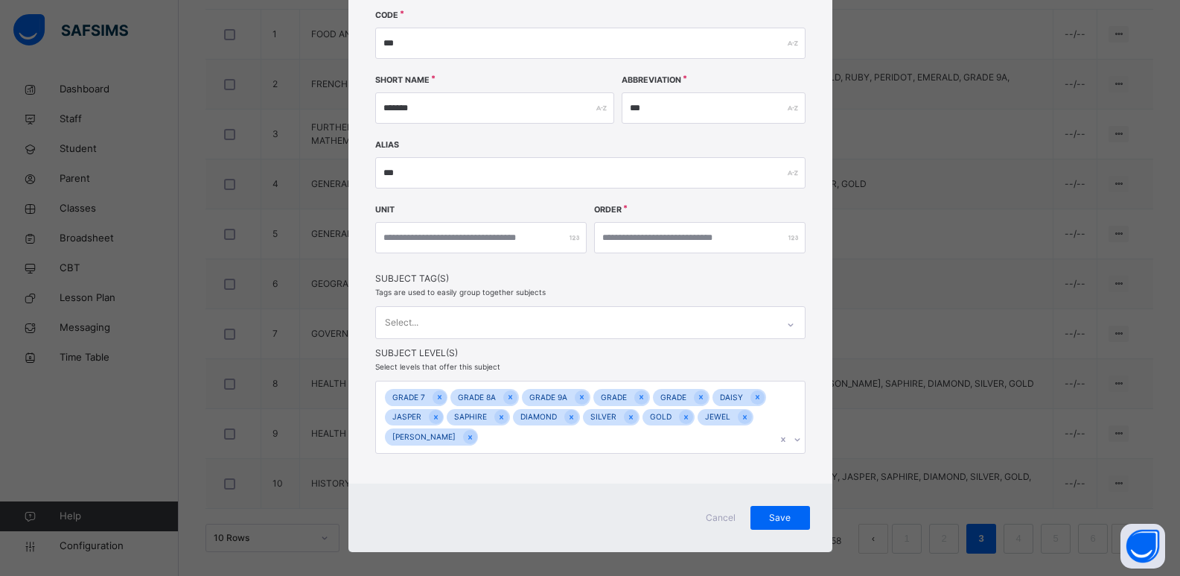
scroll to position [179, 0]
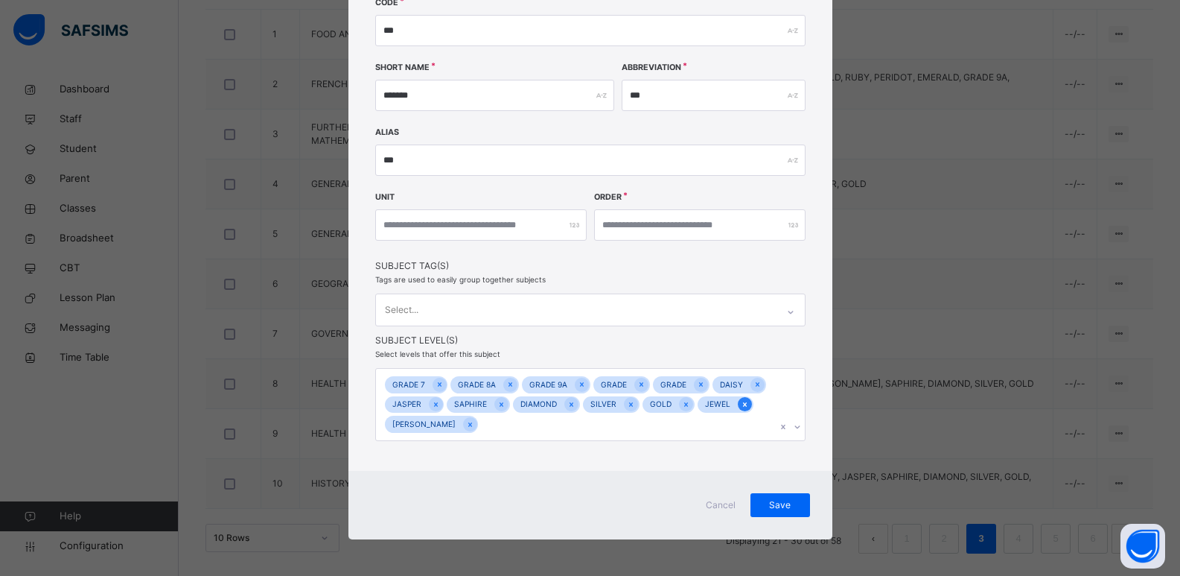
click at [741, 406] on icon at bounding box center [745, 404] width 8 height 10
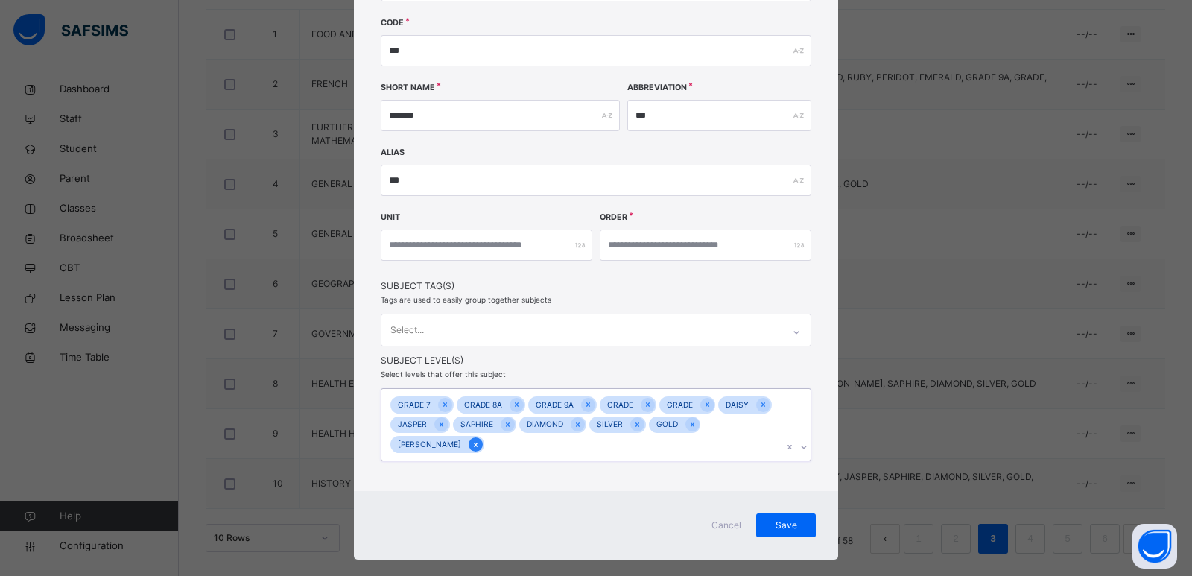
click at [480, 439] on icon at bounding box center [475, 444] width 8 height 10
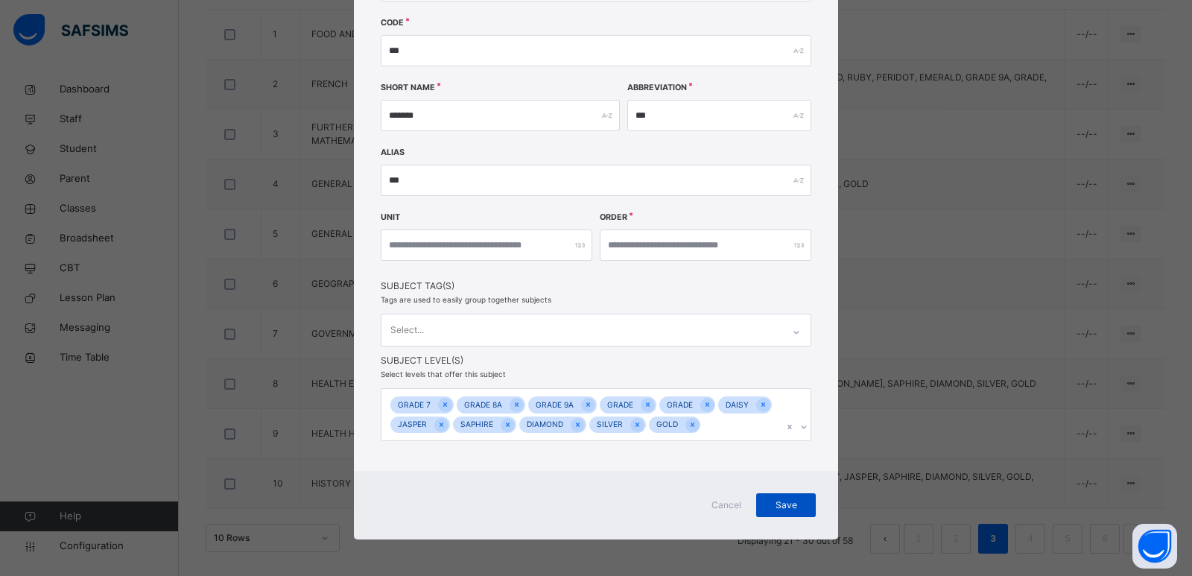
click at [777, 508] on span "Save" at bounding box center [785, 504] width 37 height 13
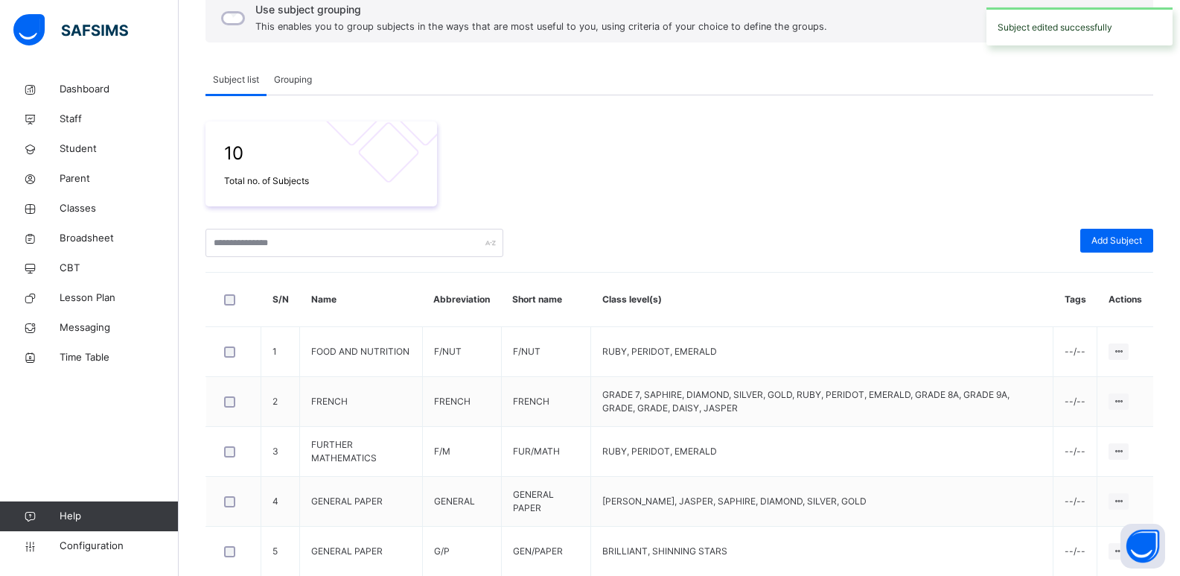
scroll to position [471, 0]
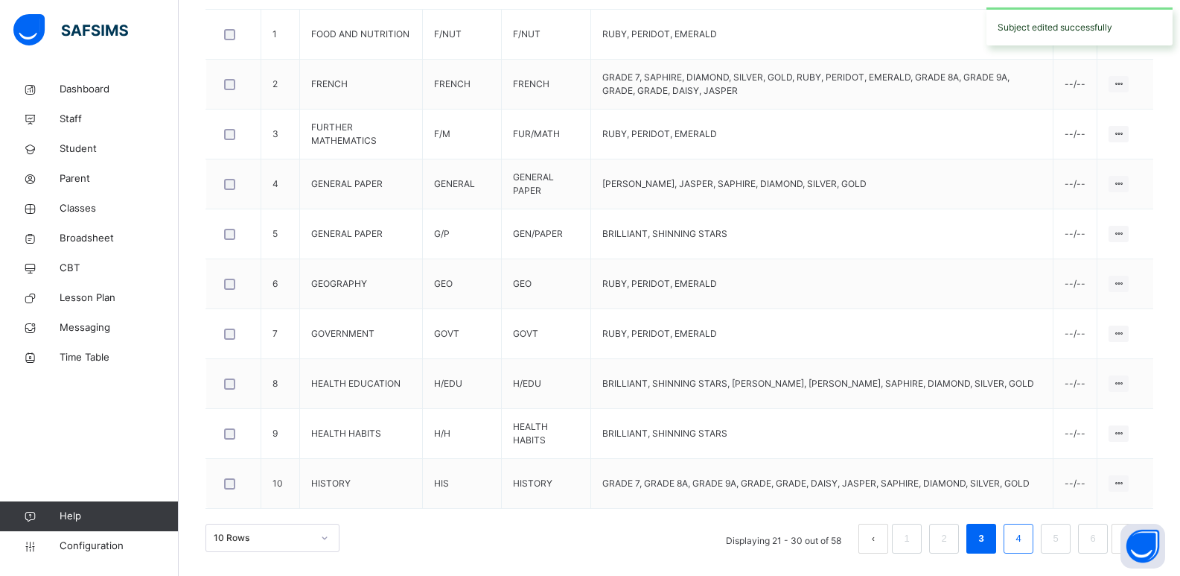
click at [1024, 541] on link "4" at bounding box center [1018, 538] width 14 height 19
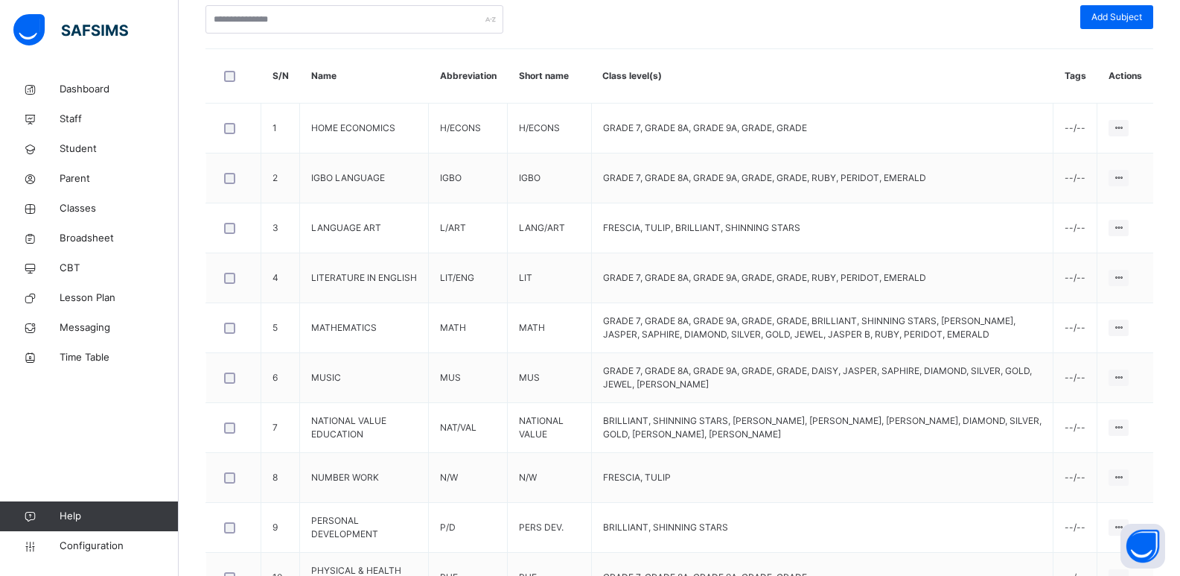
scroll to position [382, 0]
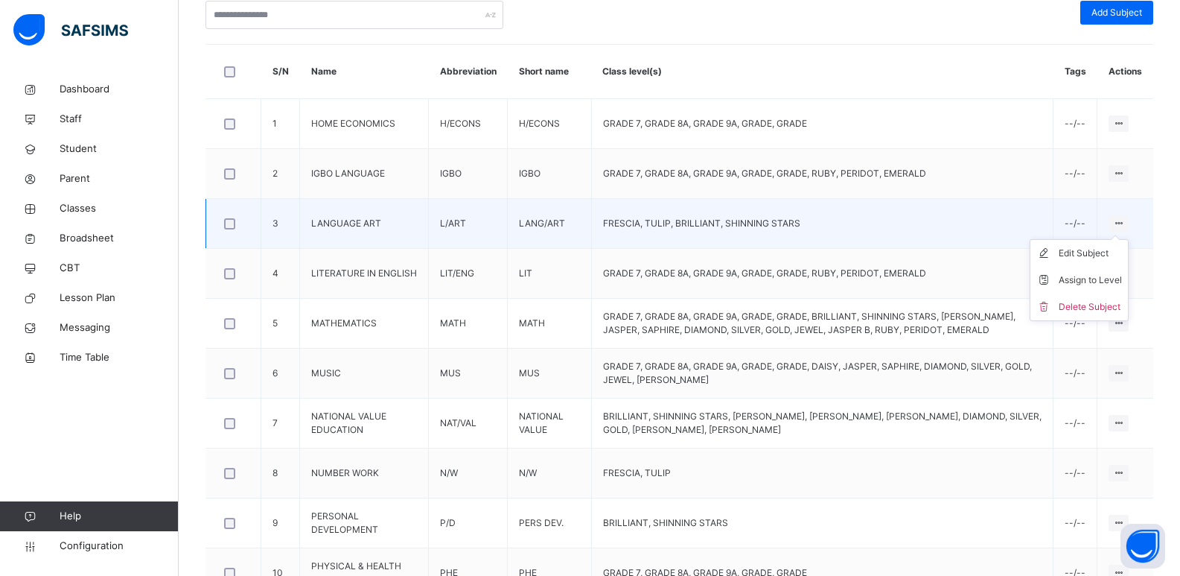
click at [1125, 224] on icon at bounding box center [1119, 222] width 13 height 11
click at [1088, 259] on div "Edit Subject" at bounding box center [1090, 253] width 63 height 15
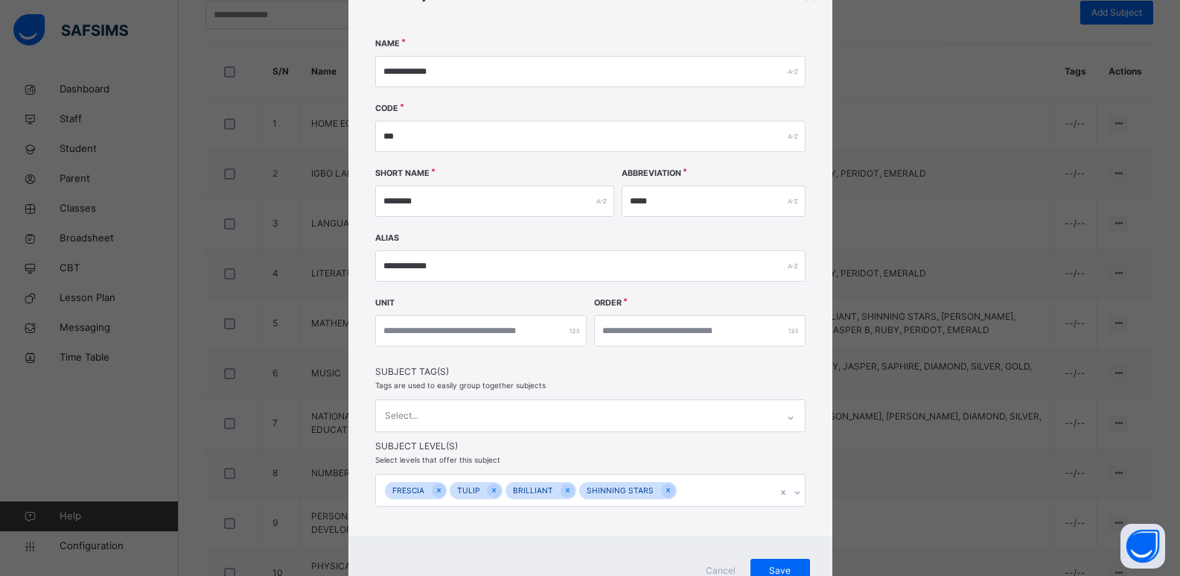
scroll to position [114, 0]
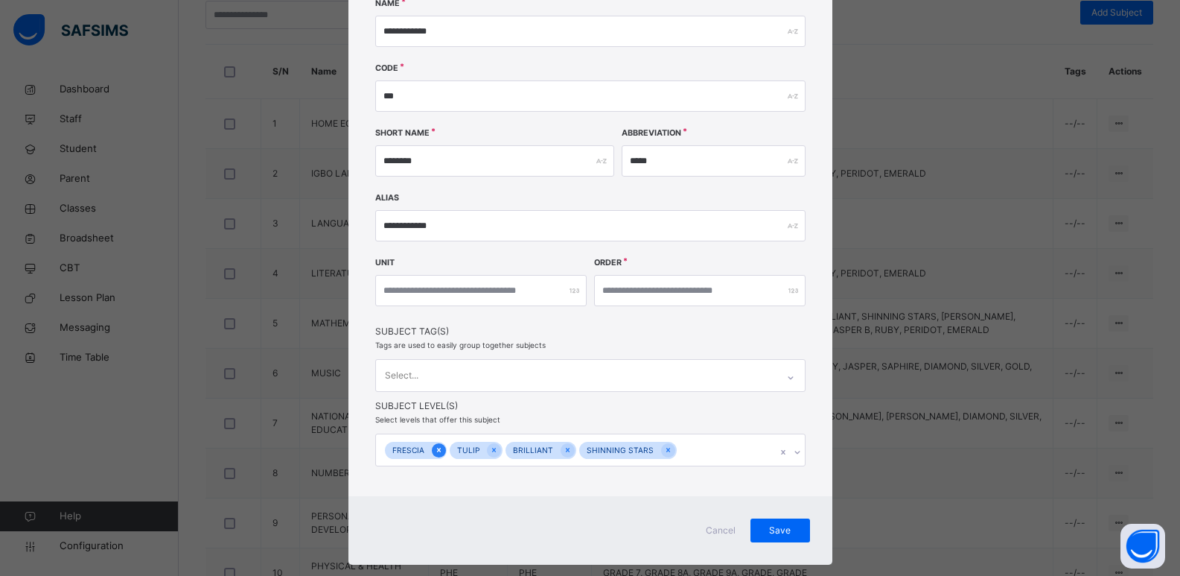
click at [435, 451] on icon at bounding box center [439, 450] width 8 height 10
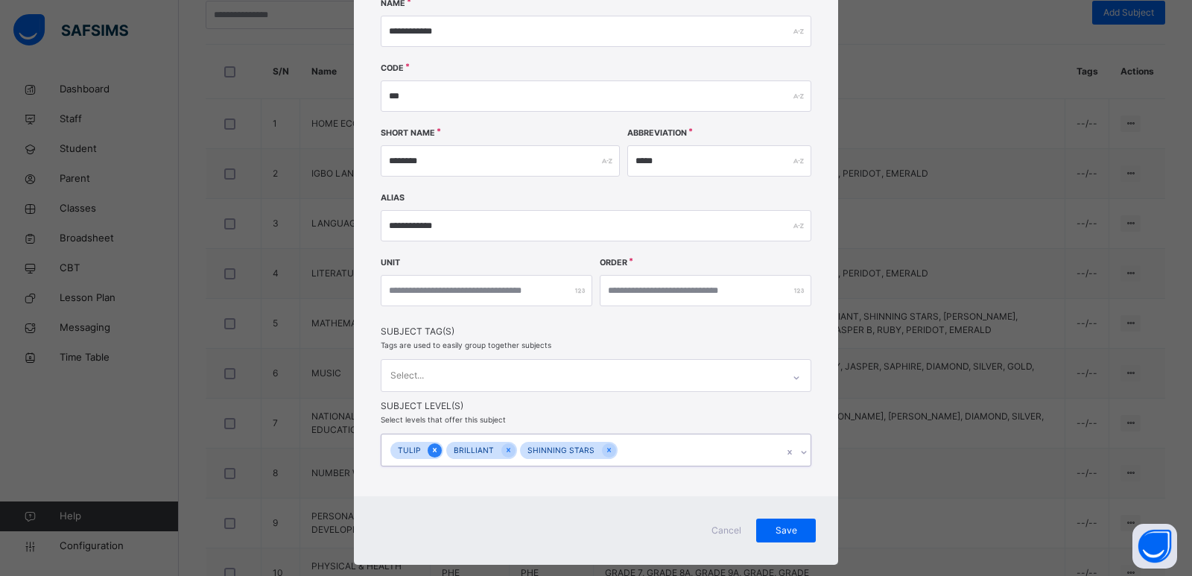
click at [433, 450] on icon at bounding box center [435, 450] width 4 height 4
click at [779, 524] on span "Save" at bounding box center [785, 530] width 37 height 13
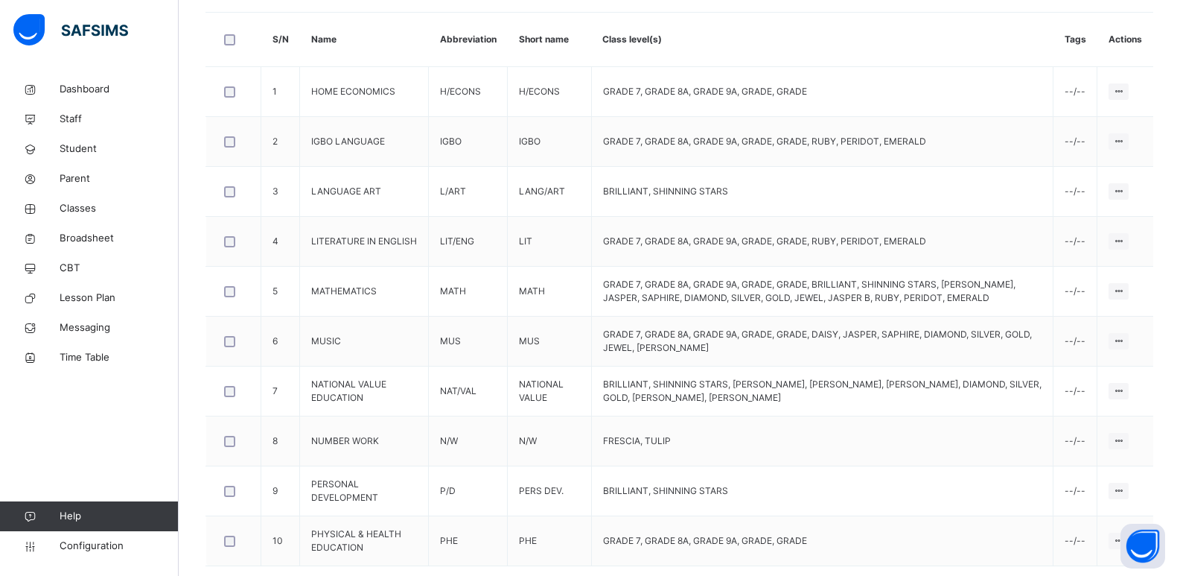
scroll to position [407, 0]
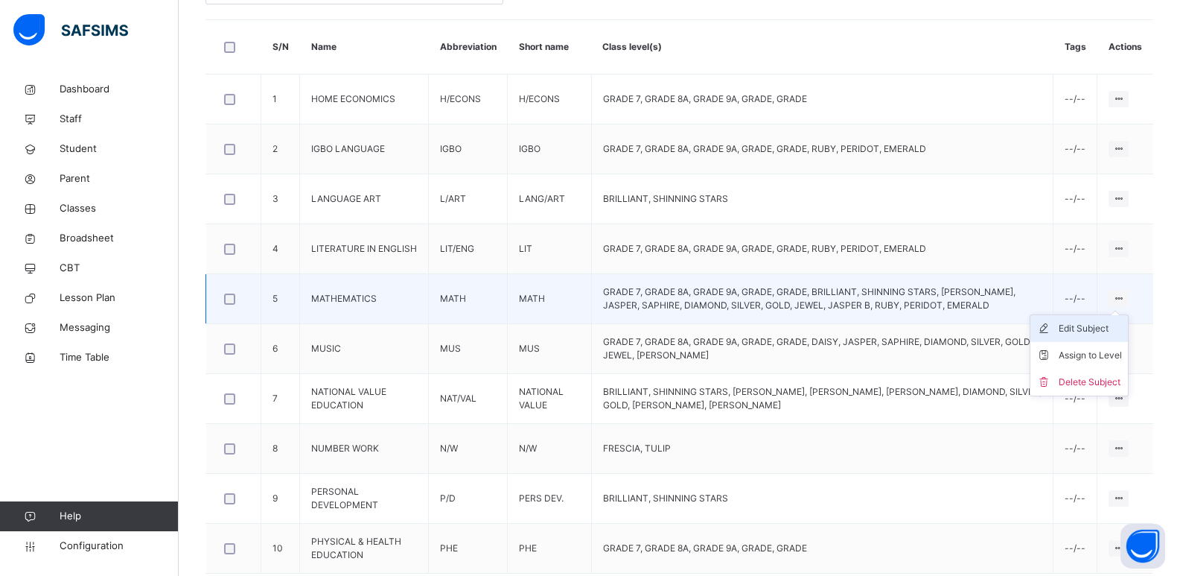
click at [1110, 322] on div "Edit Subject" at bounding box center [1090, 328] width 63 height 15
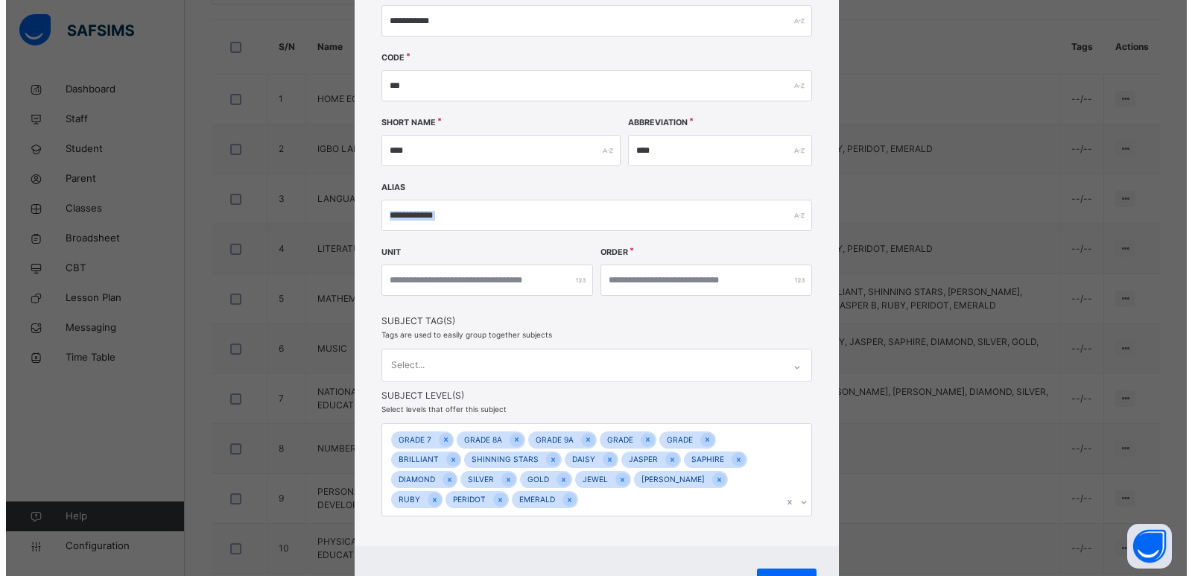
scroll to position [200, 0]
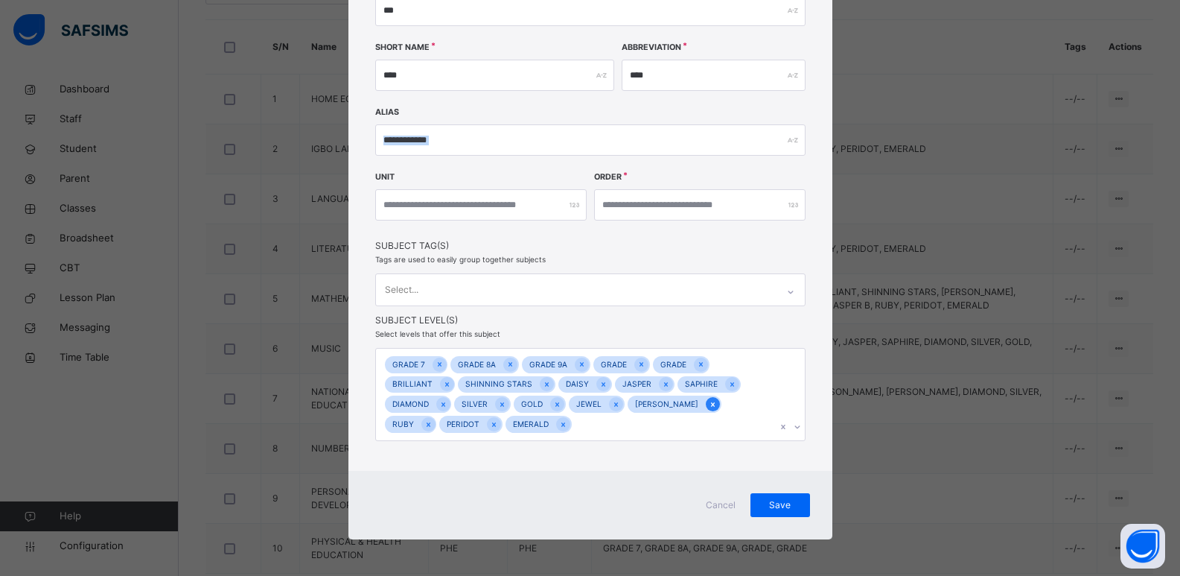
click at [709, 404] on icon at bounding box center [713, 404] width 8 height 10
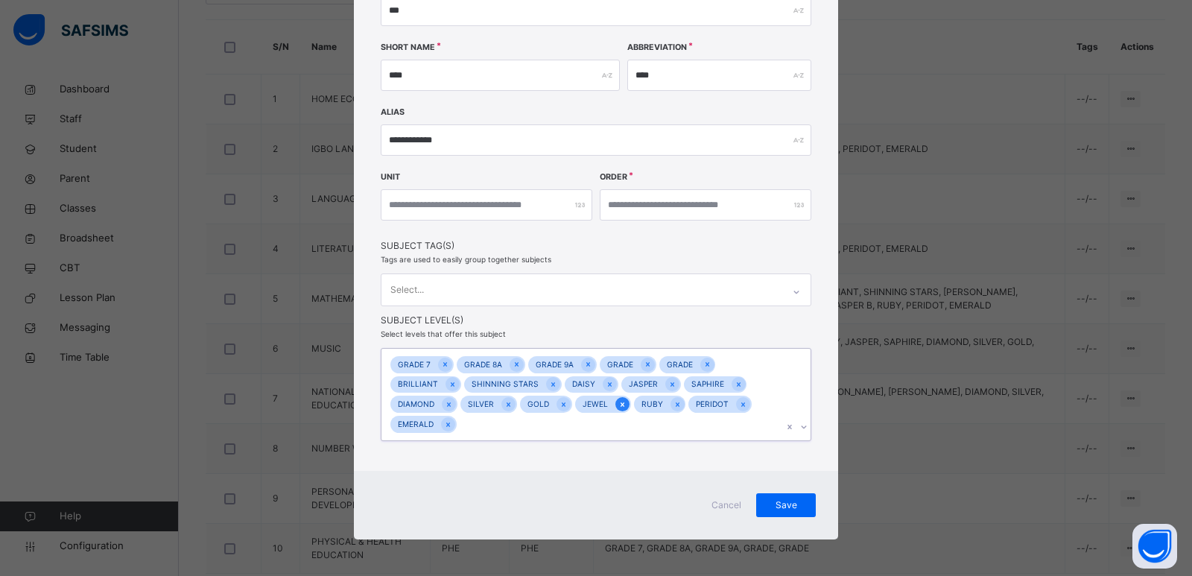
click at [618, 407] on icon at bounding box center [622, 404] width 8 height 10
click at [621, 393] on div "JASPER" at bounding box center [643, 384] width 44 height 17
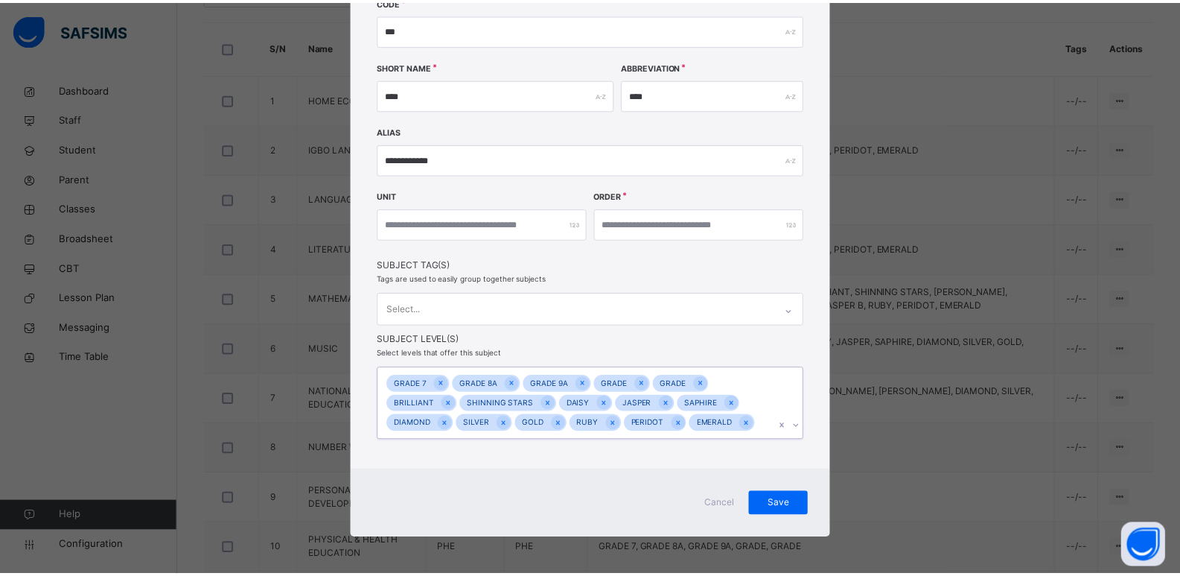
scroll to position [179, 0]
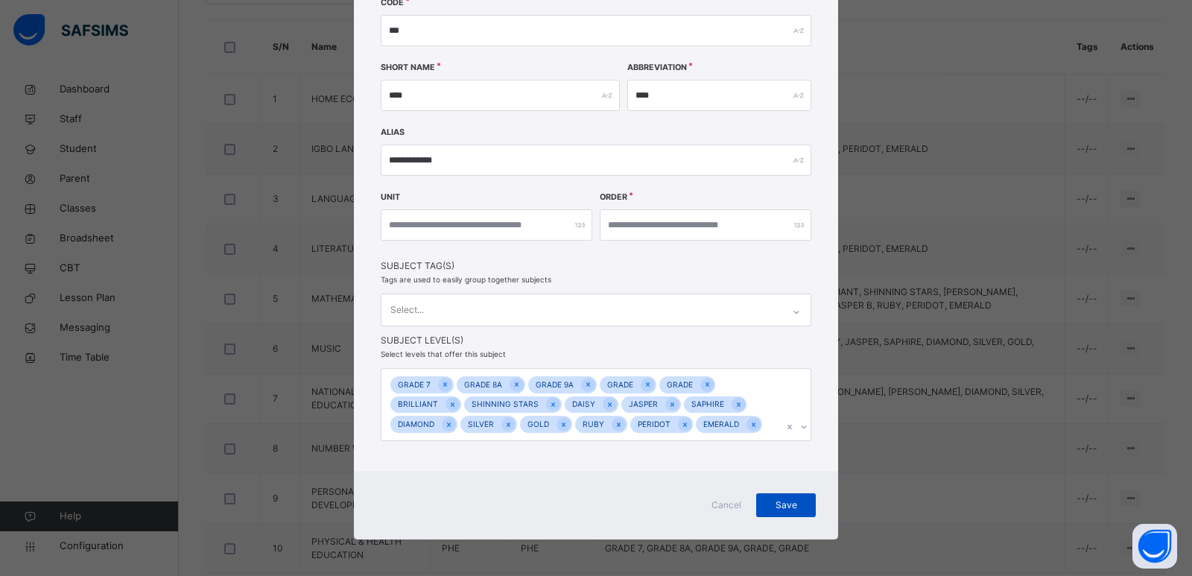
click at [796, 500] on span "Save" at bounding box center [785, 504] width 37 height 13
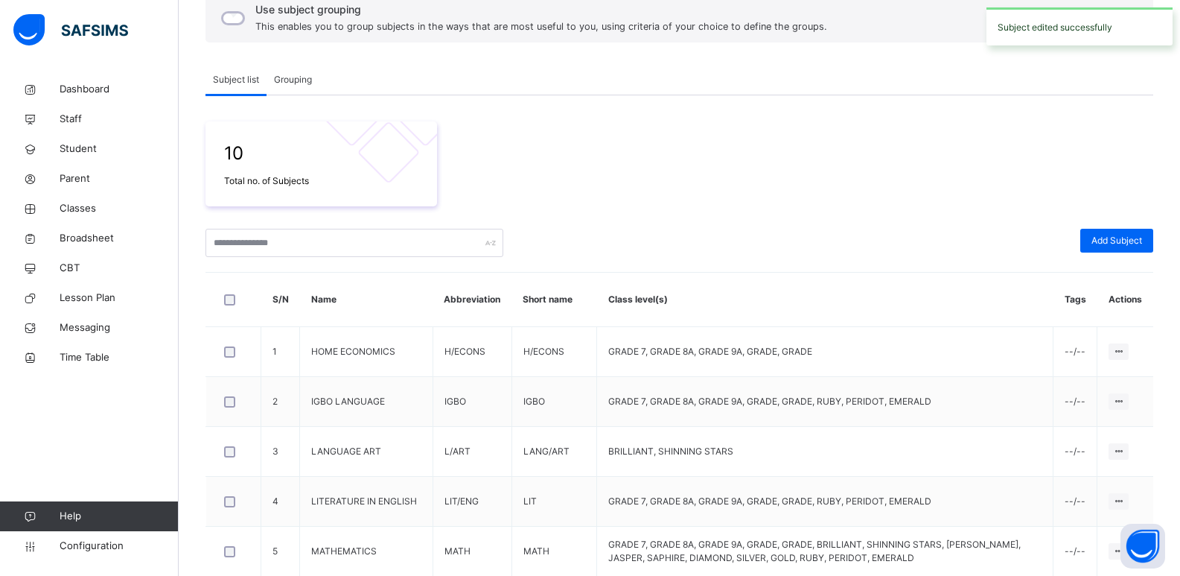
scroll to position [407, 0]
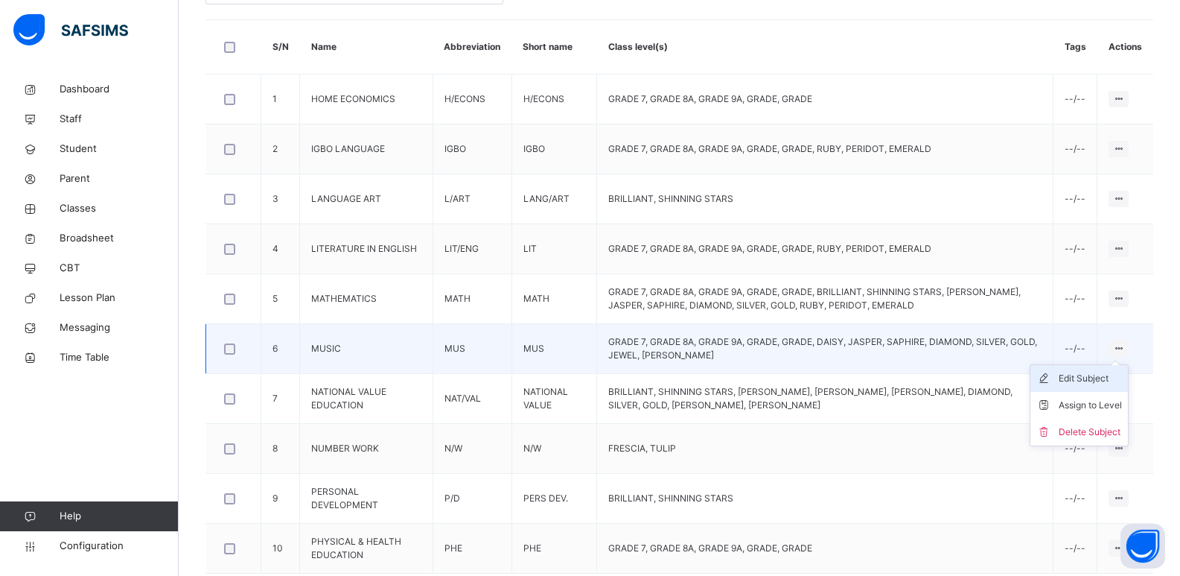
click at [1093, 378] on div "Edit Subject" at bounding box center [1090, 378] width 63 height 15
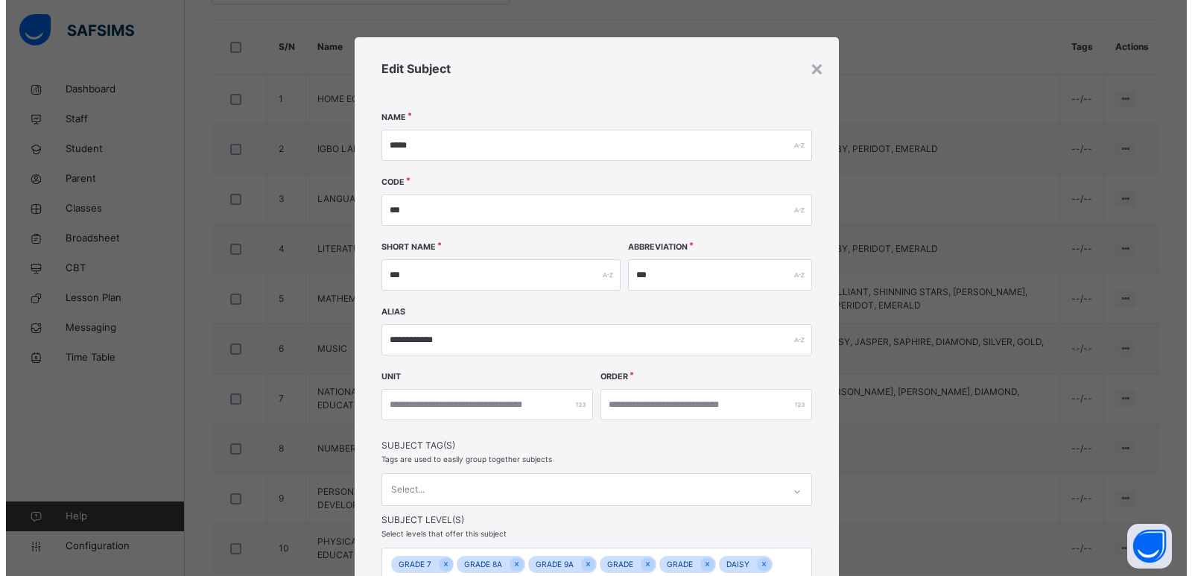
scroll to position [179, 0]
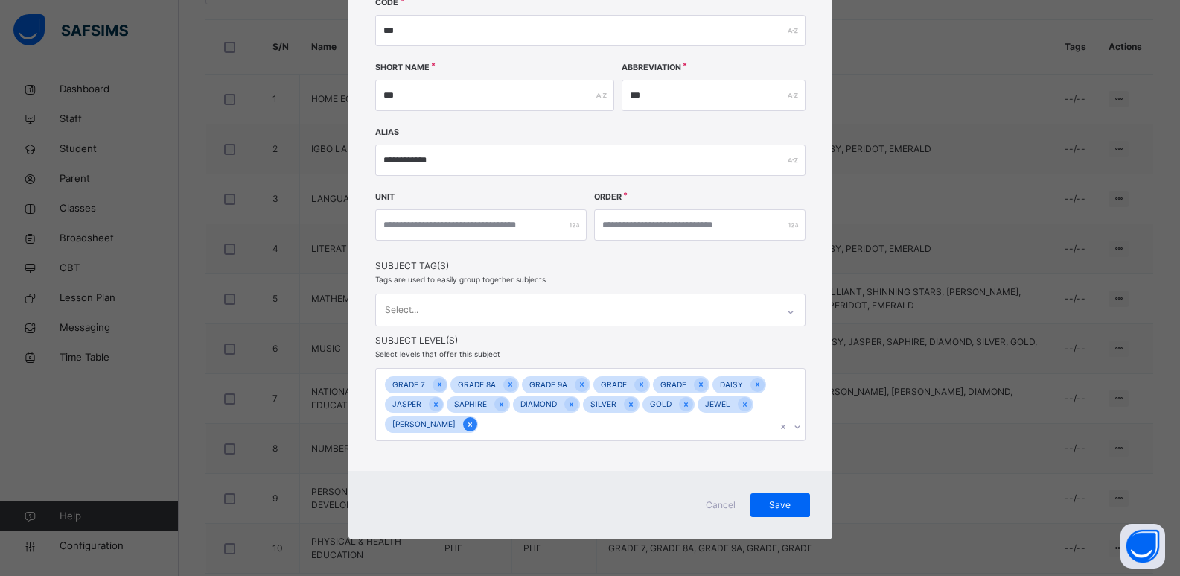
click at [466, 422] on icon at bounding box center [470, 424] width 8 height 10
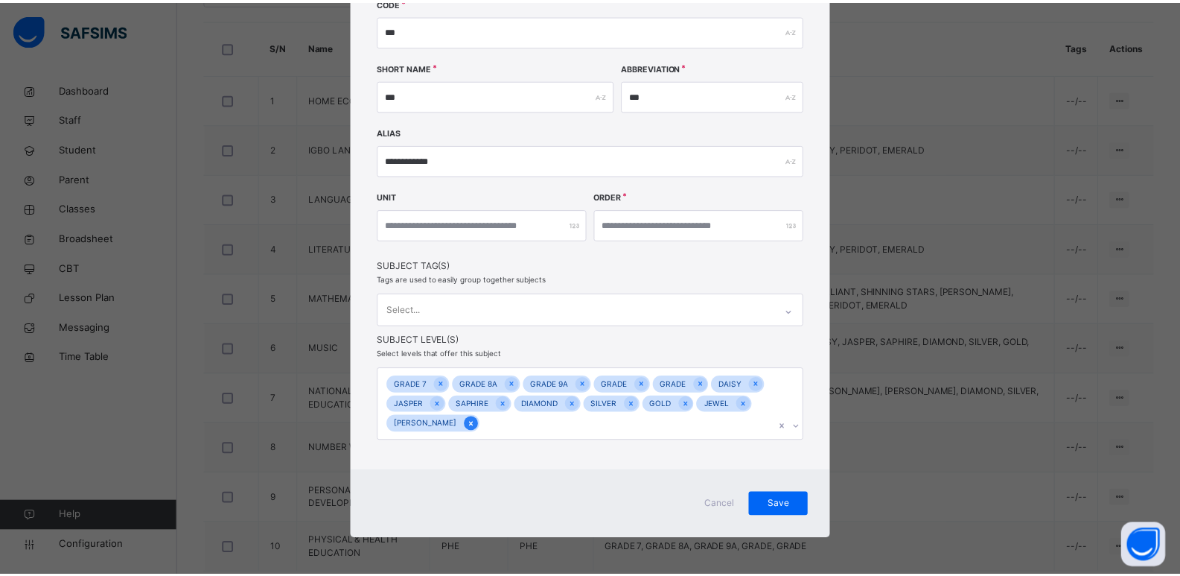
scroll to position [159, 0]
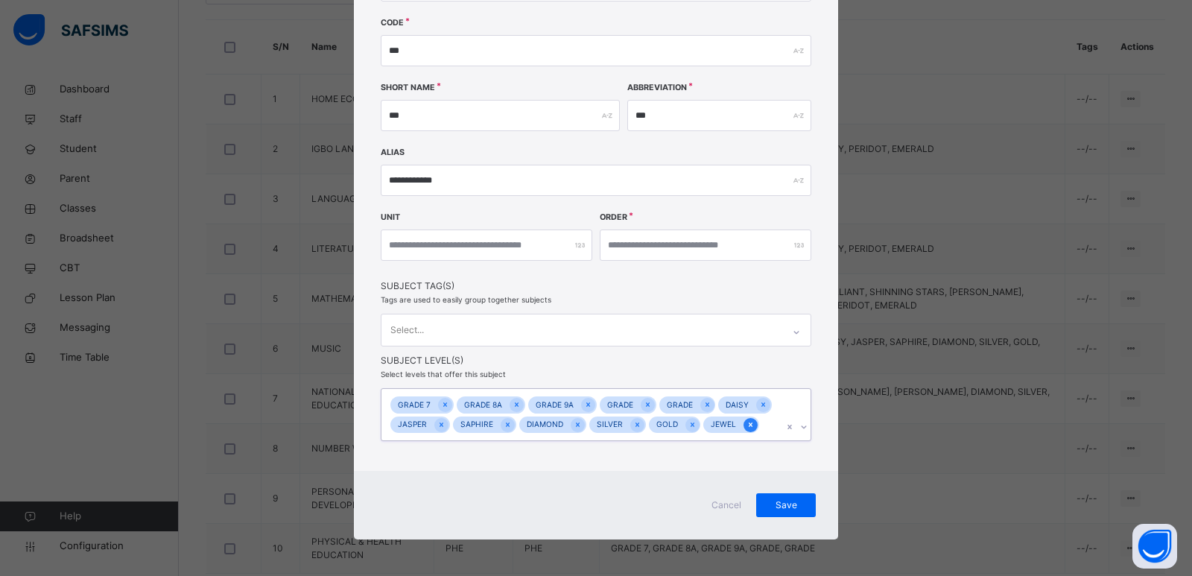
click at [746, 427] on icon at bounding box center [750, 424] width 8 height 10
click at [775, 505] on span "Save" at bounding box center [785, 504] width 37 height 13
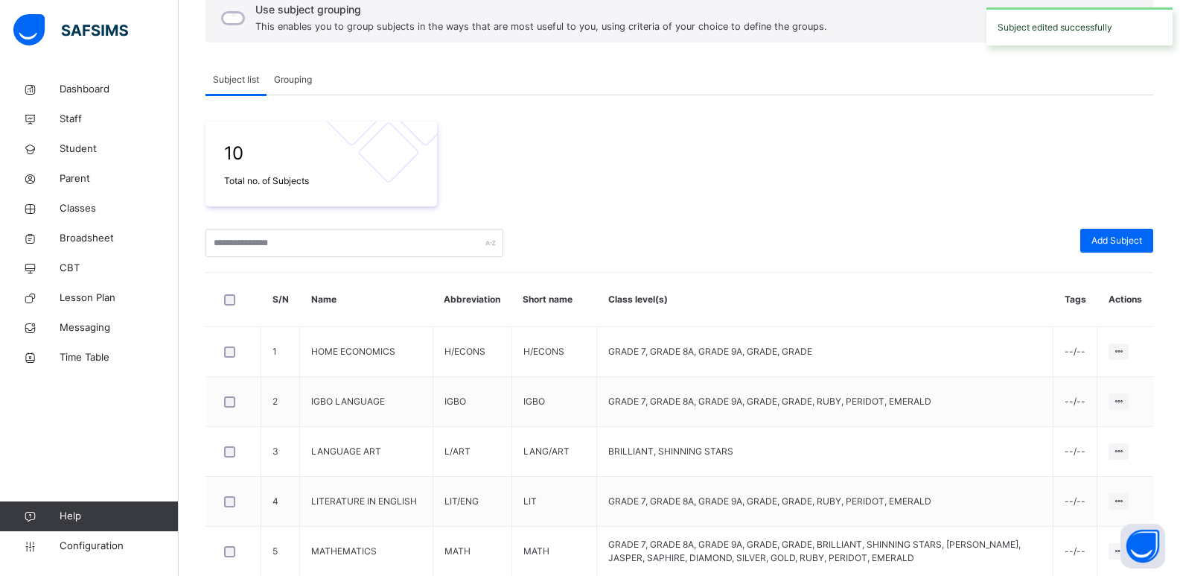
scroll to position [407, 0]
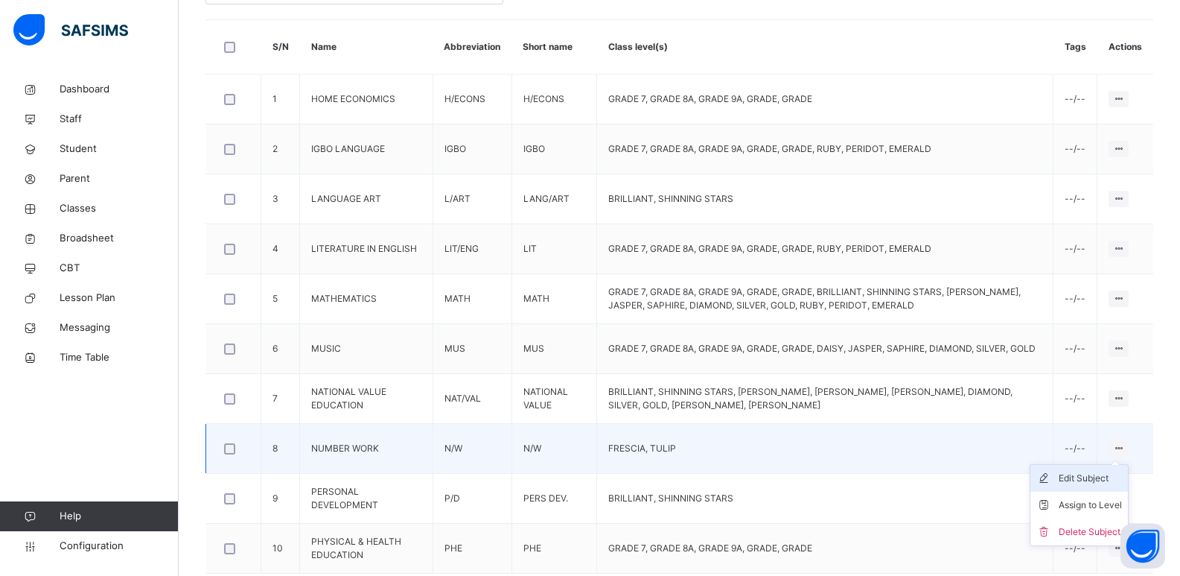
click at [1105, 474] on div "Edit Subject" at bounding box center [1090, 478] width 63 height 15
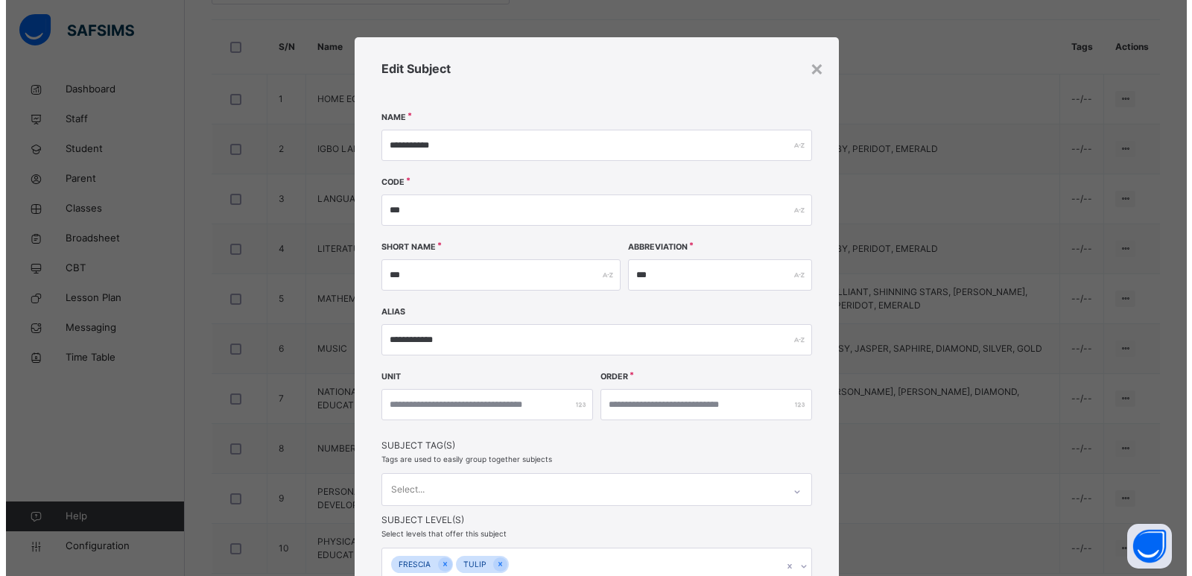
scroll to position [139, 0]
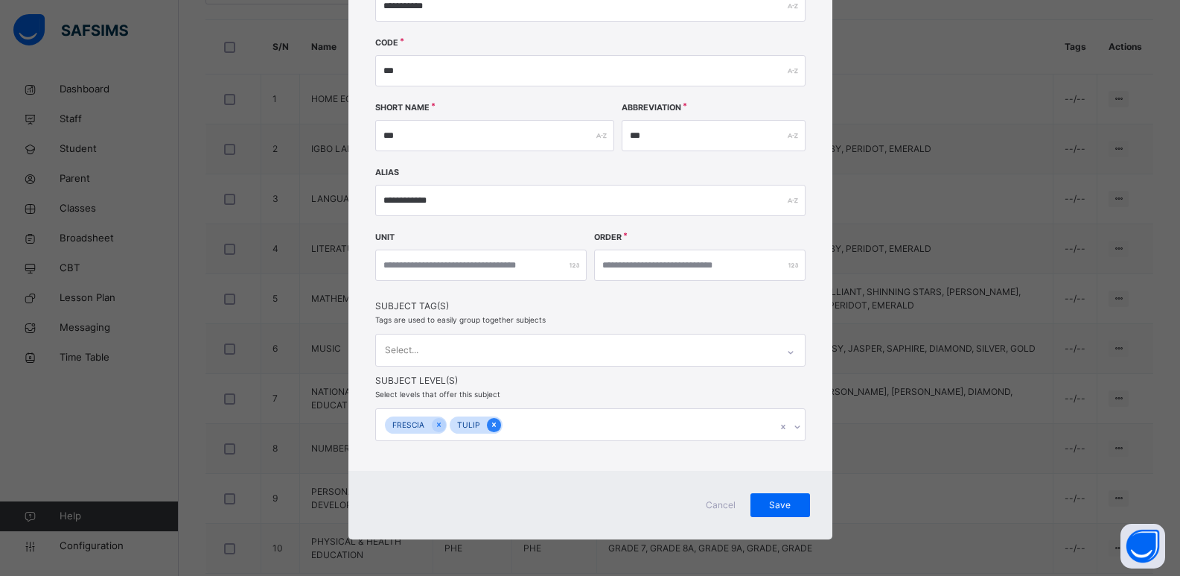
click at [492, 424] on icon at bounding box center [494, 424] width 4 height 4
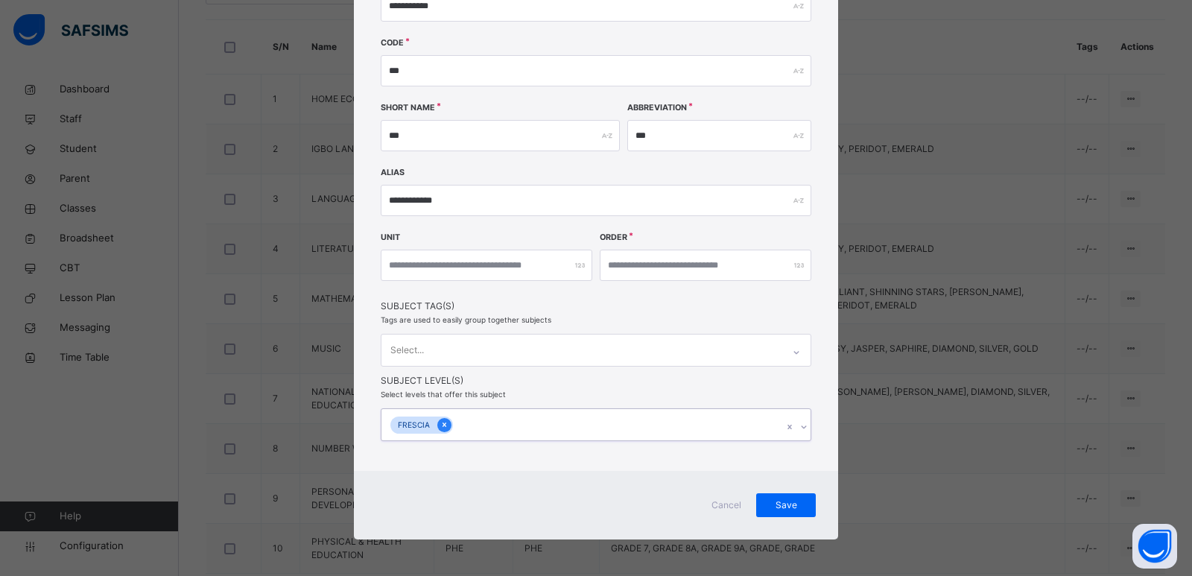
click at [445, 424] on div at bounding box center [444, 425] width 14 height 14
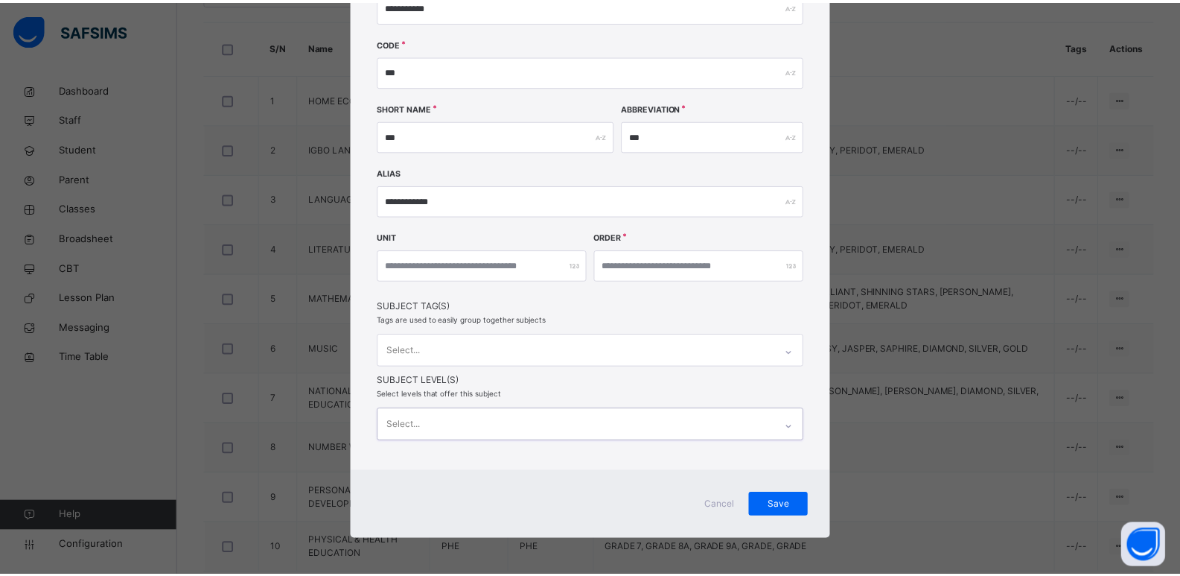
scroll to position [139, 0]
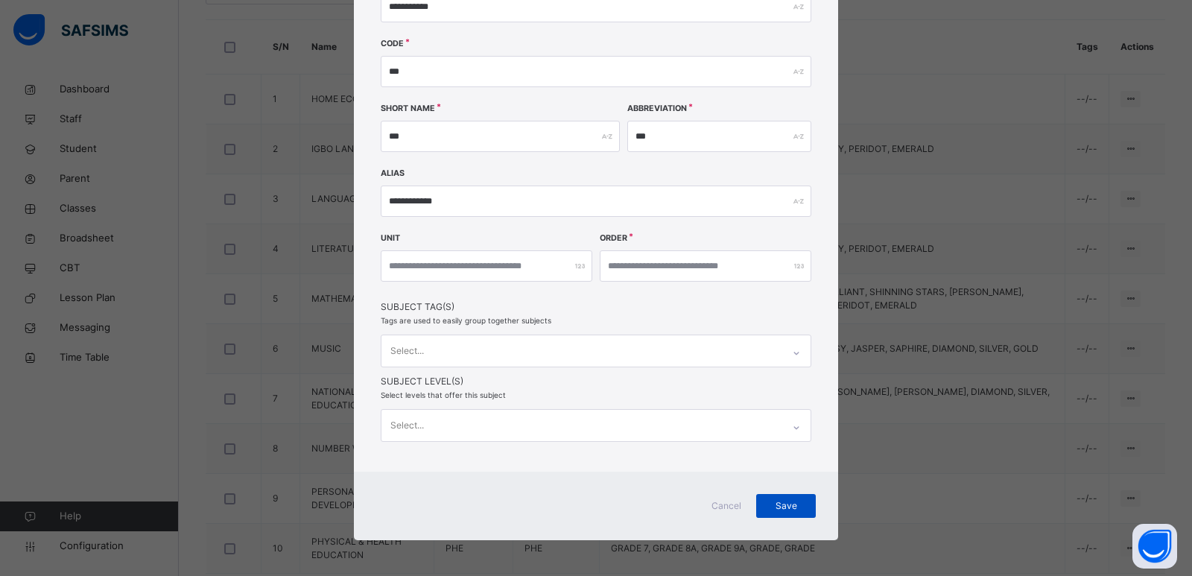
click at [780, 511] on span "Save" at bounding box center [785, 505] width 37 height 13
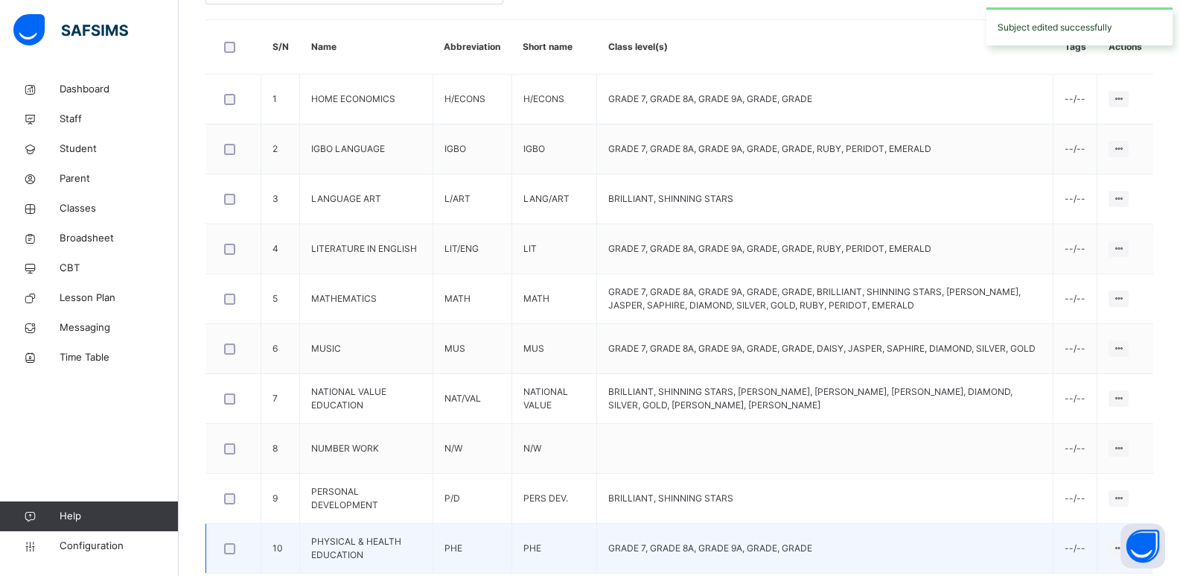
scroll to position [471, 0]
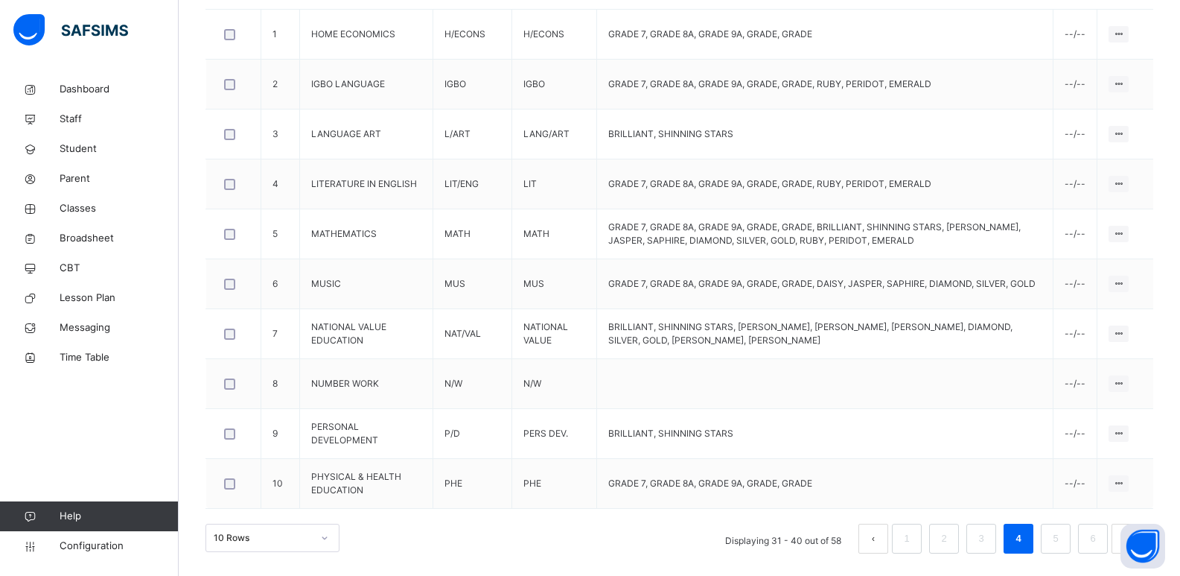
click at [609, 551] on div "10 Rows Displaying 31 - 40 out of 58 1 2 3 4 5 6" at bounding box center [680, 539] width 948 height 30
click at [1063, 546] on link "5" at bounding box center [1056, 538] width 14 height 19
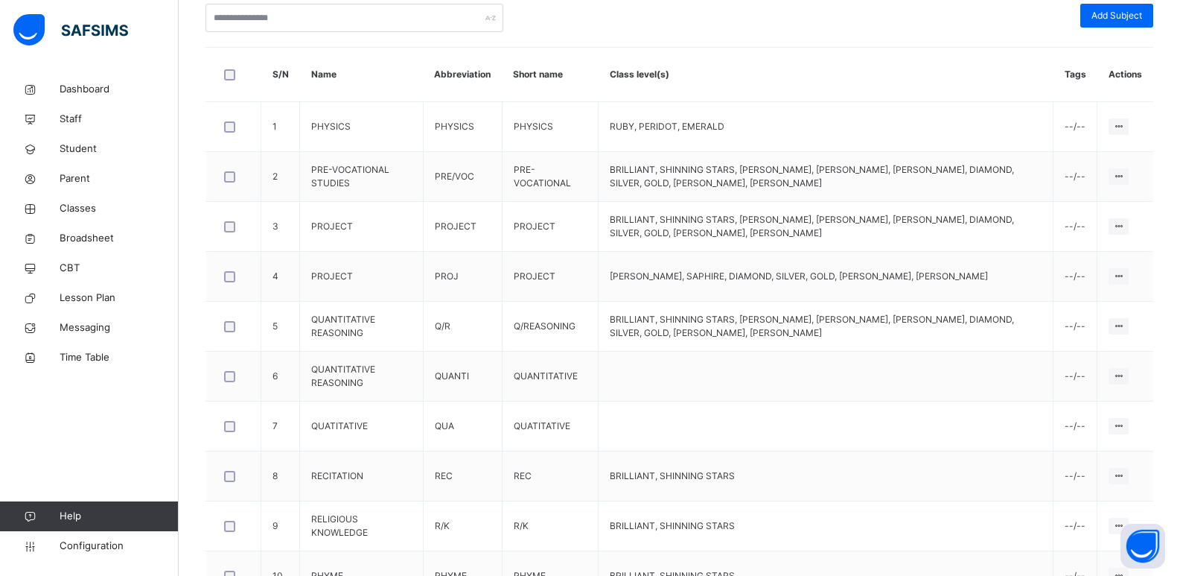
scroll to position [382, 0]
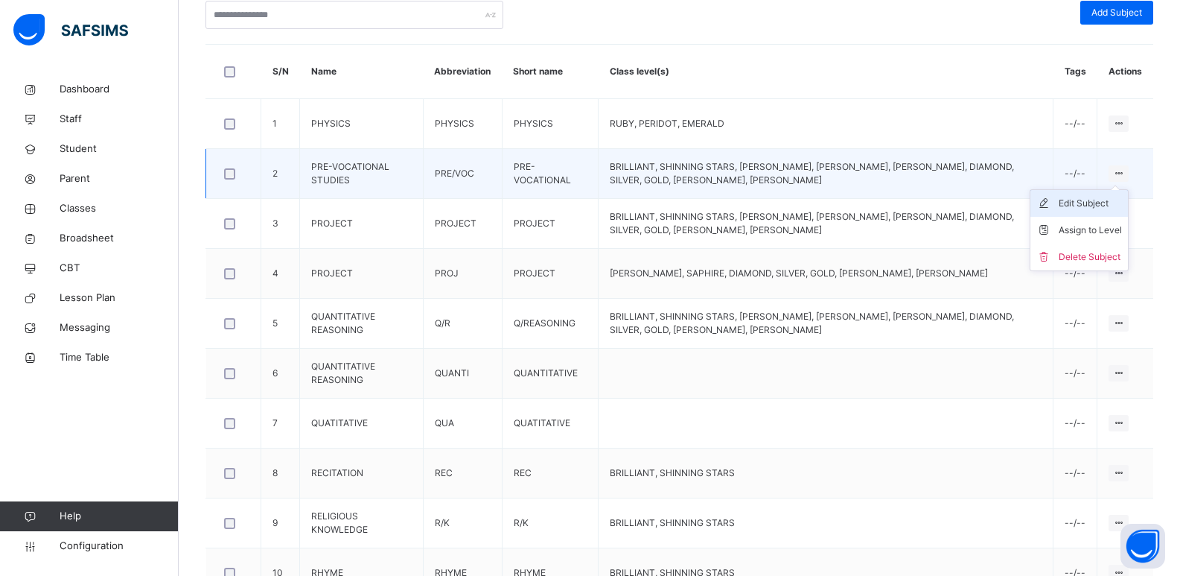
click at [1099, 211] on li "Edit Subject" at bounding box center [1080, 203] width 98 height 27
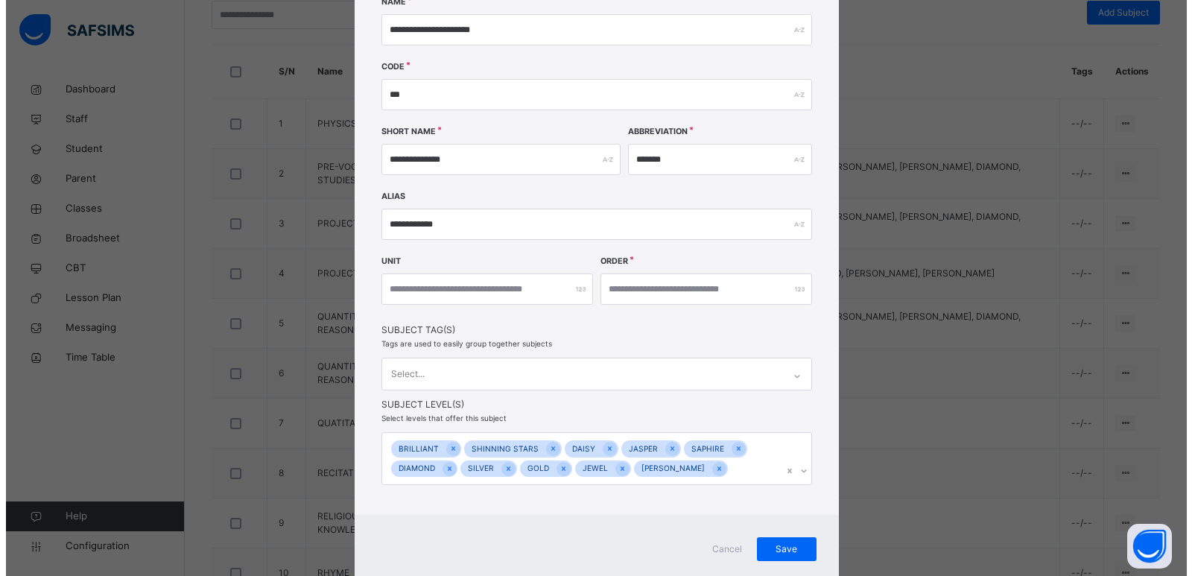
scroll to position [159, 0]
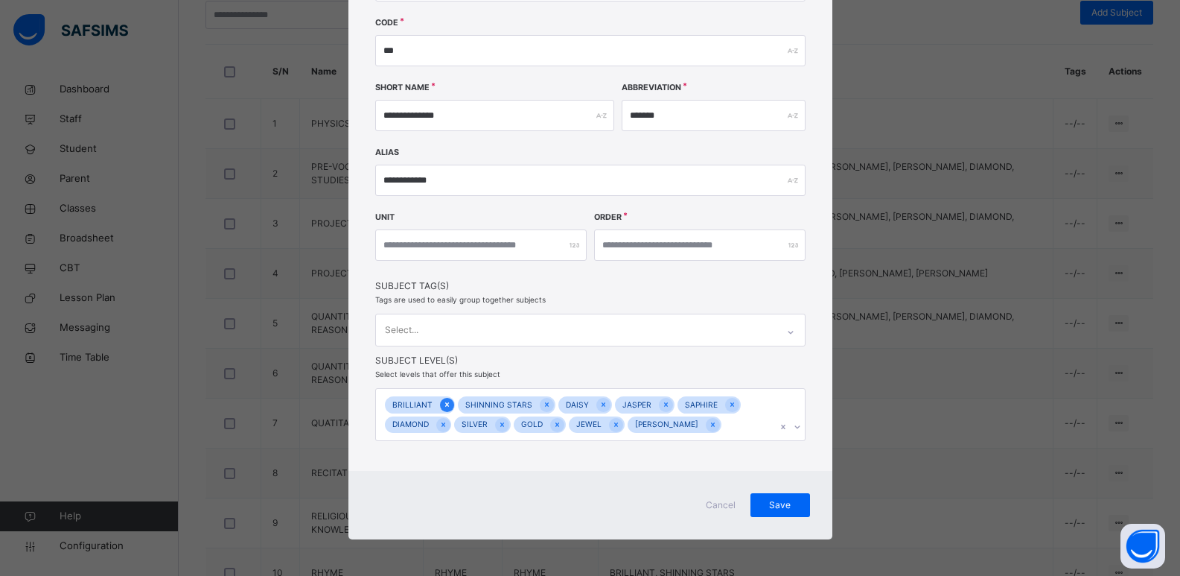
click at [445, 404] on icon at bounding box center [447, 404] width 4 height 4
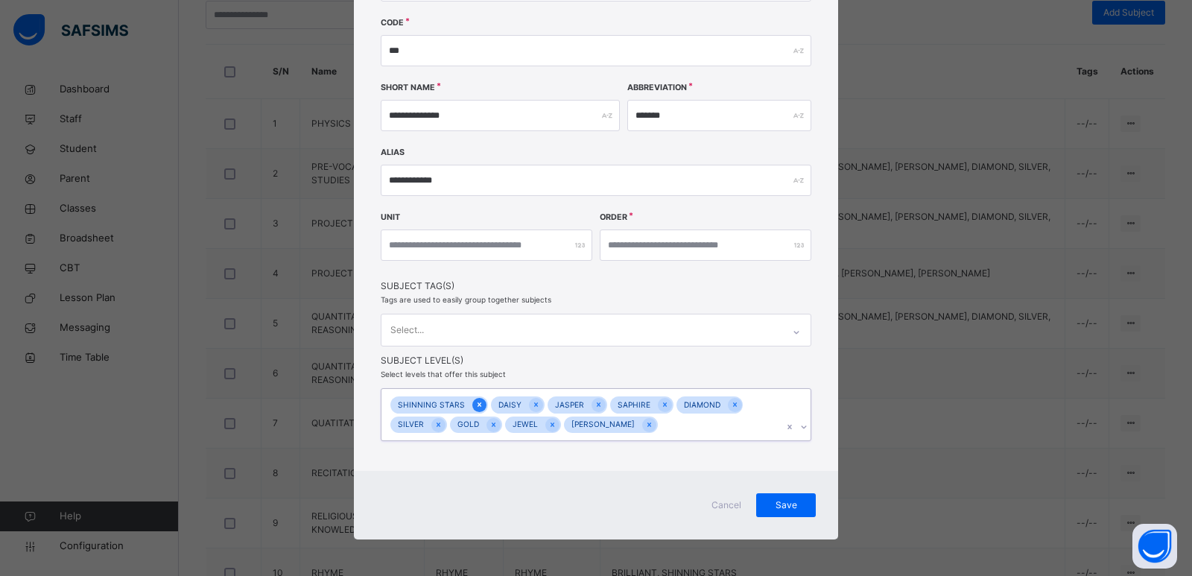
click at [475, 404] on icon at bounding box center [479, 404] width 8 height 10
click at [527, 425] on div at bounding box center [534, 425] width 14 height 14
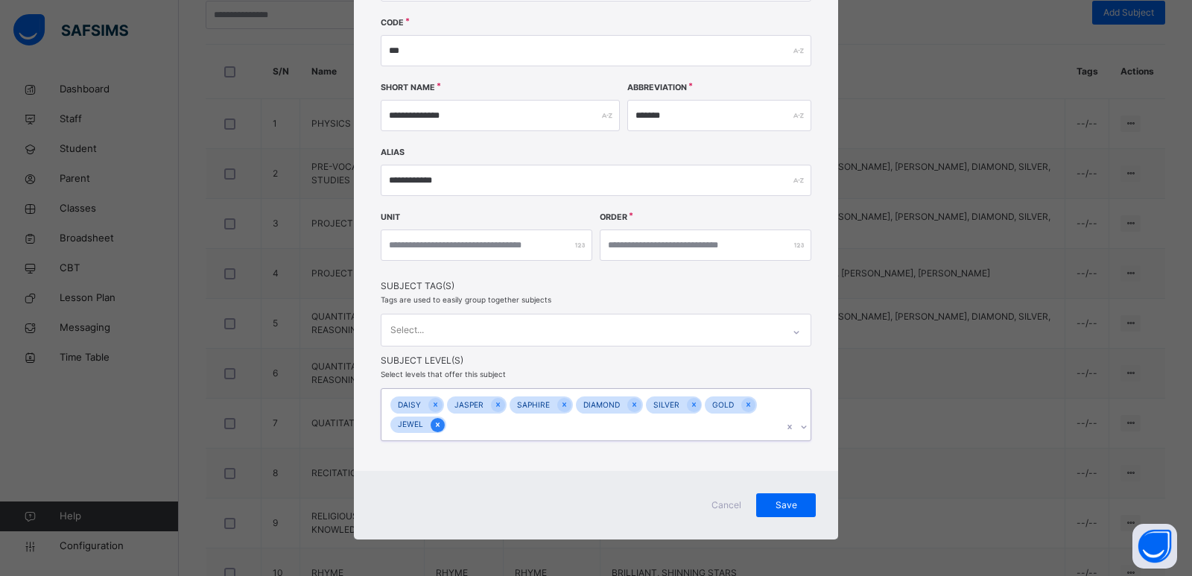
click at [433, 428] on icon at bounding box center [437, 424] width 8 height 10
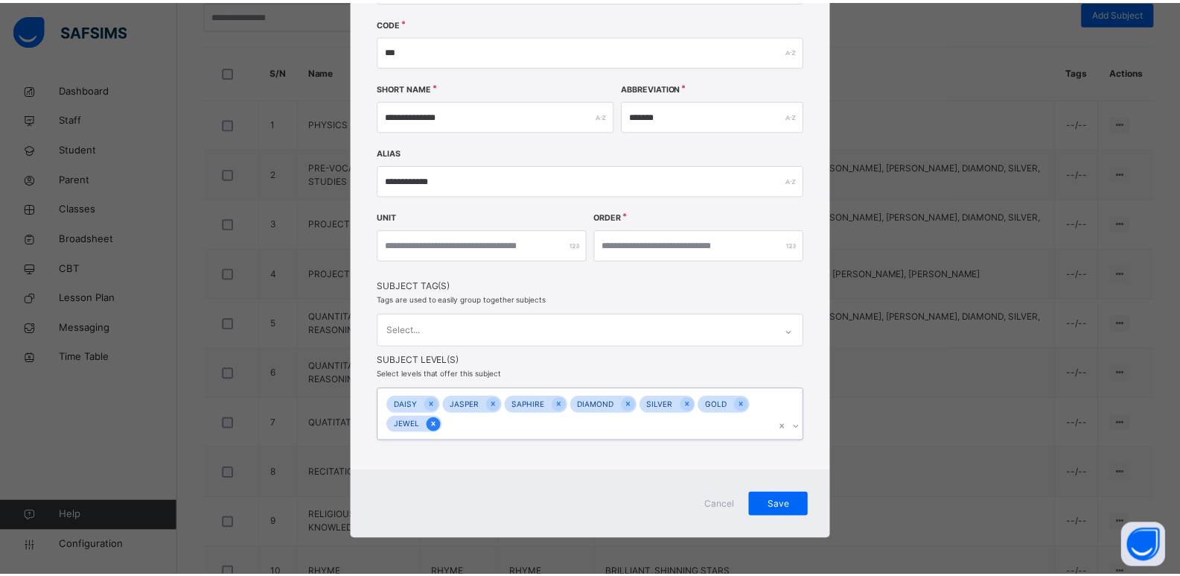
scroll to position [139, 0]
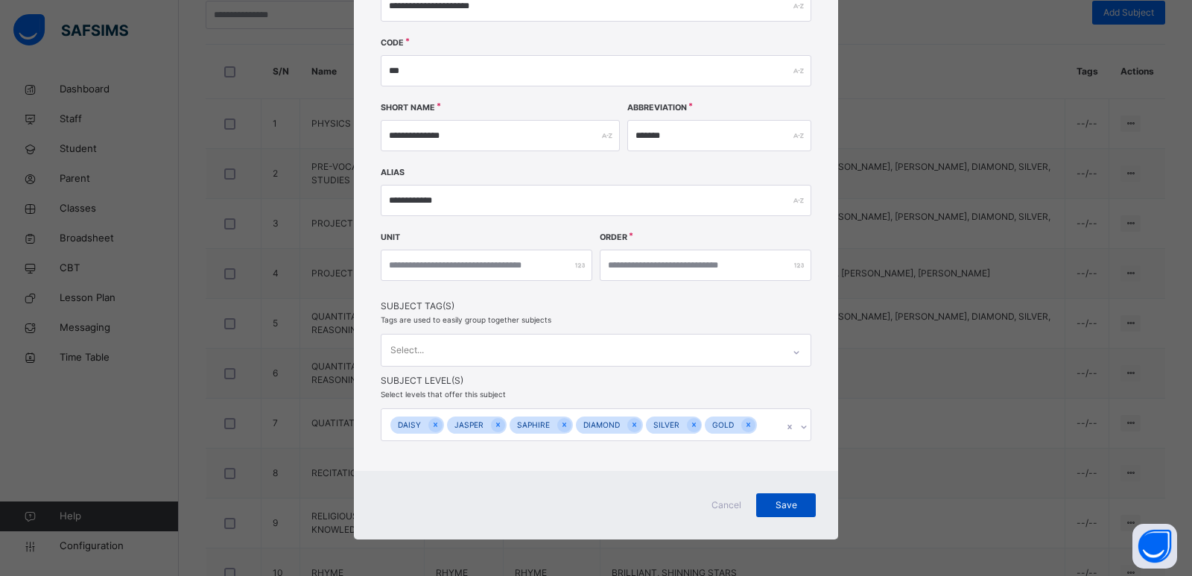
click at [788, 505] on span "Save" at bounding box center [785, 504] width 37 height 13
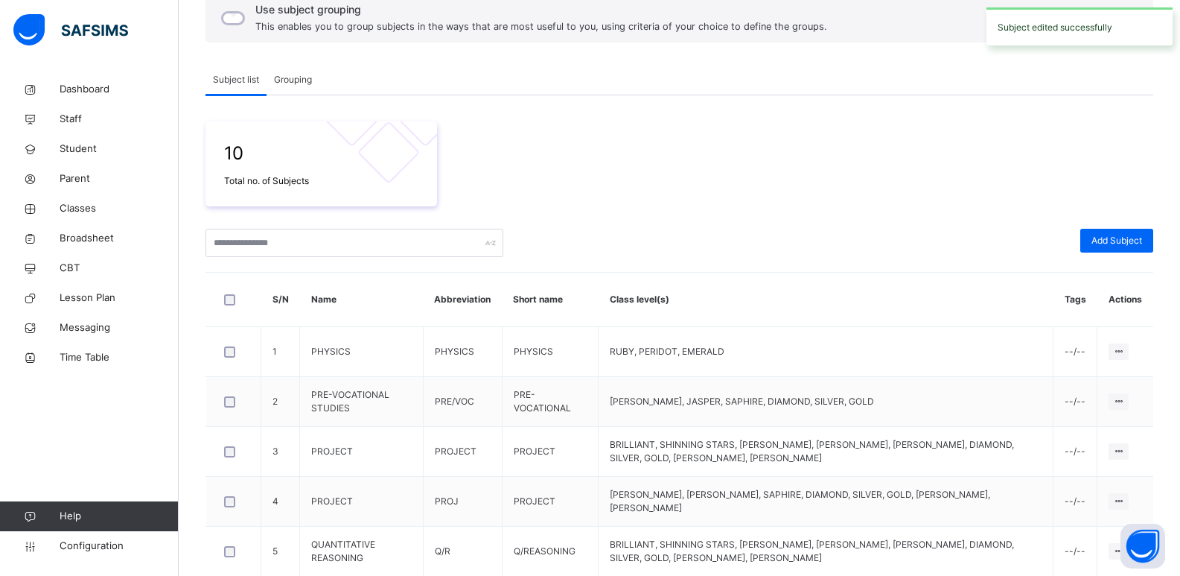
scroll to position [382, 0]
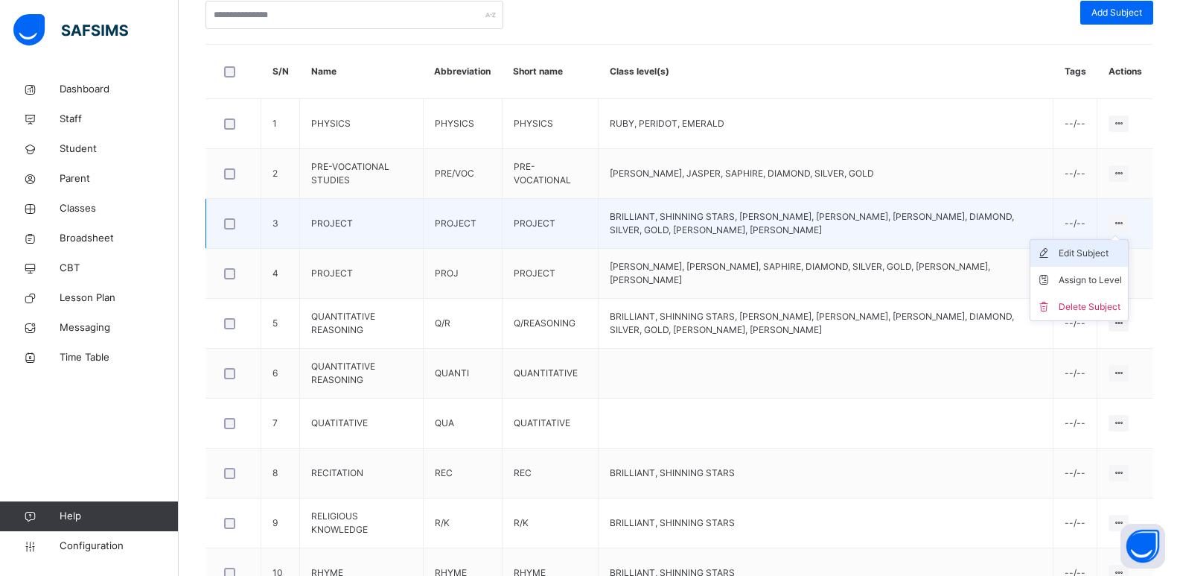
click at [1103, 255] on div "Edit Subject" at bounding box center [1090, 253] width 63 height 15
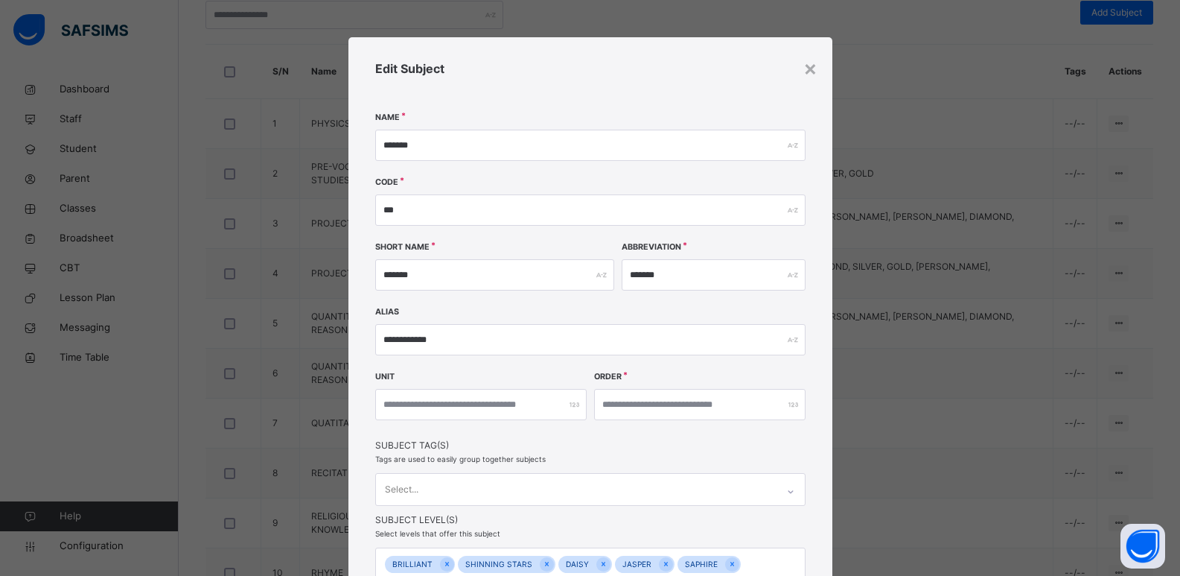
scroll to position [159, 0]
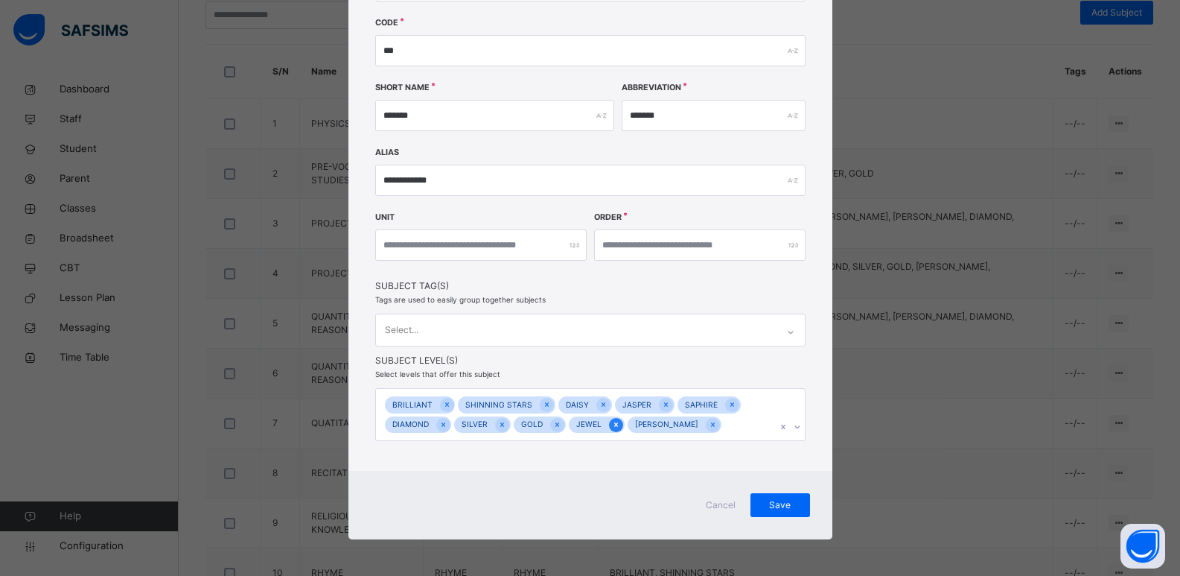
click at [614, 425] on icon at bounding box center [616, 424] width 8 height 10
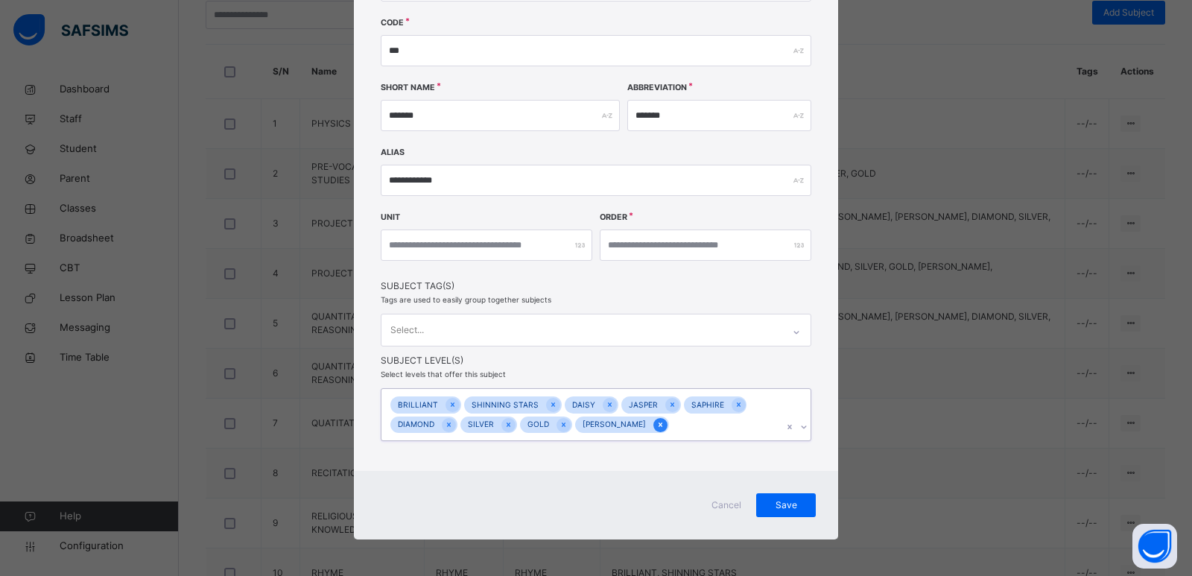
click at [653, 429] on div at bounding box center [660, 425] width 14 height 14
click at [789, 499] on span "Save" at bounding box center [785, 504] width 37 height 13
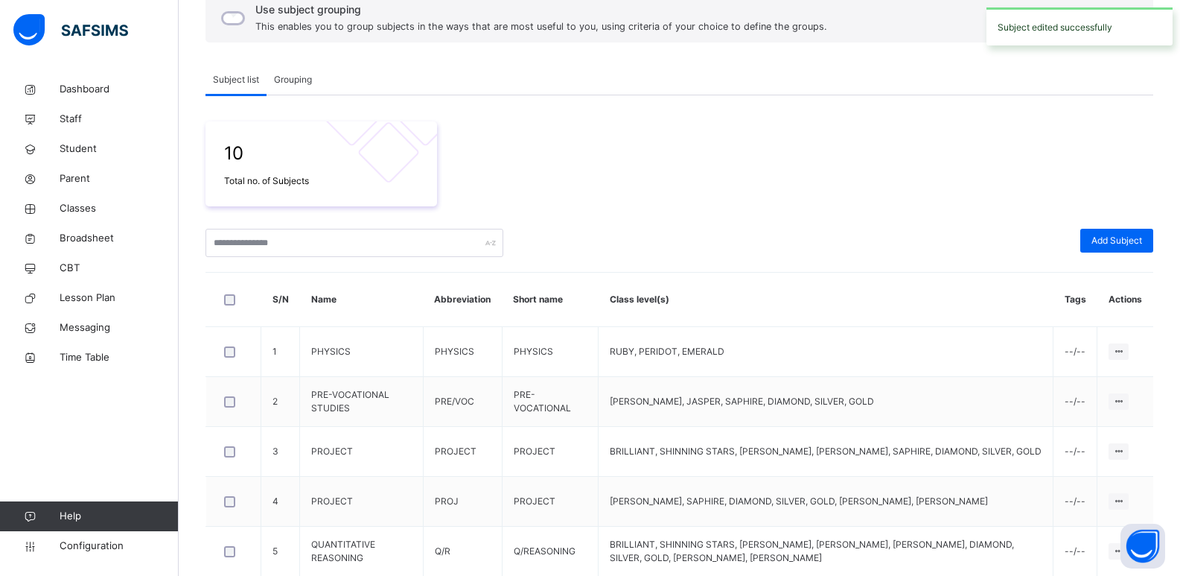
scroll to position [382, 0]
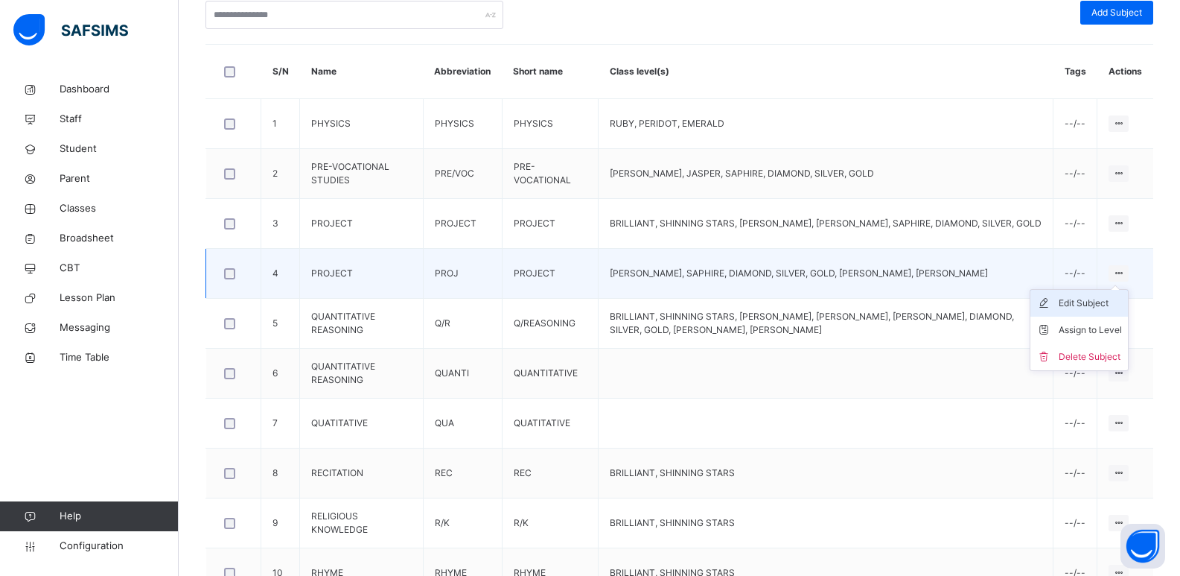
click at [1120, 306] on div "Edit Subject" at bounding box center [1090, 303] width 63 height 15
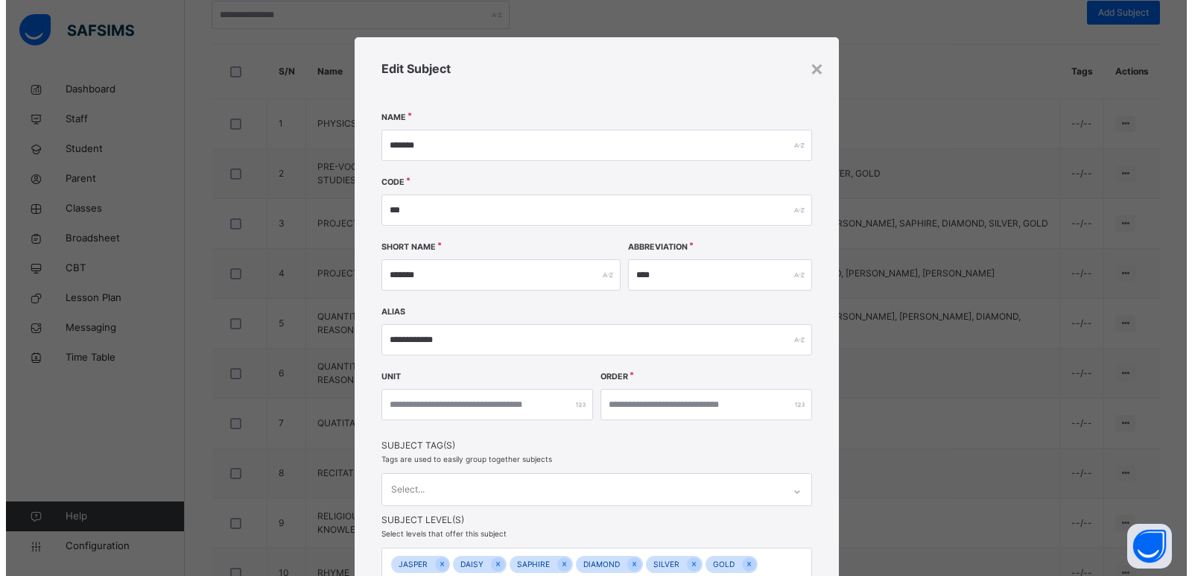
scroll to position [159, 0]
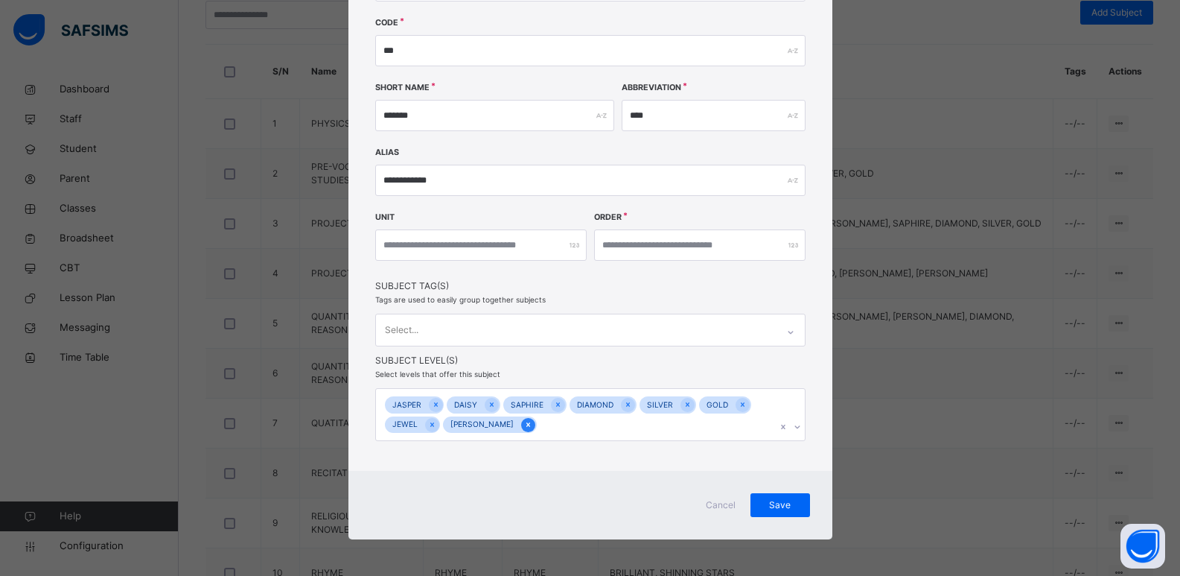
click at [527, 425] on icon at bounding box center [529, 424] width 4 height 4
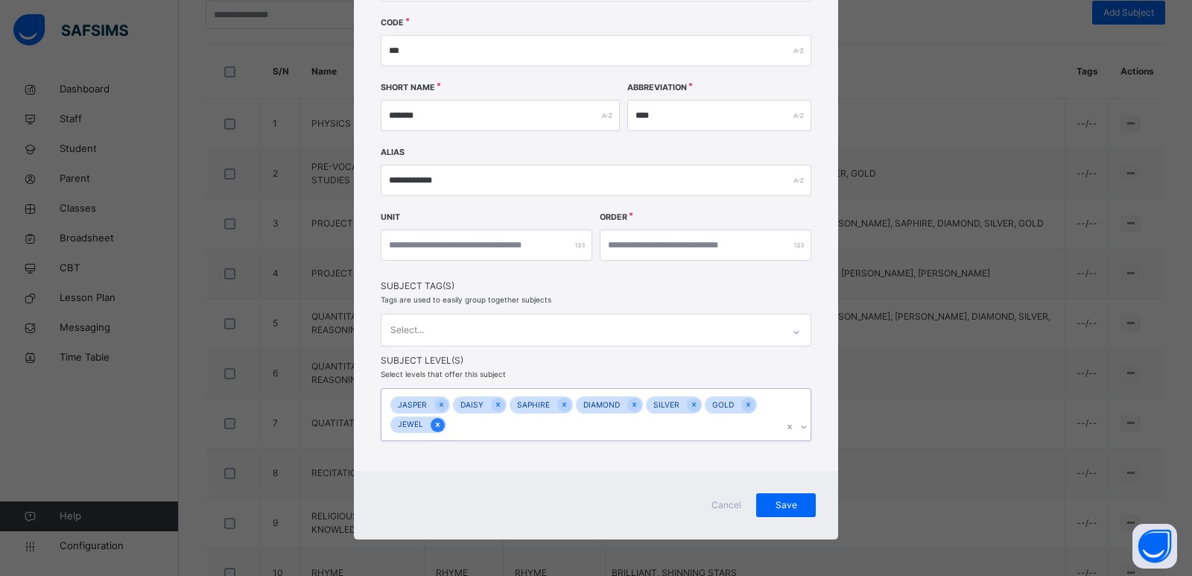
click at [435, 427] on icon at bounding box center [437, 424] width 8 height 10
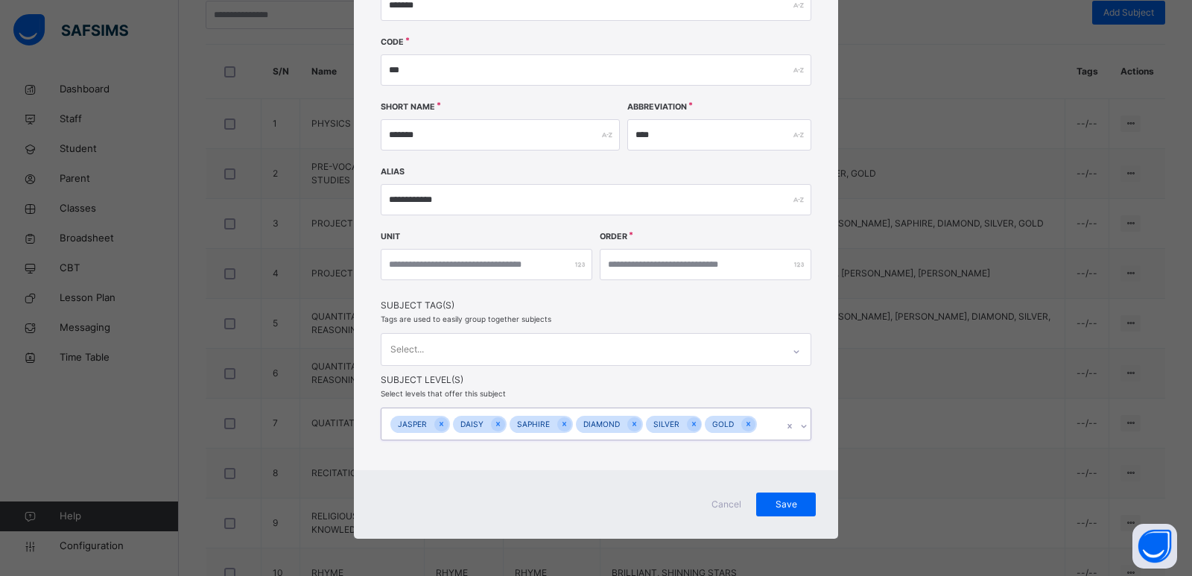
scroll to position [139, 0]
click at [439, 423] on icon at bounding box center [441, 424] width 4 height 4
click at [436, 428] on div at bounding box center [435, 425] width 14 height 14
click at [442, 426] on icon at bounding box center [445, 424] width 8 height 10
click at [448, 425] on icon at bounding box center [449, 424] width 8 height 10
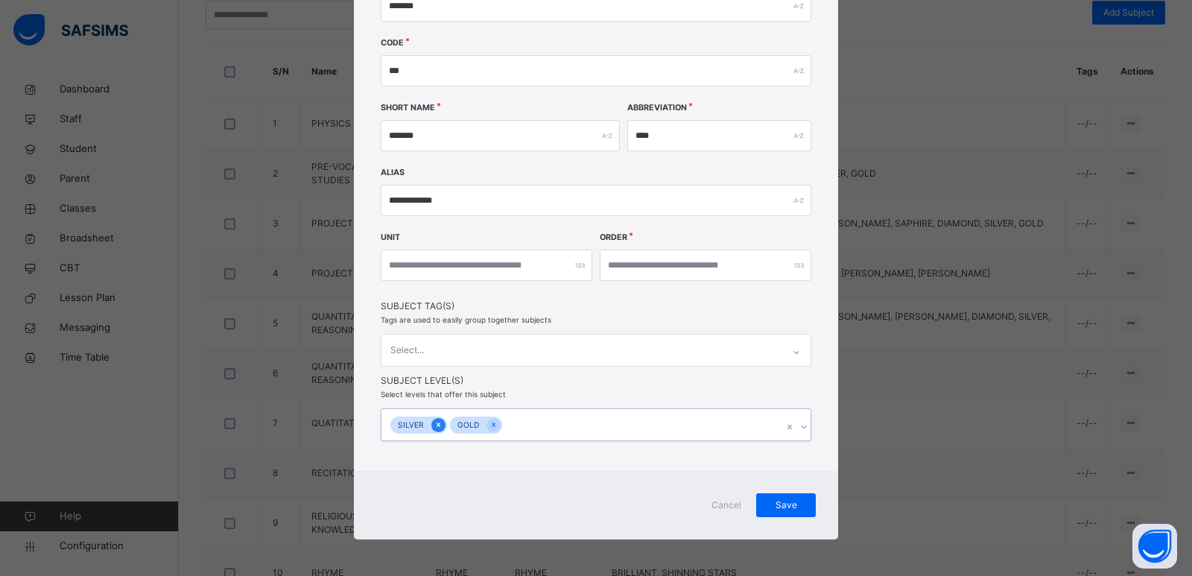
click at [436, 425] on icon at bounding box center [438, 424] width 8 height 10
click at [433, 426] on icon at bounding box center [434, 424] width 8 height 10
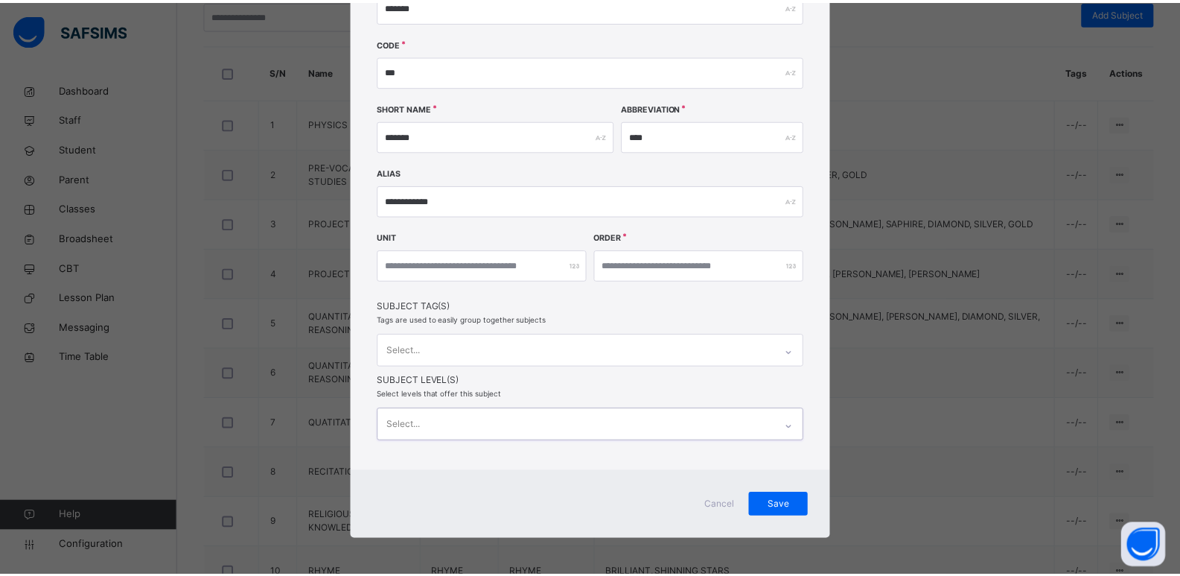
scroll to position [139, 0]
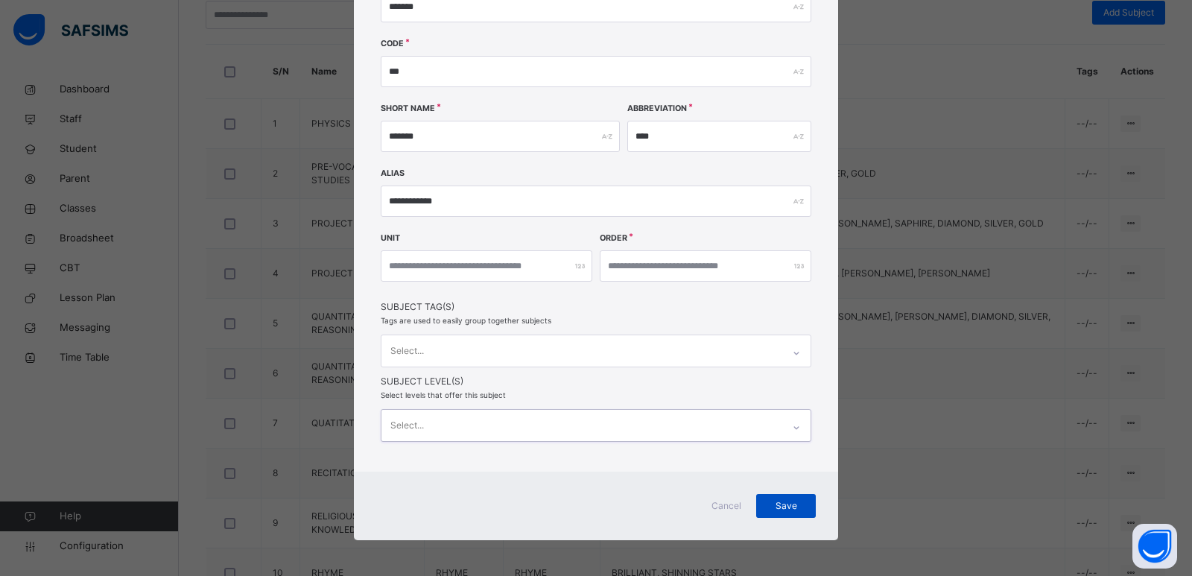
click at [784, 512] on div "Save" at bounding box center [786, 506] width 60 height 24
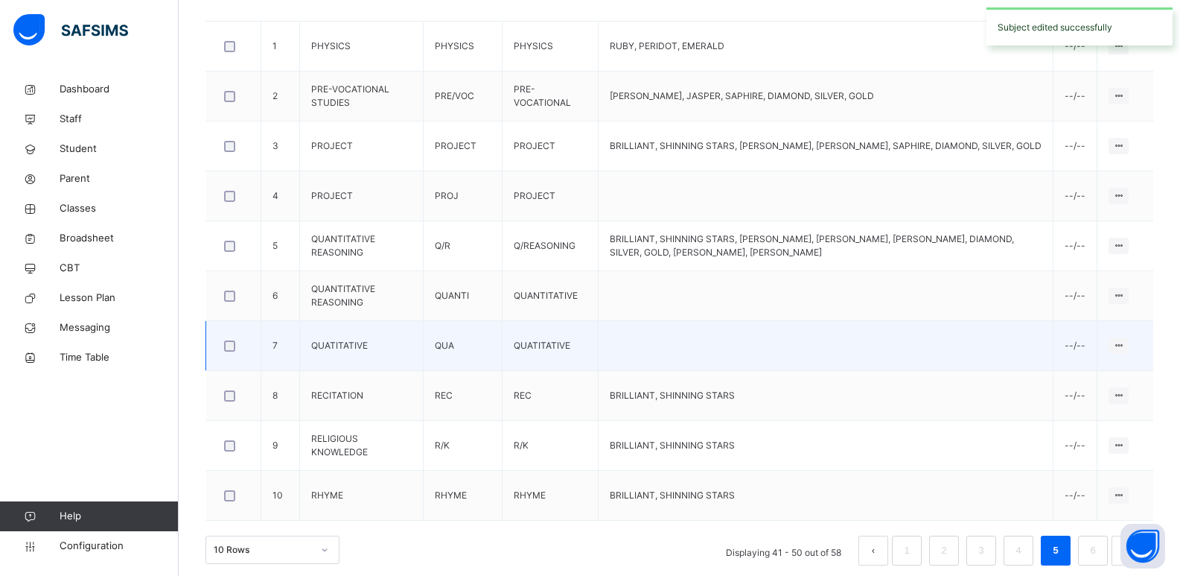
scroll to position [471, 0]
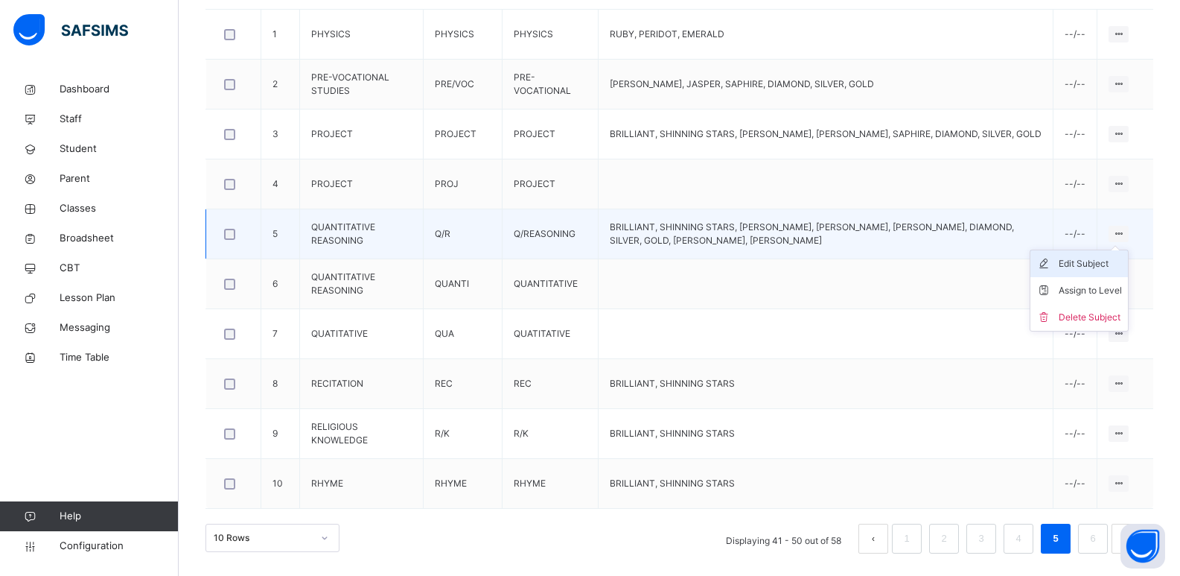
click at [1105, 266] on div "Edit Subject" at bounding box center [1090, 263] width 63 height 15
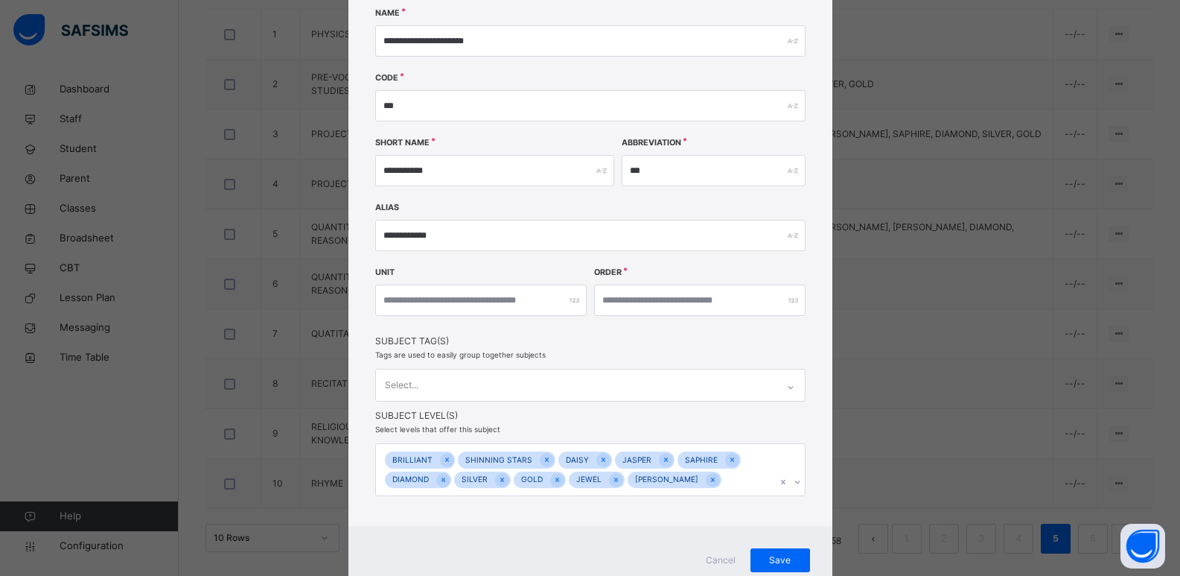
scroll to position [119, 0]
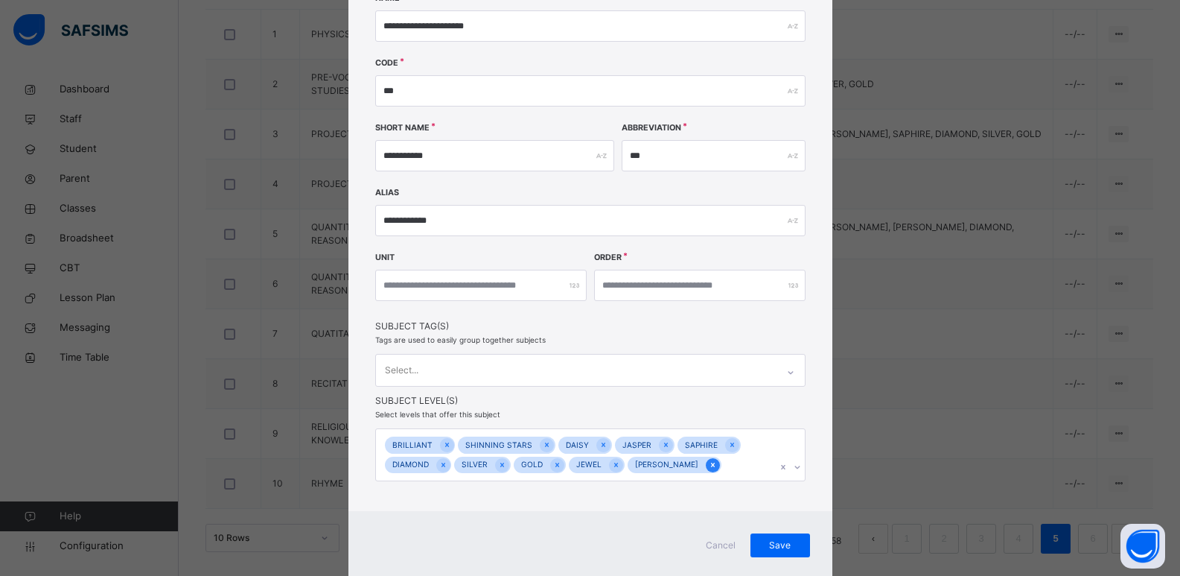
click at [709, 463] on icon at bounding box center [713, 465] width 8 height 10
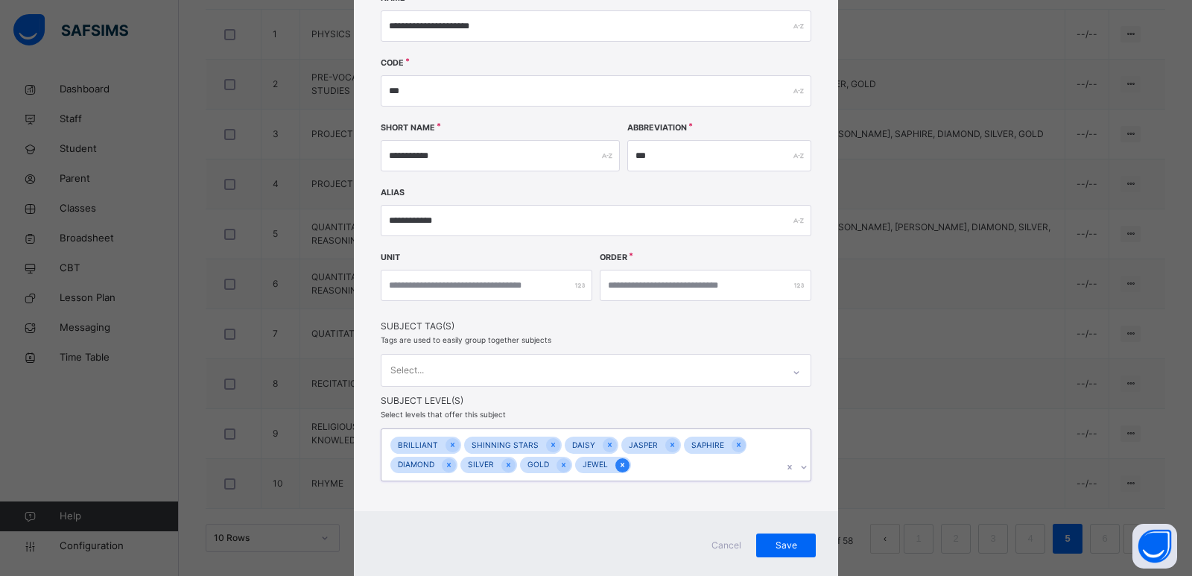
click at [618, 462] on icon at bounding box center [622, 465] width 8 height 10
click at [549, 442] on icon at bounding box center [553, 444] width 8 height 10
click at [451, 443] on icon at bounding box center [452, 444] width 8 height 10
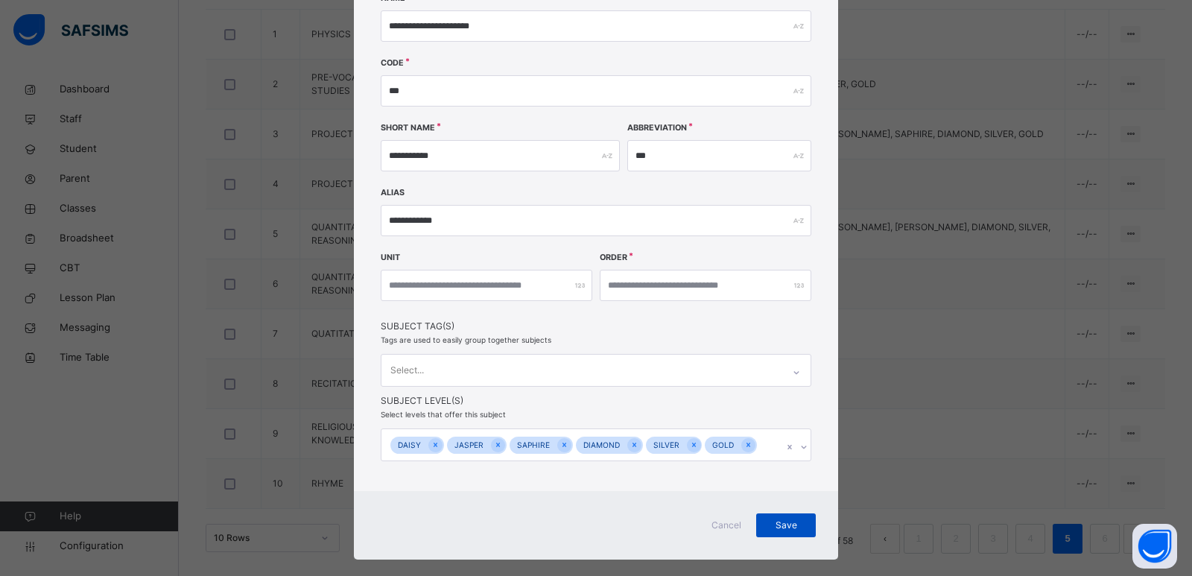
click at [782, 523] on span "Save" at bounding box center [785, 524] width 37 height 13
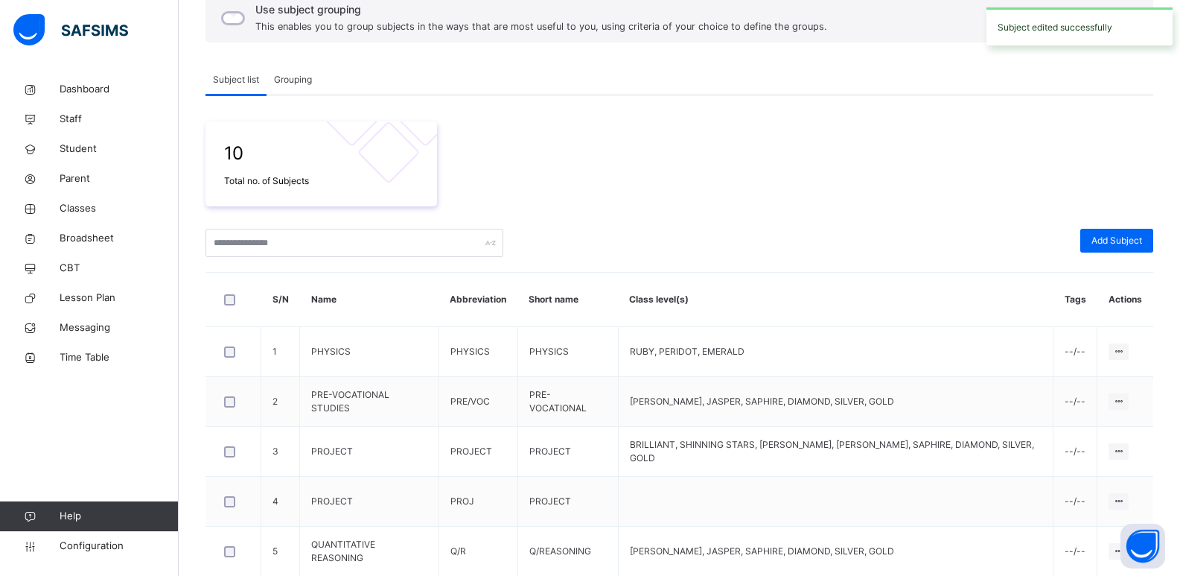
scroll to position [471, 0]
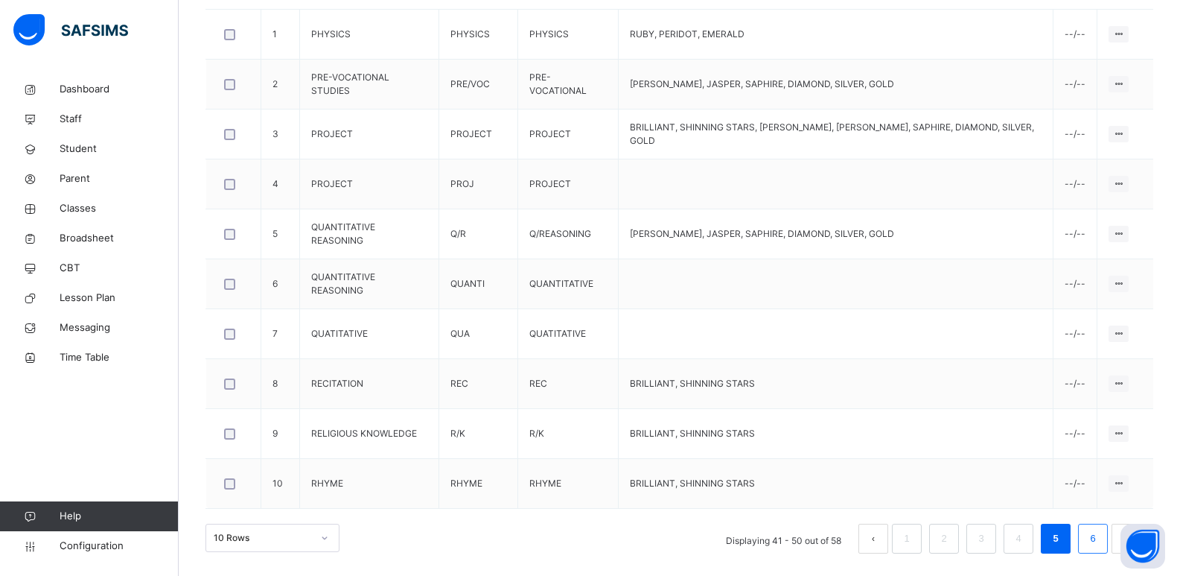
click at [1100, 540] on link "6" at bounding box center [1093, 538] width 14 height 19
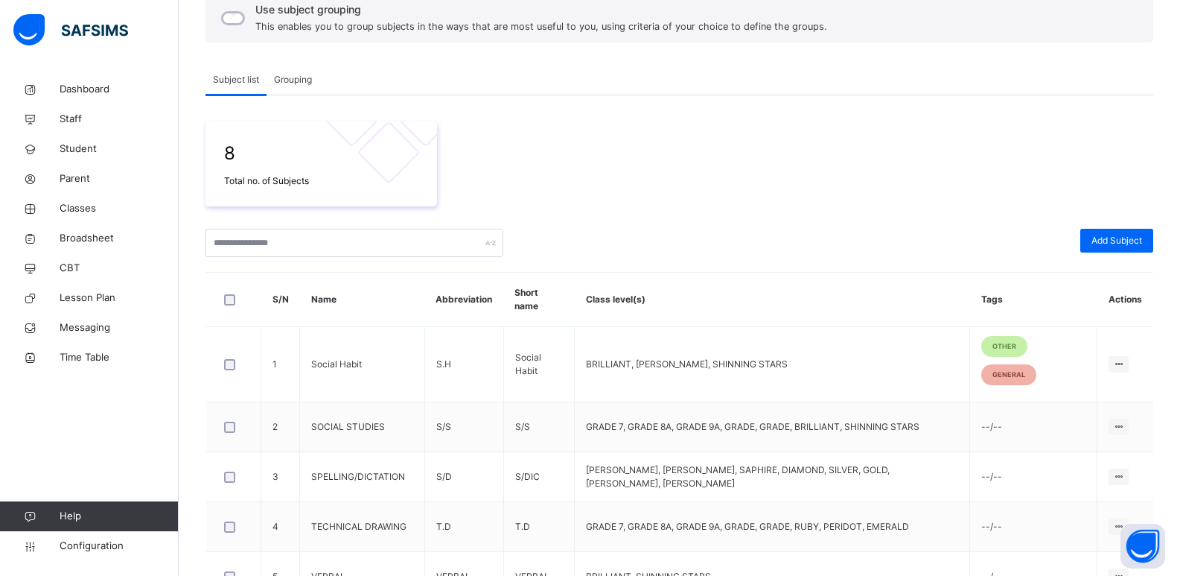
scroll to position [372, 0]
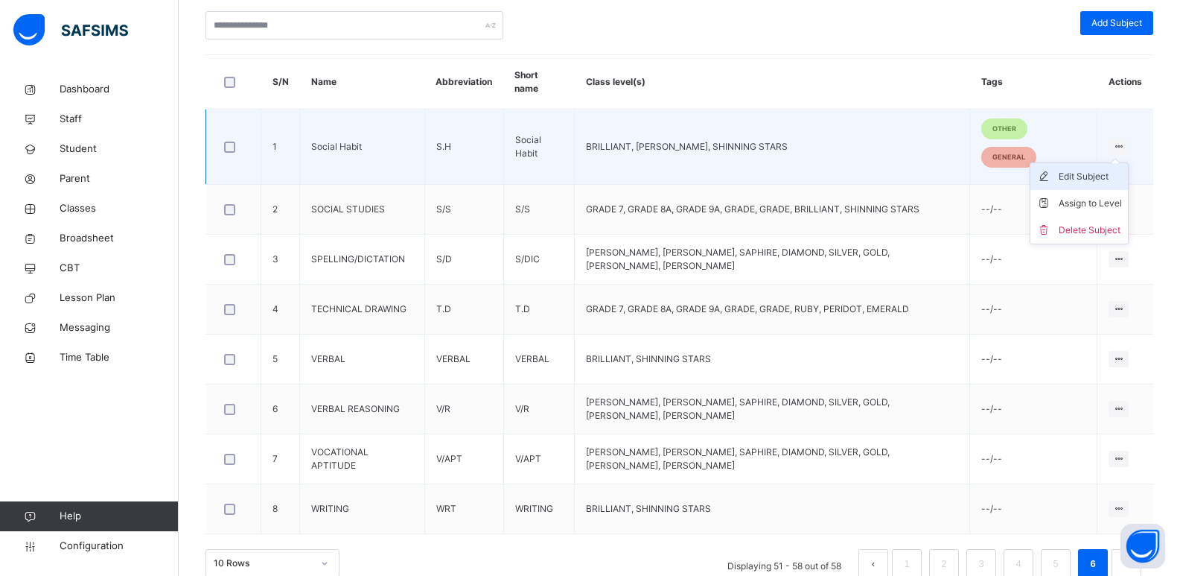
click at [1096, 169] on div "Edit Subject" at bounding box center [1090, 176] width 63 height 15
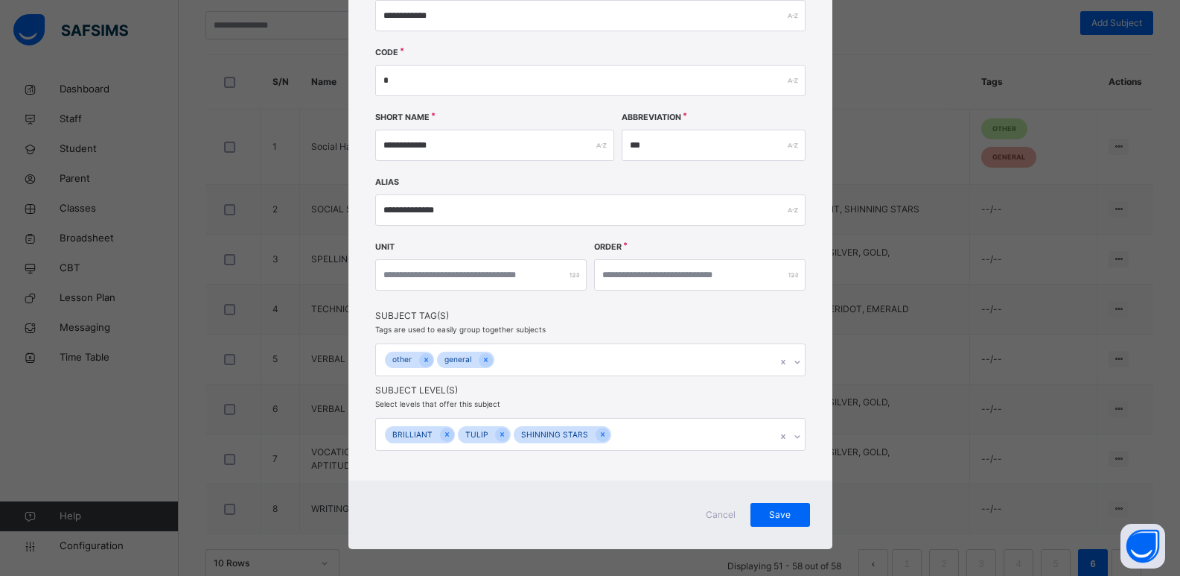
scroll to position [140, 0]
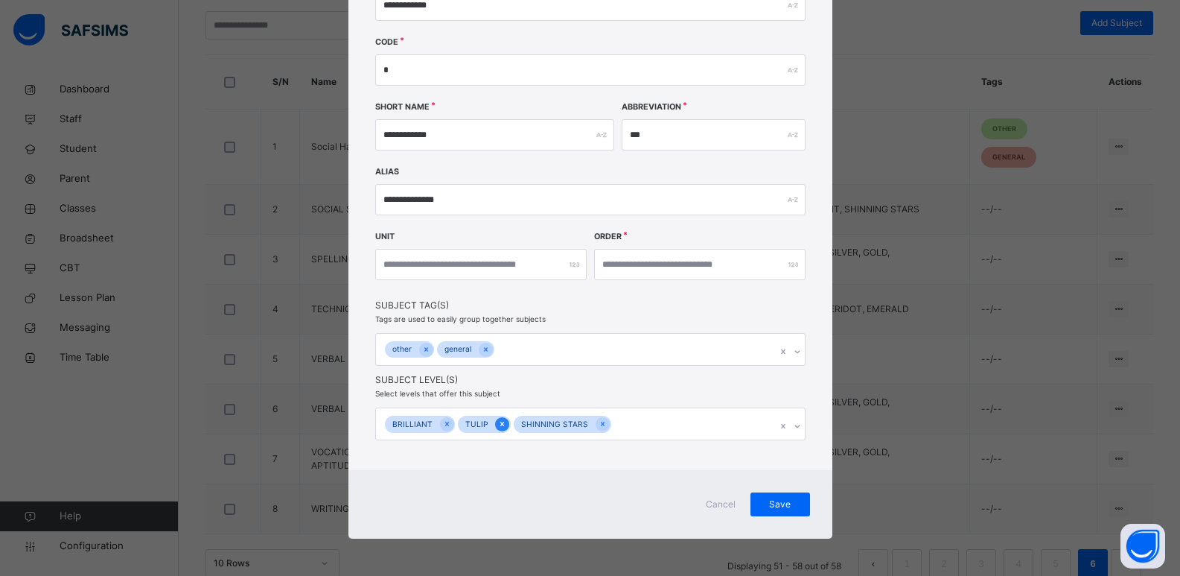
click at [500, 422] on icon at bounding box center [502, 424] width 4 height 4
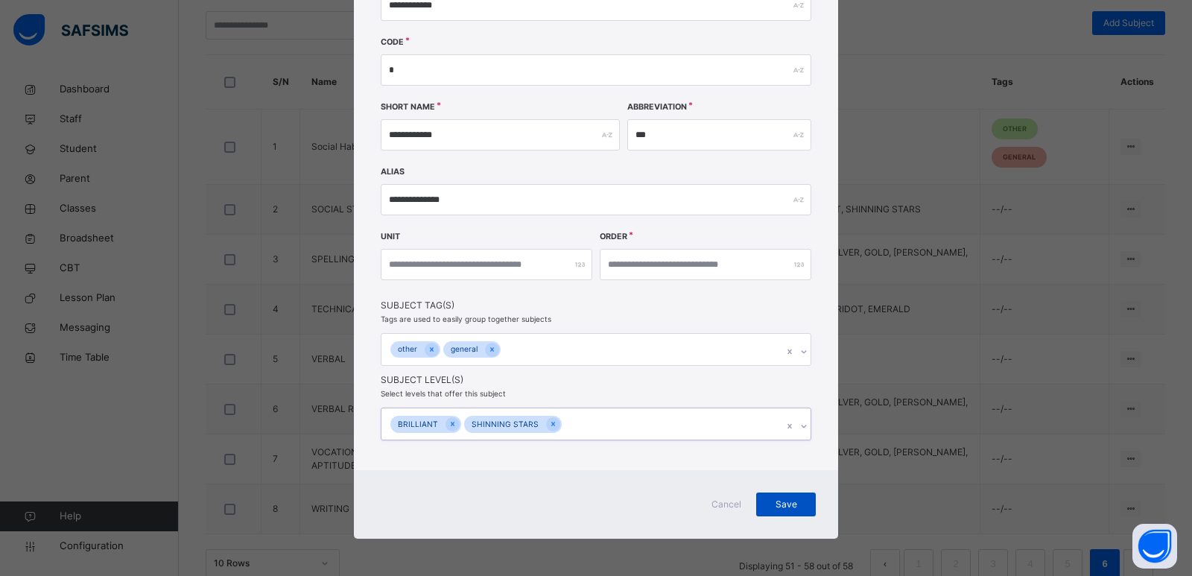
click at [789, 506] on span "Save" at bounding box center [785, 504] width 37 height 13
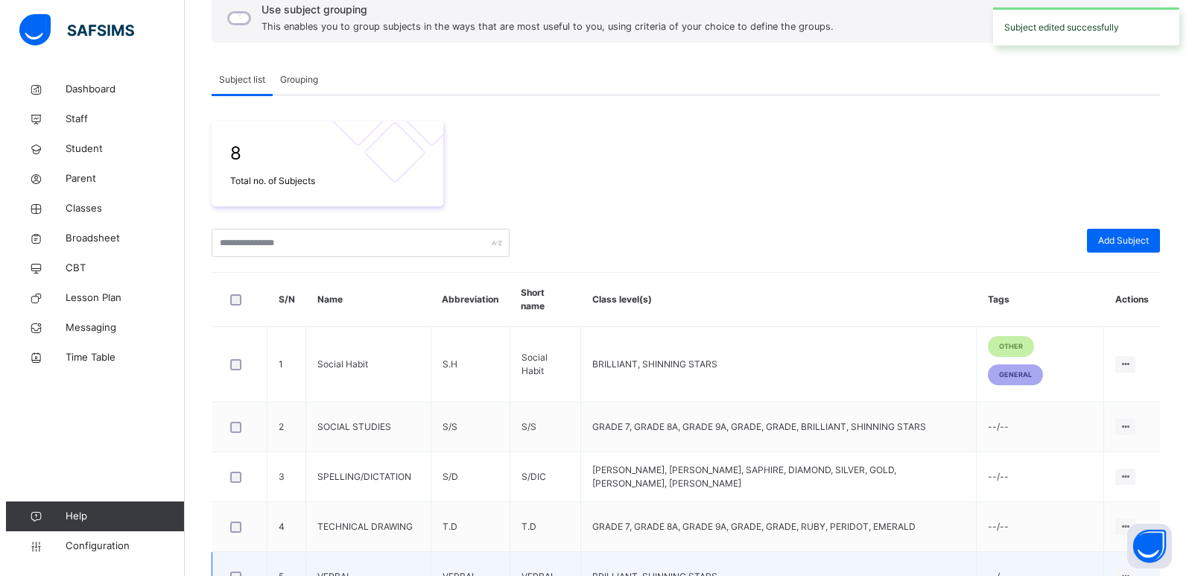
scroll to position [372, 0]
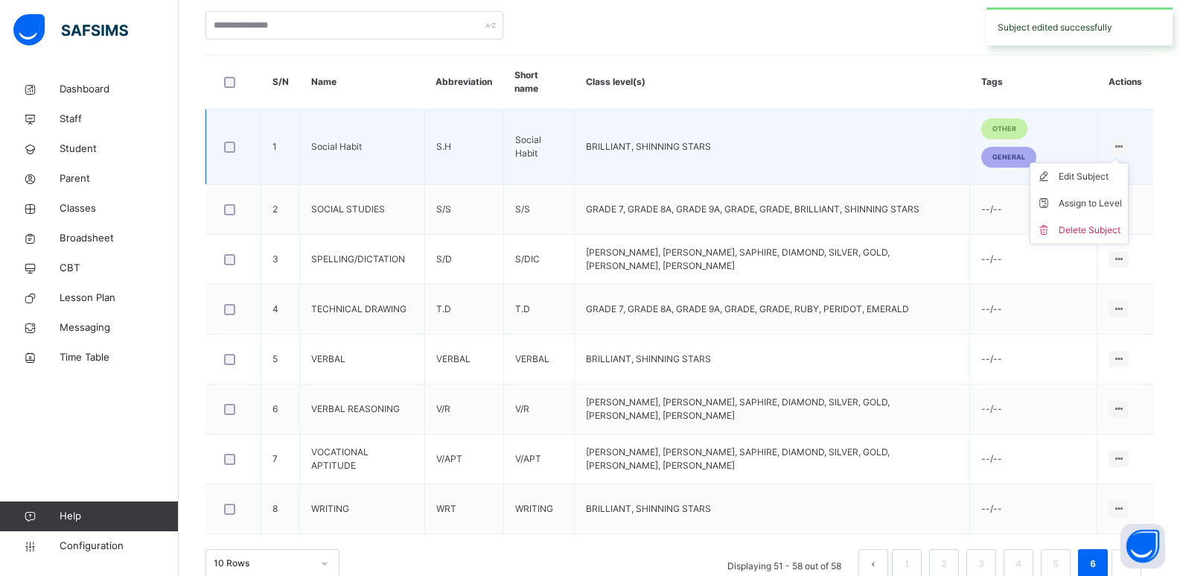
click at [1129, 139] on div at bounding box center [1119, 147] width 20 height 16
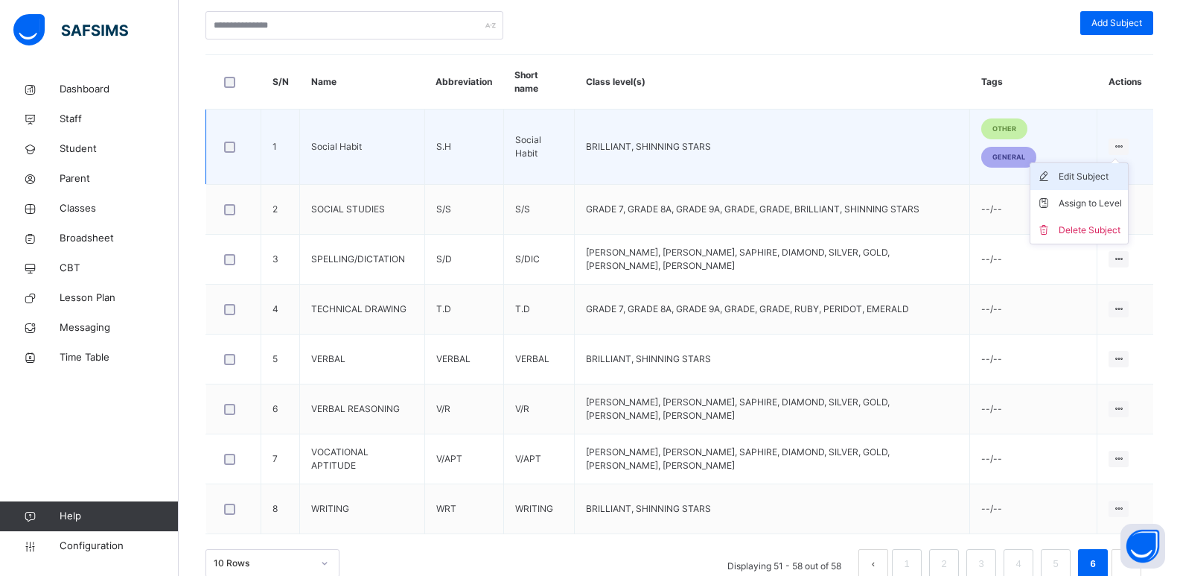
click at [1096, 169] on div "Edit Subject" at bounding box center [1090, 176] width 63 height 15
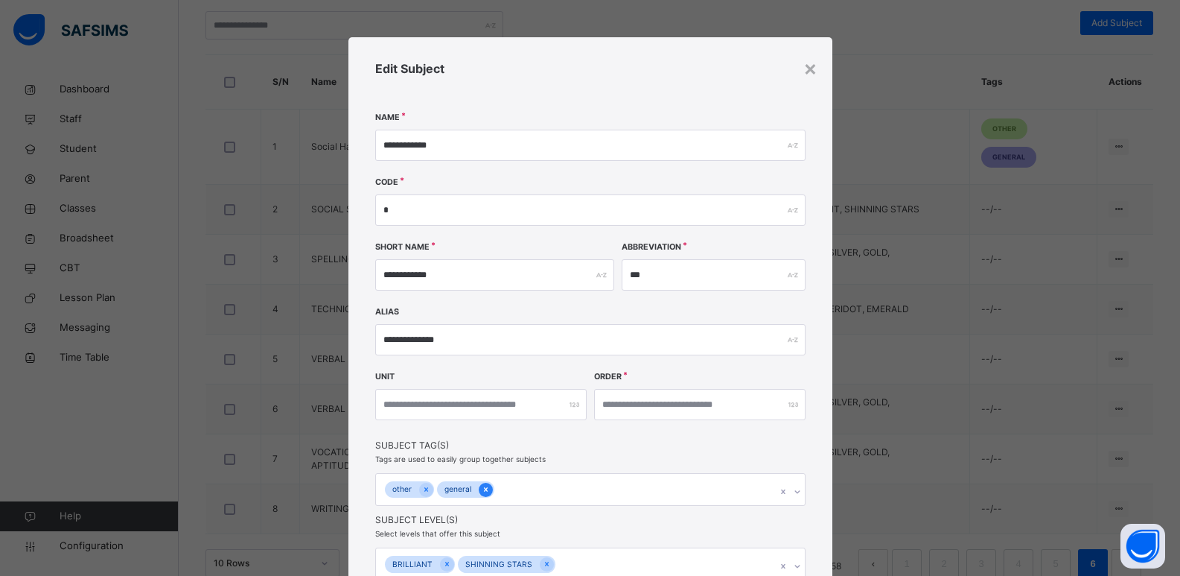
click at [485, 490] on icon at bounding box center [486, 489] width 8 height 10
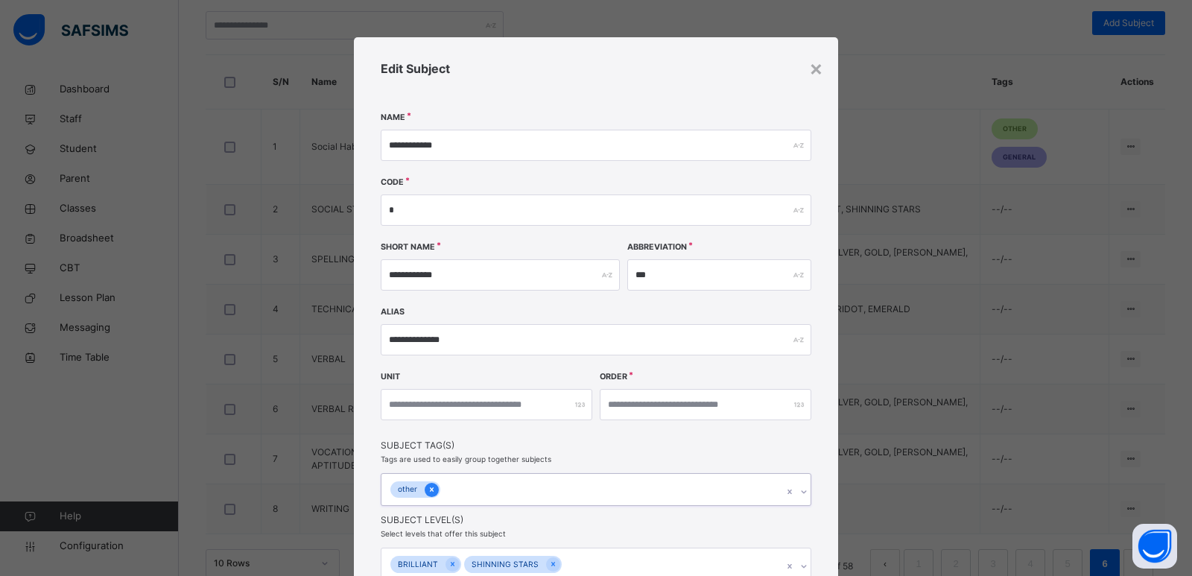
click at [430, 490] on icon at bounding box center [432, 489] width 8 height 10
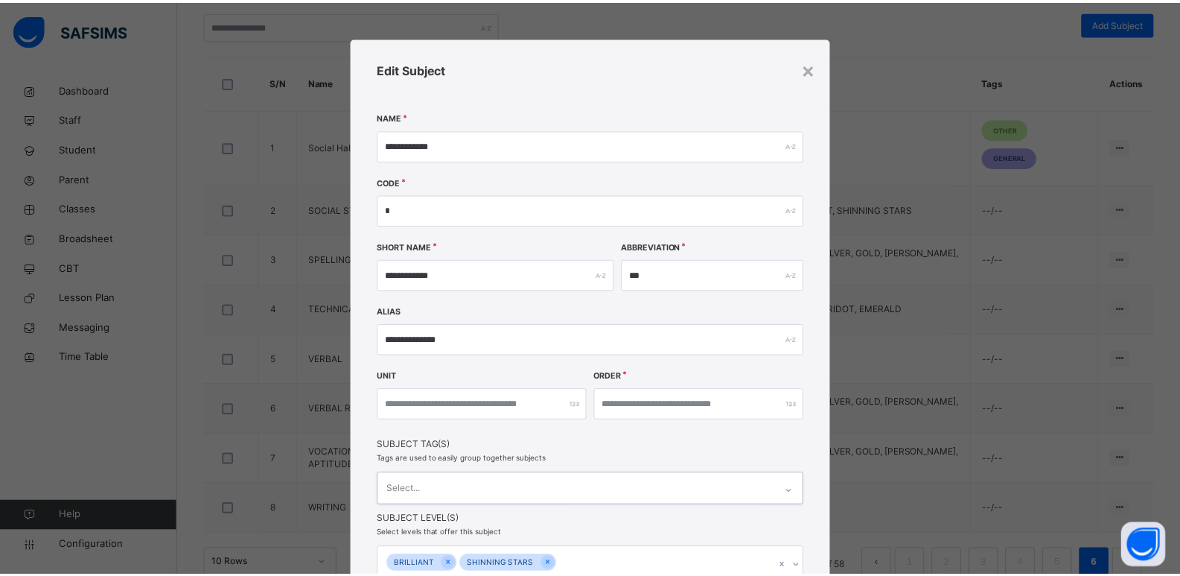
scroll to position [139, 0]
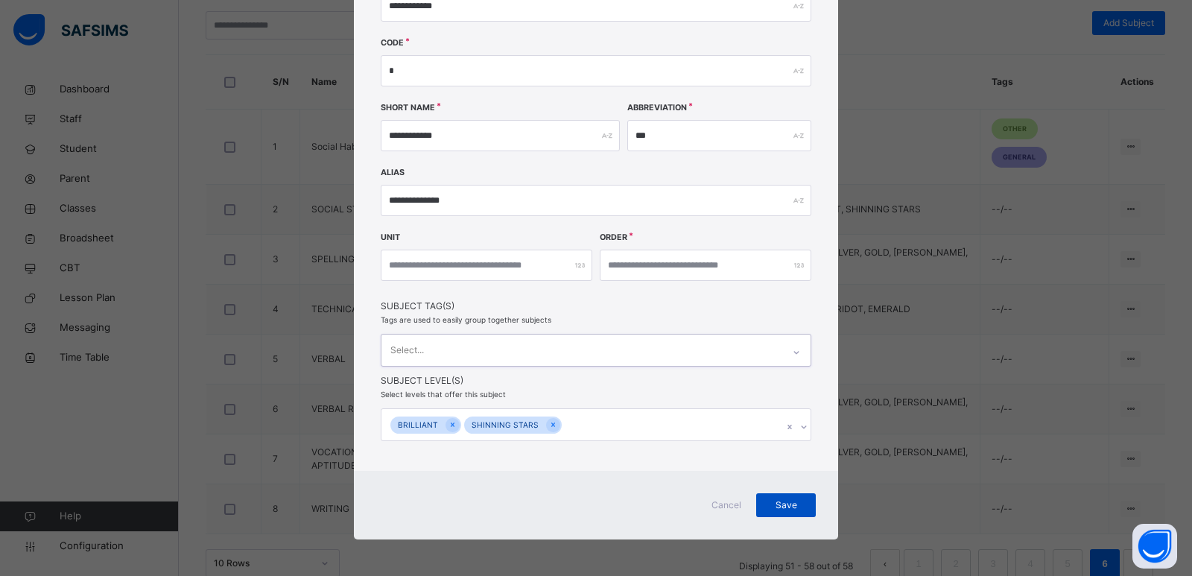
click at [784, 500] on span "Save" at bounding box center [785, 504] width 37 height 13
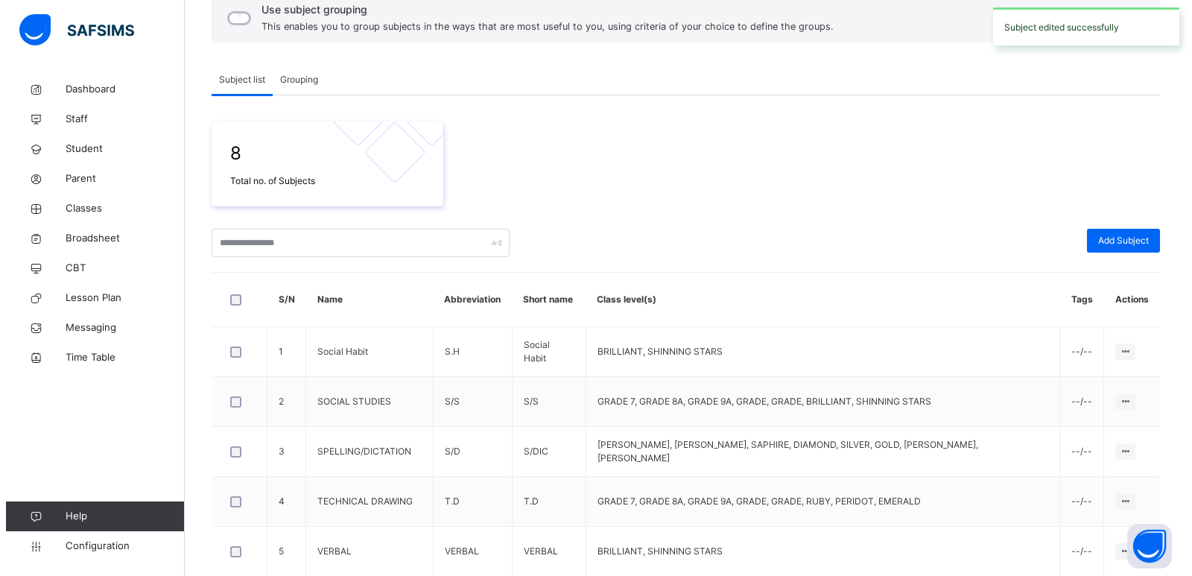
scroll to position [372, 0]
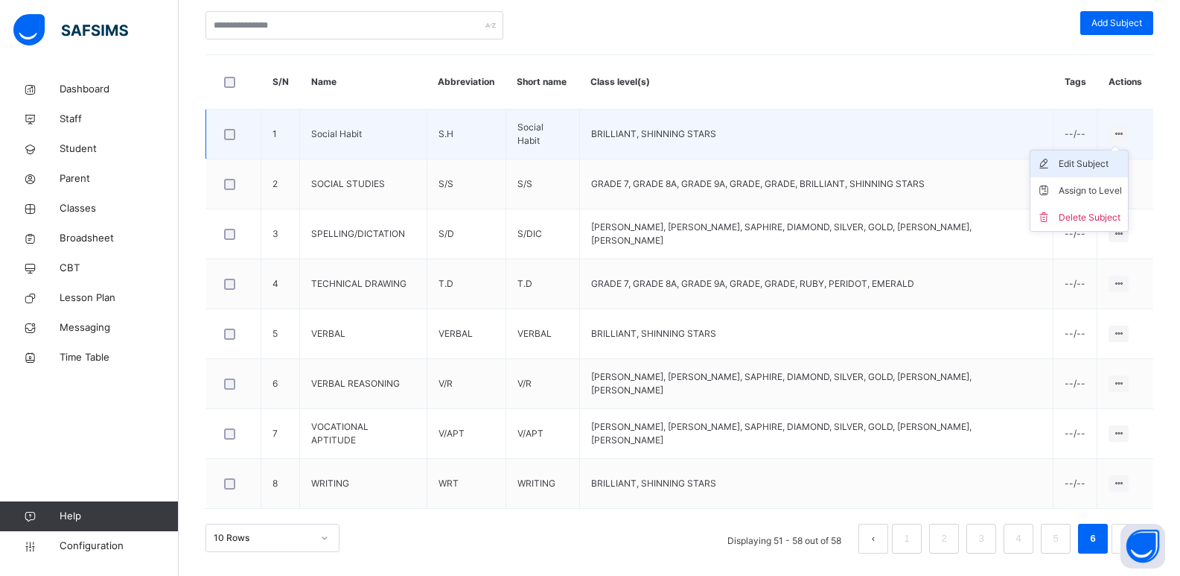
click at [1098, 166] on div "Edit Subject" at bounding box center [1090, 163] width 63 height 15
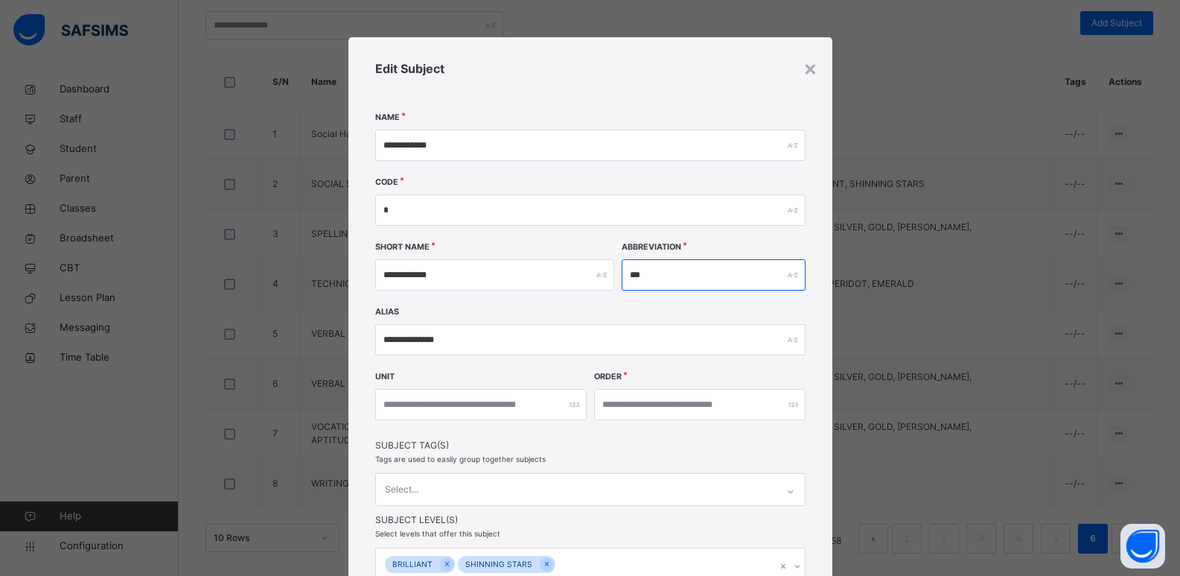
click at [633, 276] on input "***" at bounding box center [714, 274] width 184 height 31
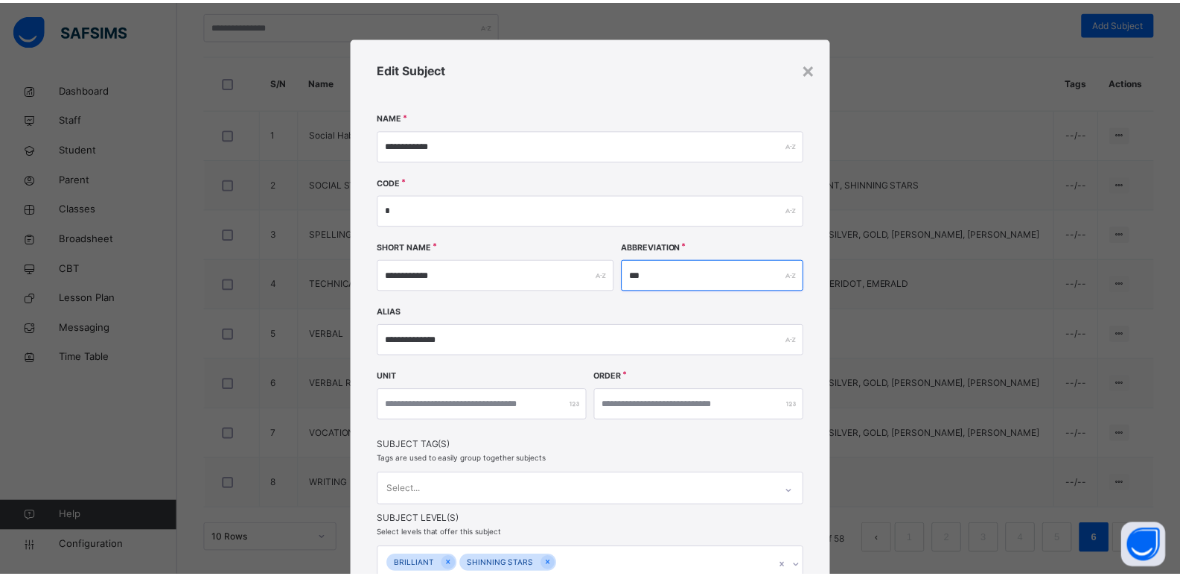
scroll to position [139, 0]
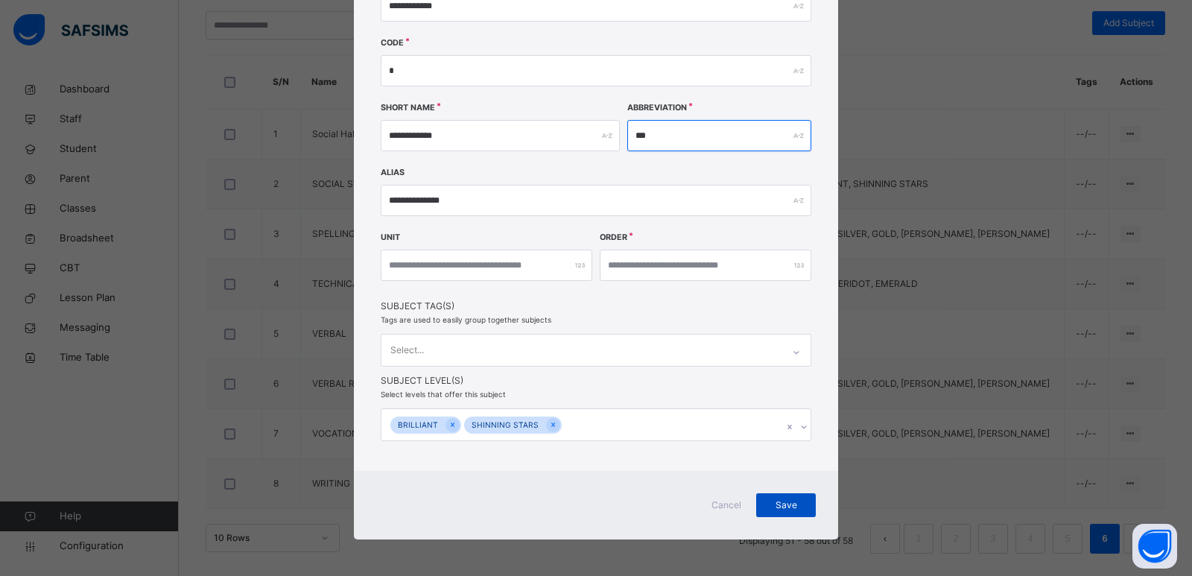
type input "***"
click at [767, 498] on span "Save" at bounding box center [785, 504] width 37 height 13
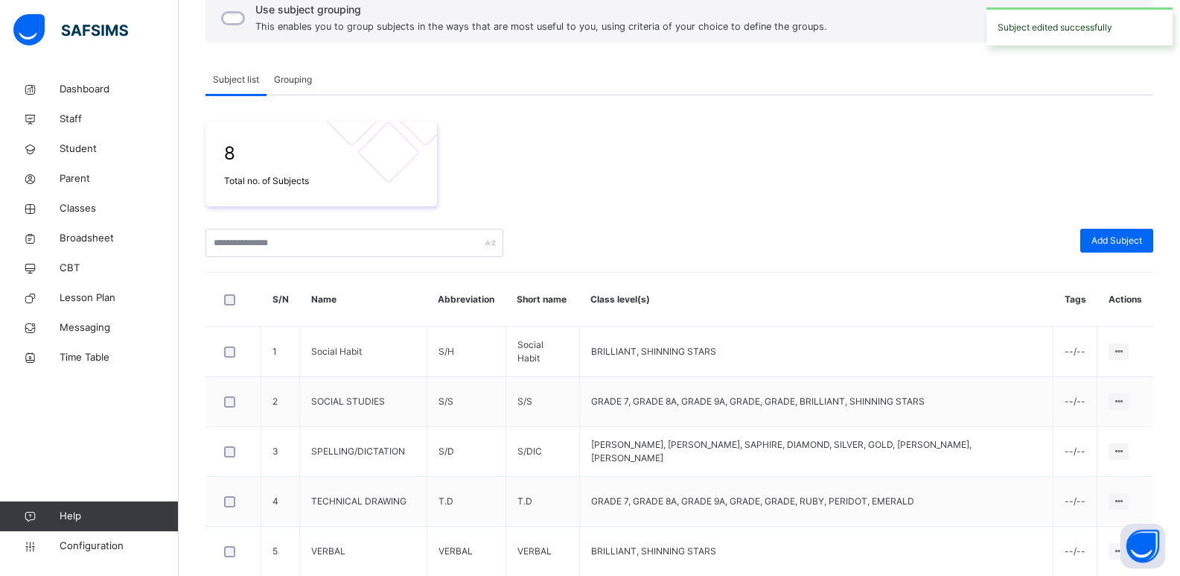
scroll to position [372, 0]
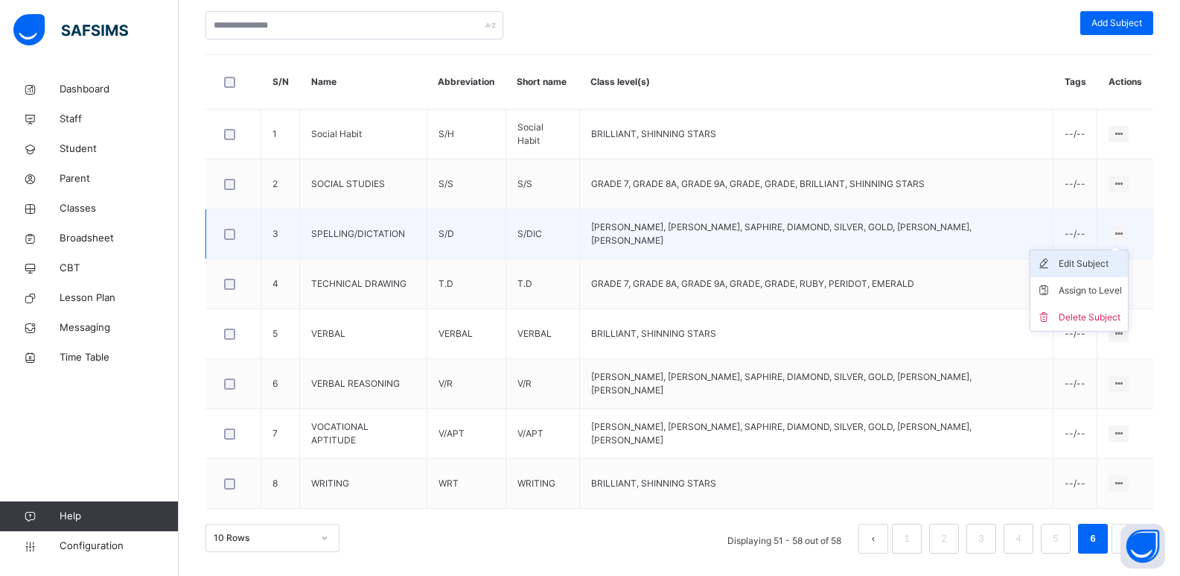
click at [1104, 264] on div "Edit Subject" at bounding box center [1090, 263] width 63 height 15
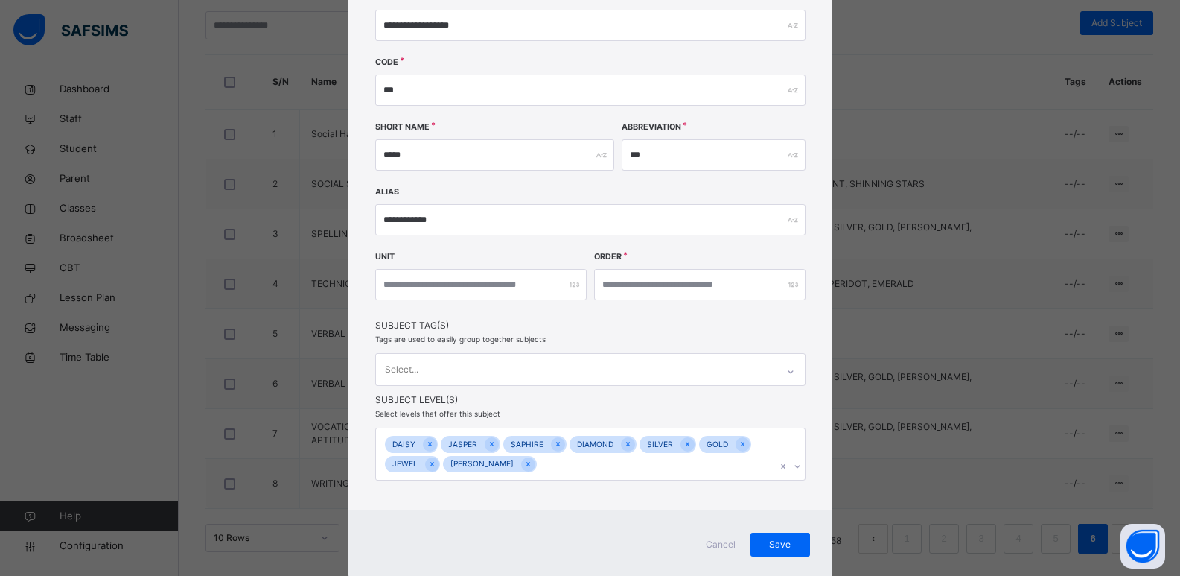
scroll to position [129, 0]
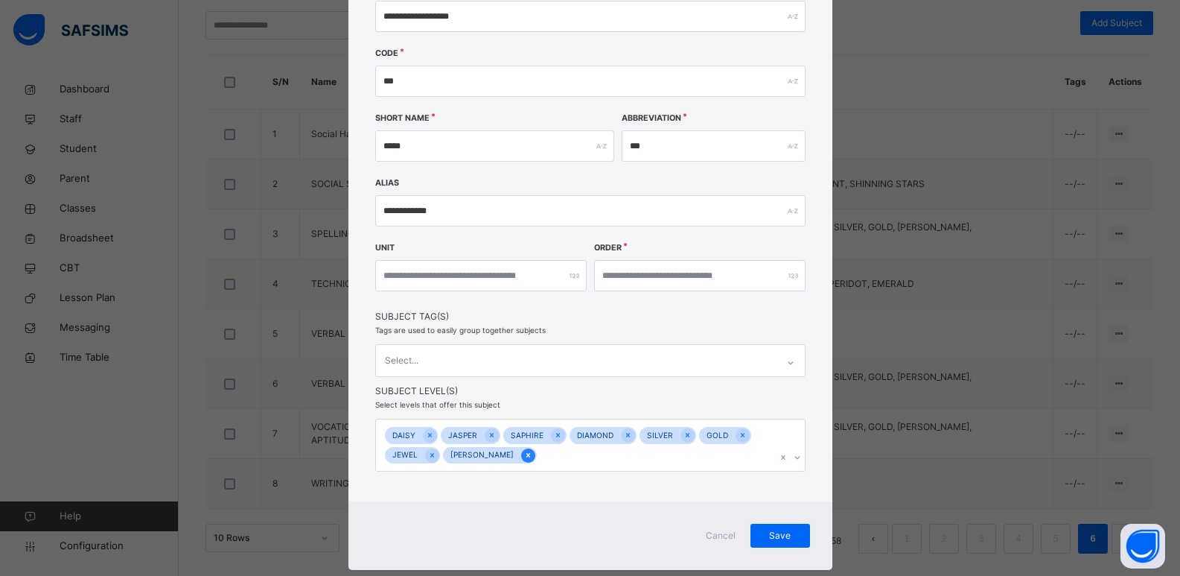
click at [524, 456] on icon at bounding box center [528, 455] width 8 height 10
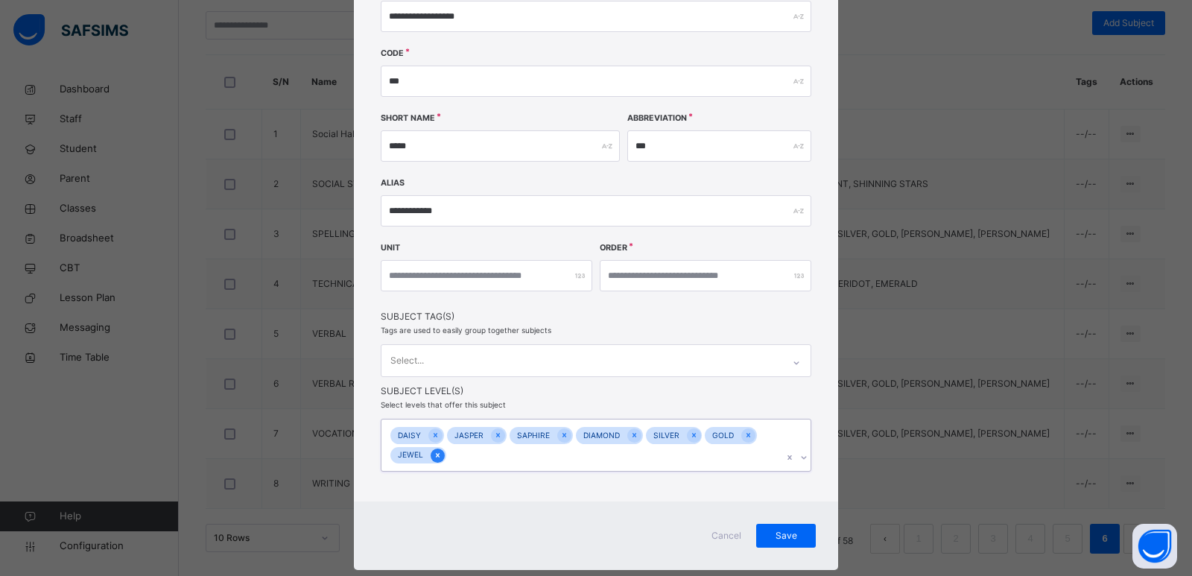
click at [433, 456] on icon at bounding box center [437, 455] width 8 height 10
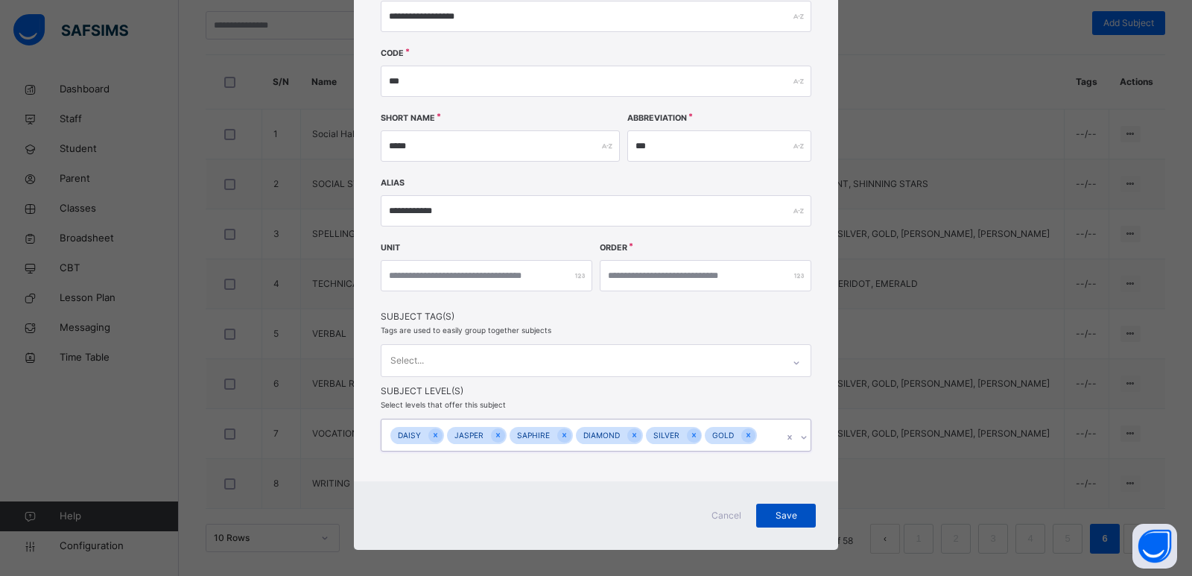
click at [796, 513] on span "Save" at bounding box center [785, 515] width 37 height 13
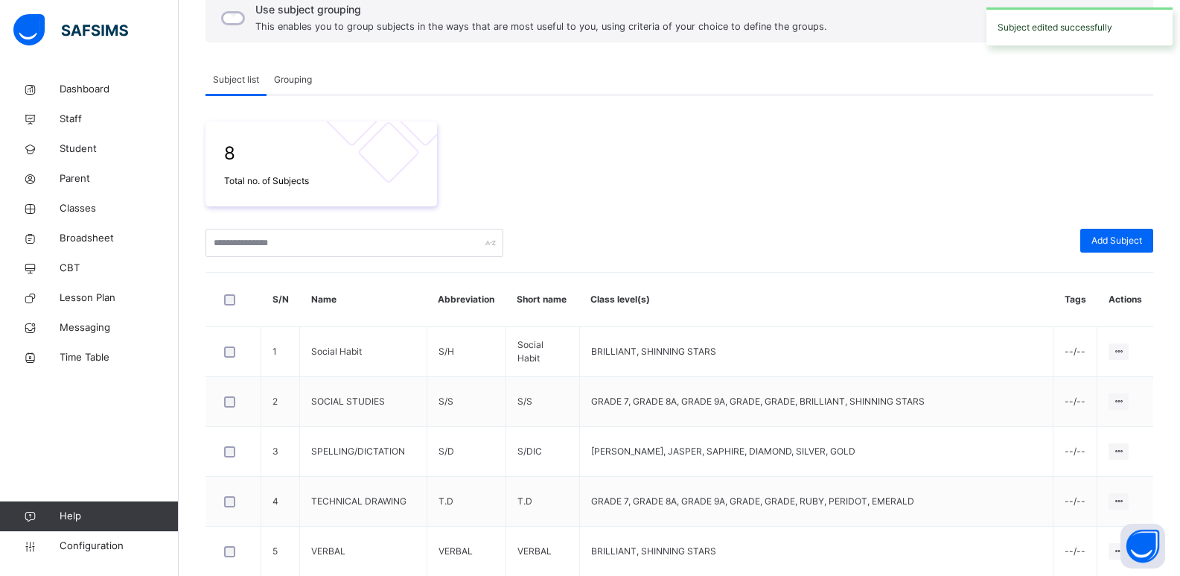
scroll to position [372, 0]
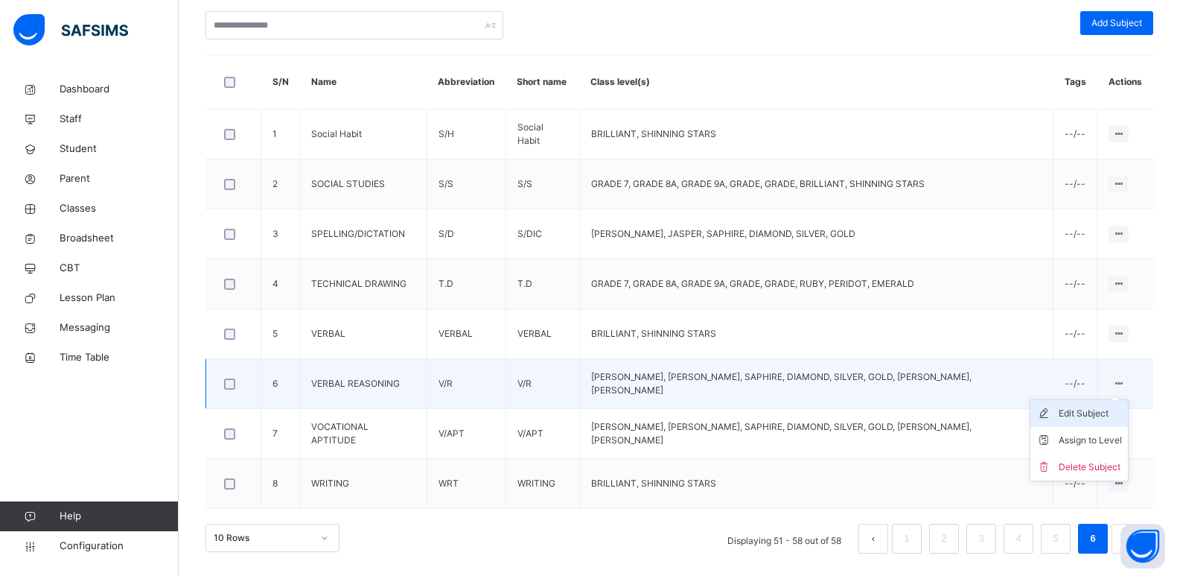
click at [1097, 414] on div "Edit Subject" at bounding box center [1090, 413] width 63 height 15
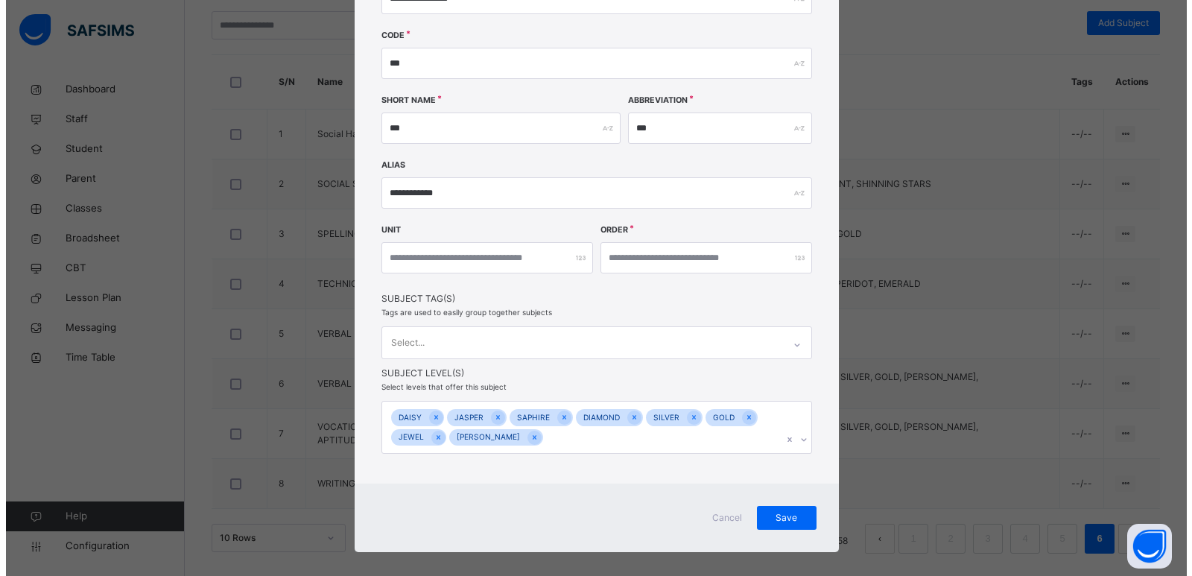
scroll to position [159, 0]
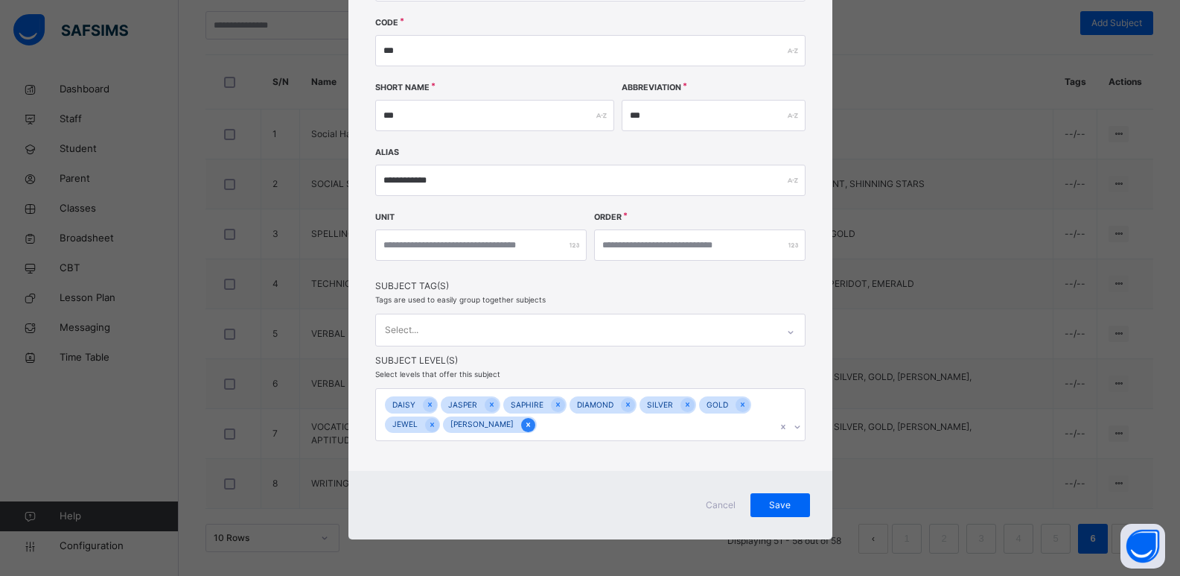
click at [524, 426] on icon at bounding box center [528, 424] width 8 height 10
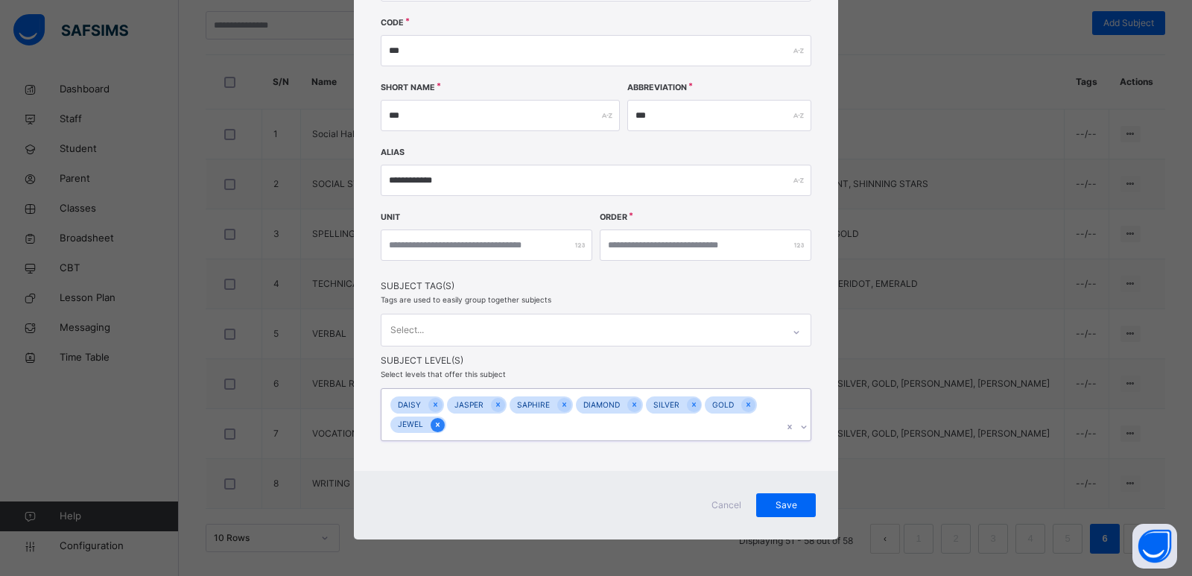
click at [434, 424] on icon at bounding box center [437, 424] width 8 height 10
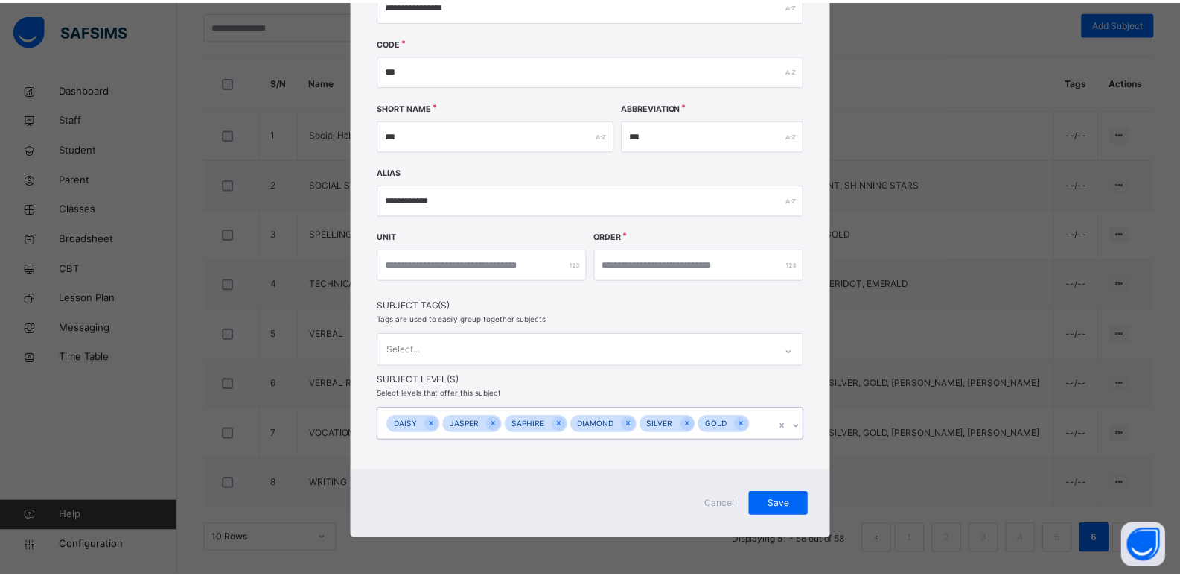
scroll to position [139, 0]
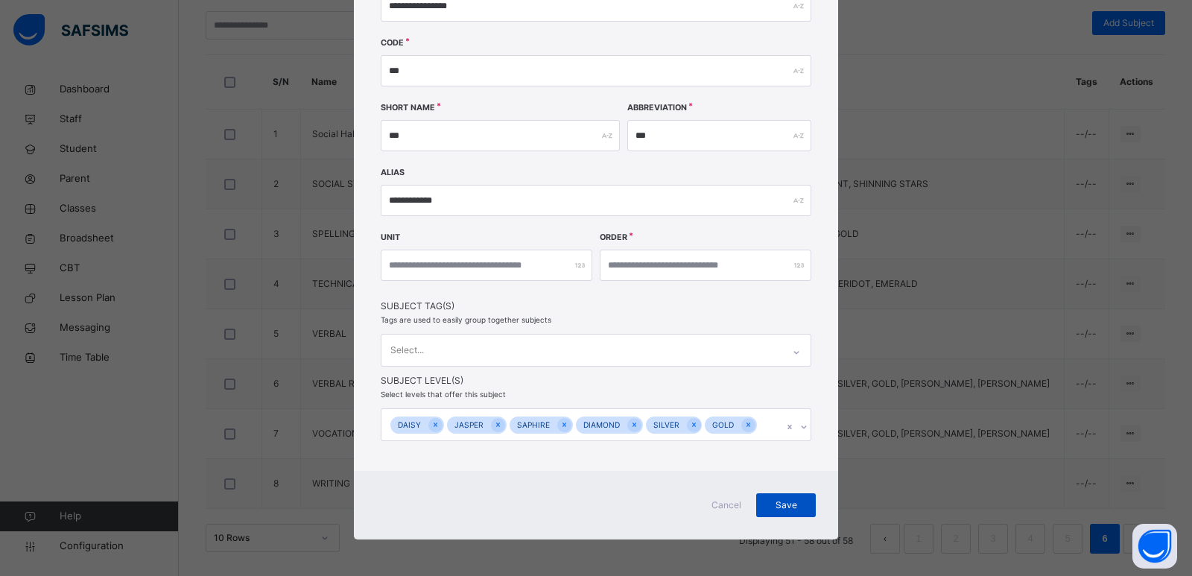
click at [784, 503] on span "Save" at bounding box center [785, 504] width 37 height 13
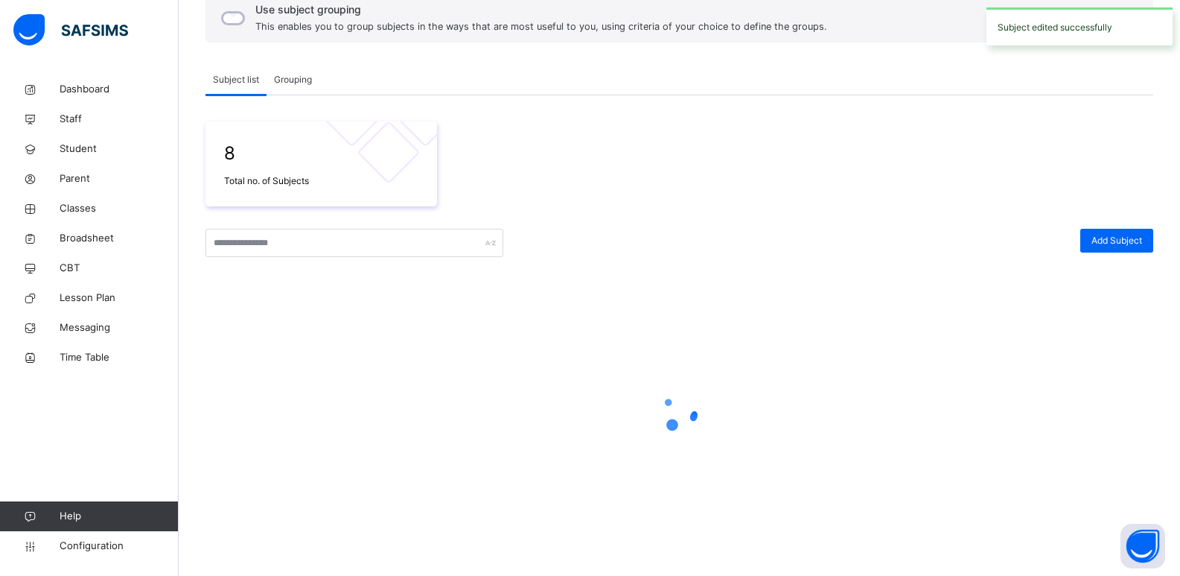
scroll to position [372, 0]
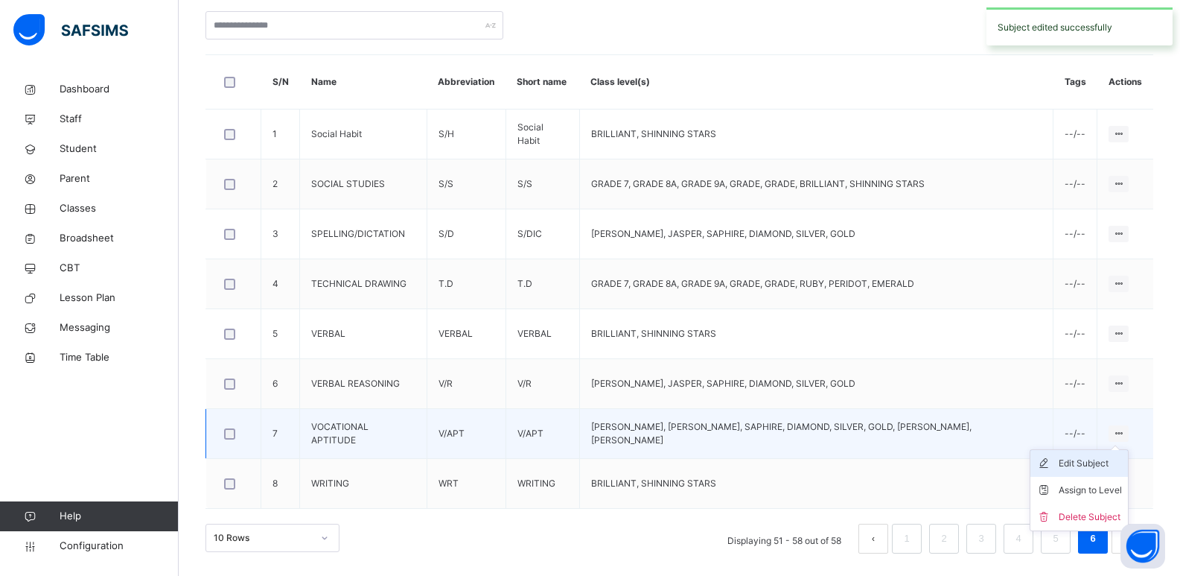
click at [1089, 458] on div "Edit Subject" at bounding box center [1090, 463] width 63 height 15
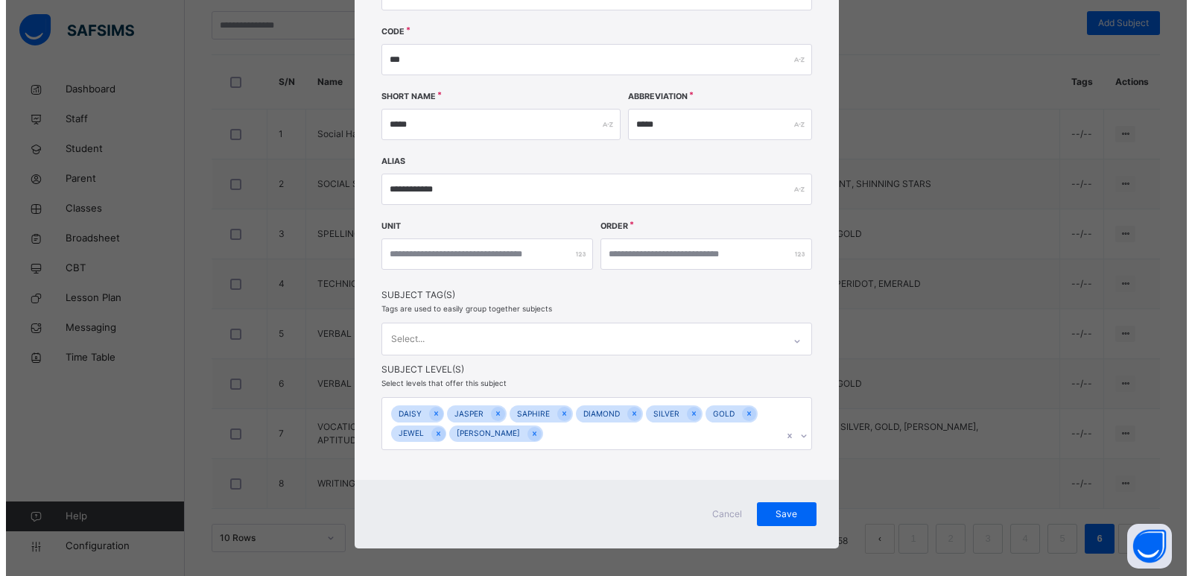
scroll to position [159, 0]
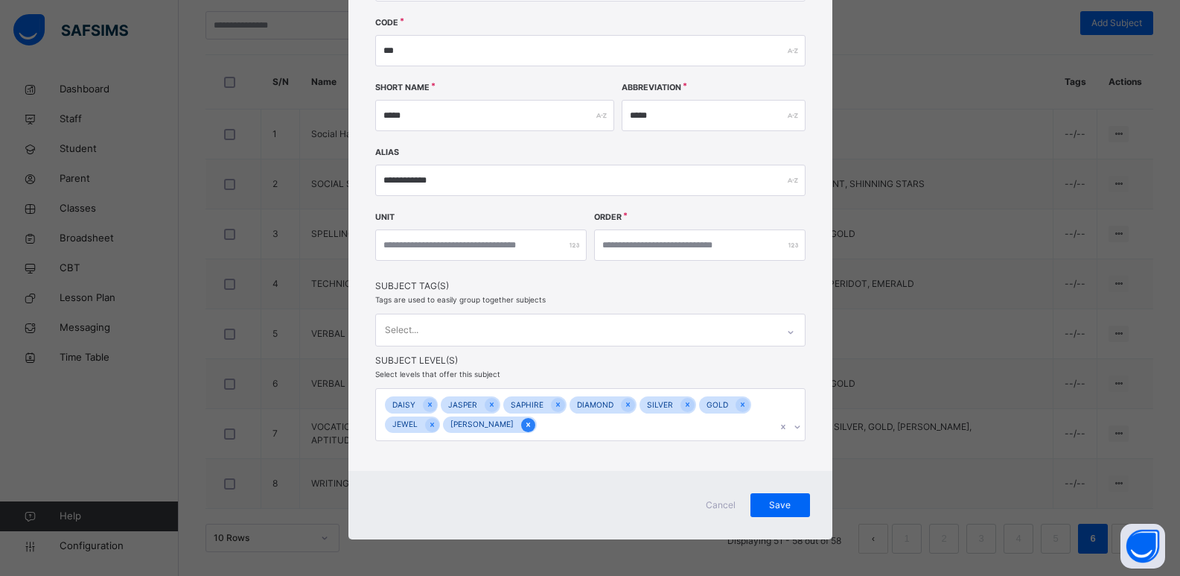
click at [527, 425] on icon at bounding box center [529, 424] width 4 height 4
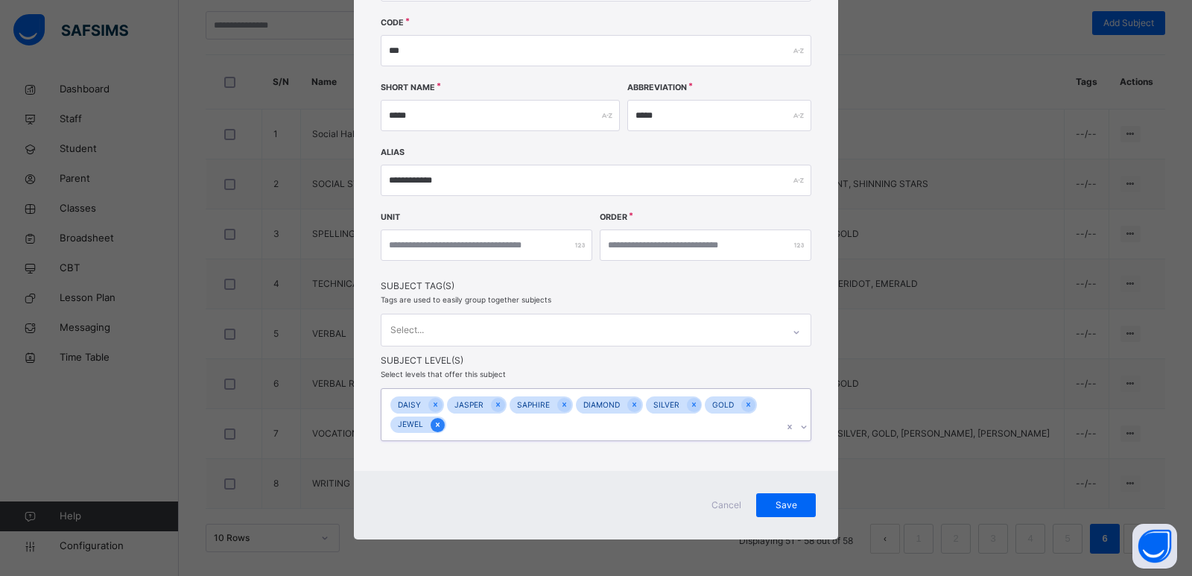
click at [430, 424] on div at bounding box center [437, 425] width 14 height 14
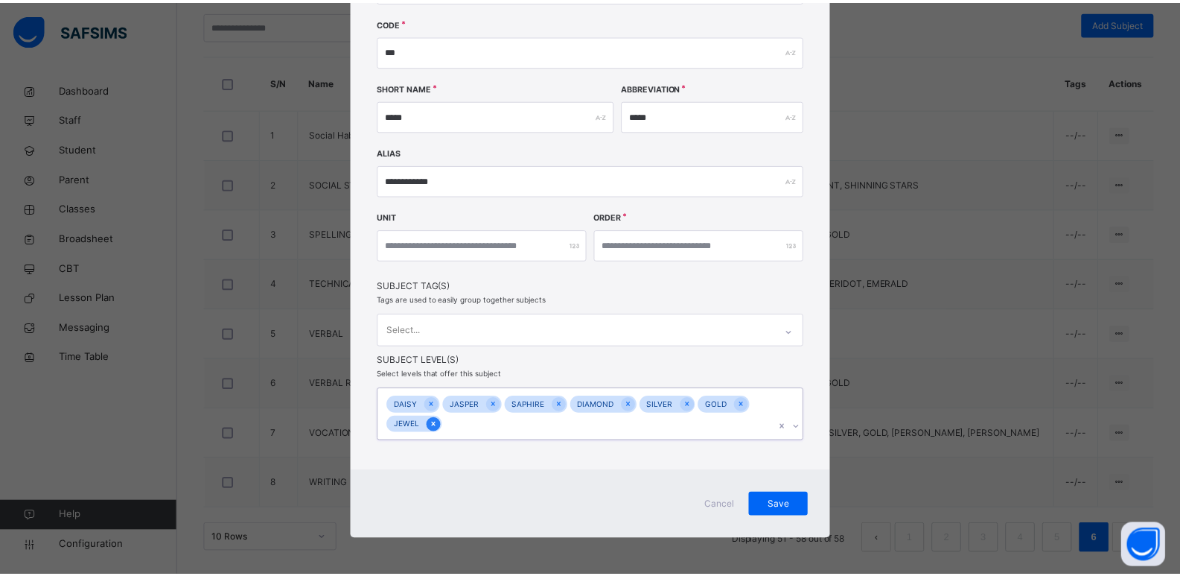
scroll to position [139, 0]
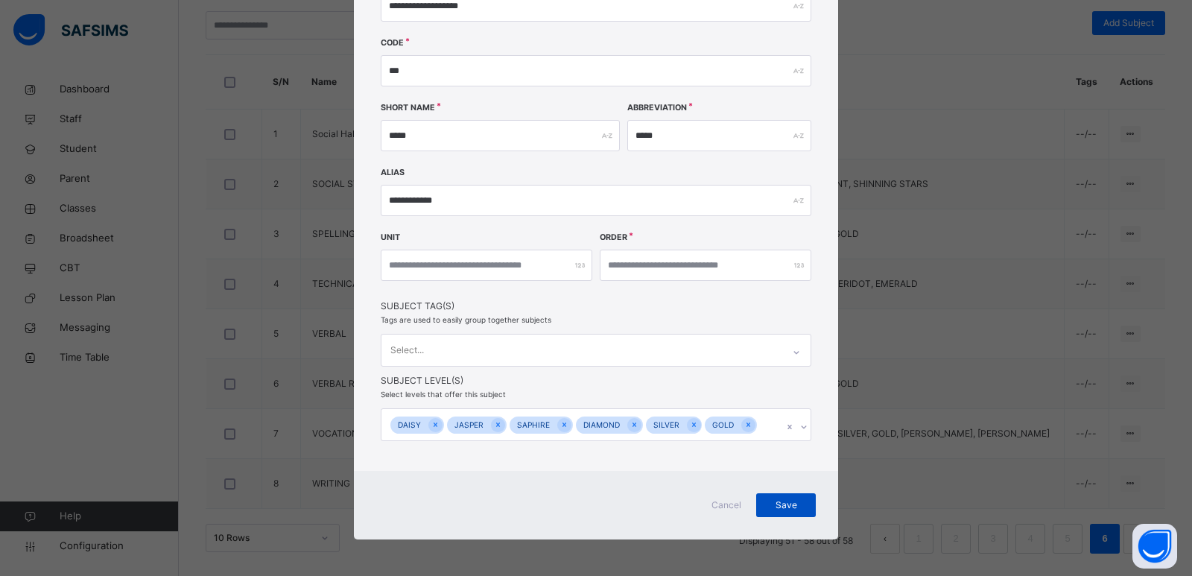
click at [804, 506] on div "Save" at bounding box center [786, 505] width 60 height 24
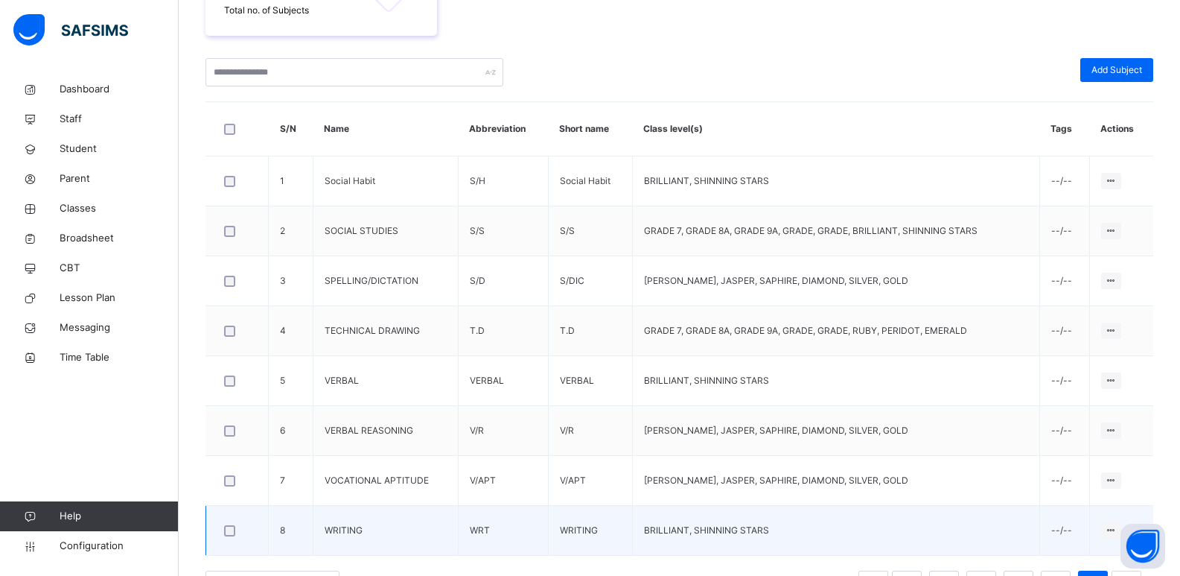
scroll to position [372, 0]
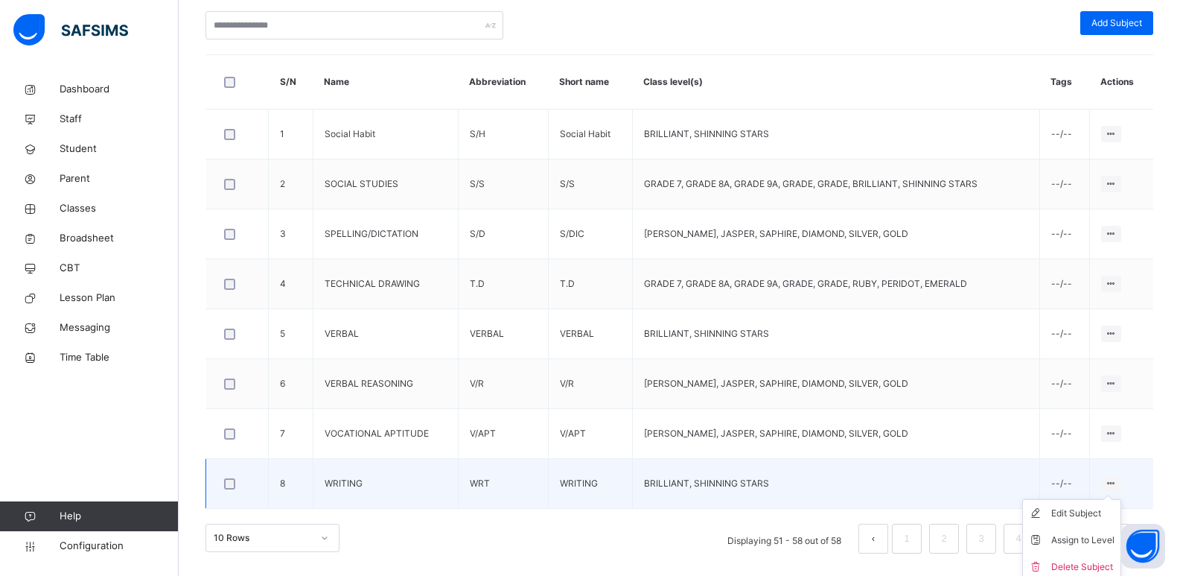
click at [1121, 499] on ul "Edit Subject Assign to Level Delete Subject" at bounding box center [1072, 540] width 99 height 82
click at [1082, 519] on div "Edit Subject" at bounding box center [1083, 513] width 63 height 15
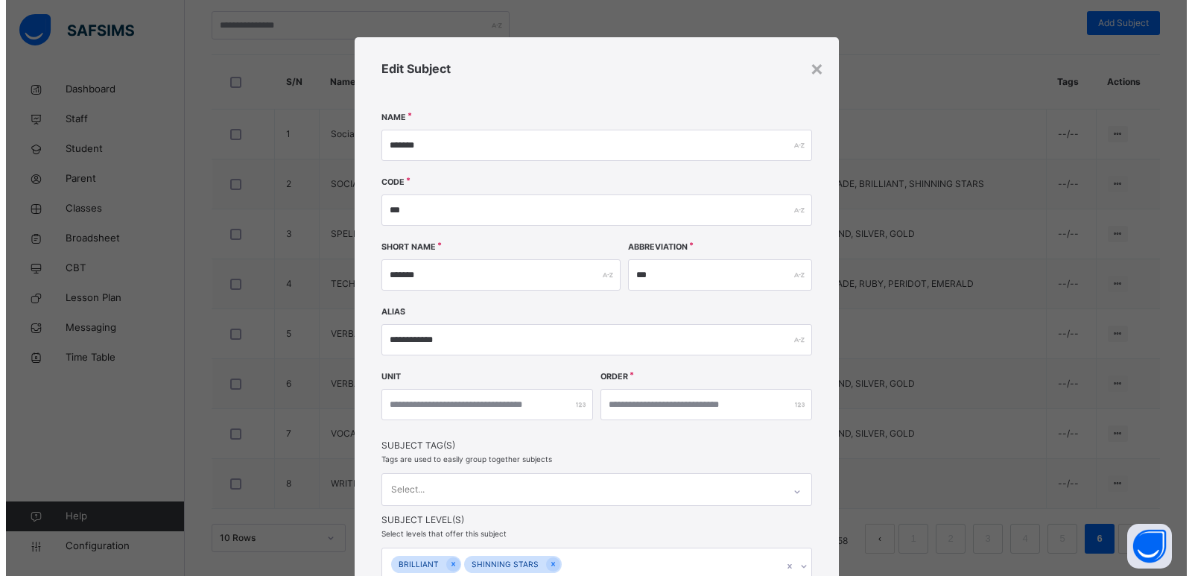
scroll to position [139, 0]
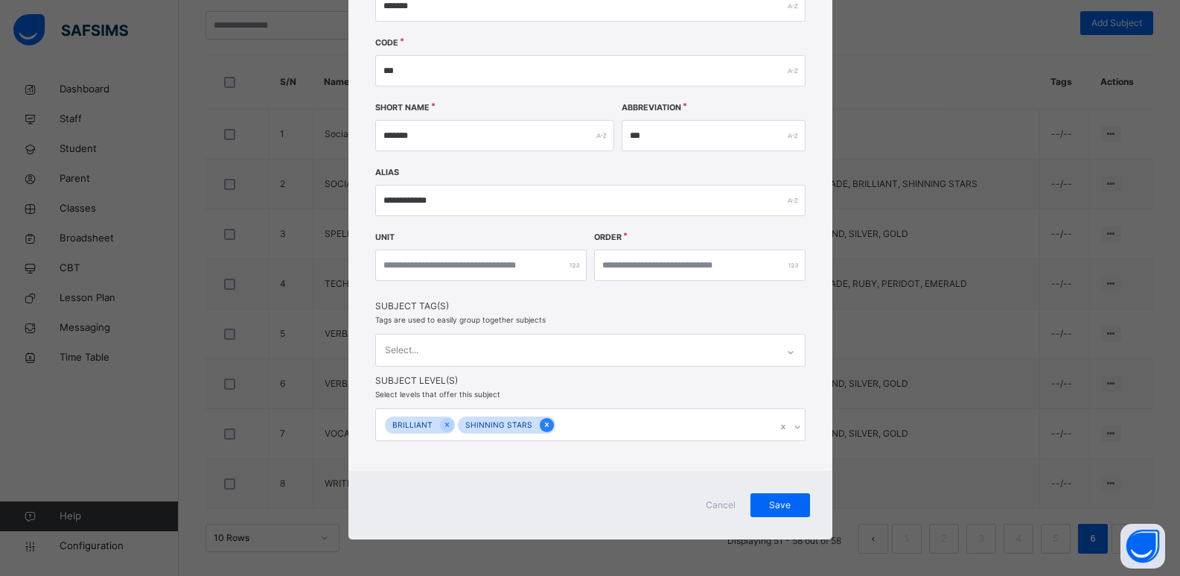
click at [540, 430] on div at bounding box center [547, 425] width 14 height 14
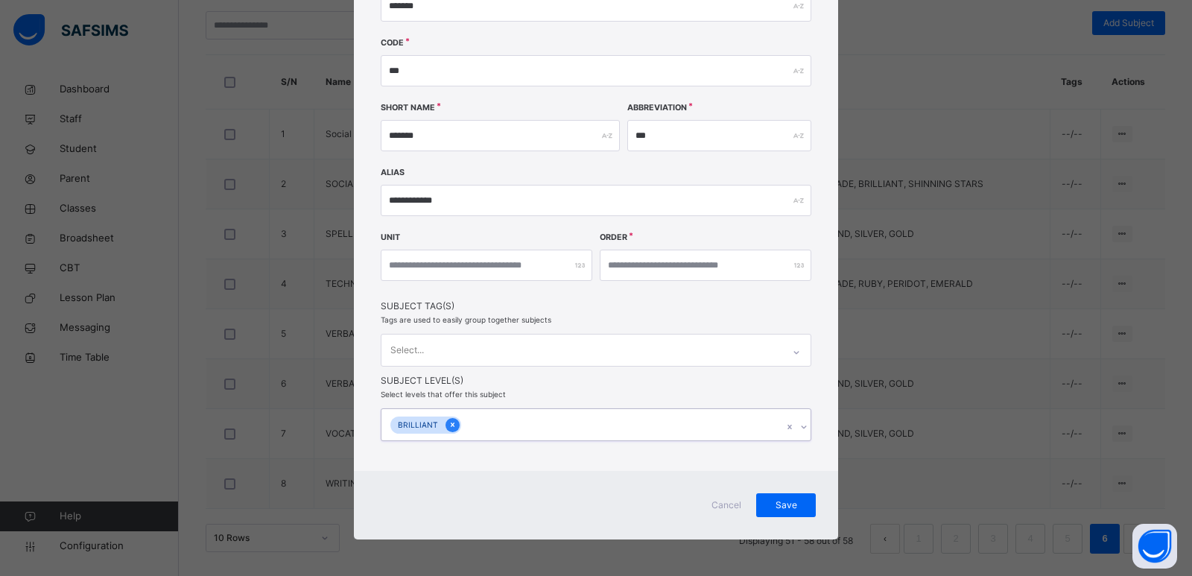
click at [445, 428] on div at bounding box center [452, 425] width 14 height 14
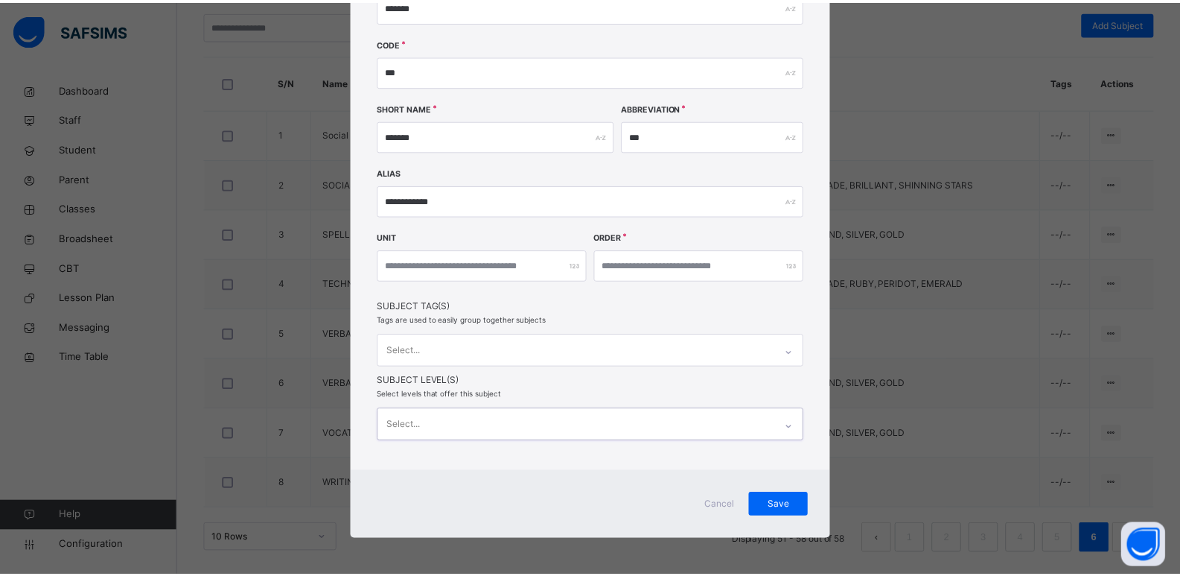
scroll to position [139, 0]
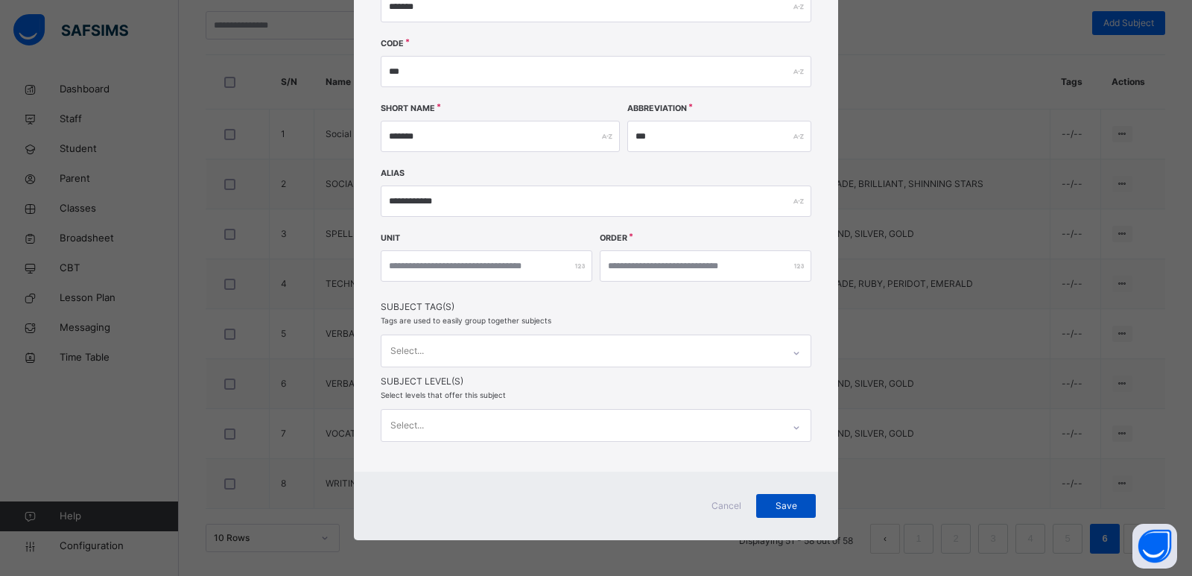
click at [778, 499] on span "Save" at bounding box center [785, 505] width 37 height 13
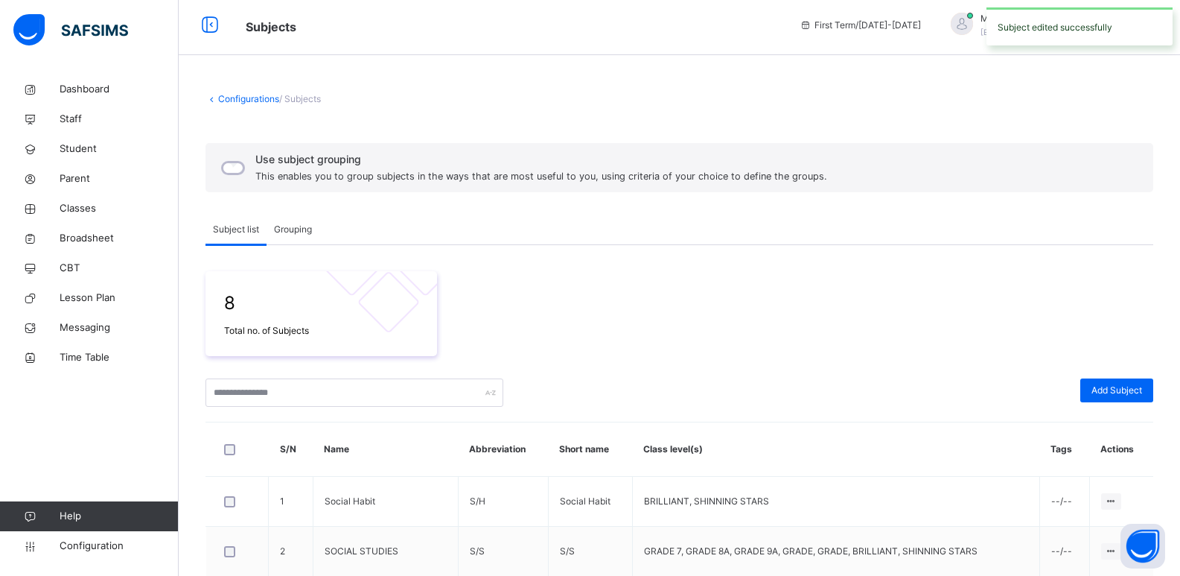
scroll to position [0, 0]
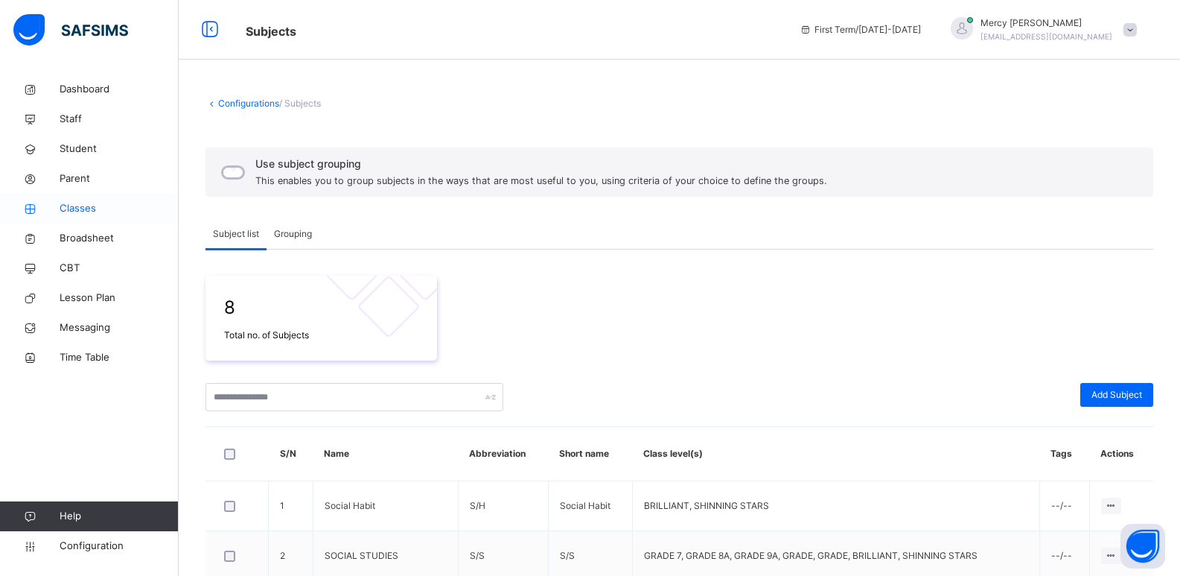
click at [97, 218] on link "Classes" at bounding box center [89, 209] width 179 height 30
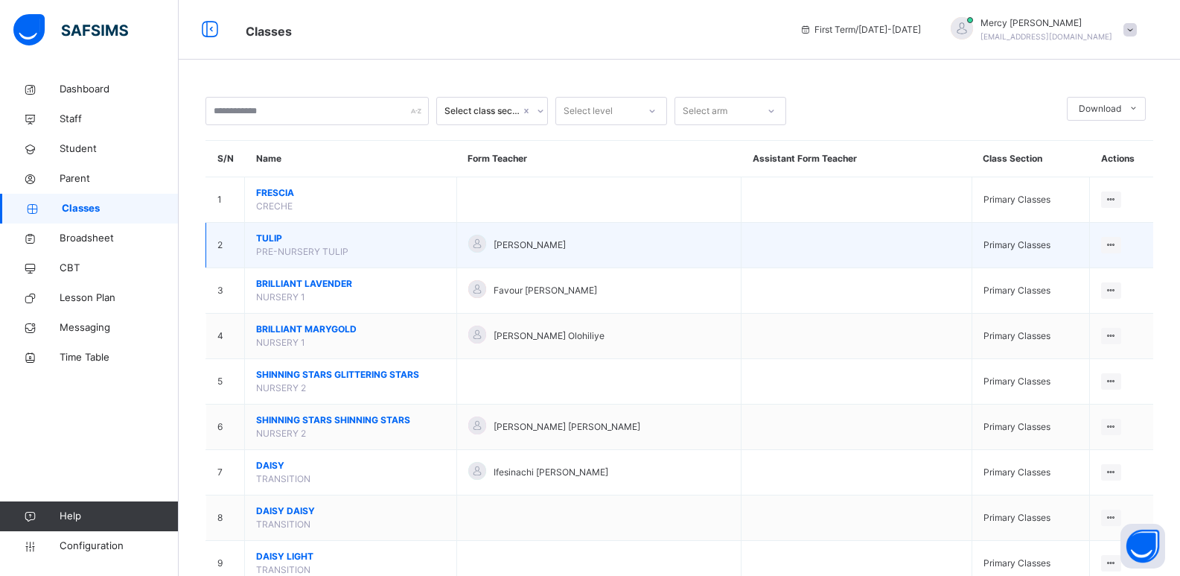
click at [267, 238] on span "TULIP" at bounding box center [350, 238] width 189 height 13
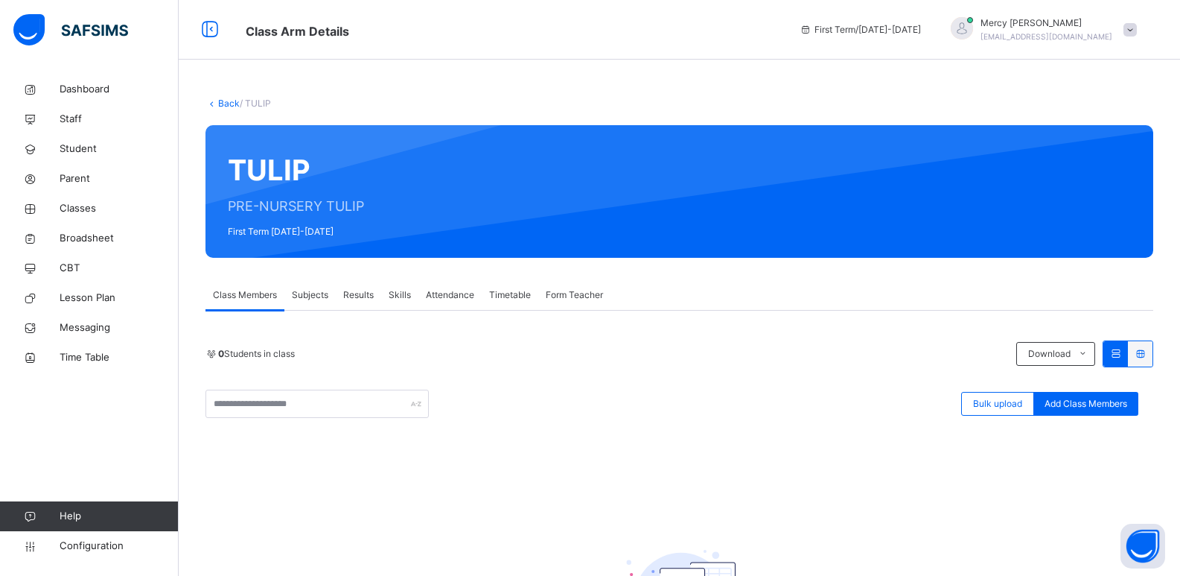
click at [314, 296] on span "Subjects" at bounding box center [310, 294] width 36 height 13
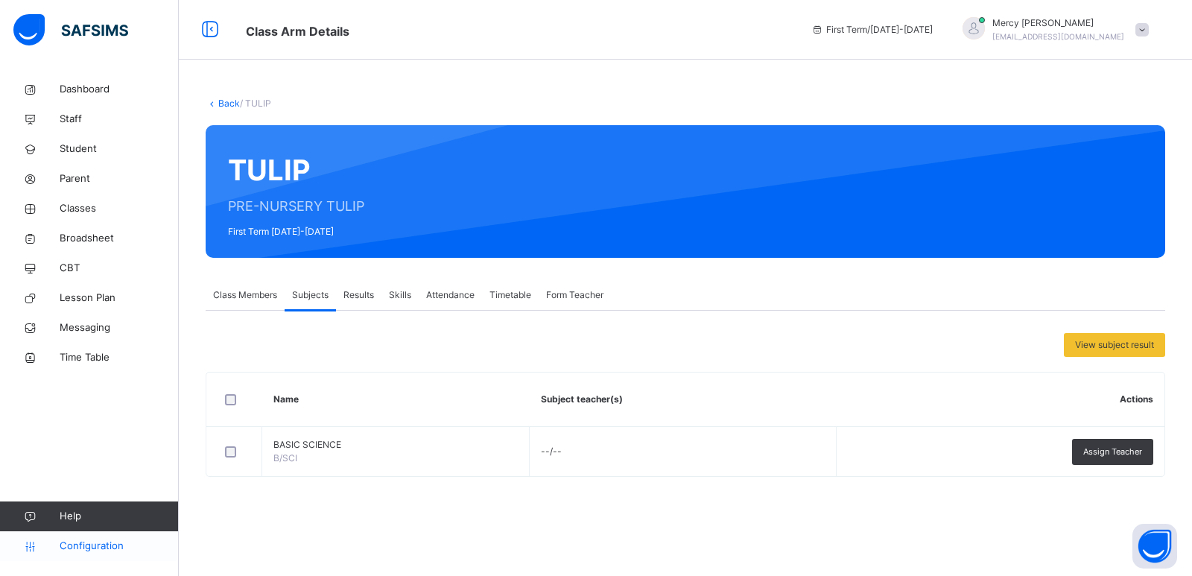
click at [82, 543] on span "Configuration" at bounding box center [119, 545] width 118 height 15
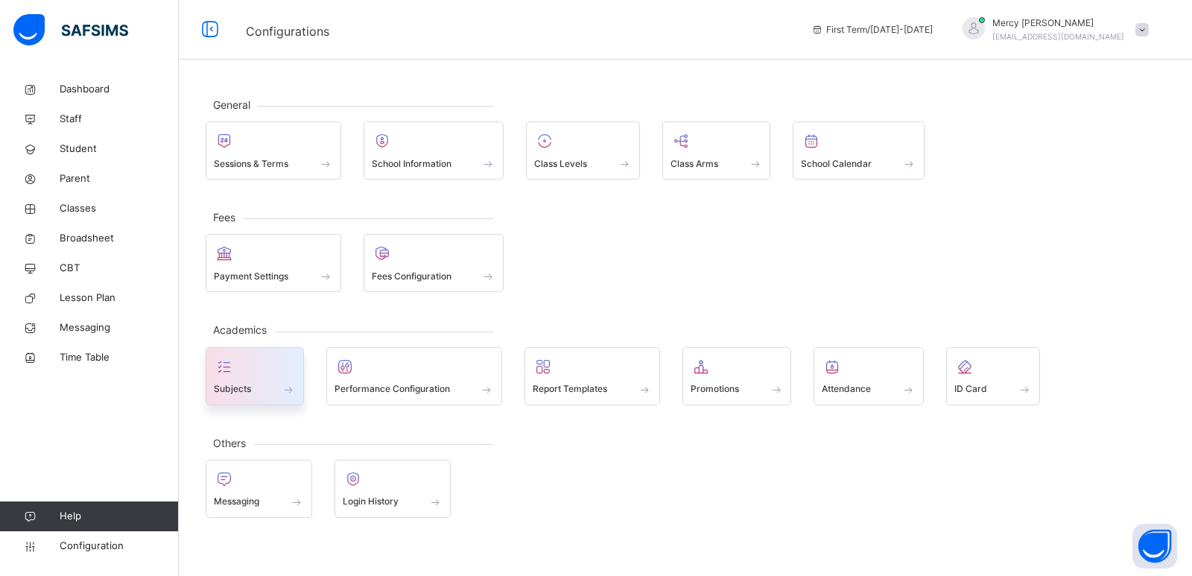
click at [230, 378] on span at bounding box center [255, 380] width 82 height 4
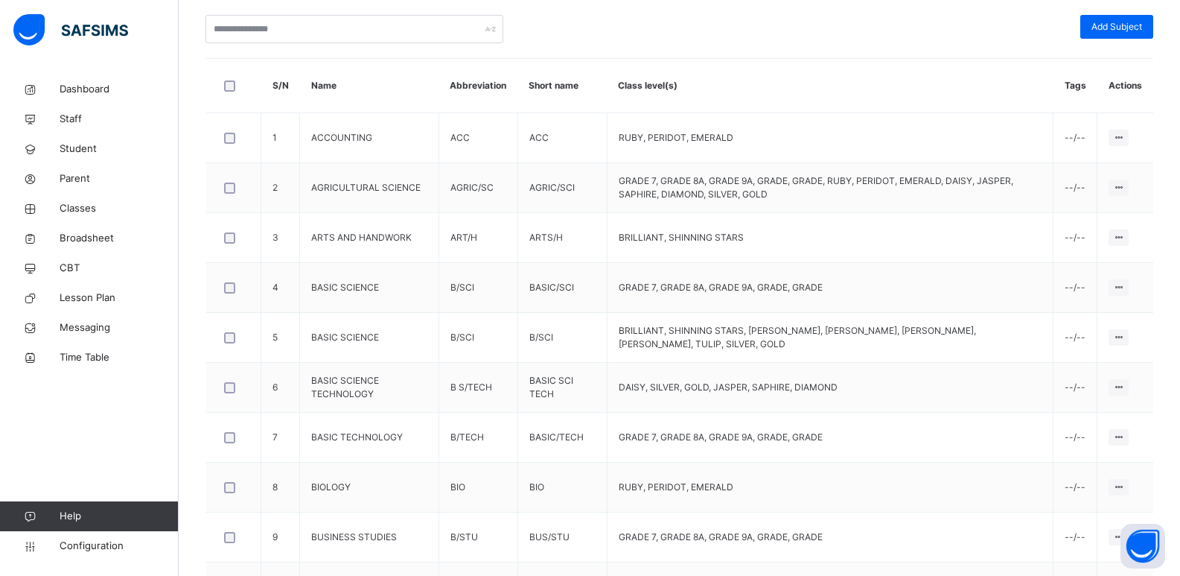
scroll to position [372, 0]
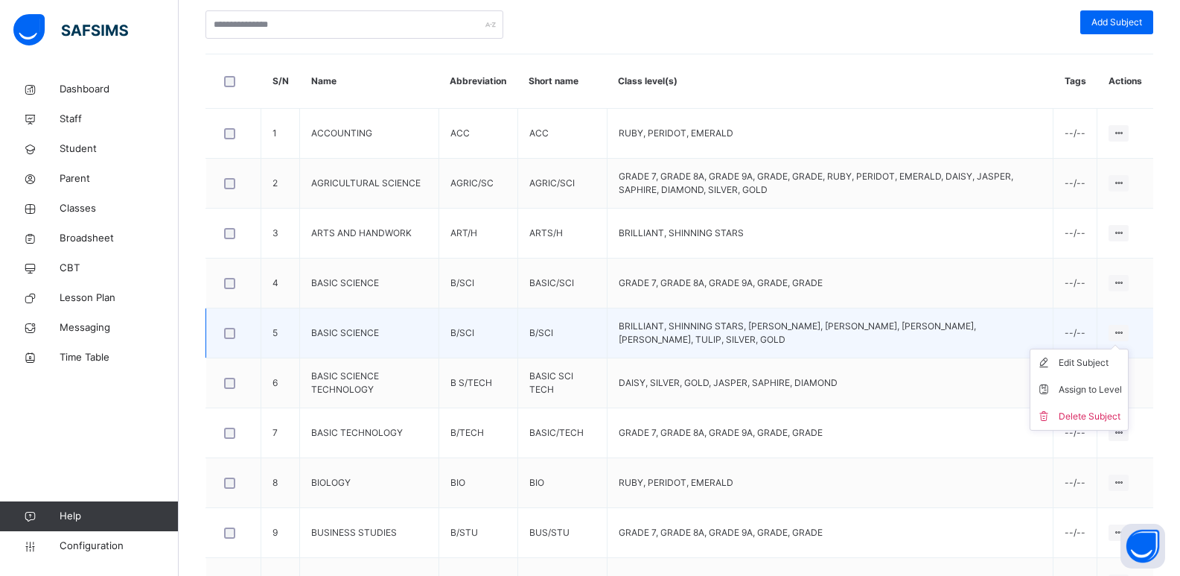
click at [1125, 332] on icon at bounding box center [1119, 332] width 13 height 11
click at [1096, 366] on div "Edit Subject" at bounding box center [1090, 362] width 63 height 15
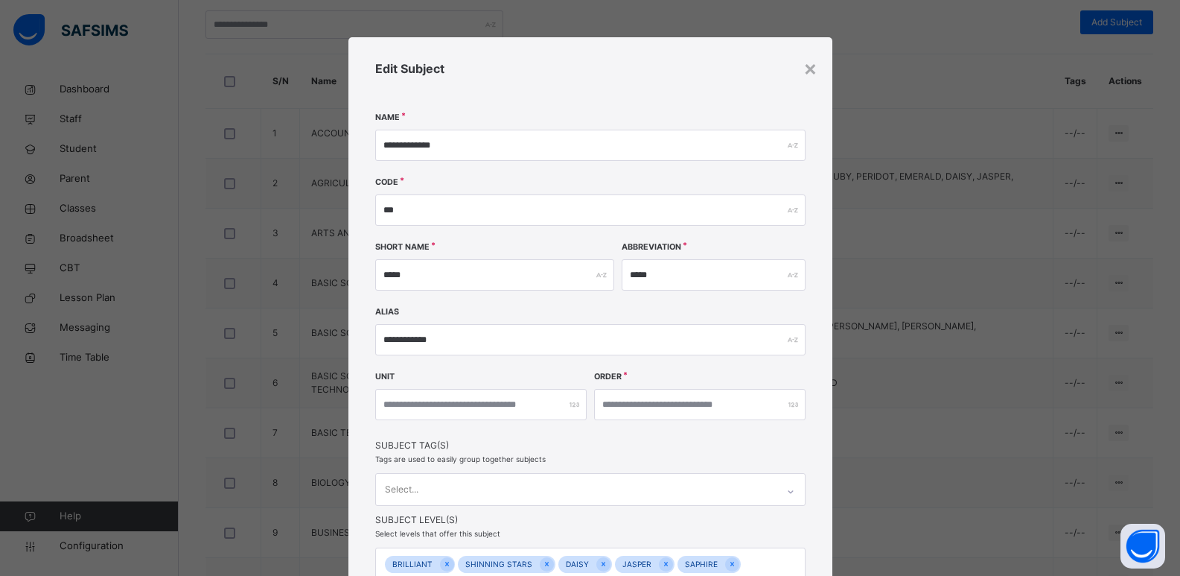
scroll to position [159, 0]
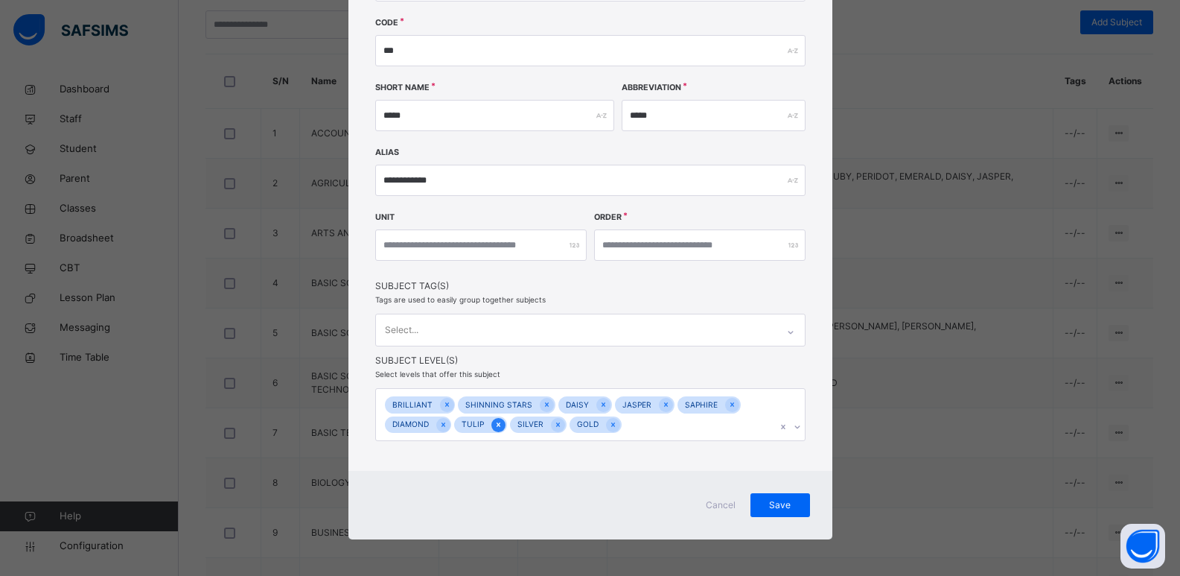
click at [497, 423] on icon at bounding box center [499, 424] width 4 height 4
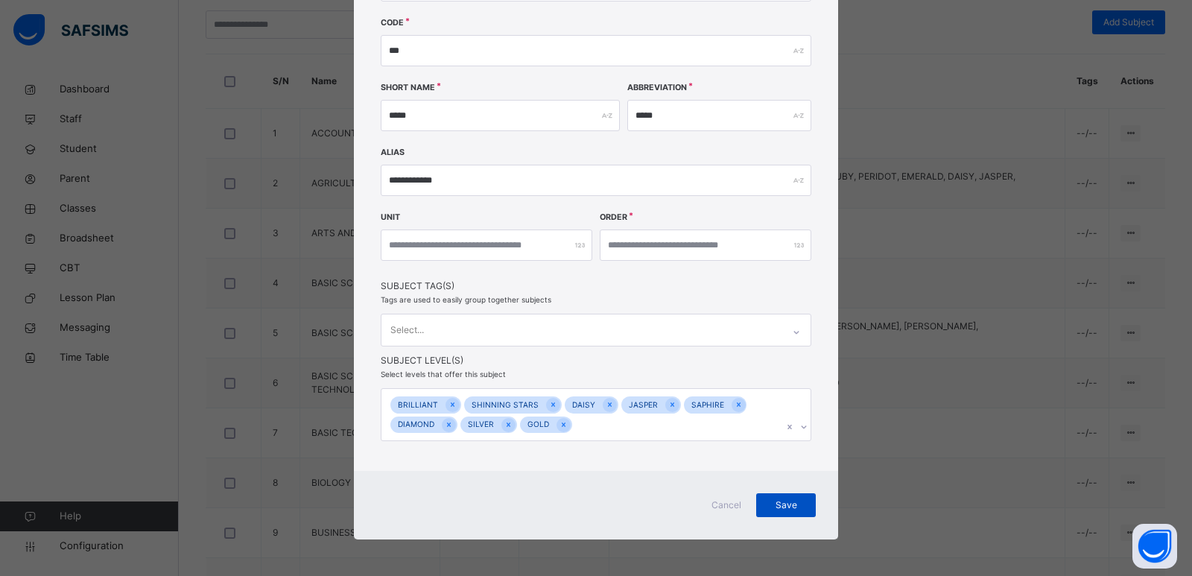
click at [789, 507] on span "Save" at bounding box center [785, 504] width 37 height 13
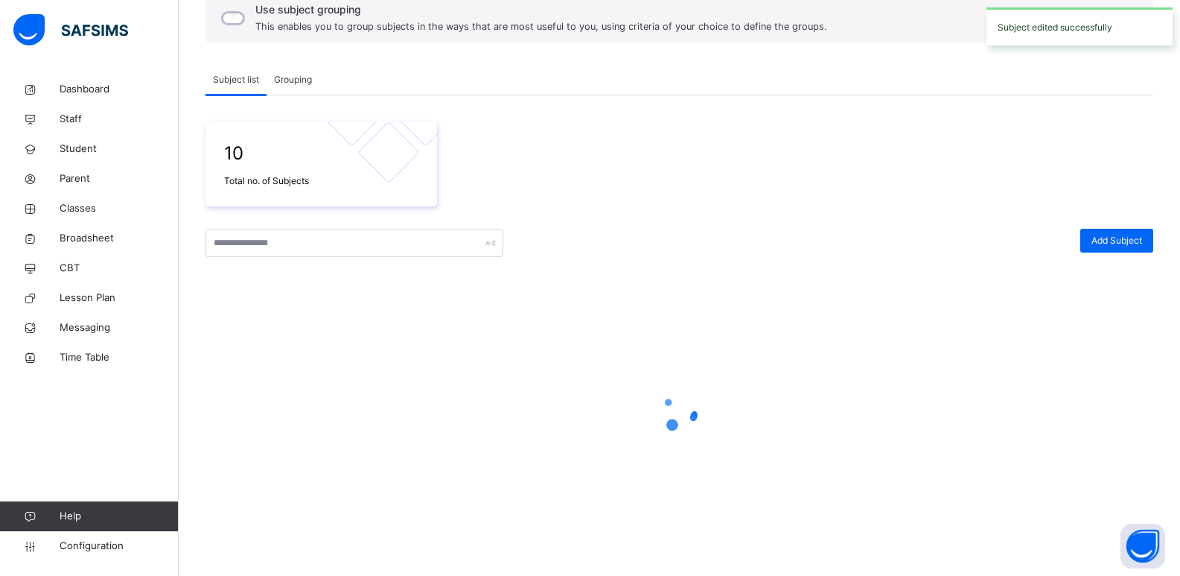
scroll to position [372, 0]
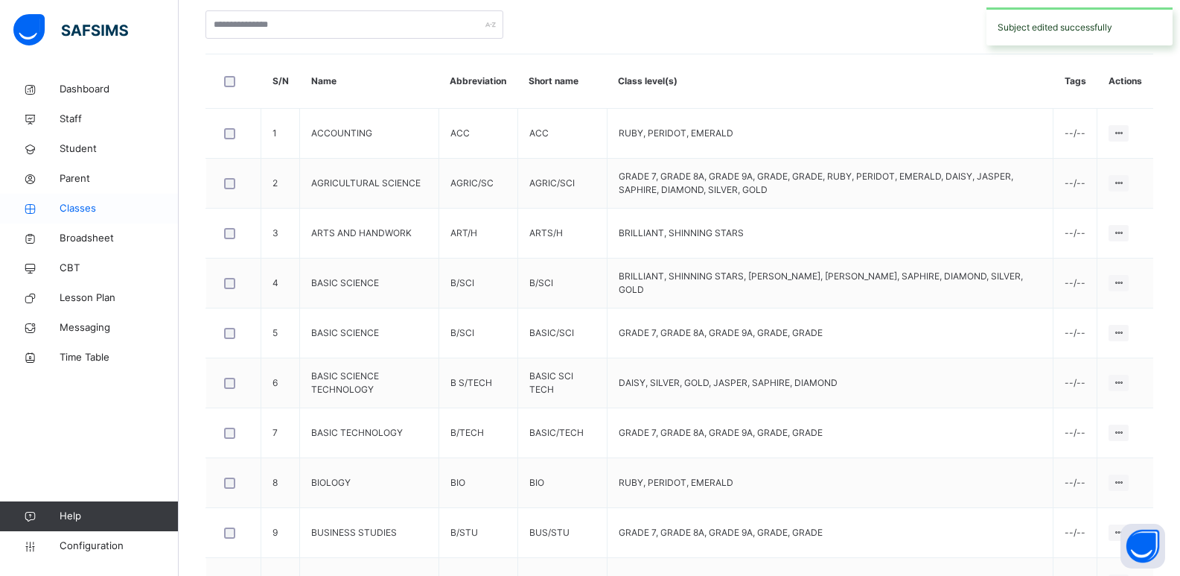
click at [86, 211] on span "Classes" at bounding box center [119, 208] width 119 height 15
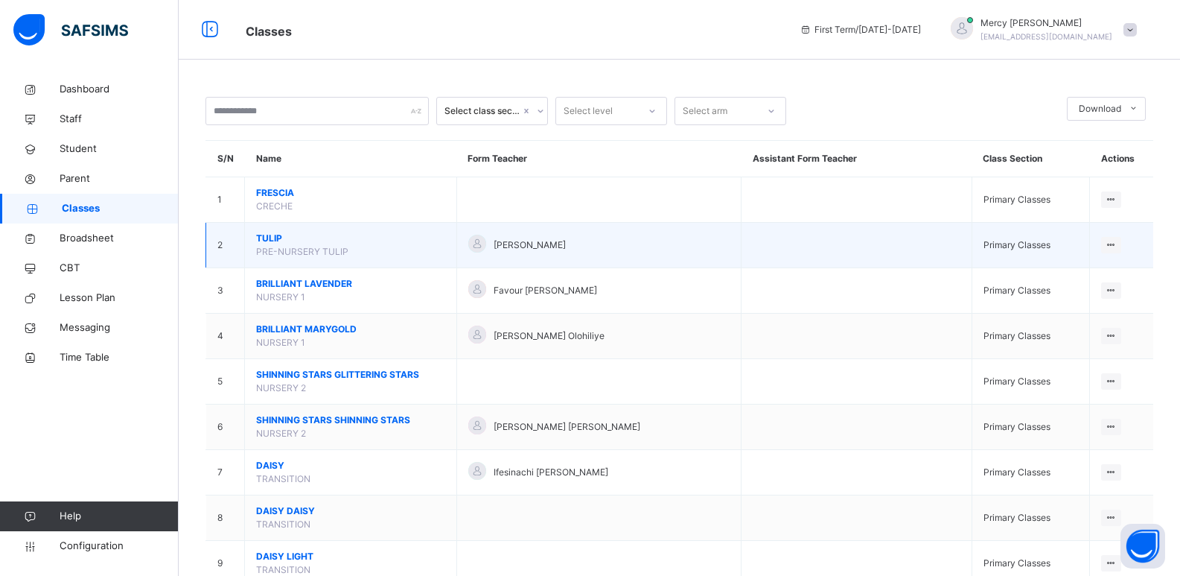
click at [261, 242] on span "TULIP" at bounding box center [350, 238] width 189 height 13
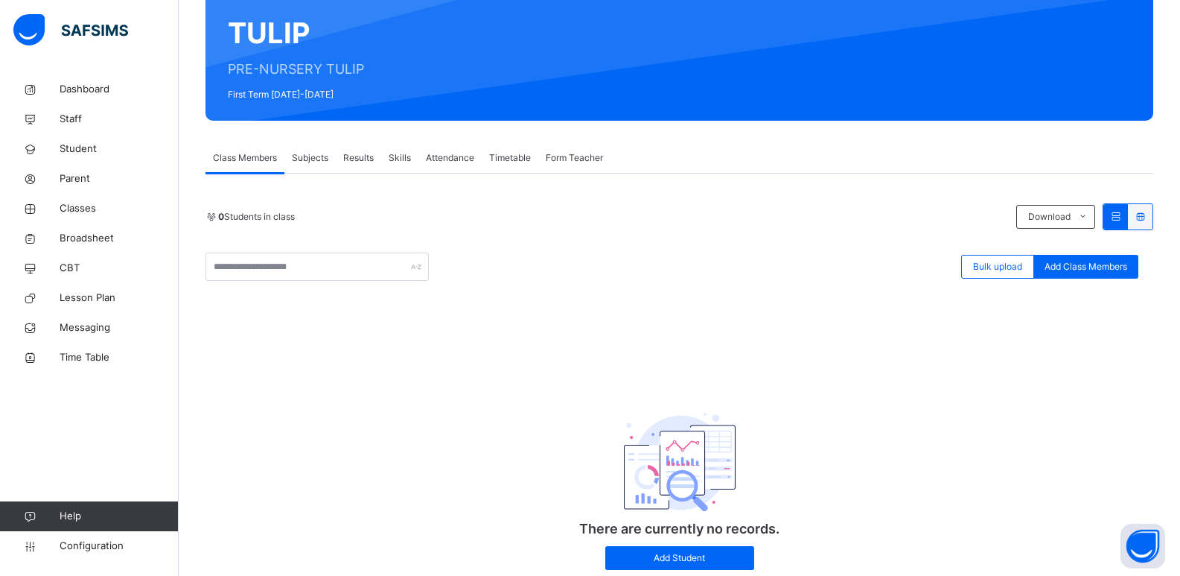
scroll to position [184, 0]
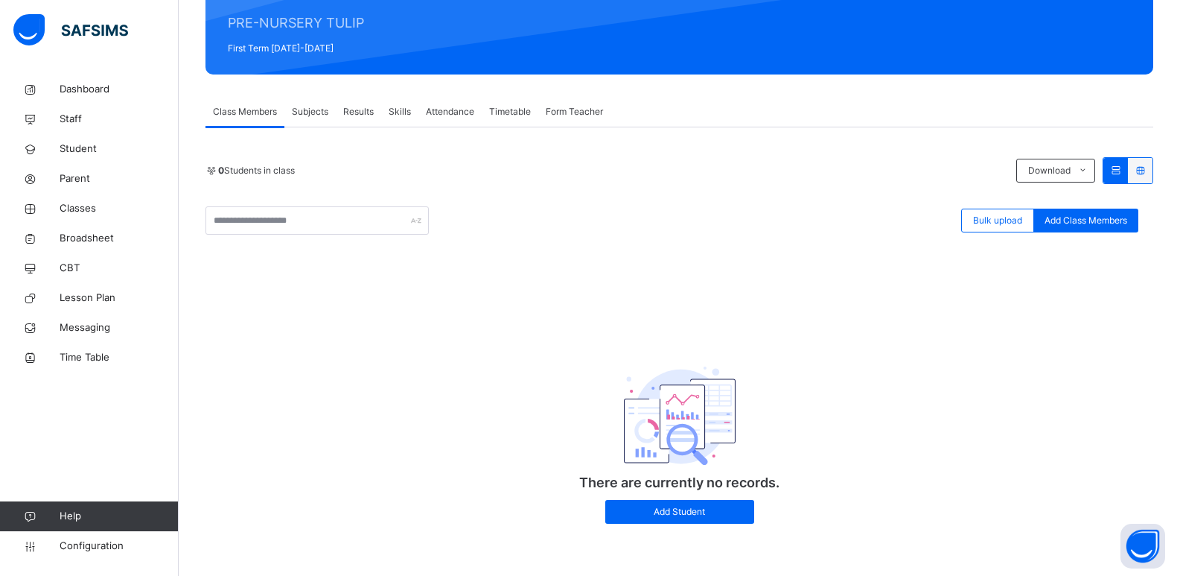
click at [314, 114] on span "Subjects" at bounding box center [310, 111] width 36 height 13
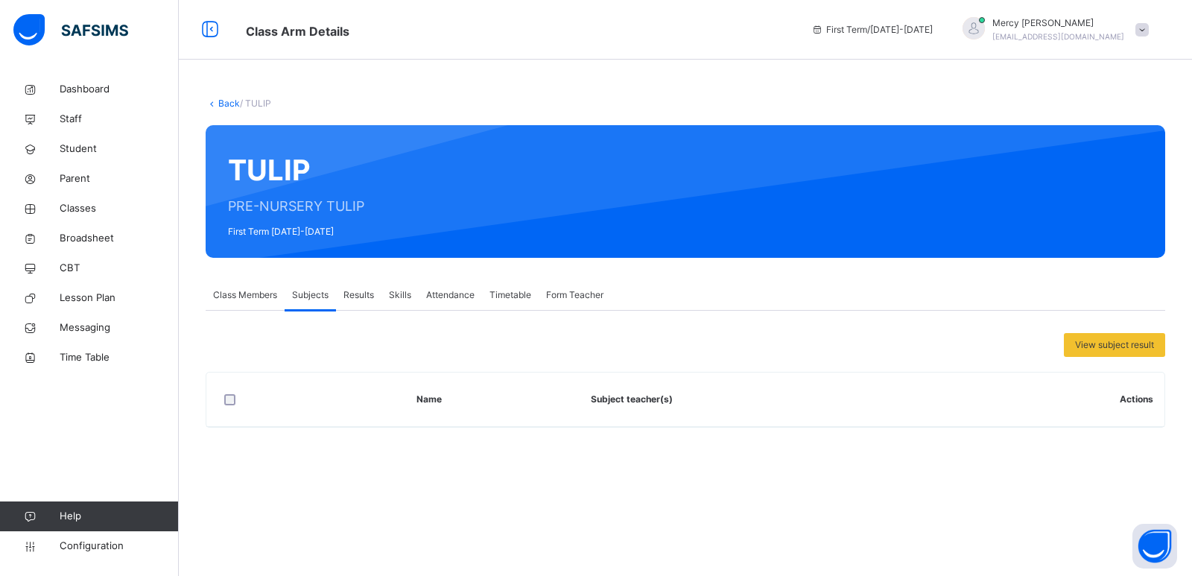
click at [362, 295] on span "Results" at bounding box center [358, 294] width 31 height 13
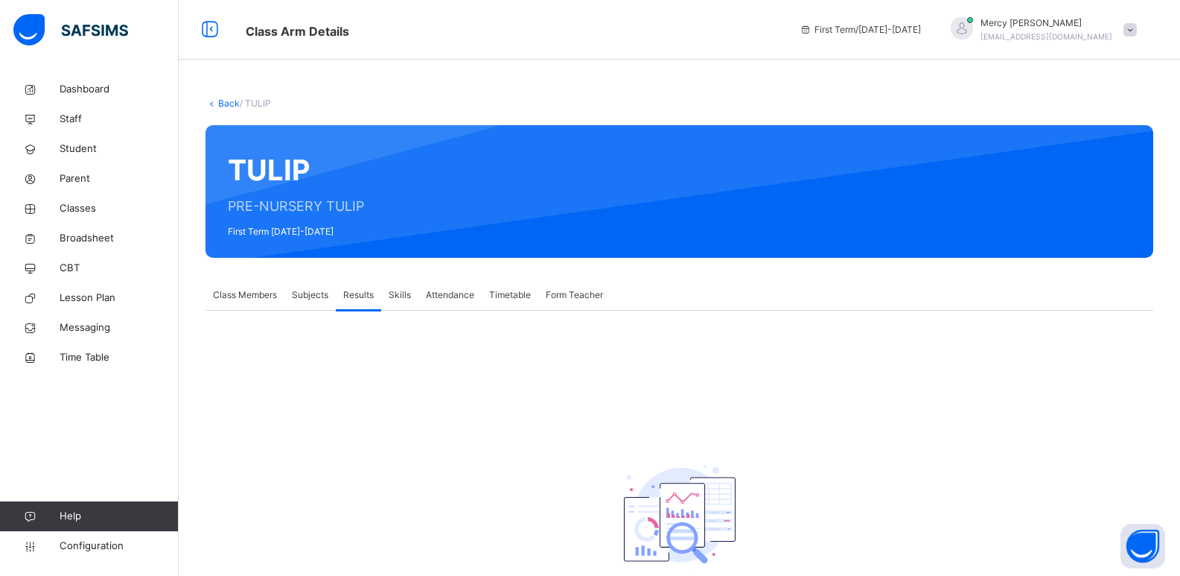
click at [407, 306] on div "Skills" at bounding box center [399, 295] width 37 height 30
click at [455, 283] on div "Attendance" at bounding box center [450, 295] width 63 height 30
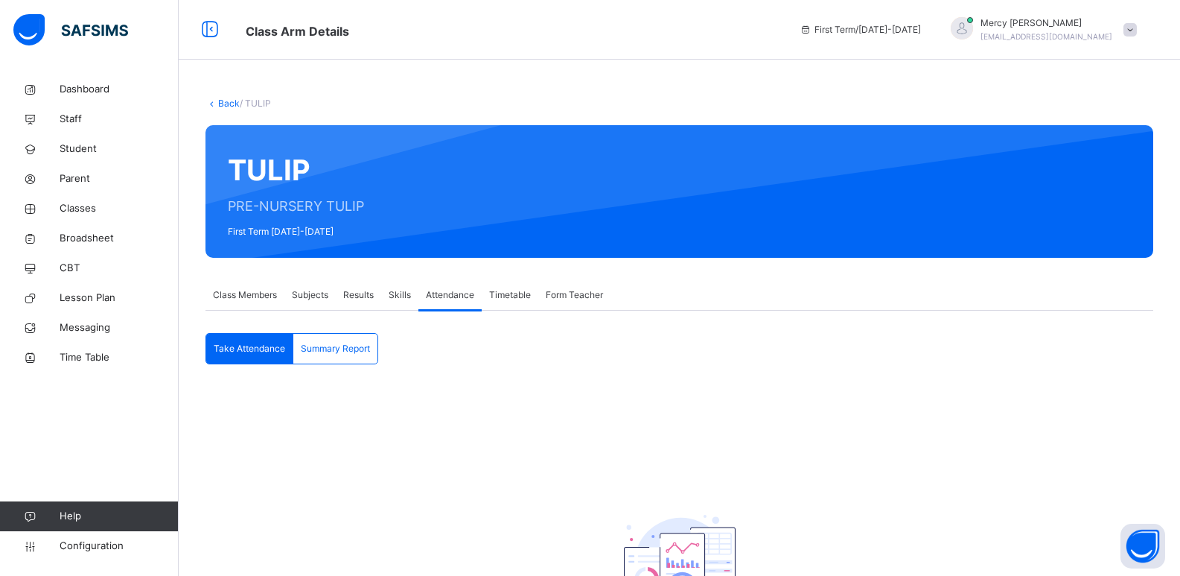
click at [511, 291] on span "Timetable" at bounding box center [510, 294] width 42 height 13
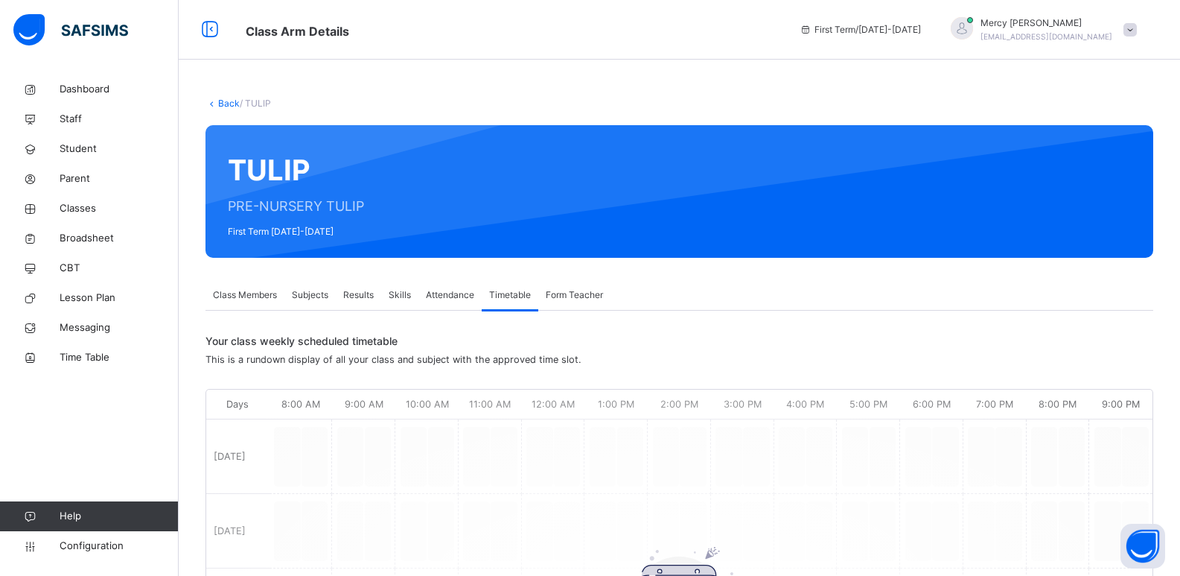
click at [509, 294] on span "Timetable" at bounding box center [510, 294] width 42 height 13
click at [562, 295] on span "Form Teacher" at bounding box center [574, 294] width 57 height 13
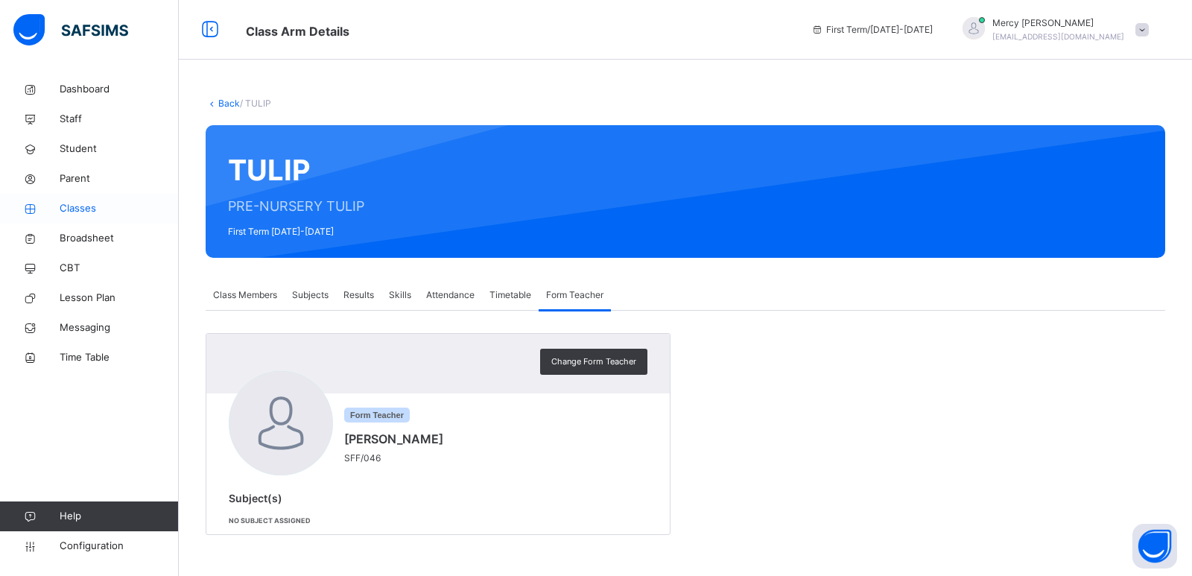
click at [92, 217] on link "Classes" at bounding box center [89, 209] width 179 height 30
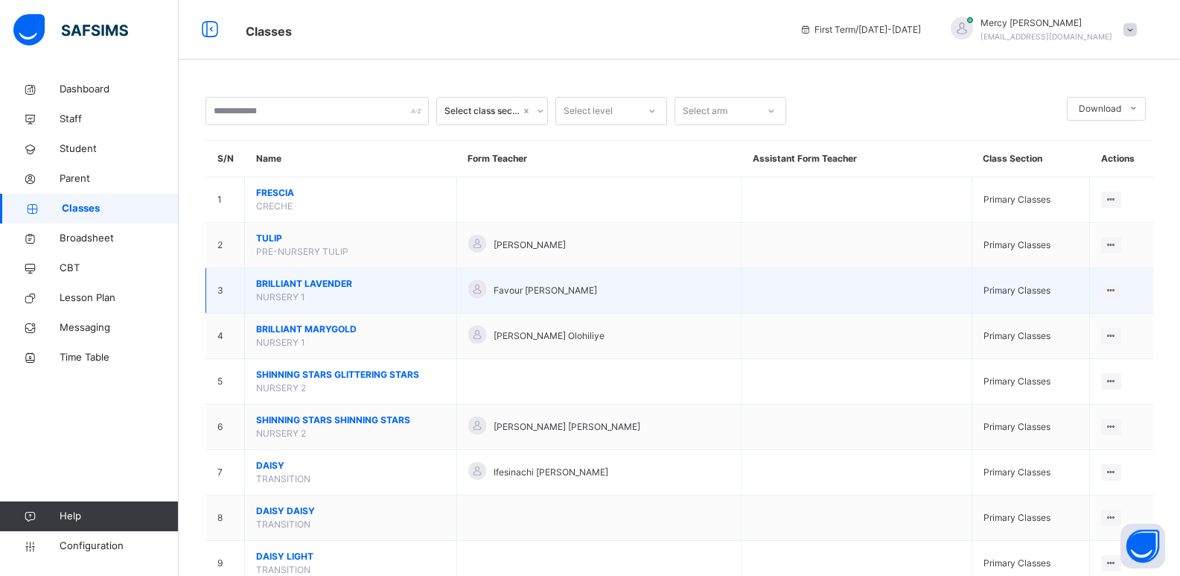
click at [299, 280] on span "BRILLIANT LAVENDER" at bounding box center [350, 283] width 189 height 13
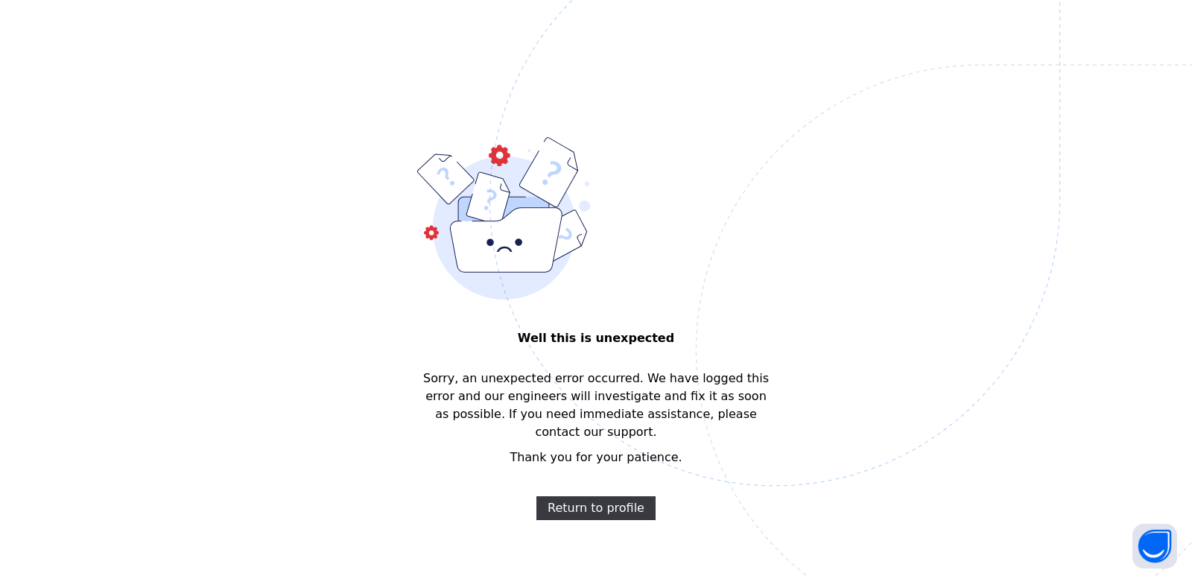
click at [615, 331] on img at bounding box center [877, 275] width 777 height 720
click at [591, 327] on img at bounding box center [877, 275] width 777 height 720
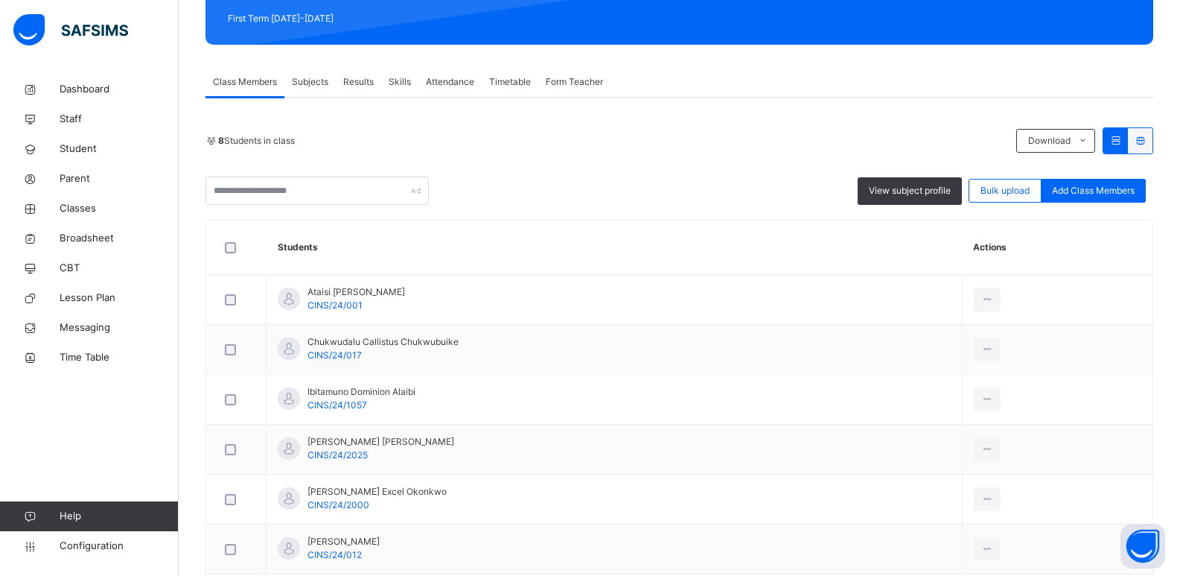
scroll to position [190, 0]
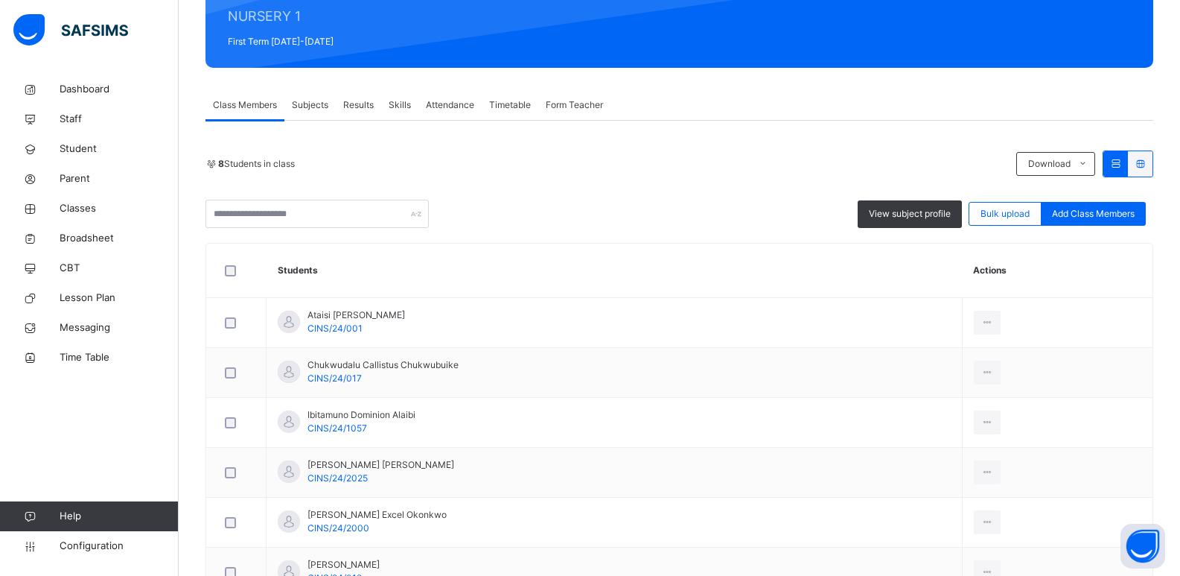
click at [324, 105] on span "Subjects" at bounding box center [310, 104] width 36 height 13
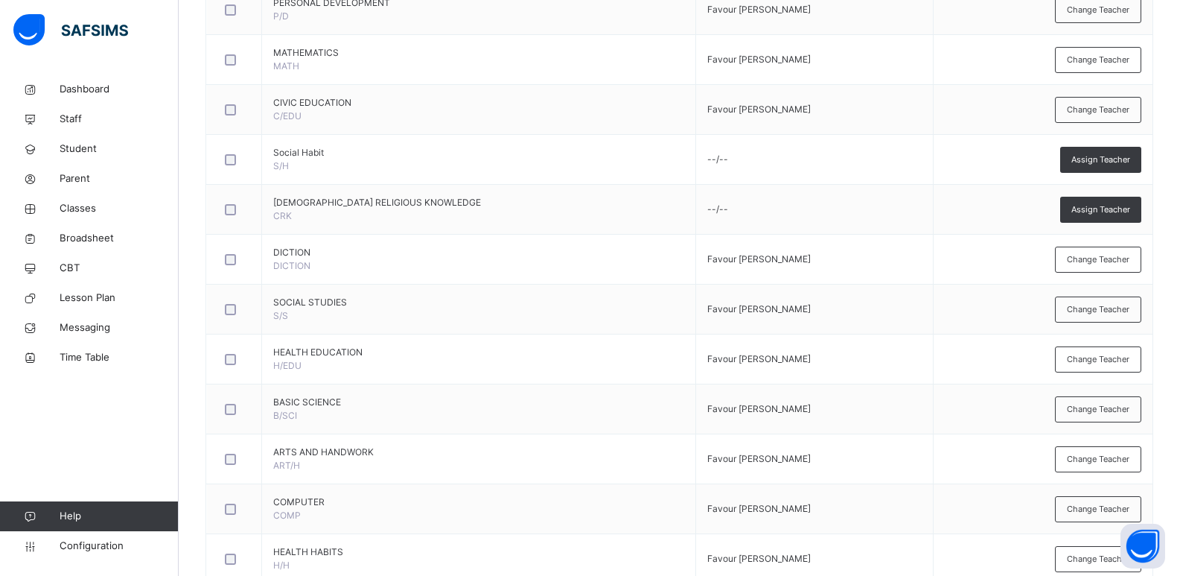
scroll to position [484, 0]
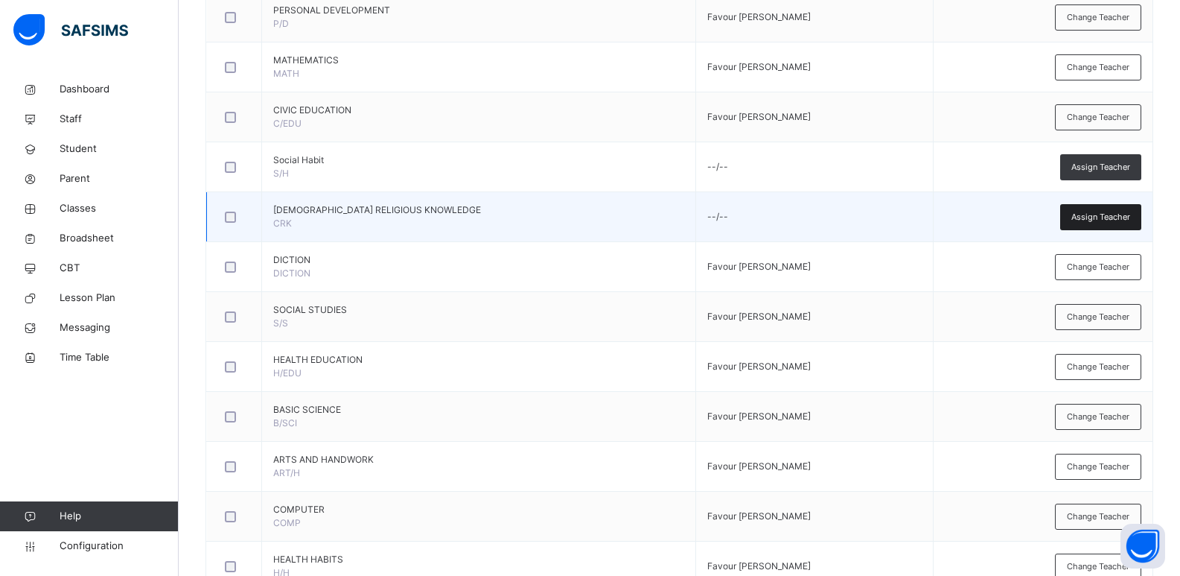
click at [1108, 214] on span "Assign Teacher" at bounding box center [1101, 217] width 59 height 13
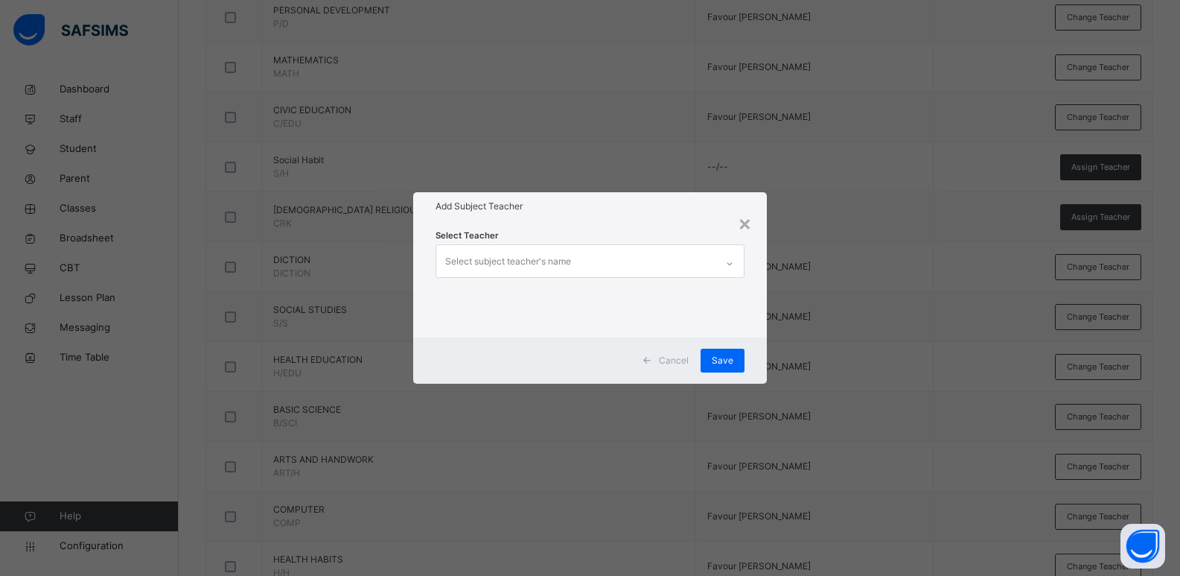
click at [684, 263] on div "Select subject teacher's name" at bounding box center [576, 260] width 280 height 31
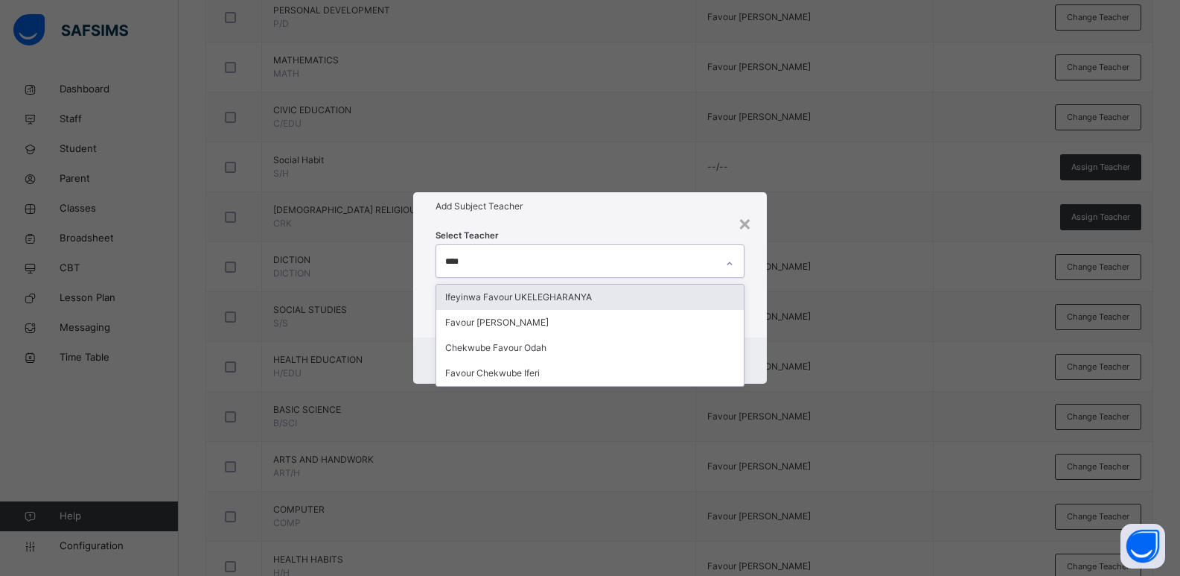
type input "*****"
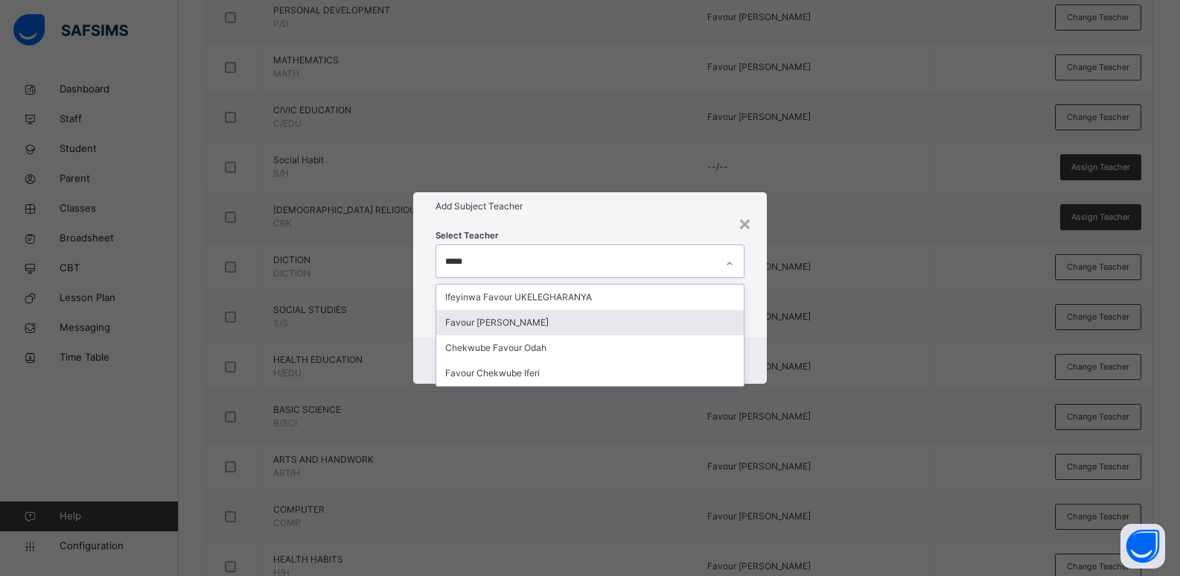
click at [566, 322] on div "Favour Bassey DENIS" at bounding box center [590, 322] width 308 height 25
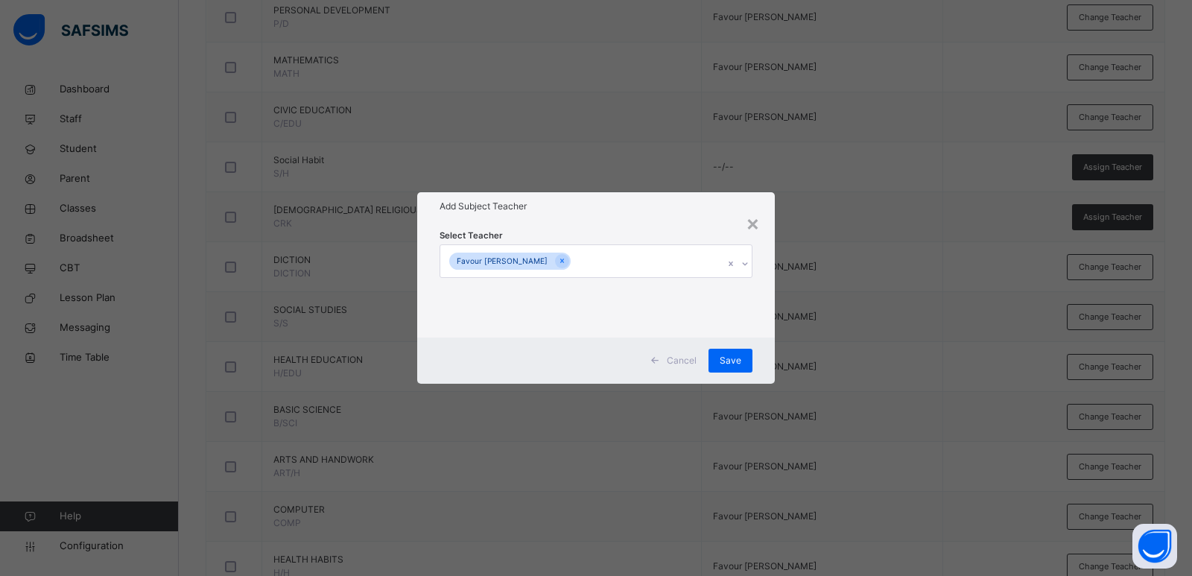
click at [774, 314] on div "Select Teacher Favour Bassey DENIS" at bounding box center [595, 278] width 357 height 116
click at [728, 354] on span "Save" at bounding box center [730, 360] width 22 height 13
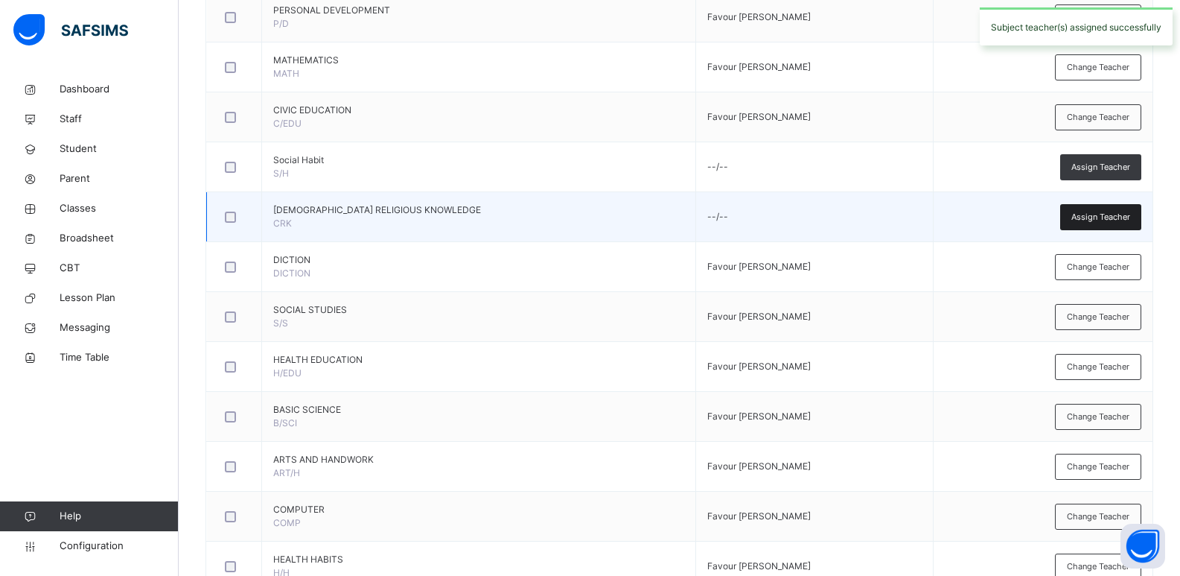
click at [1094, 214] on span "Assign Teacher" at bounding box center [1101, 217] width 59 height 13
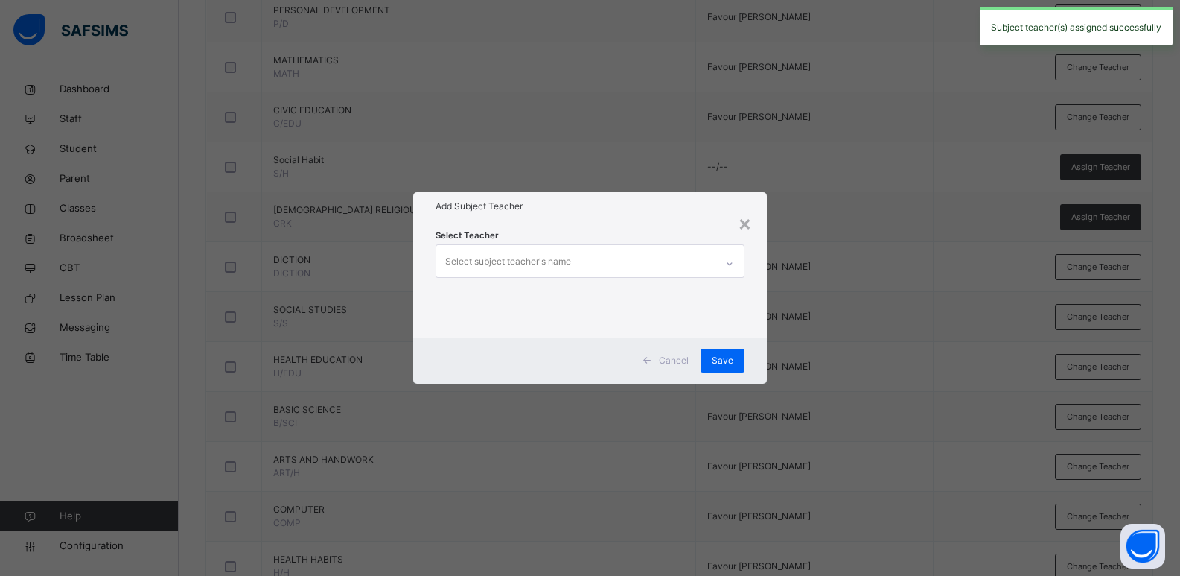
click at [685, 264] on div "Select subject teacher's name" at bounding box center [576, 260] width 280 height 31
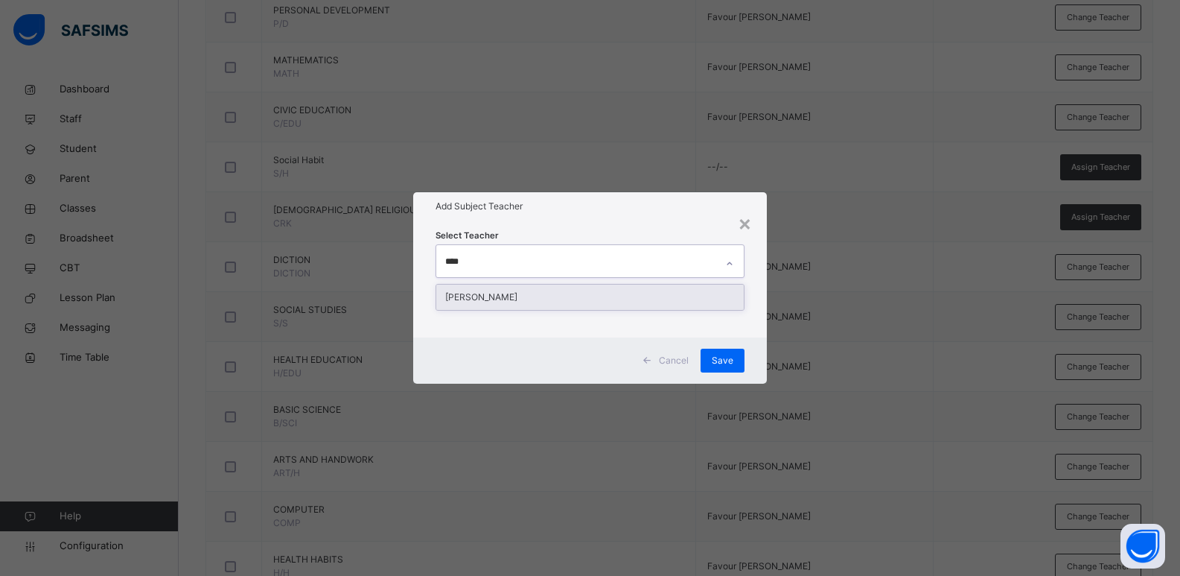
type input "*****"
click at [684, 289] on div "Chinyere Vivian OKERE" at bounding box center [590, 297] width 308 height 25
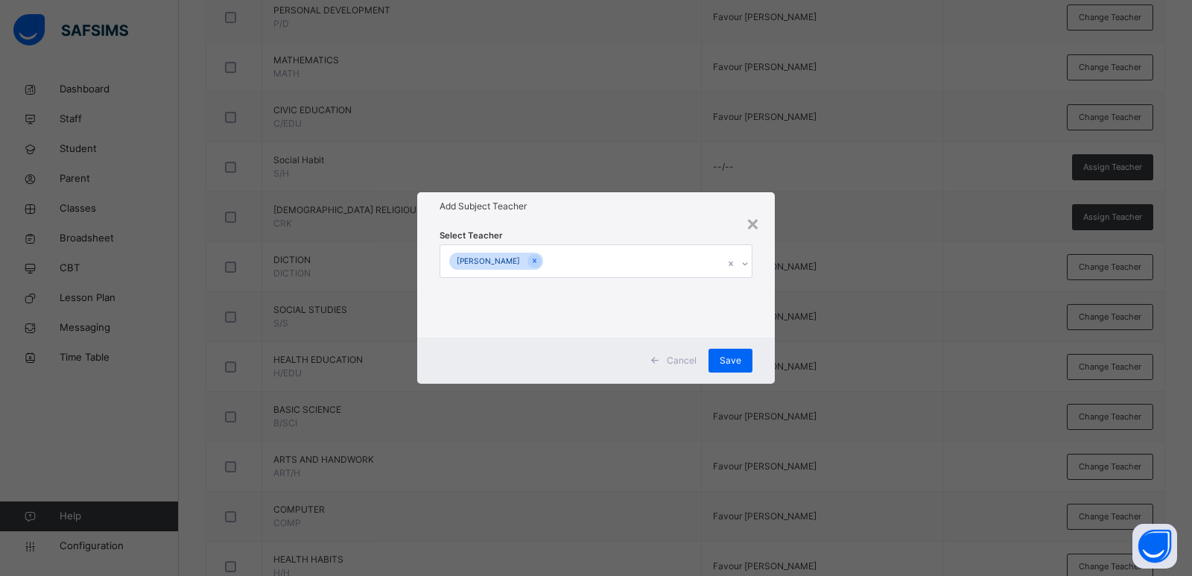
click at [771, 304] on div "Select Teacher Chinyere Vivian OKERE" at bounding box center [595, 278] width 357 height 116
click at [728, 360] on span "Save" at bounding box center [730, 360] width 22 height 13
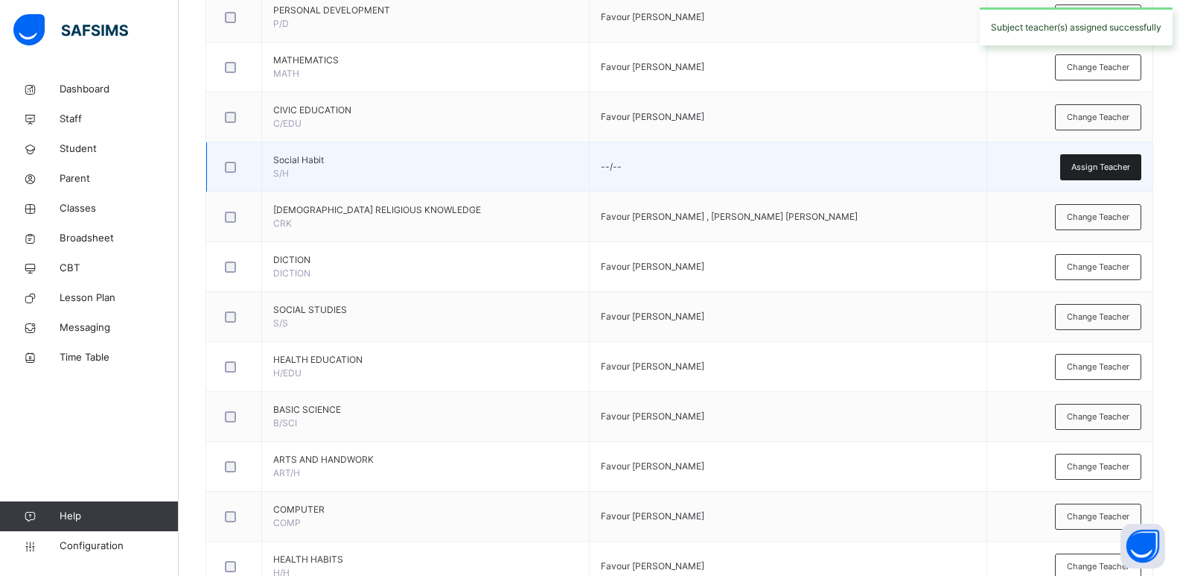
click at [1127, 174] on div "Assign Teacher" at bounding box center [1101, 167] width 81 height 26
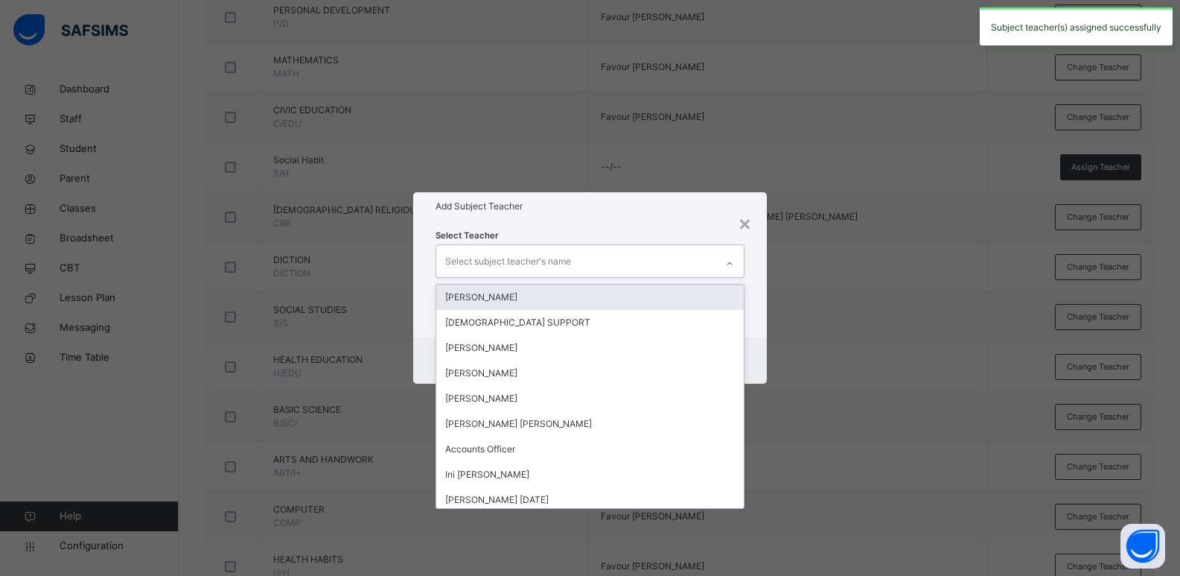
click at [679, 260] on div "Select subject teacher's name" at bounding box center [576, 260] width 280 height 31
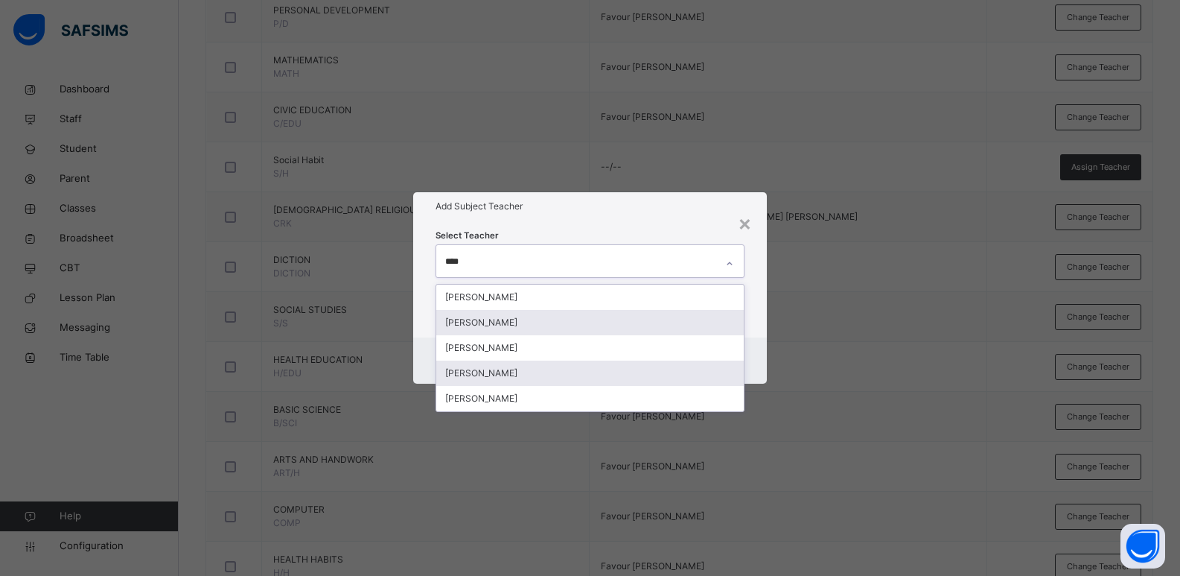
type input "*****"
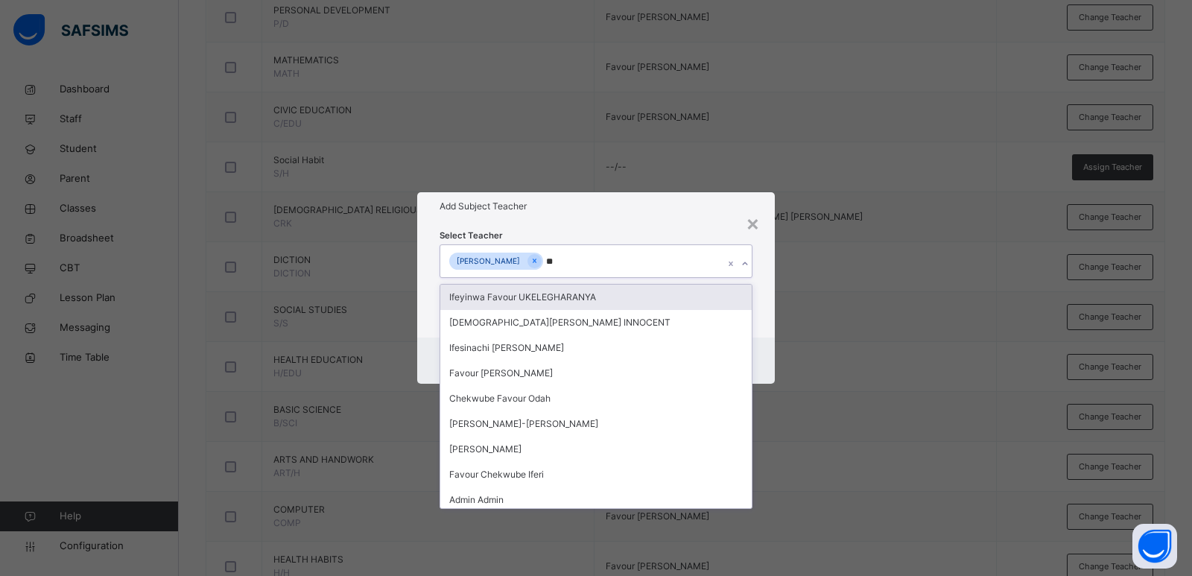
type input "***"
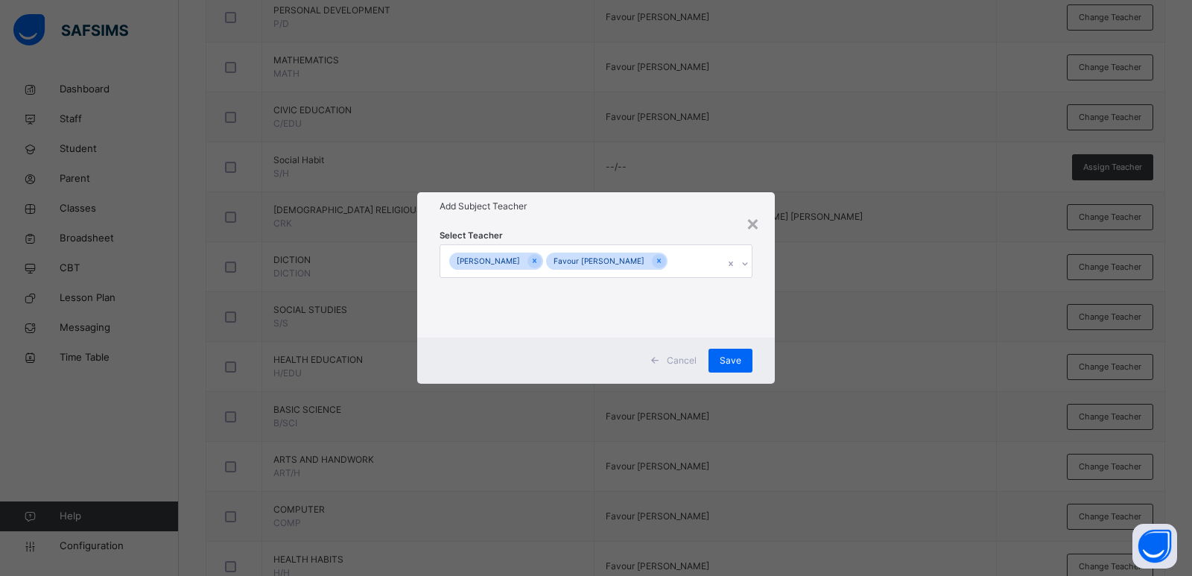
click at [427, 310] on div "Select Teacher Chinyere Vivian OKERE Favour Bassey DENIS" at bounding box center [595, 278] width 357 height 116
click at [737, 355] on span "Save" at bounding box center [730, 360] width 22 height 13
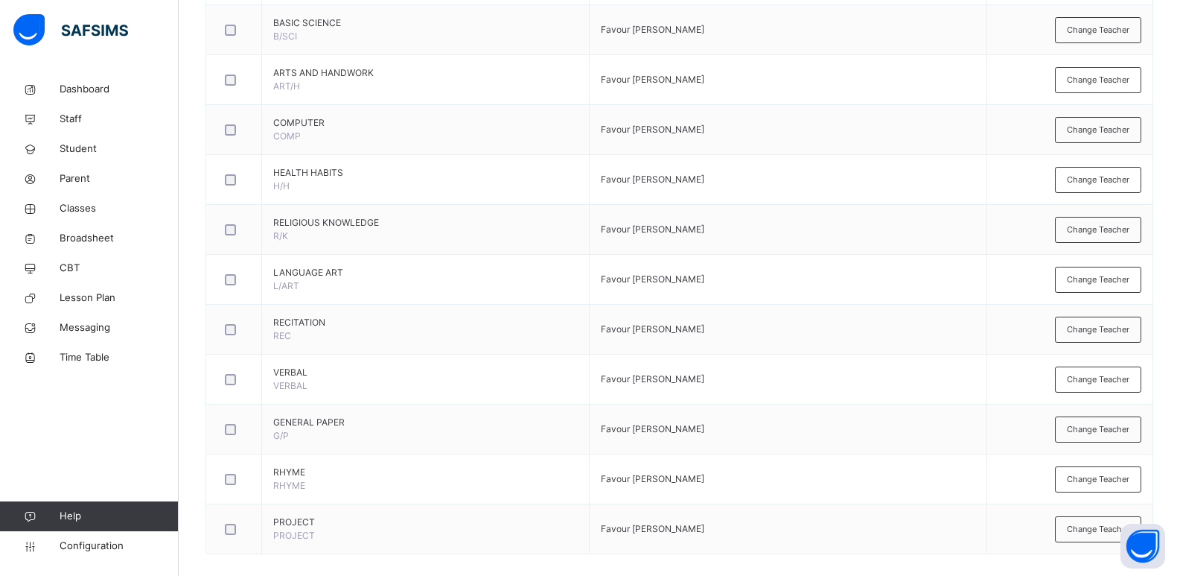
scroll to position [886, 0]
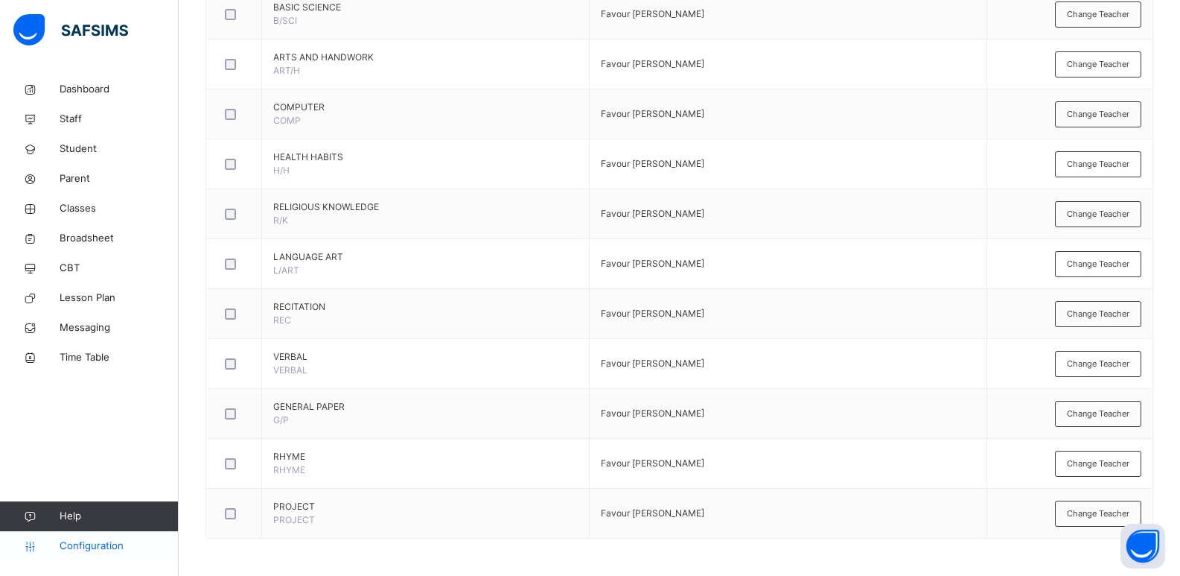
click at [113, 554] on link "Configuration" at bounding box center [89, 546] width 178 height 30
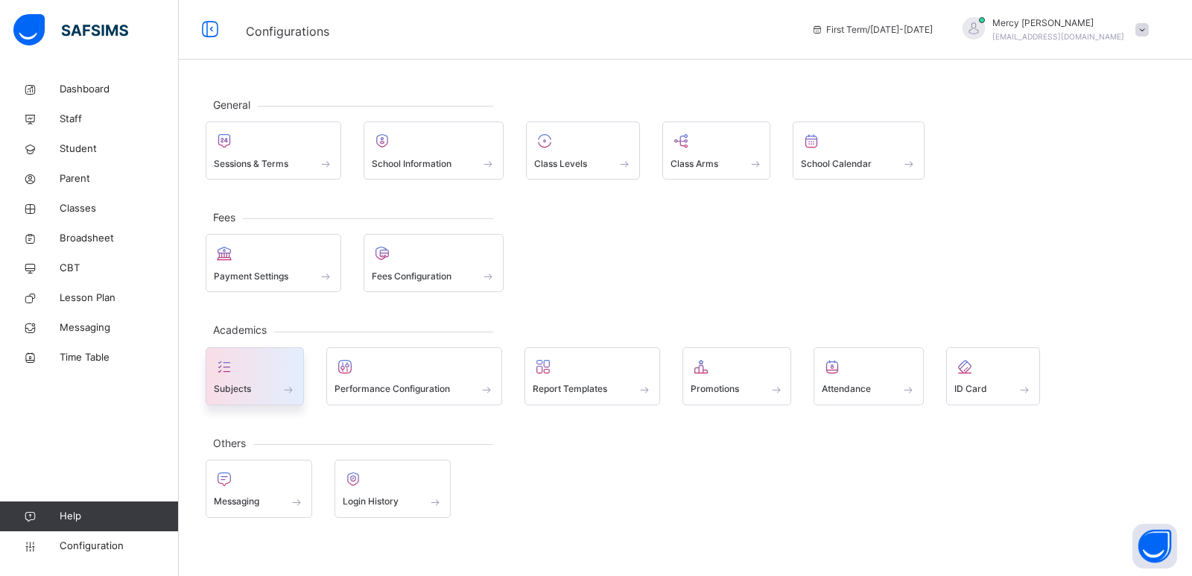
click at [273, 396] on div "Subjects" at bounding box center [255, 389] width 82 height 16
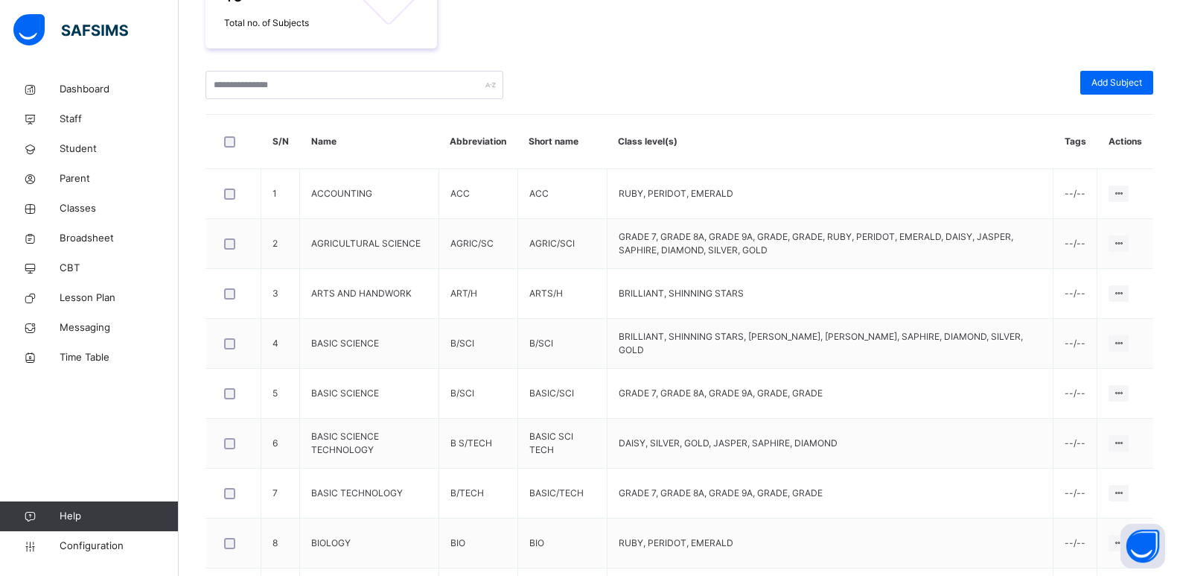
scroll to position [348, 0]
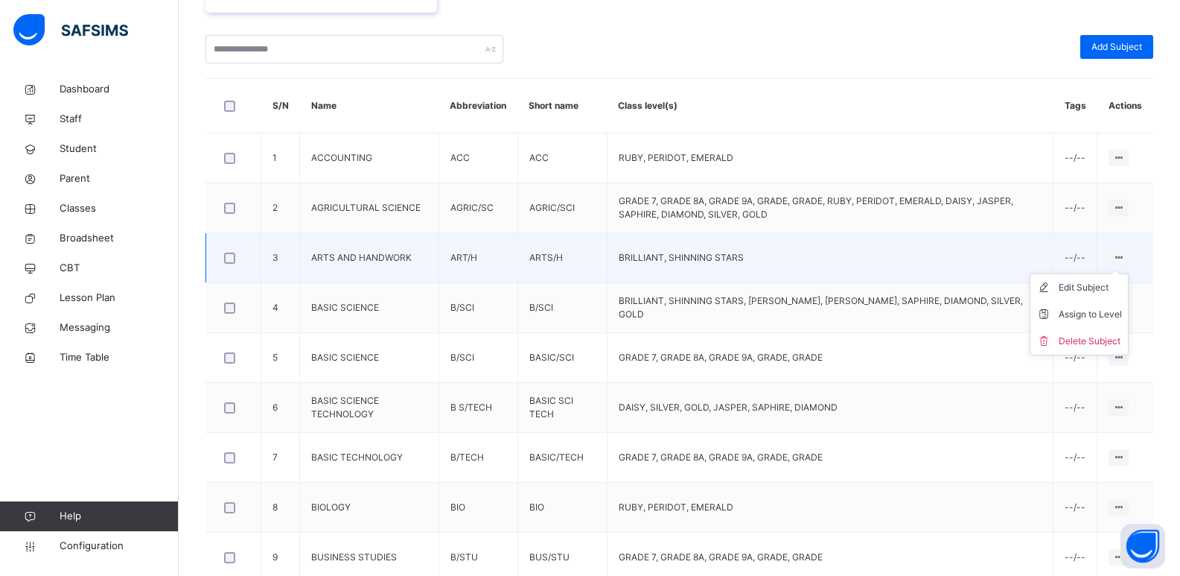
click at [1129, 254] on div at bounding box center [1119, 258] width 20 height 16
click at [1089, 294] on div "Edit Subject" at bounding box center [1090, 287] width 63 height 15
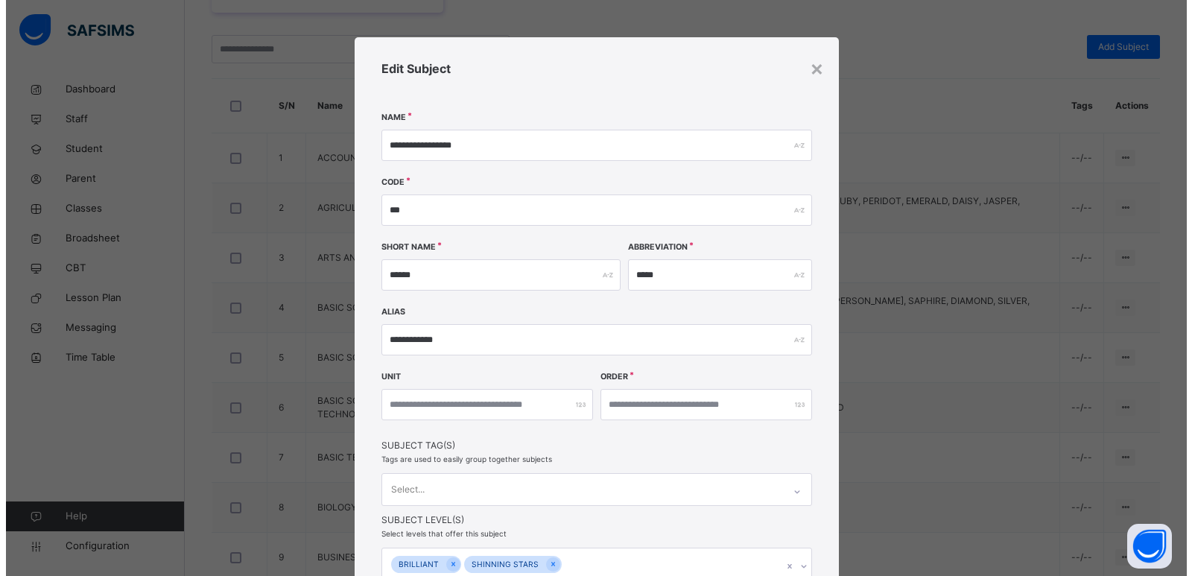
scroll to position [139, 0]
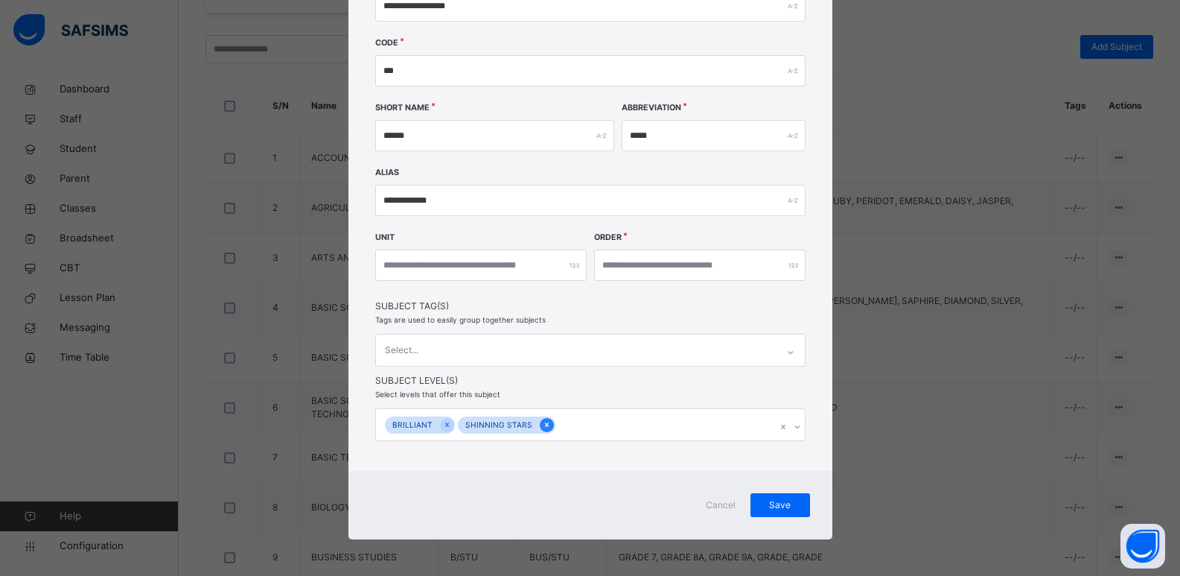
click at [543, 423] on icon at bounding box center [547, 424] width 8 height 10
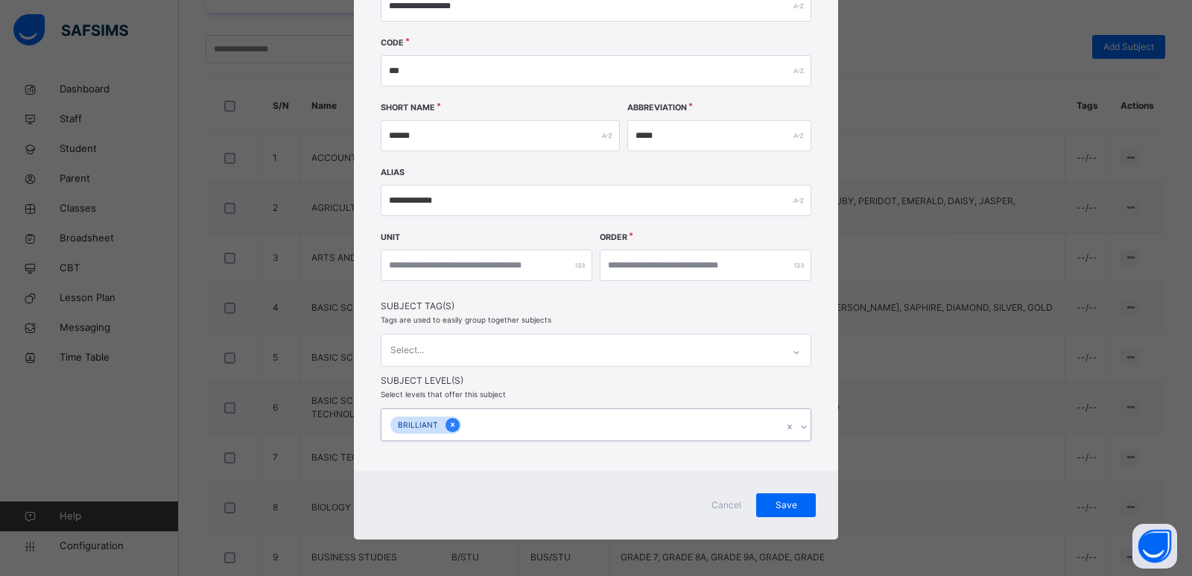
click at [452, 425] on div at bounding box center [452, 425] width 14 height 14
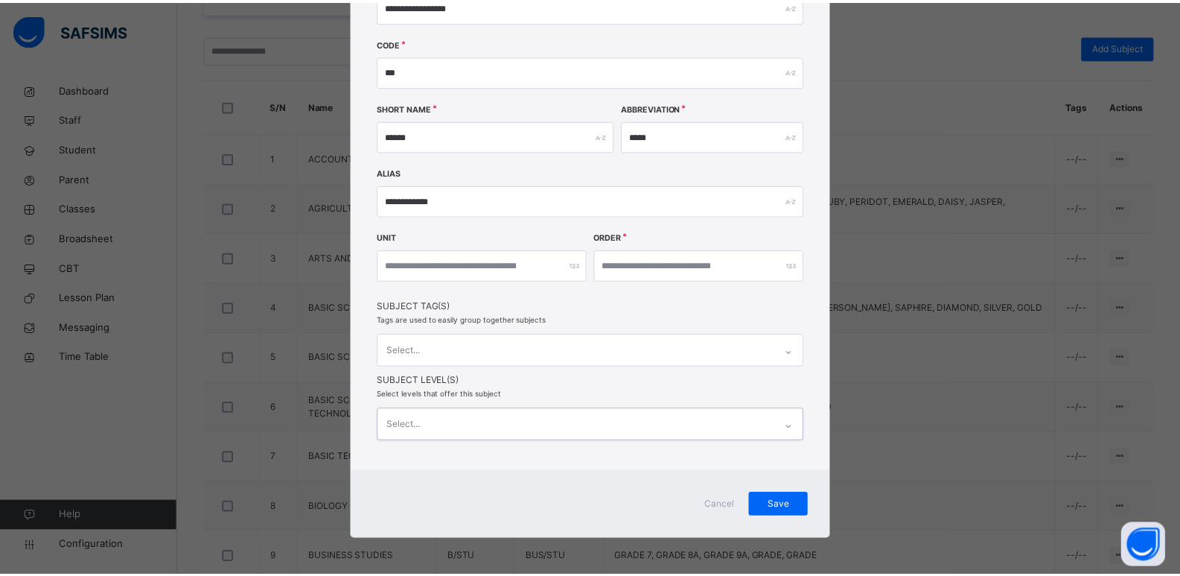
scroll to position [139, 0]
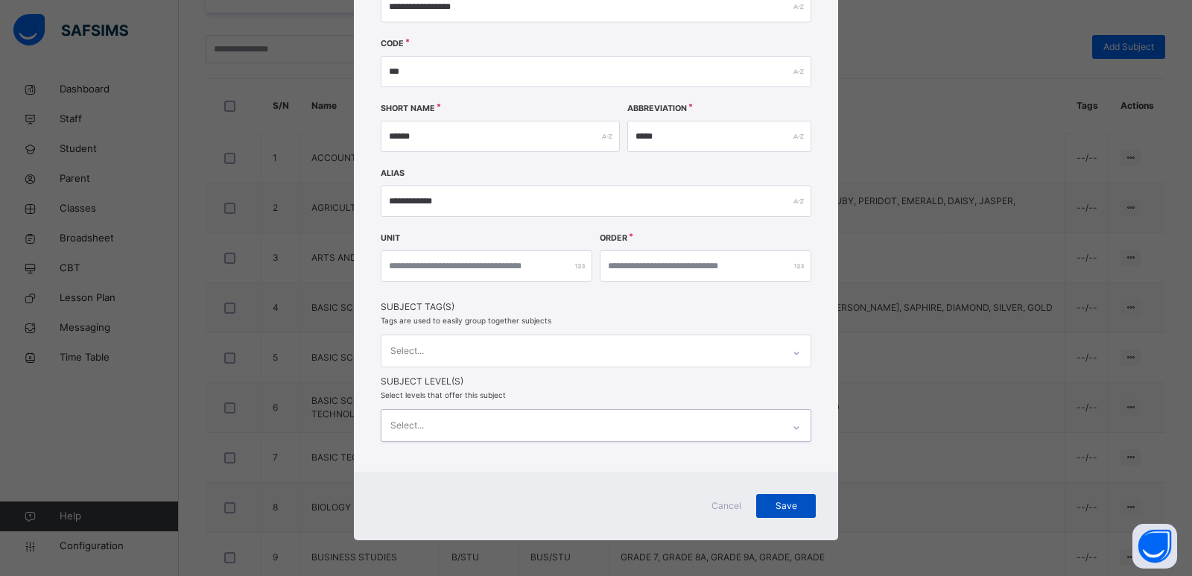
click at [778, 509] on span "Save" at bounding box center [785, 505] width 37 height 13
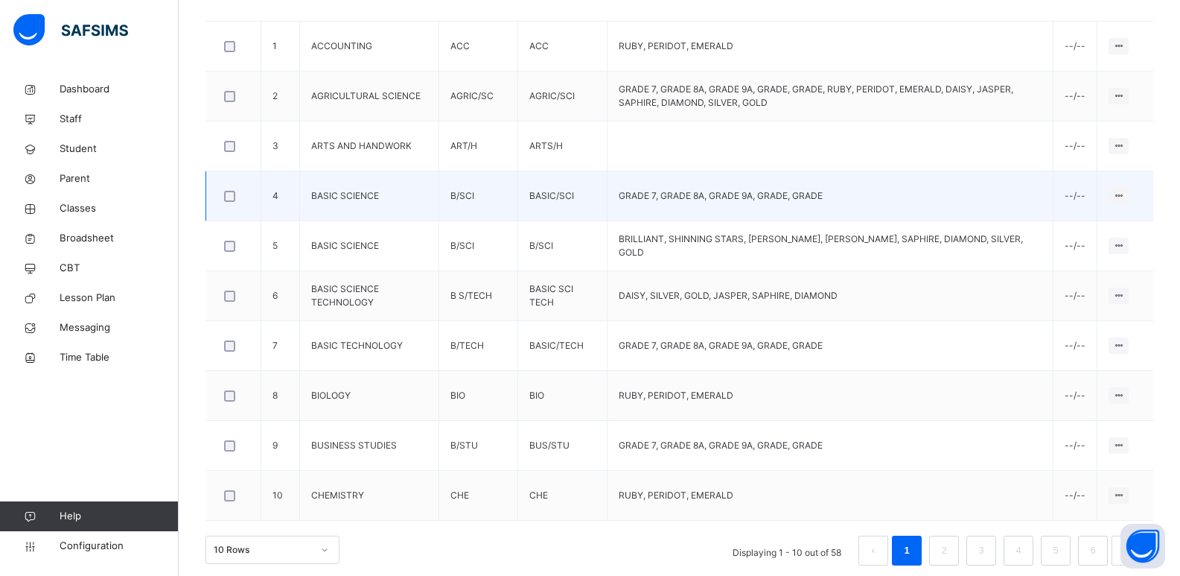
scroll to position [471, 0]
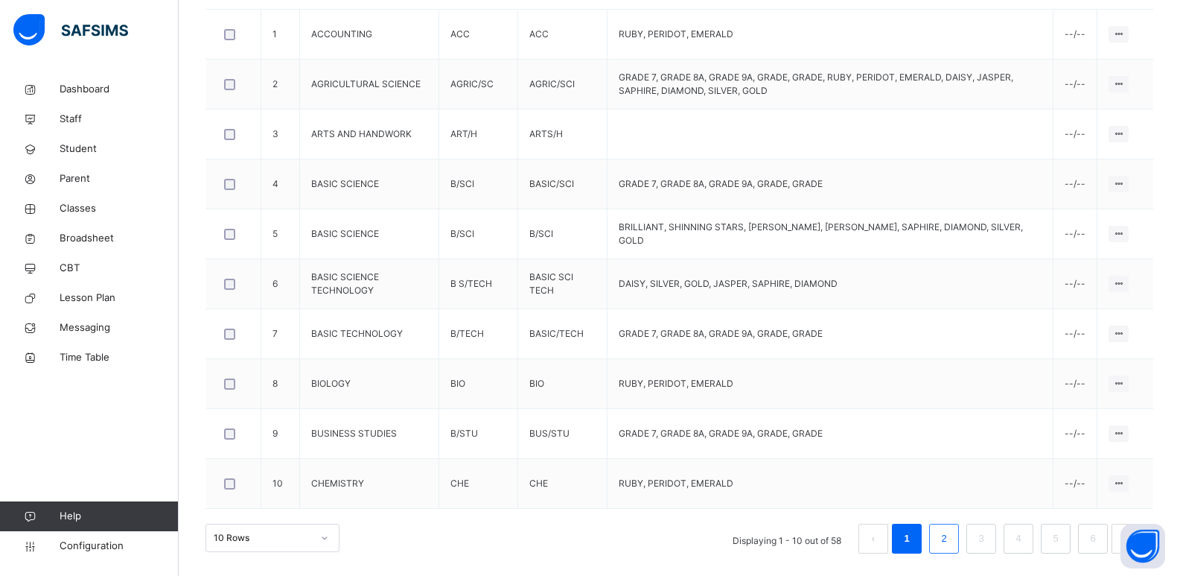
click at [951, 536] on link "2" at bounding box center [944, 538] width 14 height 19
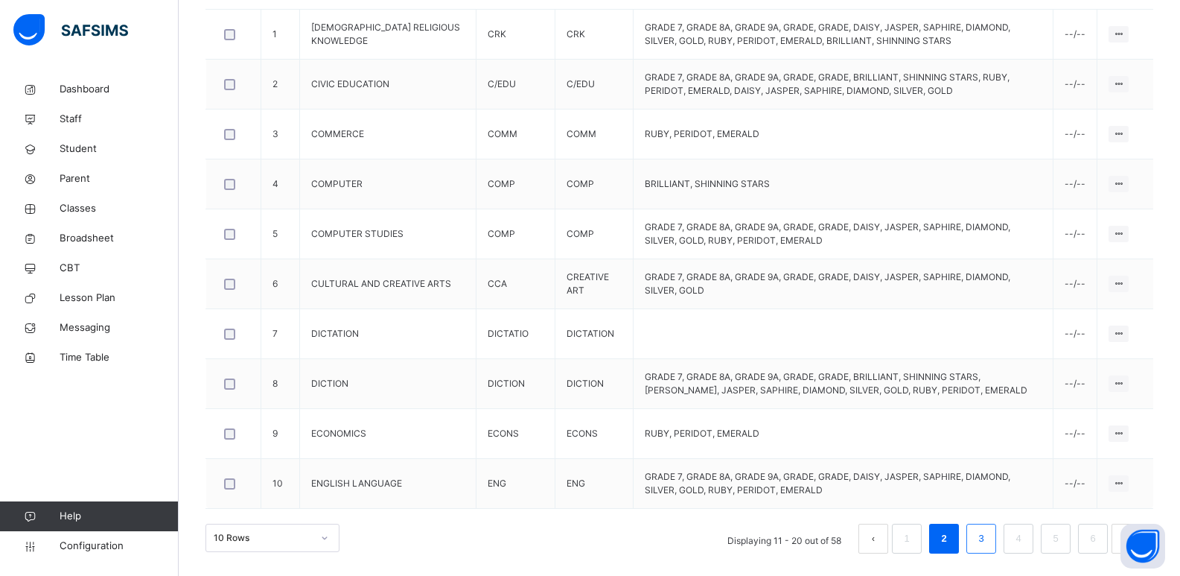
click at [987, 544] on link "3" at bounding box center [981, 538] width 14 height 19
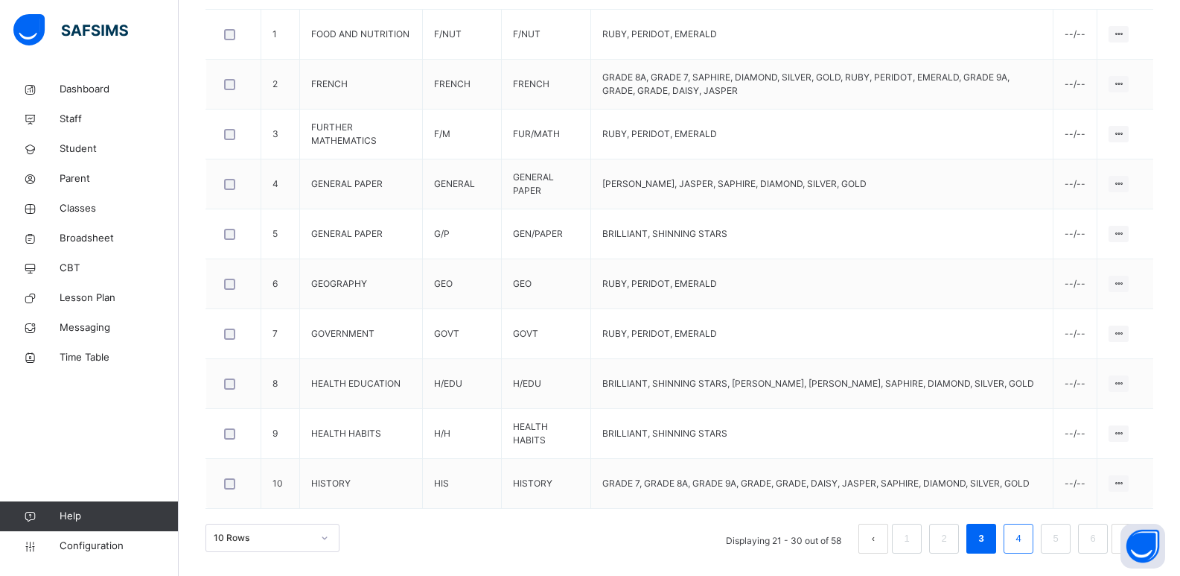
click at [1026, 547] on link "4" at bounding box center [1018, 538] width 14 height 19
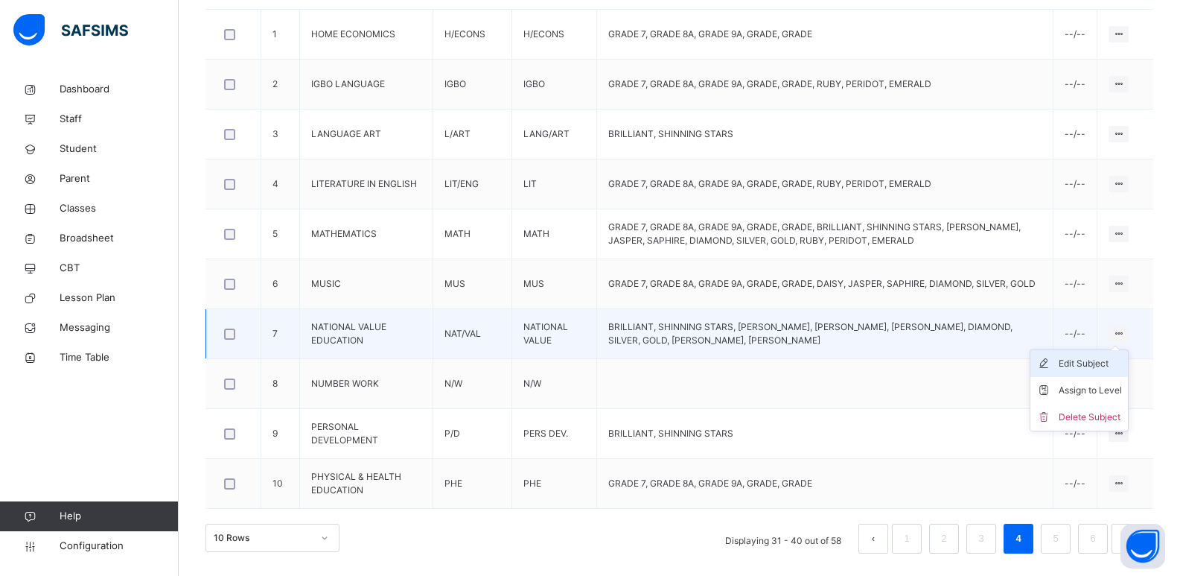
click at [1115, 358] on div "Edit Subject" at bounding box center [1090, 363] width 63 height 15
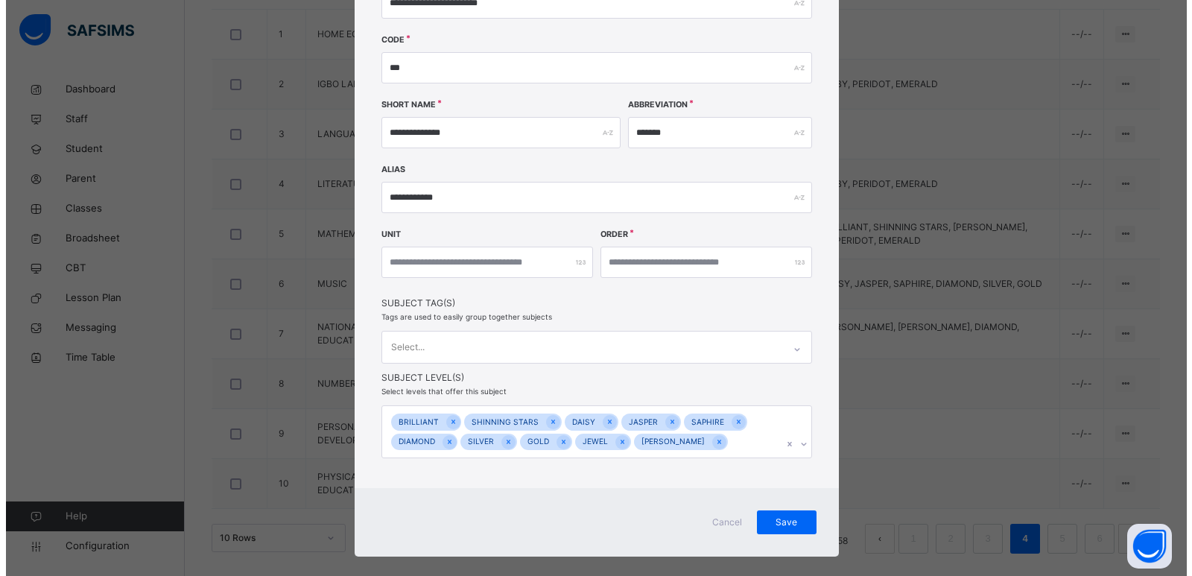
scroll to position [154, 0]
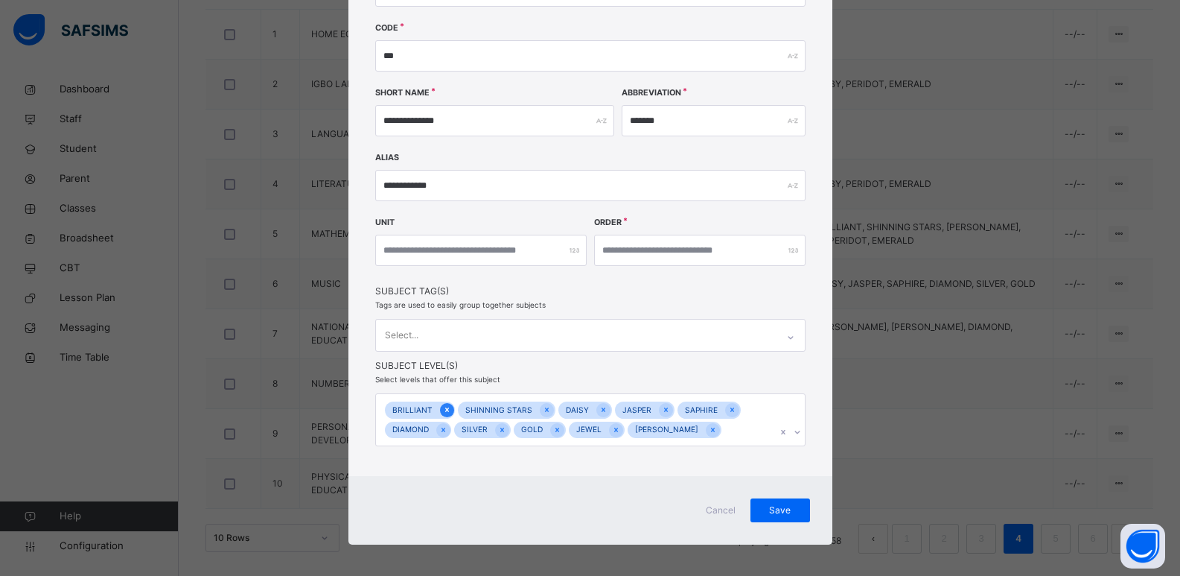
click at [445, 411] on icon at bounding box center [447, 409] width 4 height 4
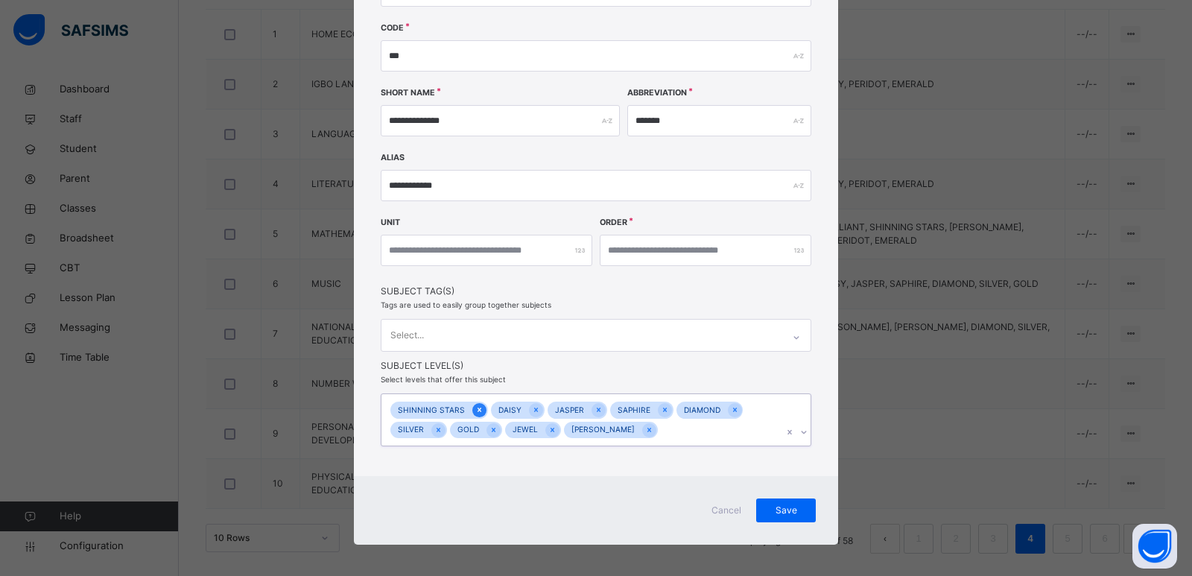
click at [475, 410] on icon at bounding box center [479, 409] width 8 height 10
click at [530, 430] on icon at bounding box center [534, 430] width 8 height 10
click at [433, 430] on icon at bounding box center [437, 430] width 8 height 10
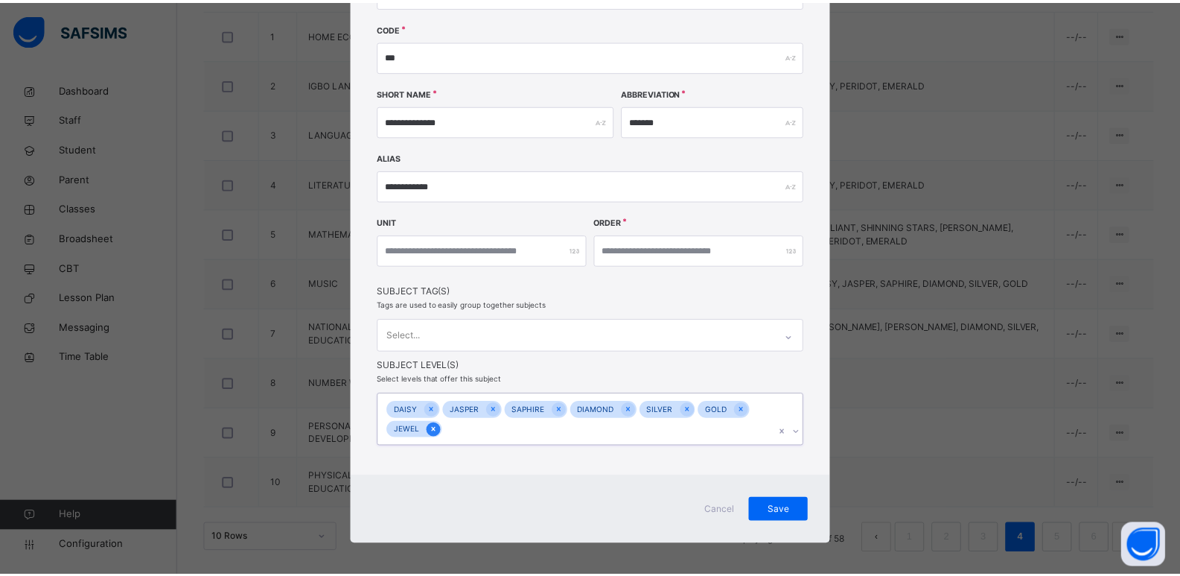
scroll to position [139, 0]
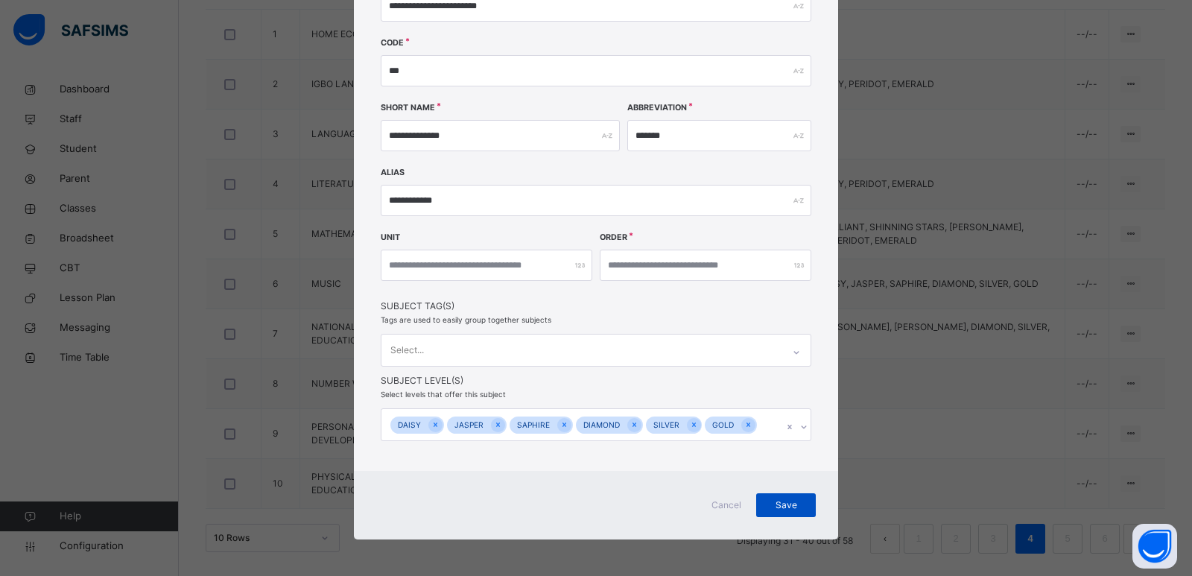
click at [798, 502] on span "Save" at bounding box center [785, 504] width 37 height 13
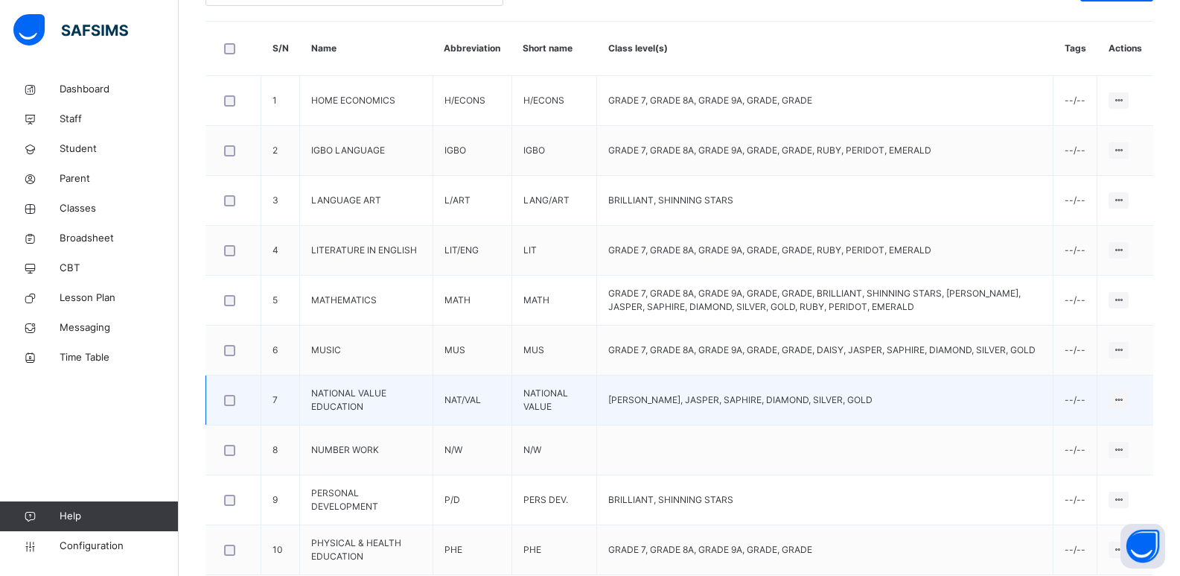
scroll to position [471, 0]
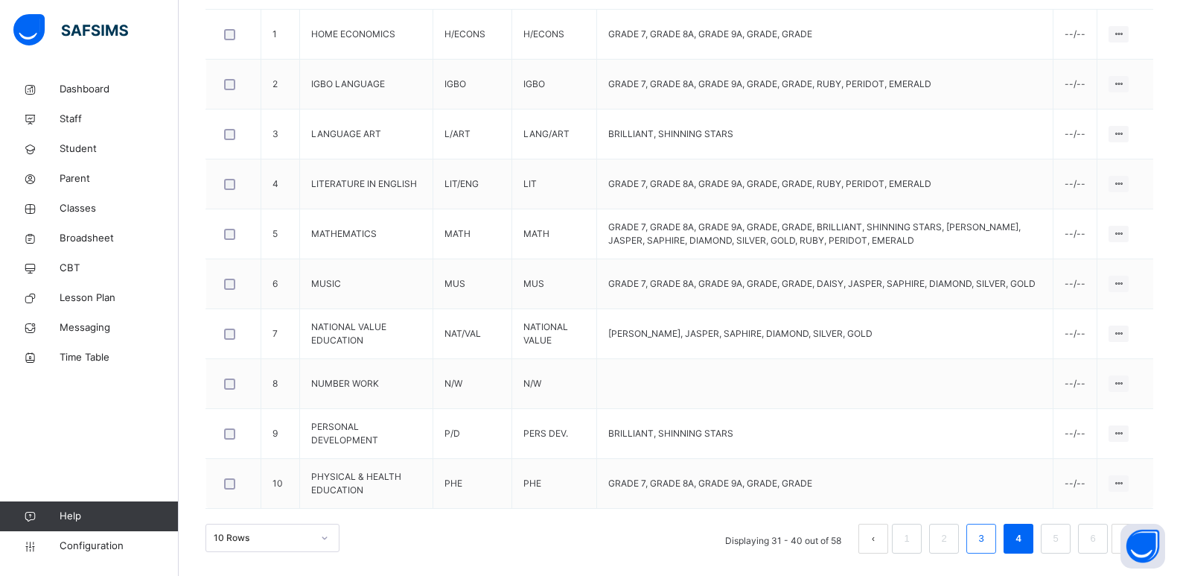
click at [988, 544] on link "3" at bounding box center [981, 538] width 14 height 19
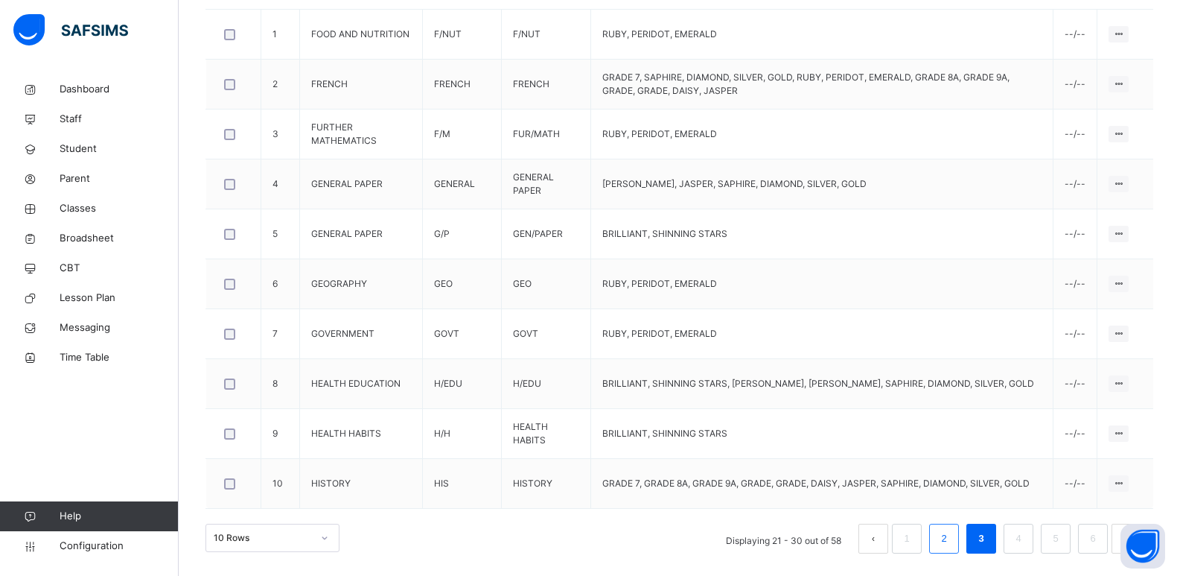
click at [951, 547] on link "2" at bounding box center [944, 538] width 14 height 19
